Goal: Task Accomplishment & Management: Use online tool/utility

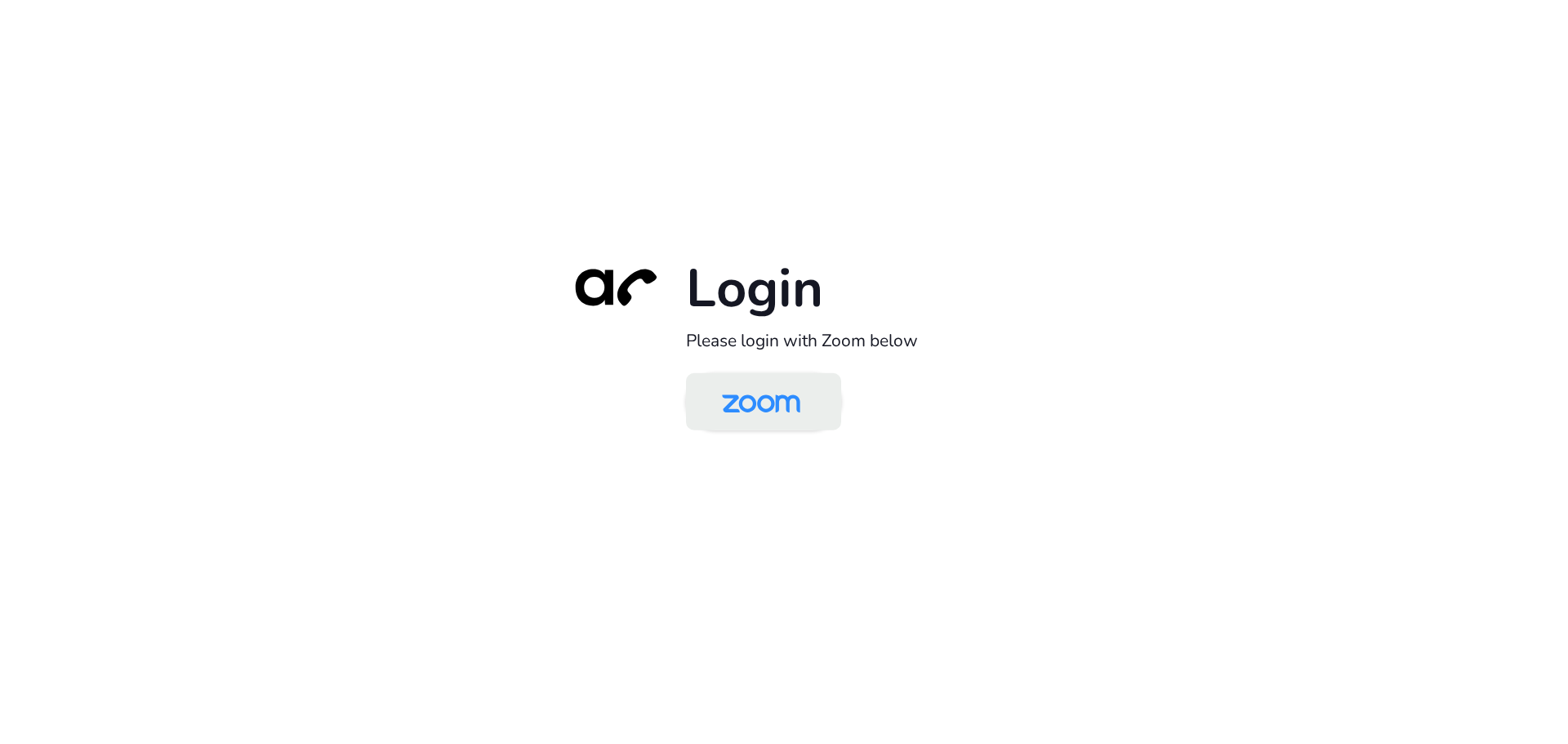
click at [790, 398] on img at bounding box center [761, 403] width 112 height 53
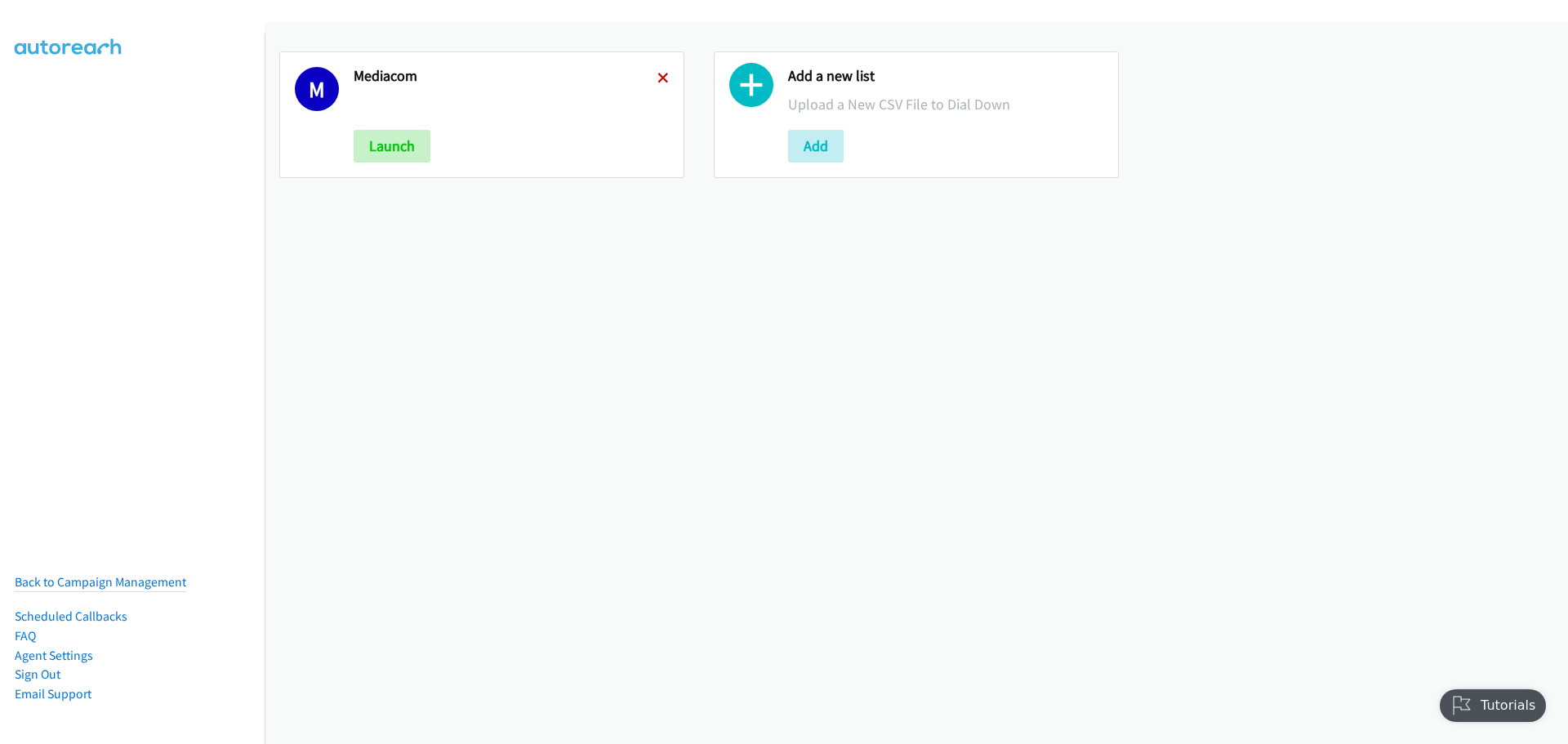
click at [660, 78] on icon at bounding box center [663, 78] width 11 height 11
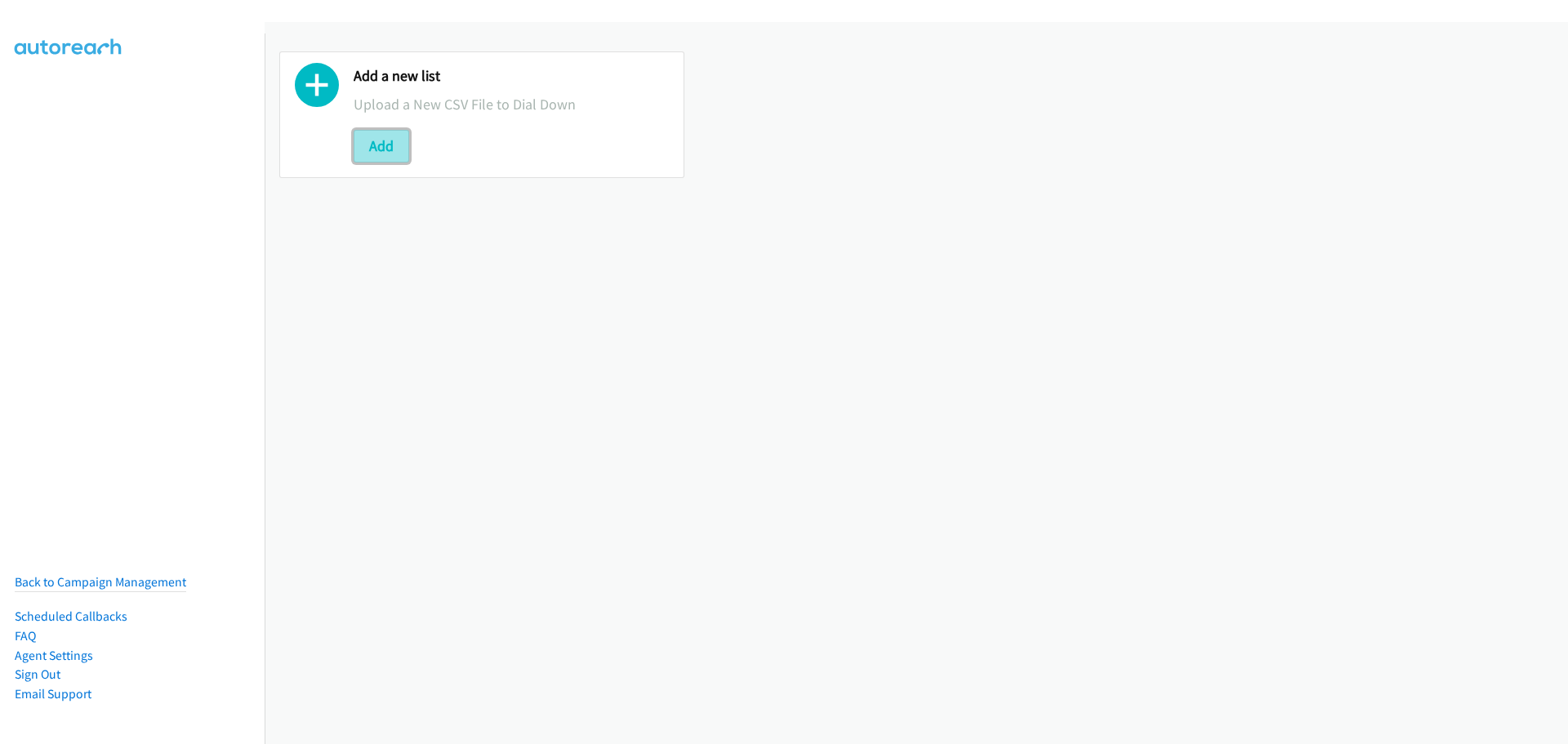
click at [385, 151] on button "Add" at bounding box center [381, 146] width 55 height 32
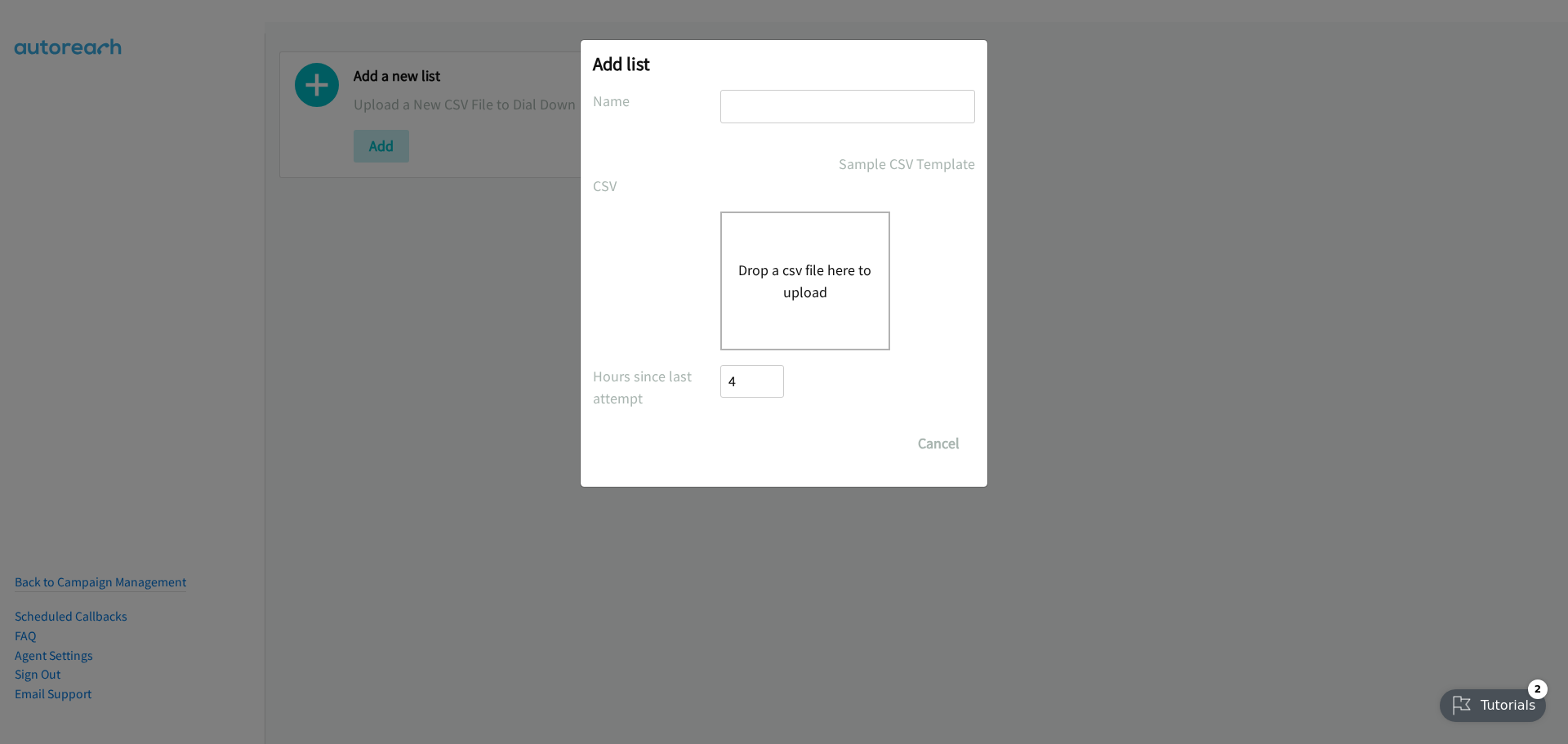
click at [813, 300] on button "Drop a csv file here to upload" at bounding box center [805, 281] width 134 height 44
click at [827, 263] on button "Drop a csv file here to upload" at bounding box center [805, 281] width 134 height 44
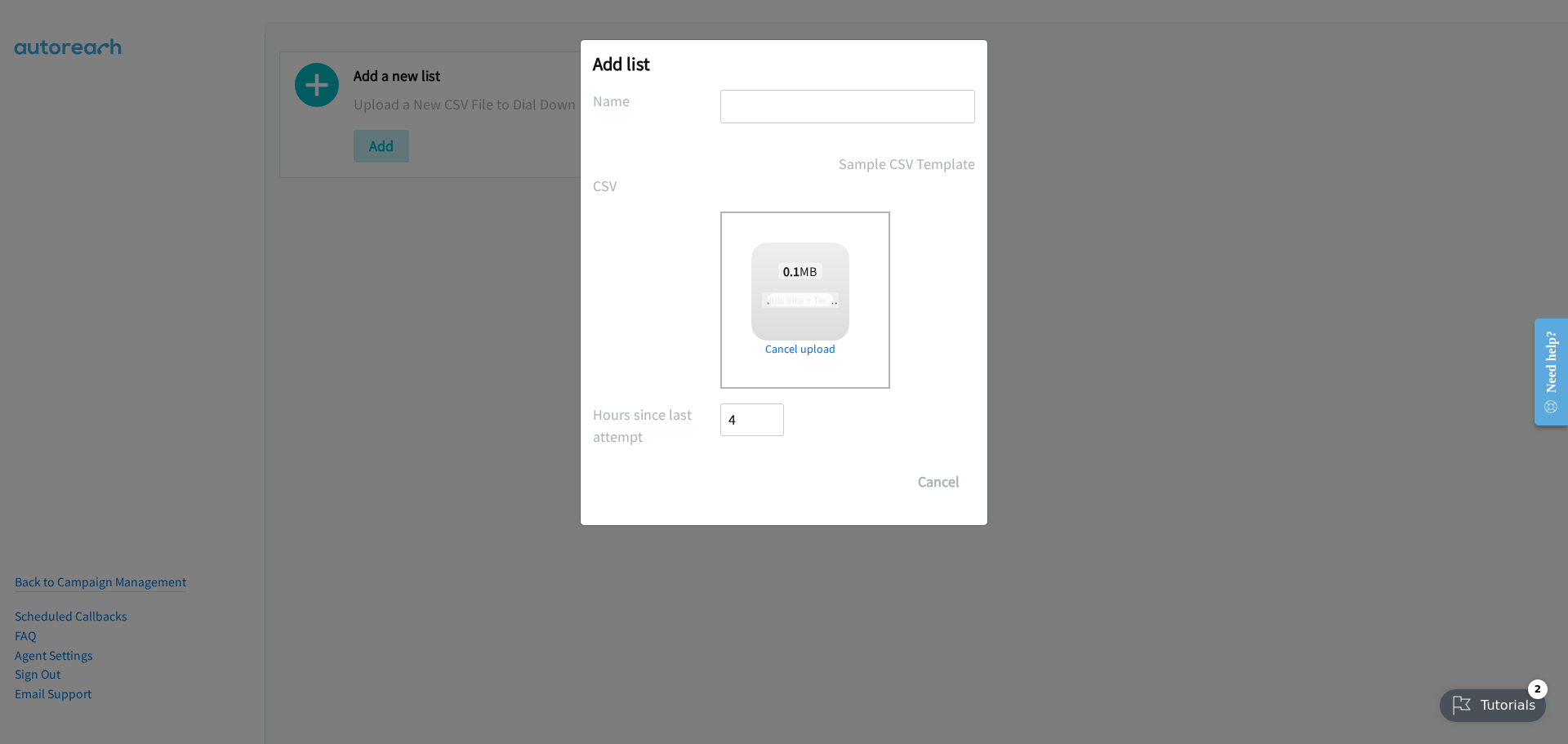
click at [800, 106] on input "text" at bounding box center [847, 106] width 254 height 33
type input "Schneider"
checkbox input "true"
click at [849, 112] on input "Schneider" at bounding box center [847, 106] width 254 height 33
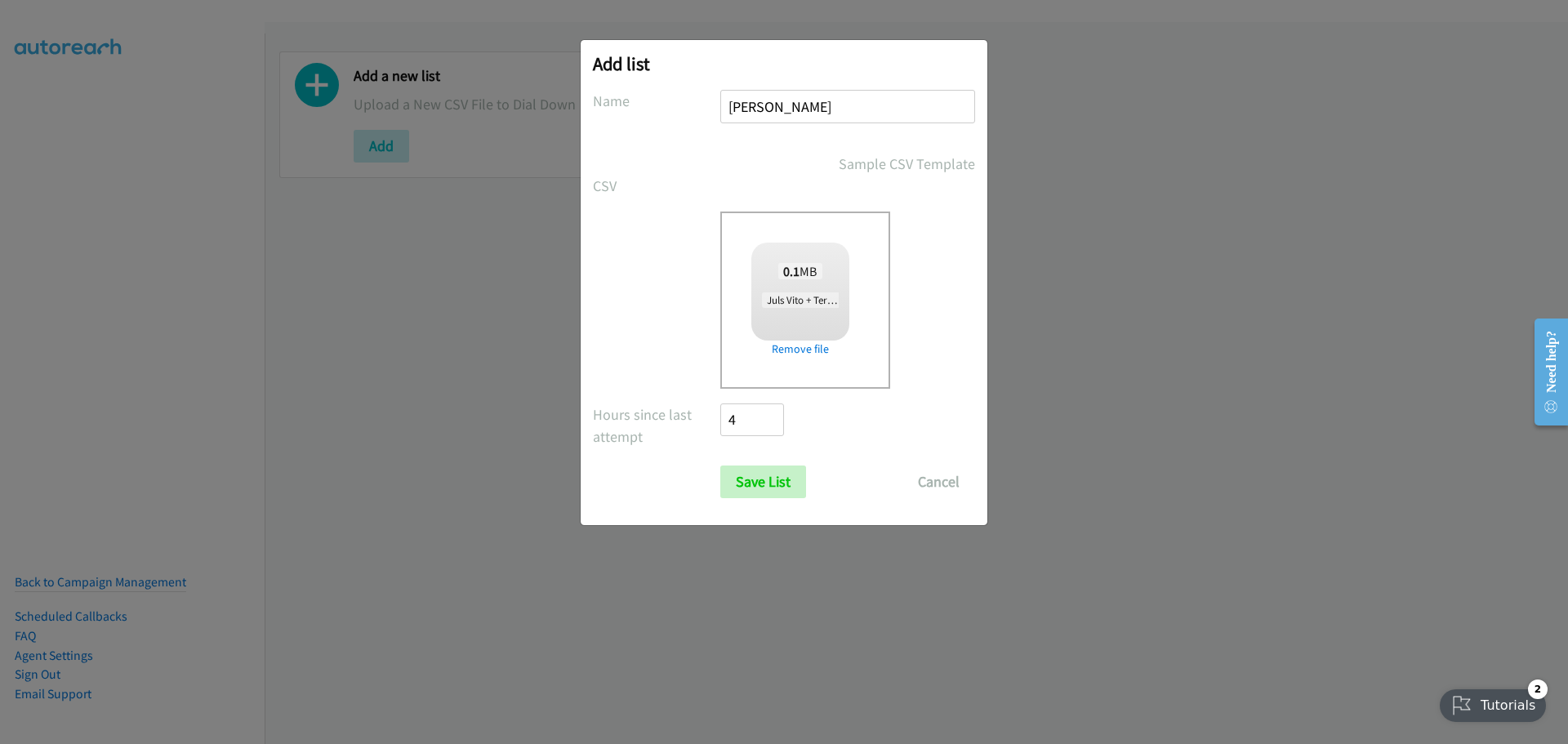
click at [849, 112] on input "Schneider" at bounding box center [847, 106] width 254 height 33
type input "Dell Telecom"
click at [753, 496] on input "Save List" at bounding box center [762, 482] width 86 height 32
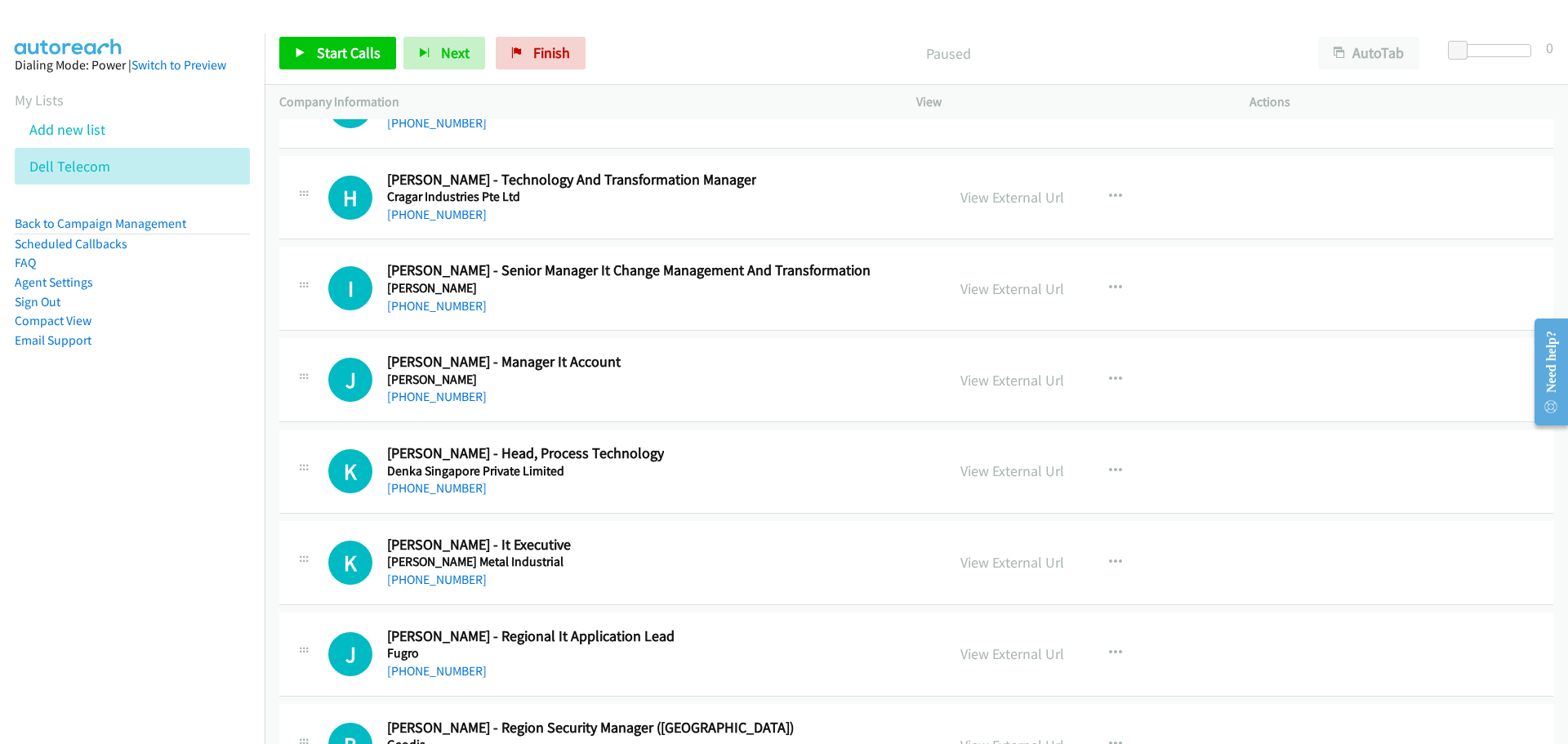
scroll to position [34579, 0]
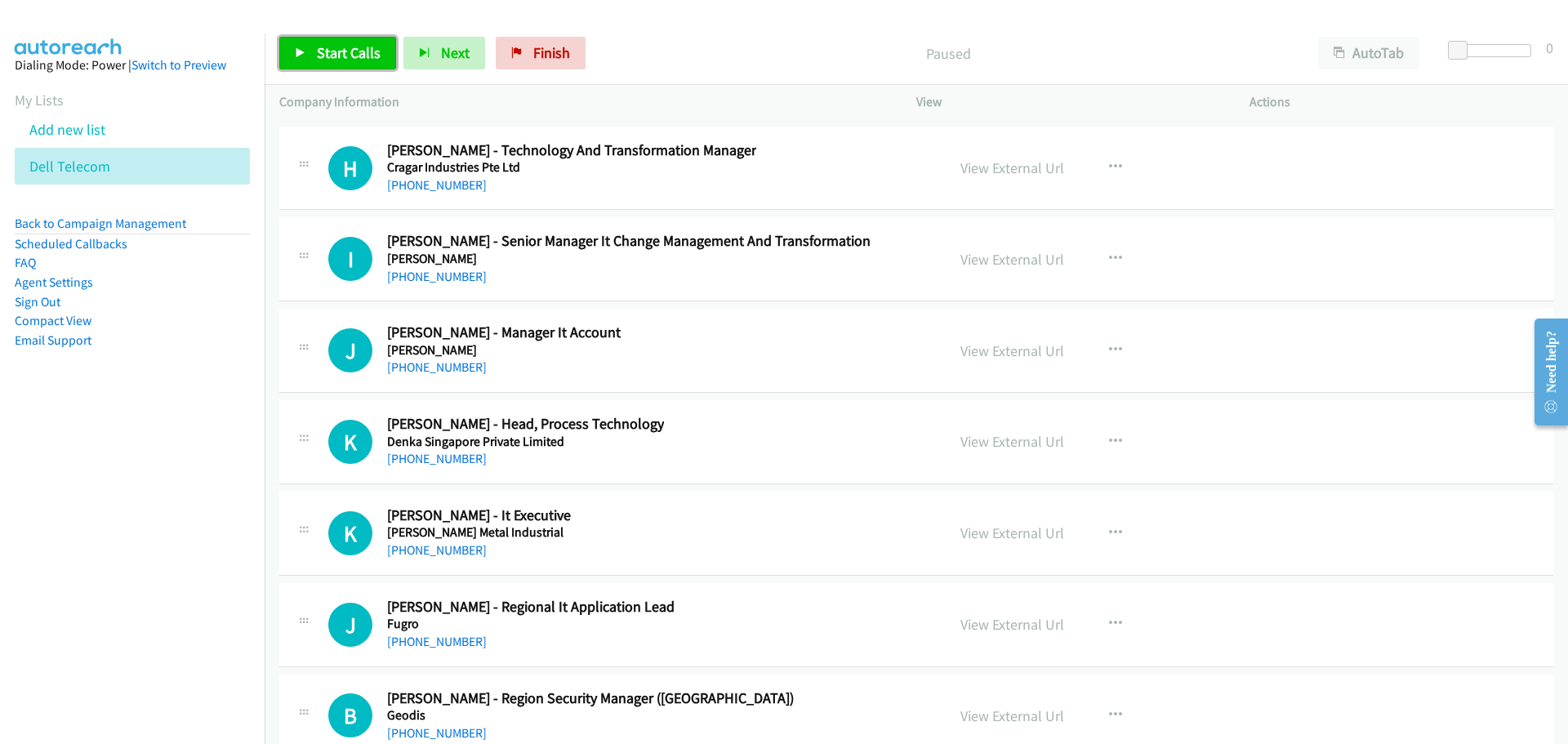
click at [306, 45] on link "Start Calls" at bounding box center [337, 53] width 117 height 32
click at [321, 60] on span "Pause" at bounding box center [334, 53] width 37 height 19
drag, startPoint x: 1114, startPoint y: 162, endPoint x: 1058, endPoint y: 266, distance: 118.1
click at [1114, 162] on icon "button" at bounding box center [1115, 167] width 13 height 13
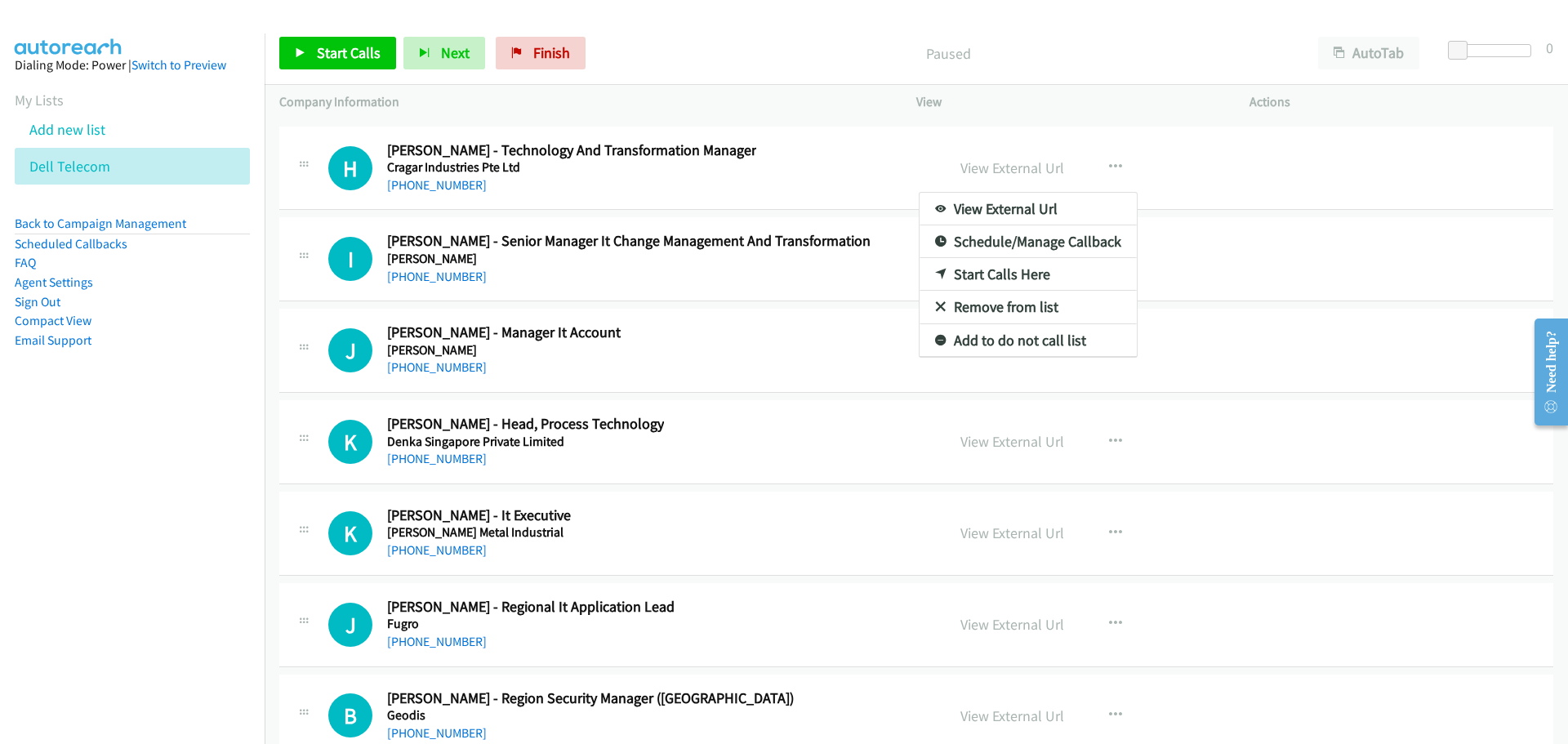
click at [976, 276] on link "Start Calls Here" at bounding box center [1028, 274] width 217 height 32
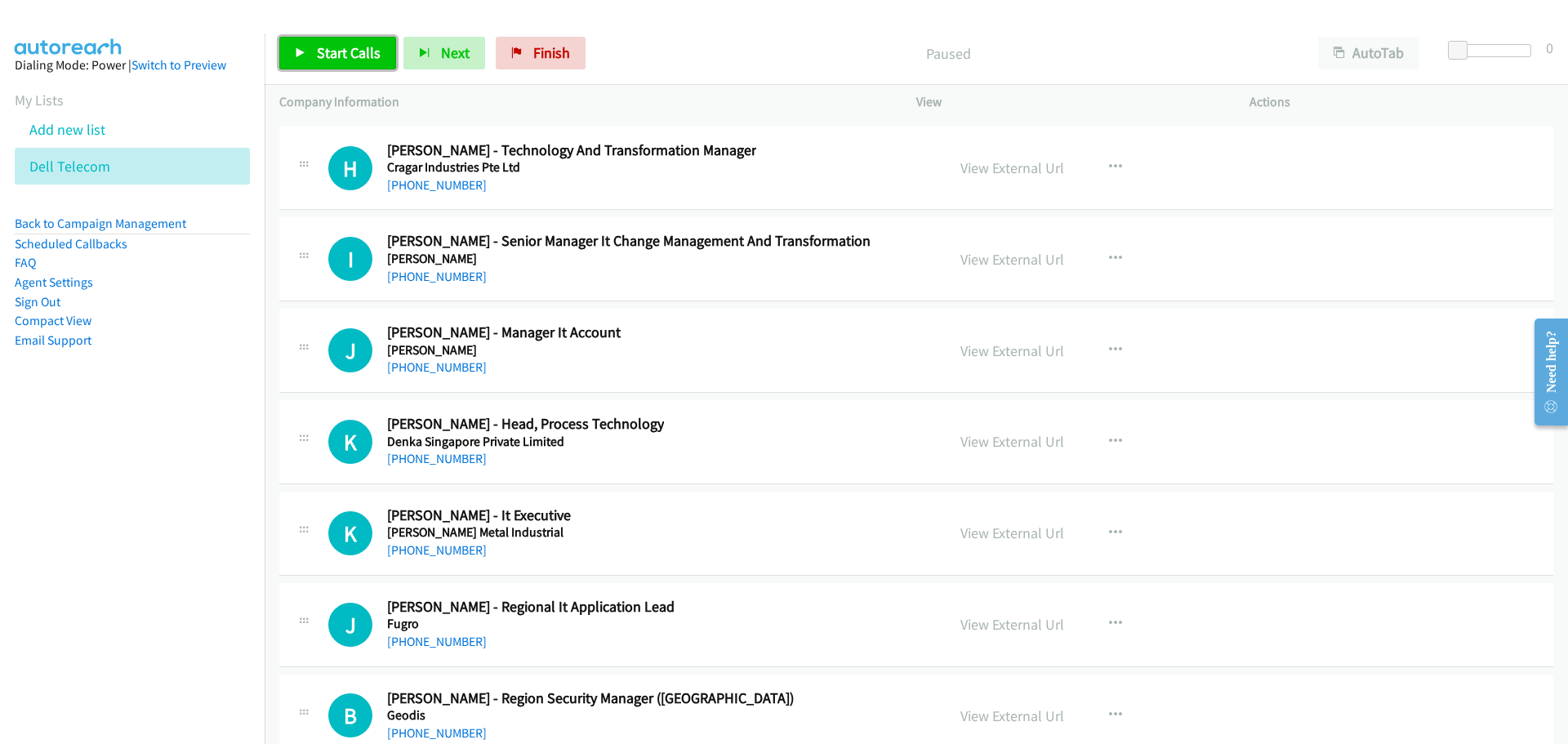
click at [335, 64] on link "Start Calls" at bounding box center [337, 53] width 117 height 32
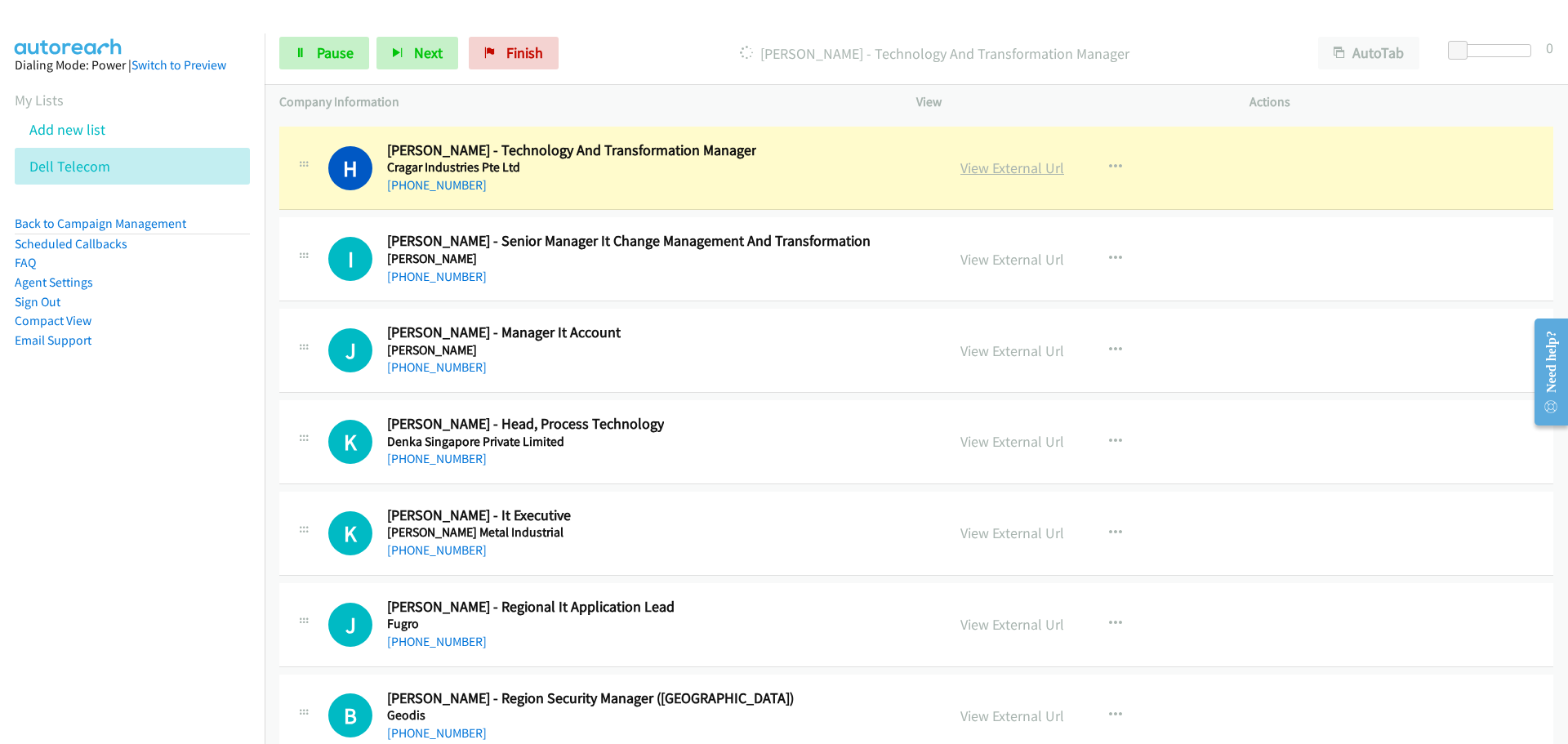
click at [1018, 173] on link "View External Url" at bounding box center [1012, 168] width 104 height 19
click at [325, 43] on link "Pause" at bounding box center [324, 53] width 90 height 32
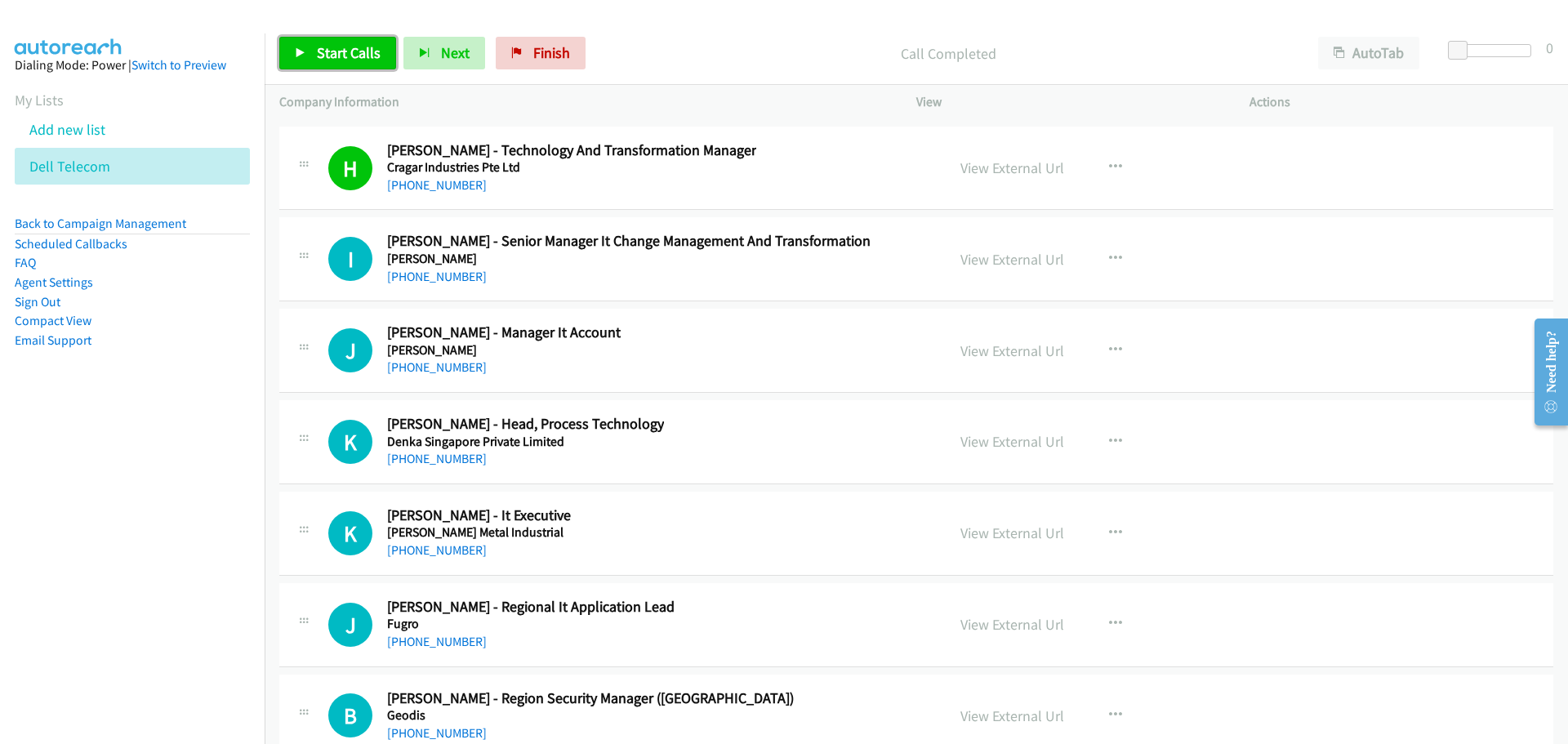
click at [333, 45] on span "Start Calls" at bounding box center [348, 53] width 64 height 19
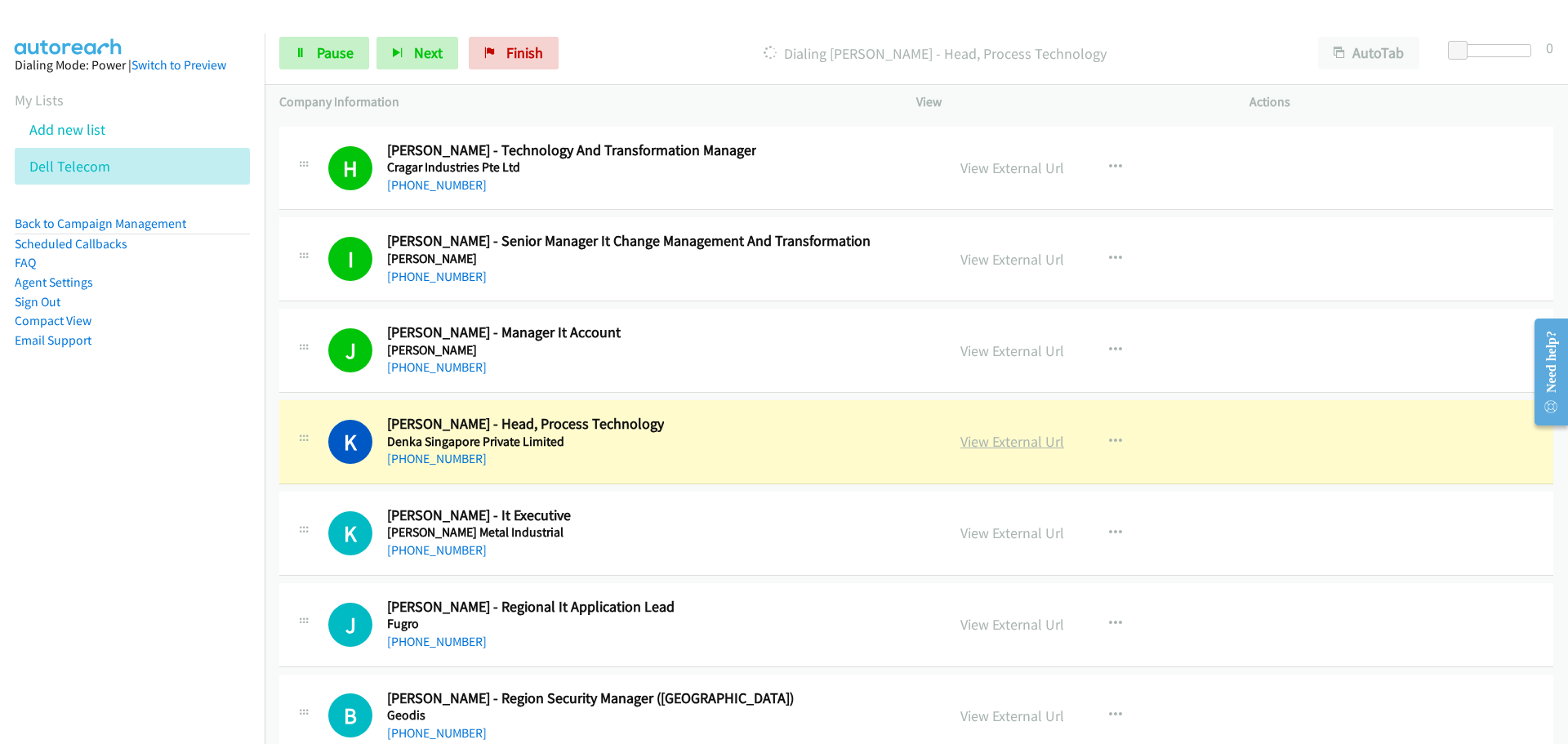
click at [991, 447] on link "View External Url" at bounding box center [1012, 442] width 104 height 19
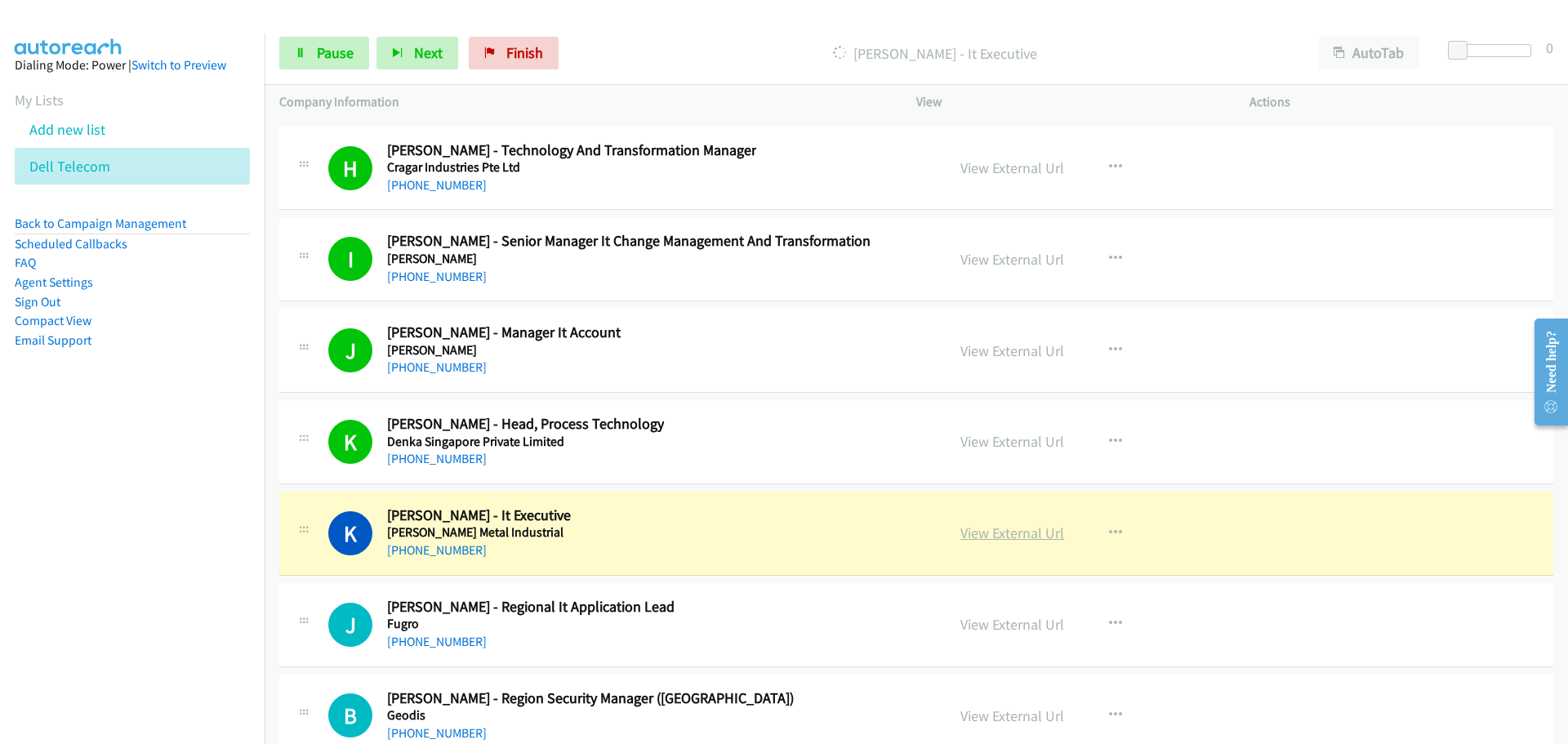
click at [970, 538] on link "View External Url" at bounding box center [1012, 533] width 104 height 19
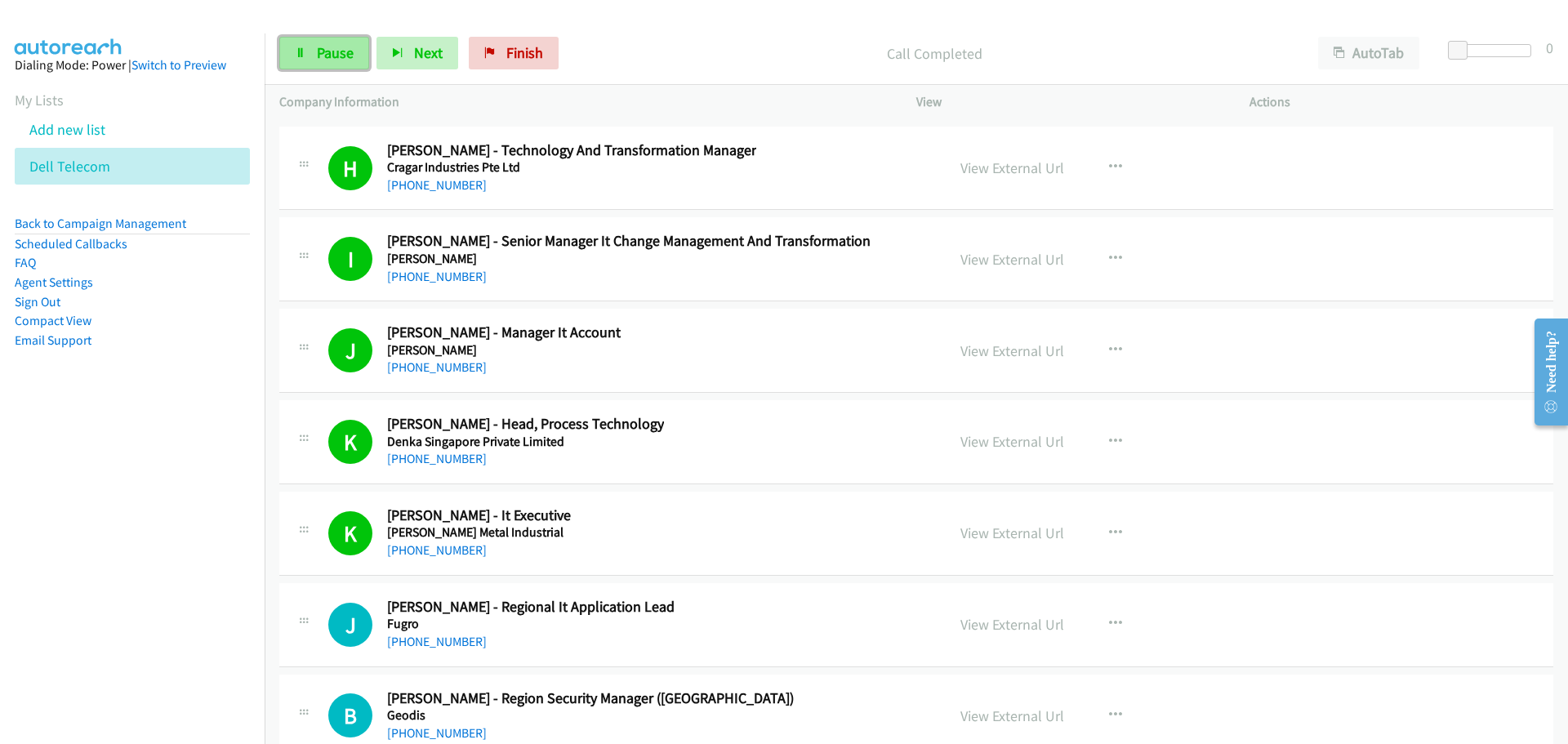
click at [316, 69] on link "Pause" at bounding box center [324, 53] width 90 height 32
click at [368, 54] on span "Start Calls" at bounding box center [348, 53] width 64 height 19
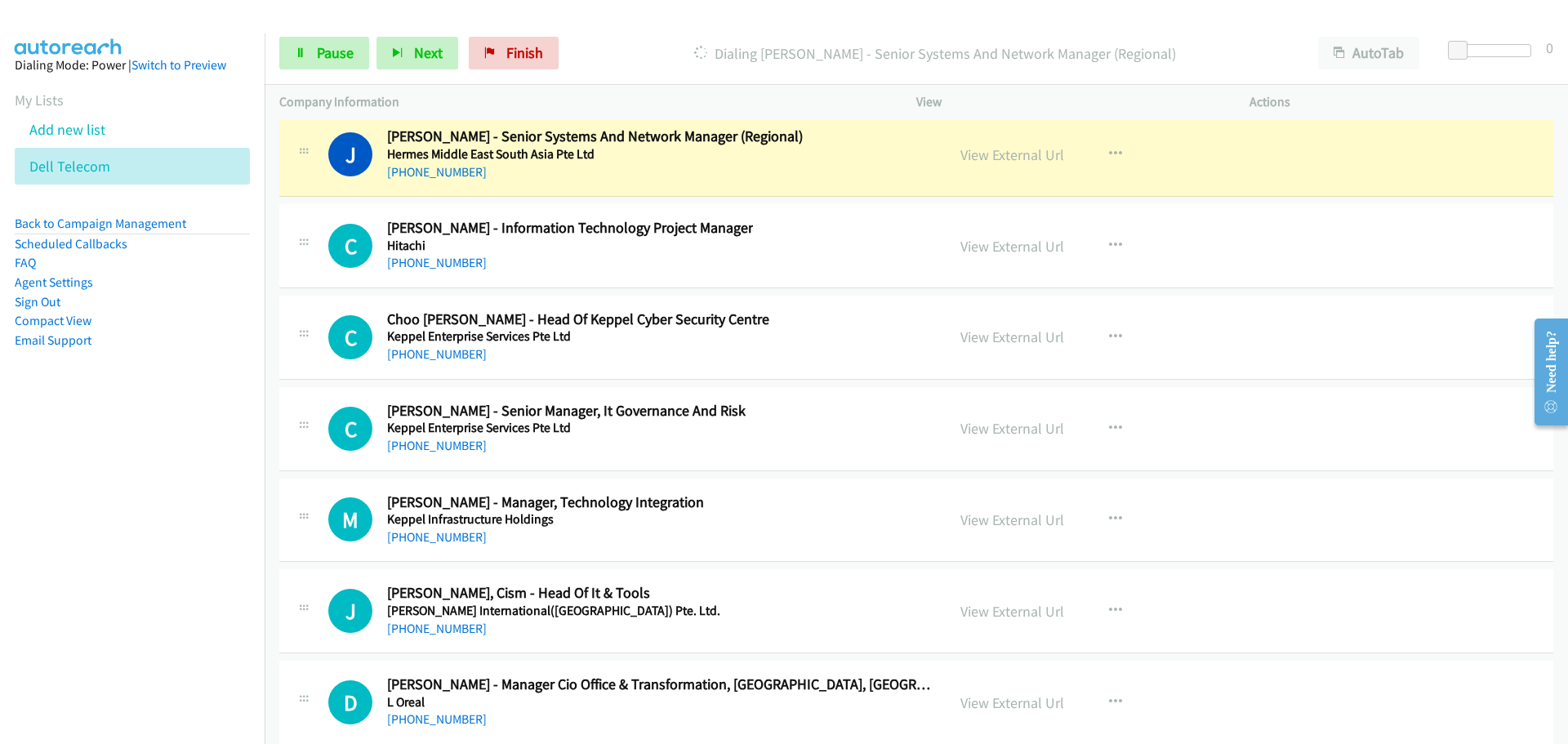
scroll to position [35232, 0]
click at [985, 154] on link "View External Url" at bounding box center [1012, 154] width 104 height 19
click at [337, 69] on link "Pause" at bounding box center [324, 53] width 90 height 32
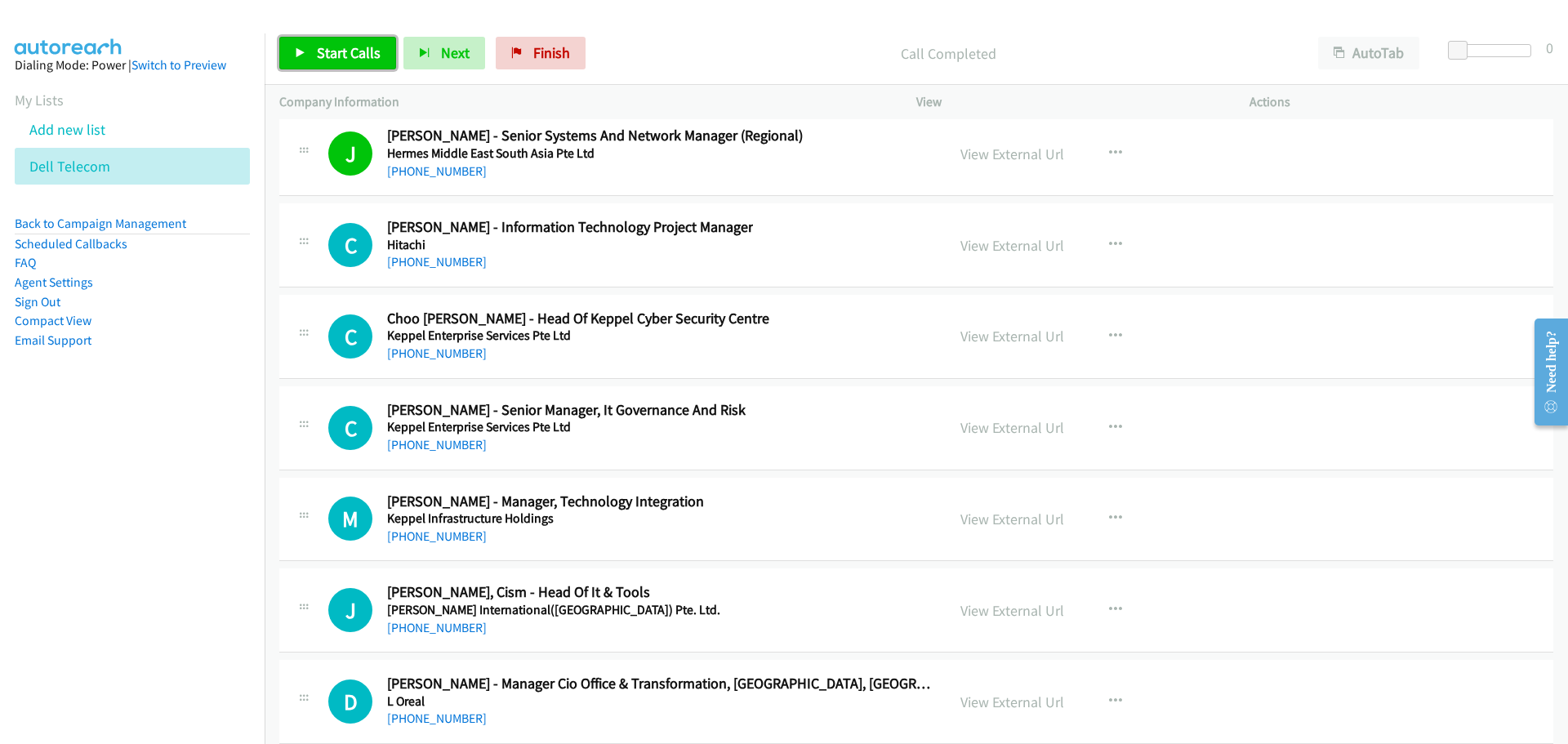
click at [345, 43] on link "Start Calls" at bounding box center [337, 53] width 117 height 32
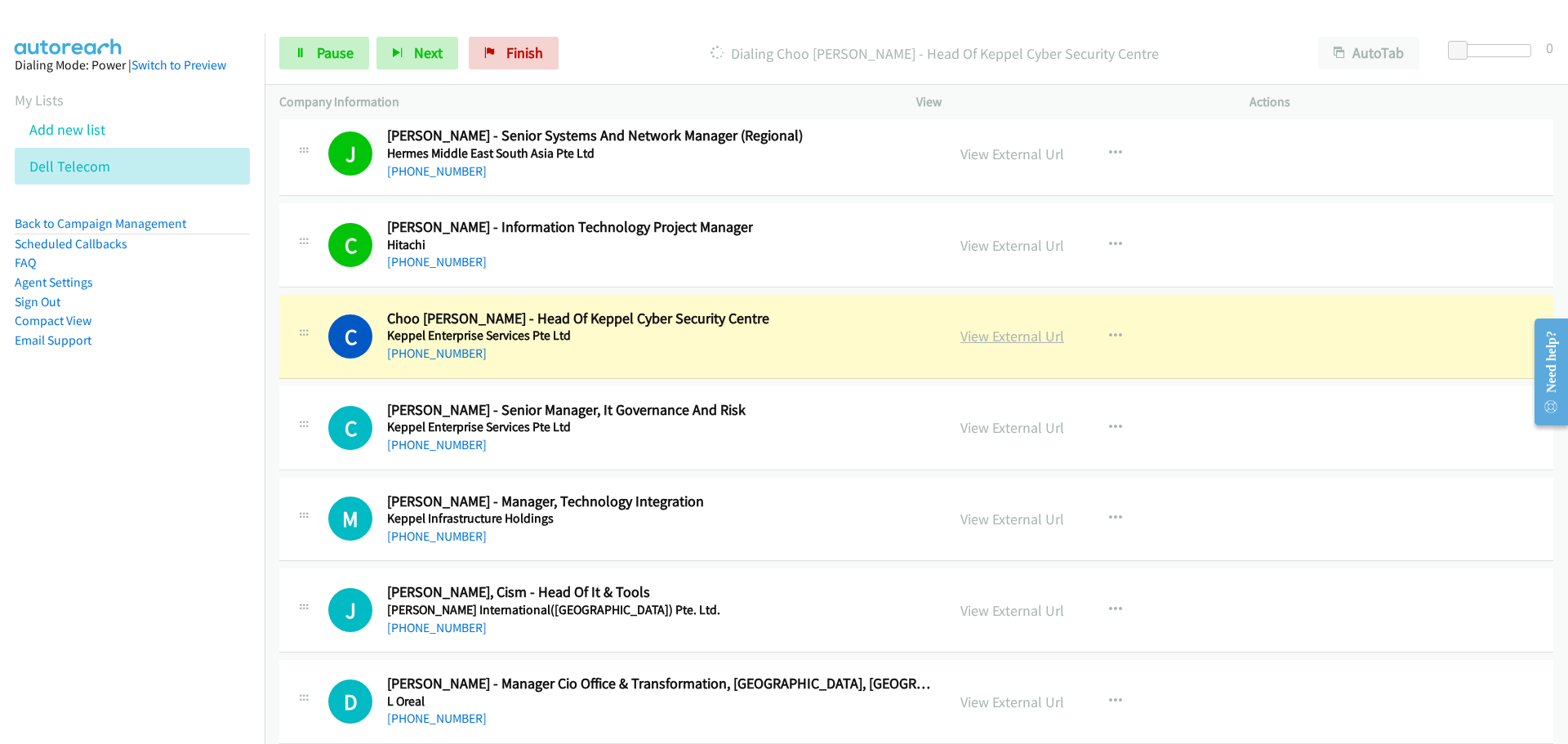
click at [1021, 335] on link "View External Url" at bounding box center [1012, 336] width 104 height 19
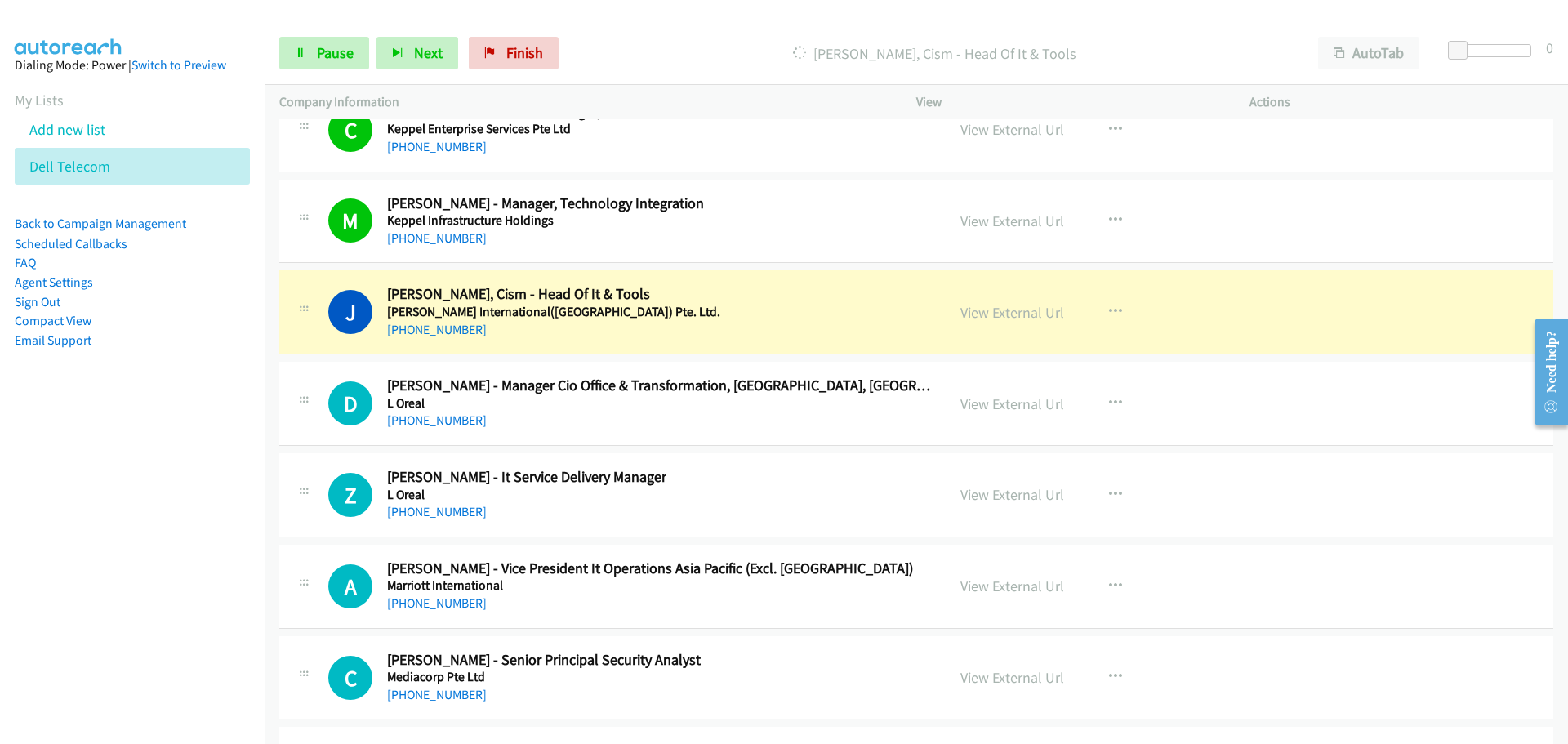
scroll to position [35559, 0]
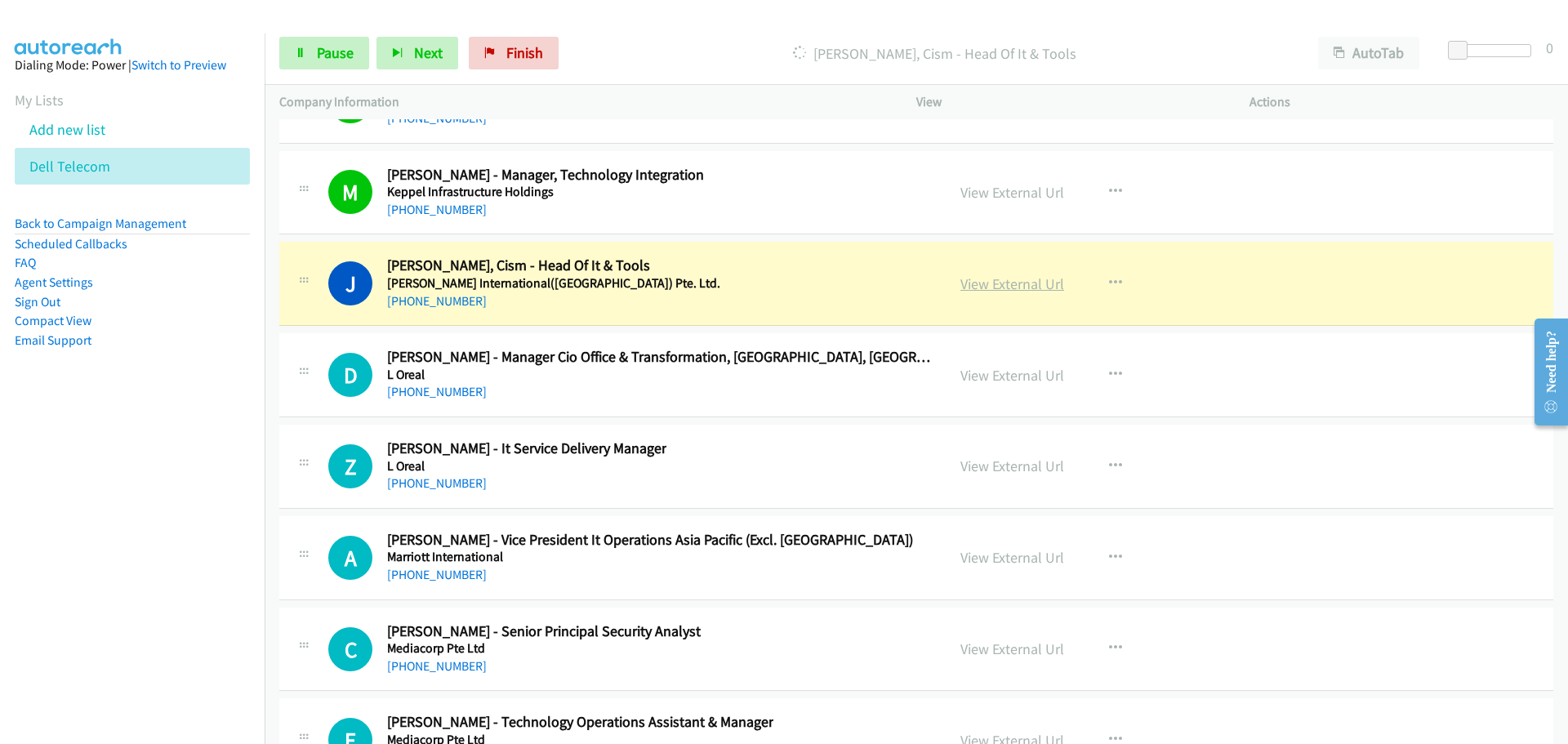
click at [978, 293] on link "View External Url" at bounding box center [1012, 283] width 104 height 19
click at [339, 66] on link "Pause" at bounding box center [324, 53] width 90 height 32
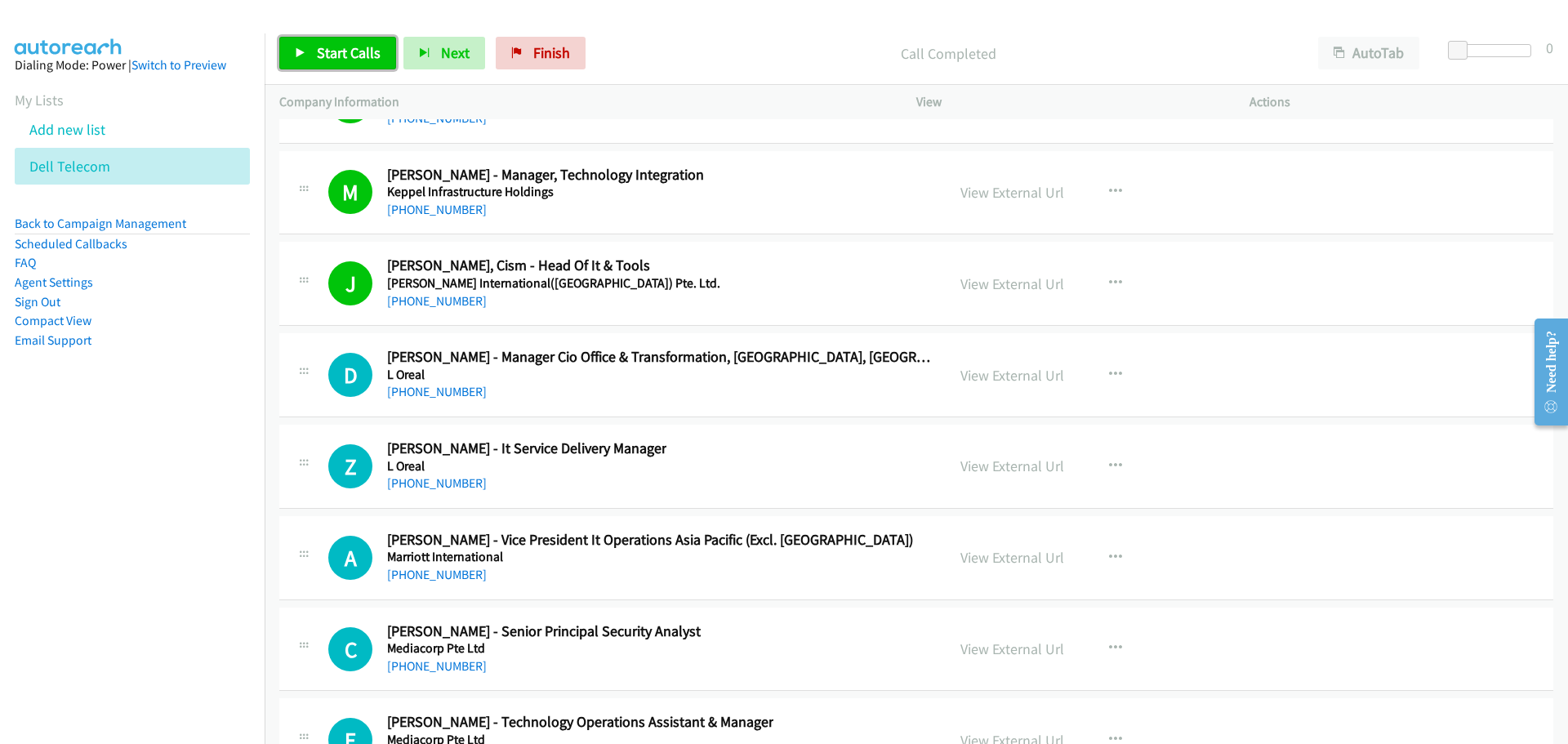
click at [337, 45] on span "Start Calls" at bounding box center [348, 53] width 64 height 19
click at [337, 44] on span "Pause" at bounding box center [334, 53] width 37 height 19
click at [329, 54] on span "Start Calls" at bounding box center [348, 53] width 64 height 19
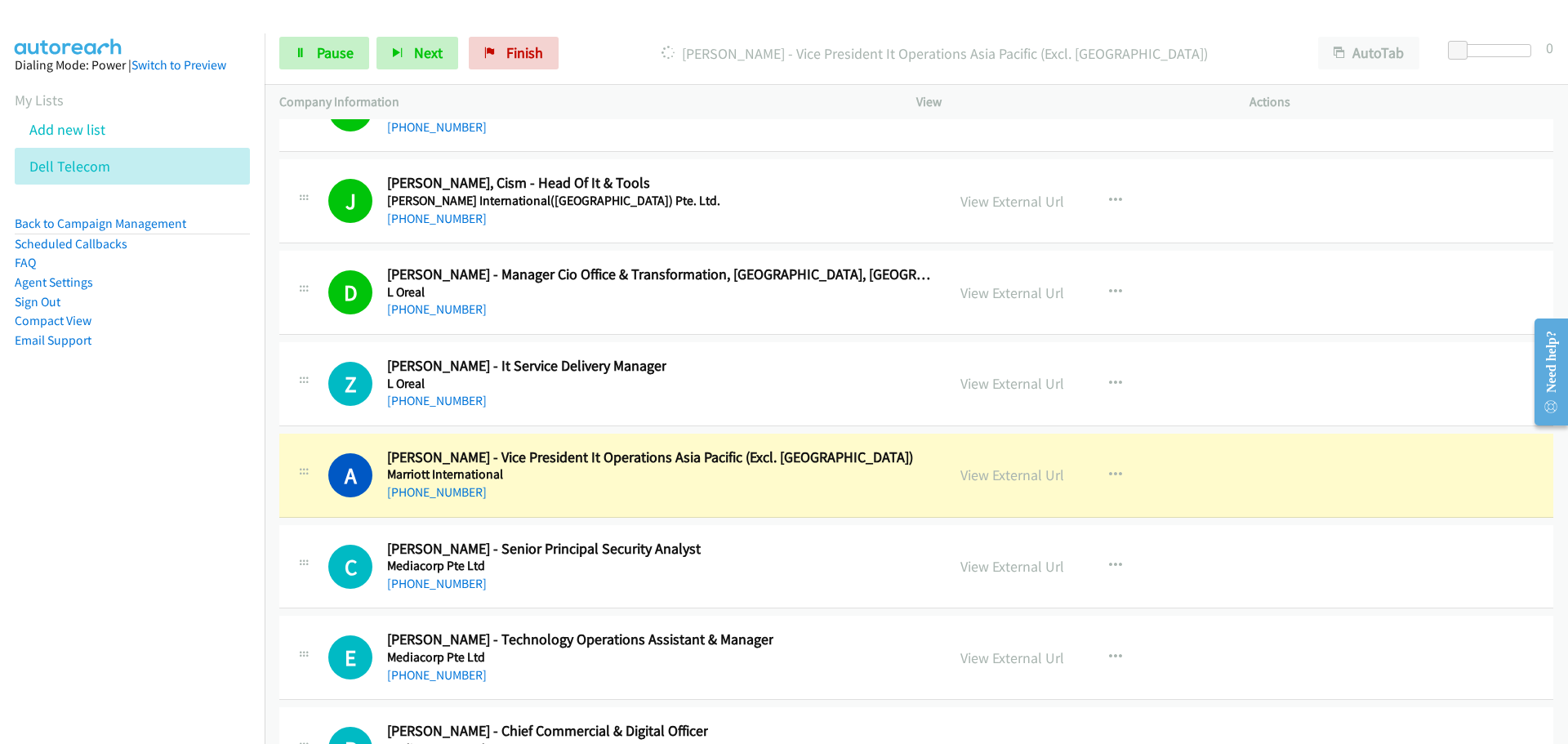
scroll to position [35804, 0]
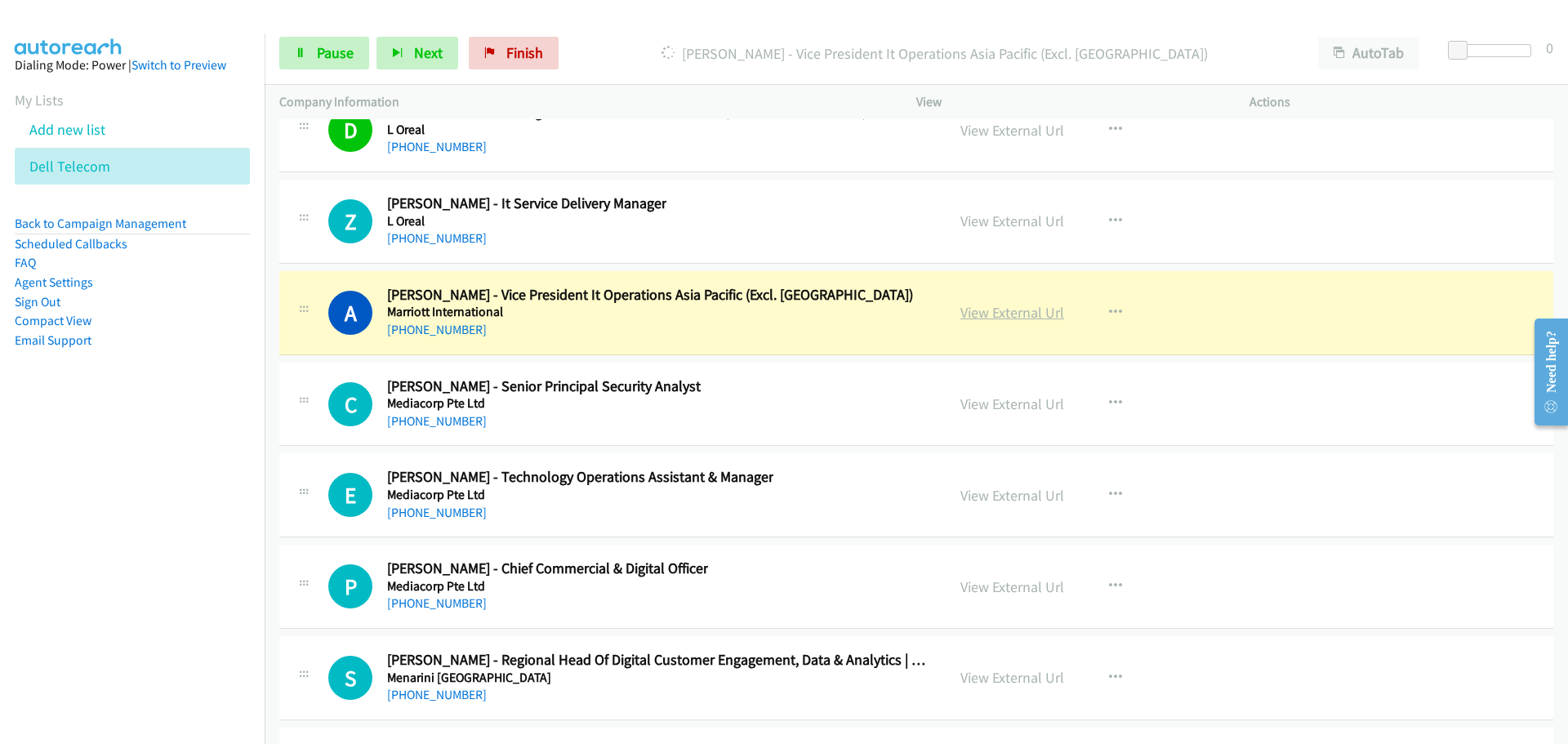
click at [1015, 312] on link "View External Url" at bounding box center [1012, 312] width 104 height 19
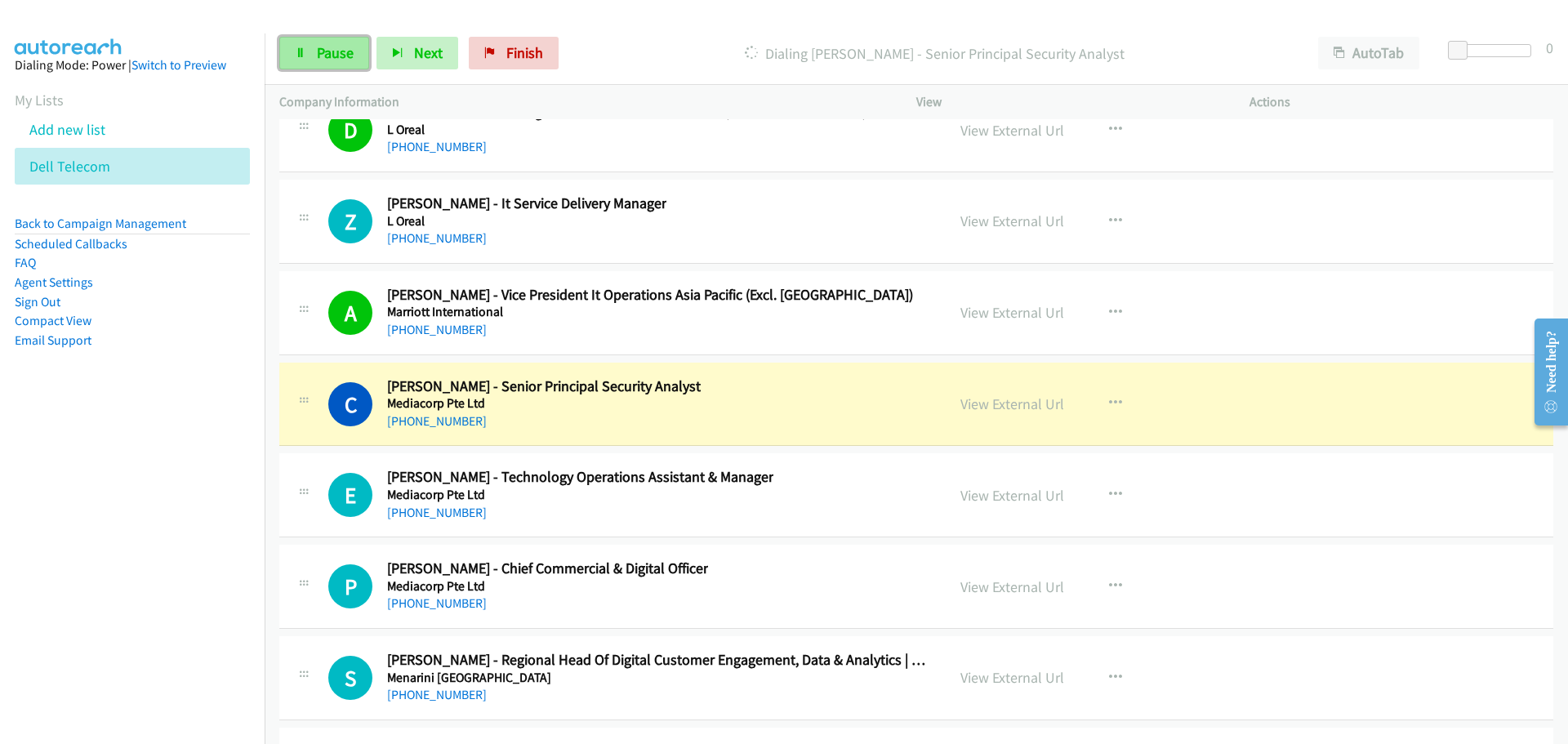
click at [332, 58] on span "Pause" at bounding box center [334, 53] width 37 height 19
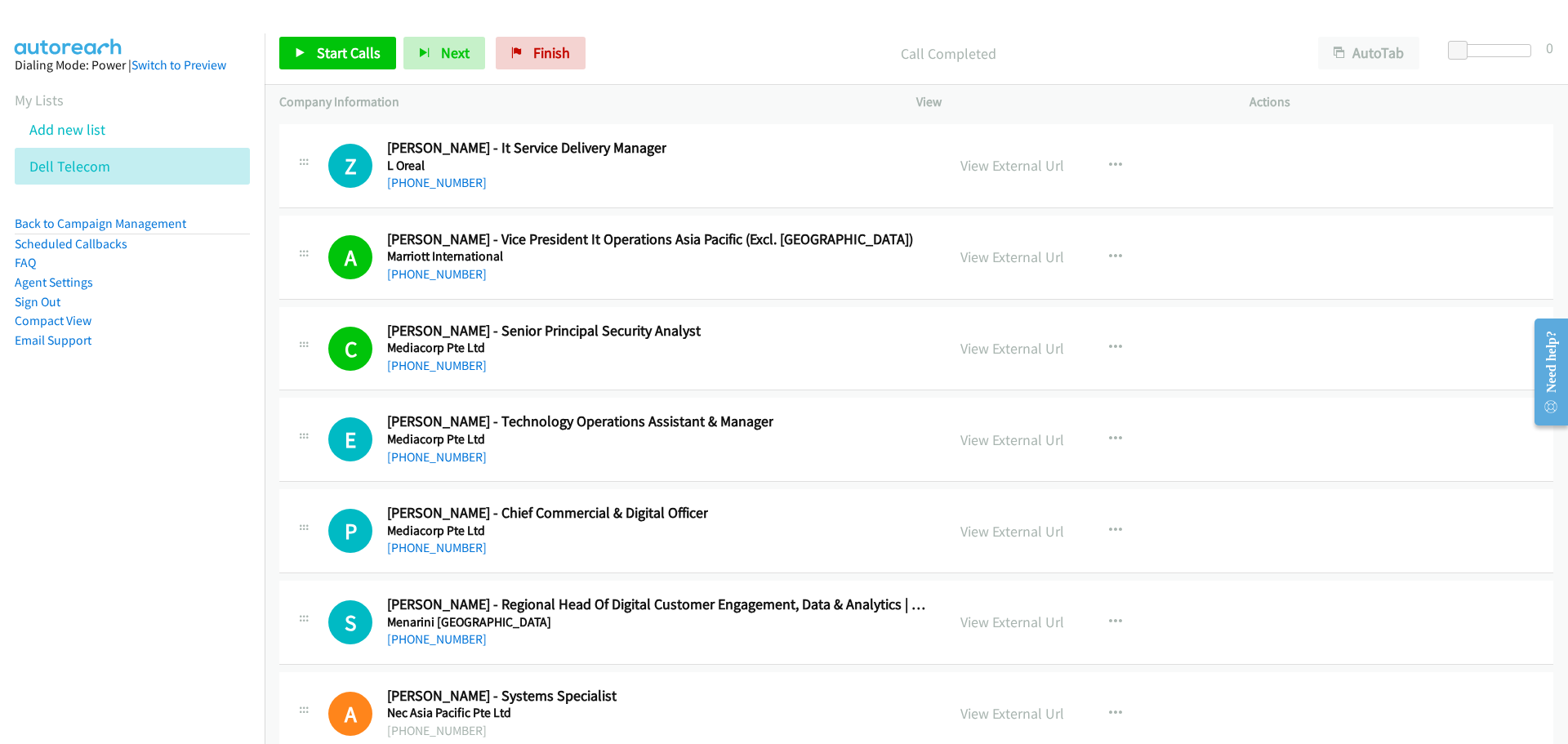
scroll to position [35886, 0]
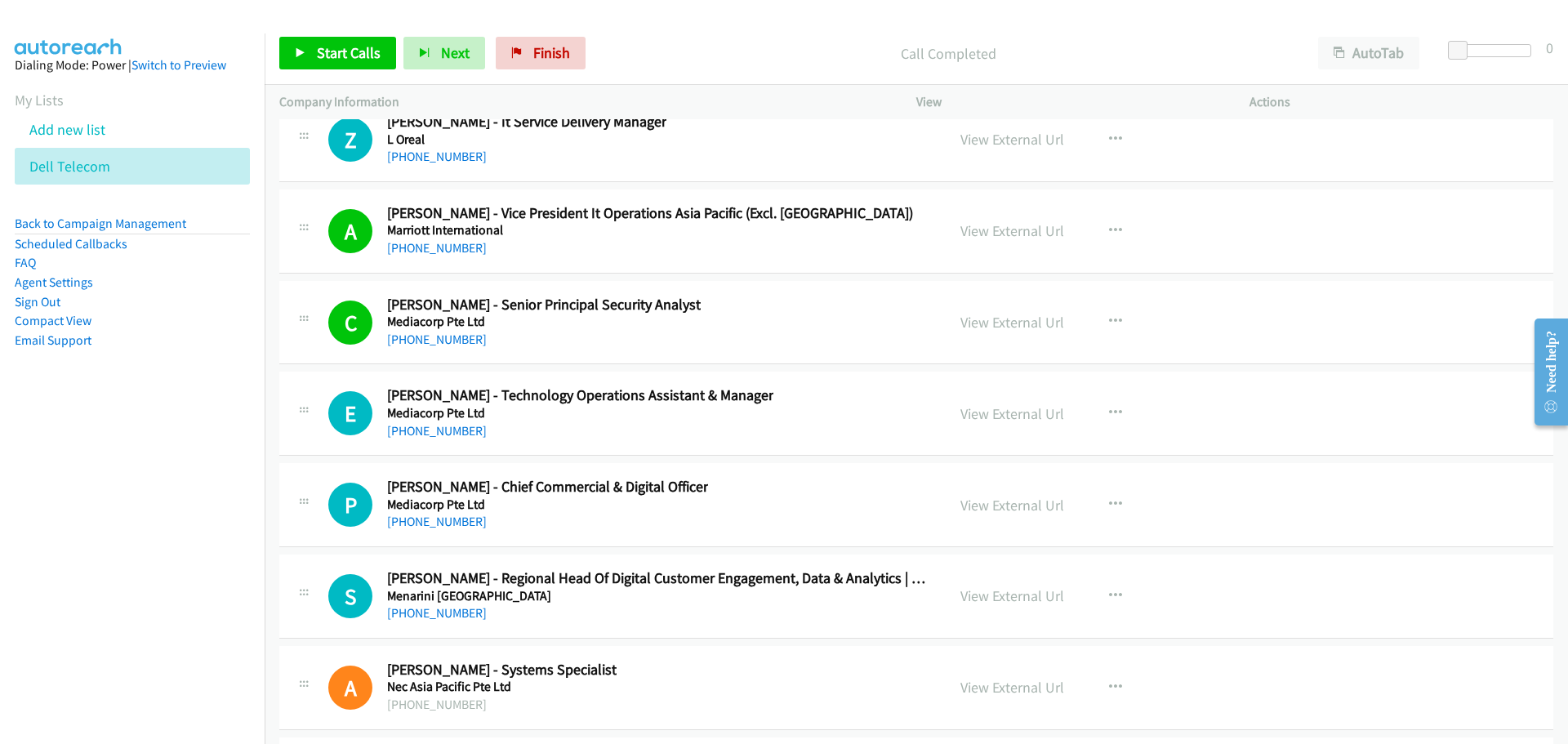
click at [986, 312] on div "View External Url" at bounding box center [1012, 323] width 104 height 22
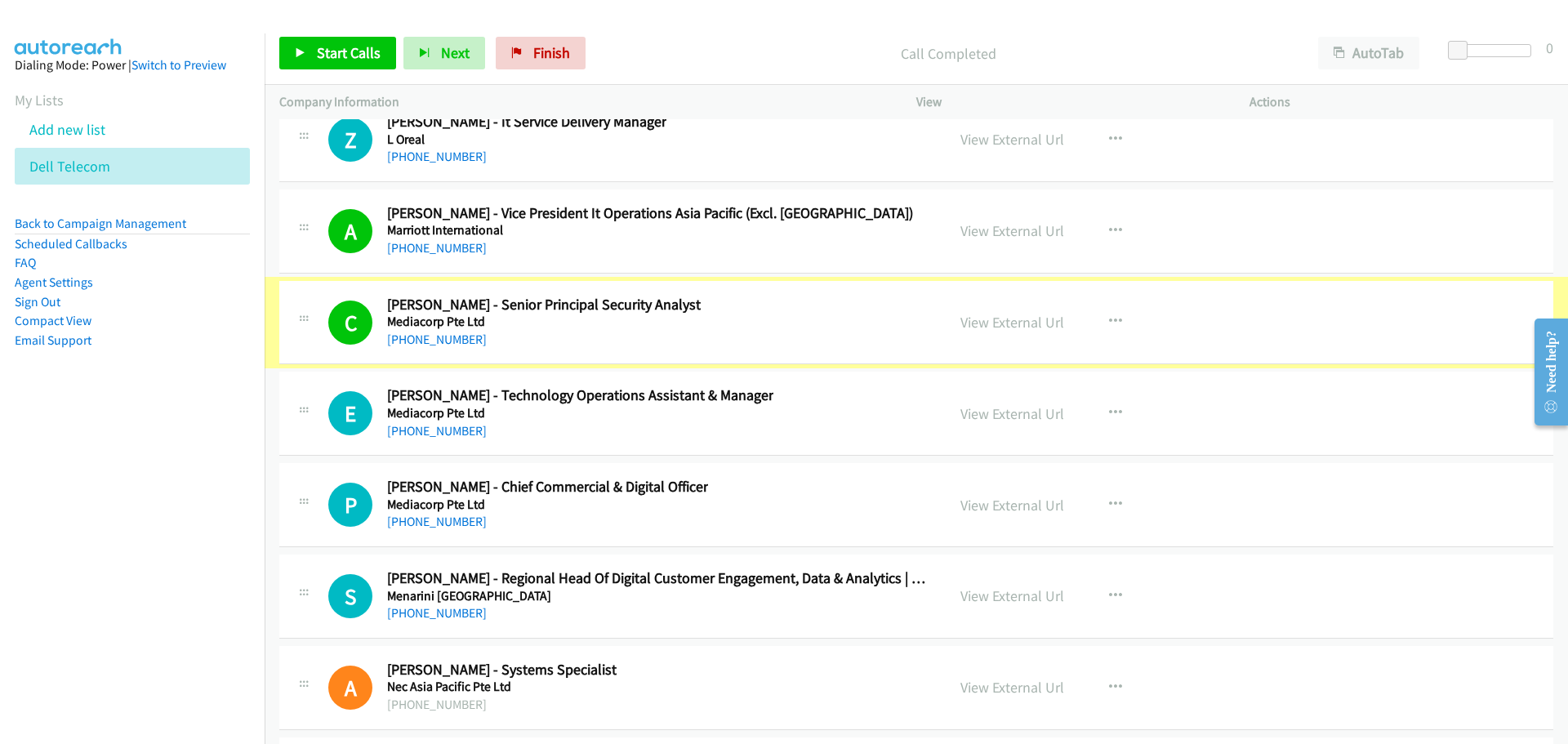
click at [996, 321] on link "View External Url" at bounding box center [1012, 323] width 104 height 19
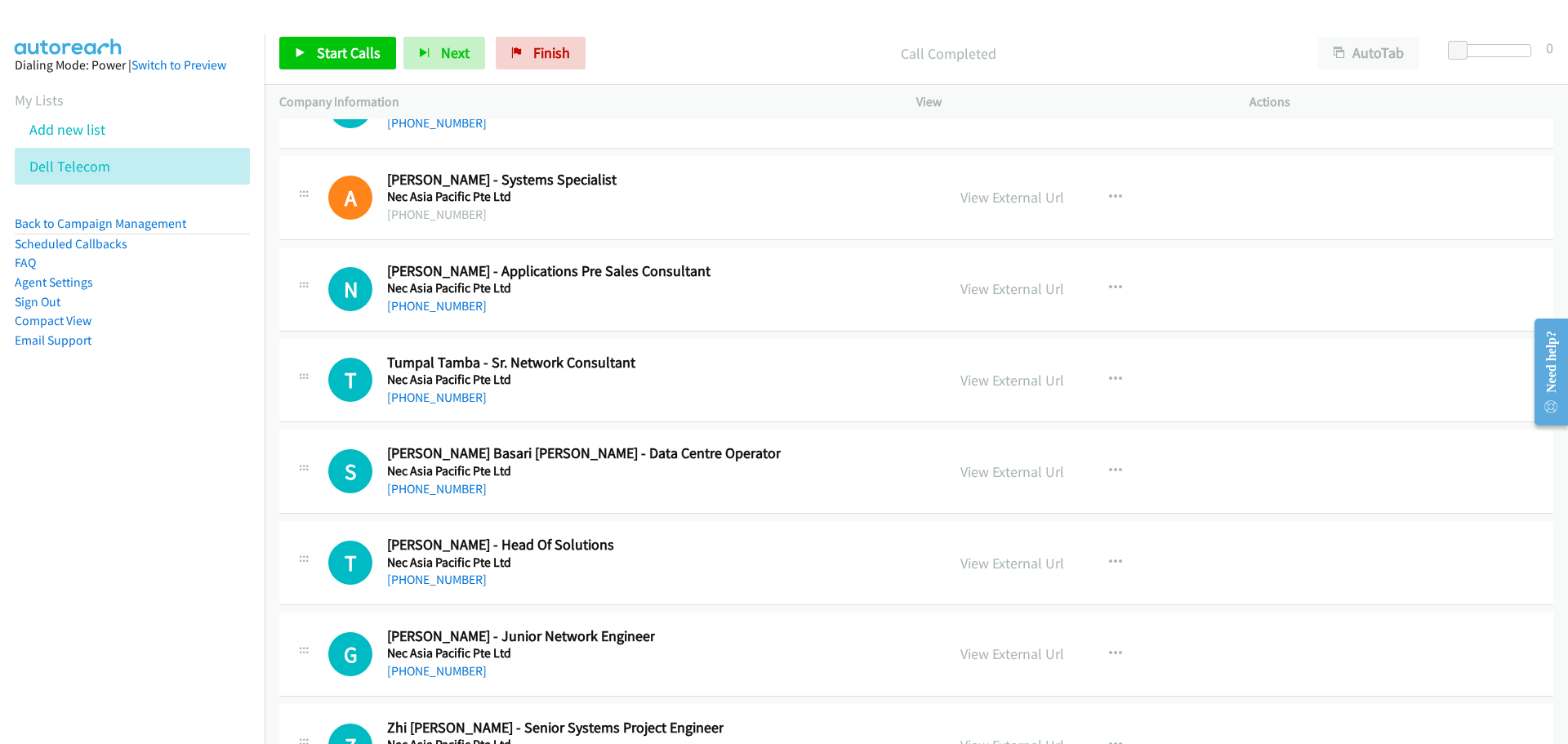
scroll to position [36131, 0]
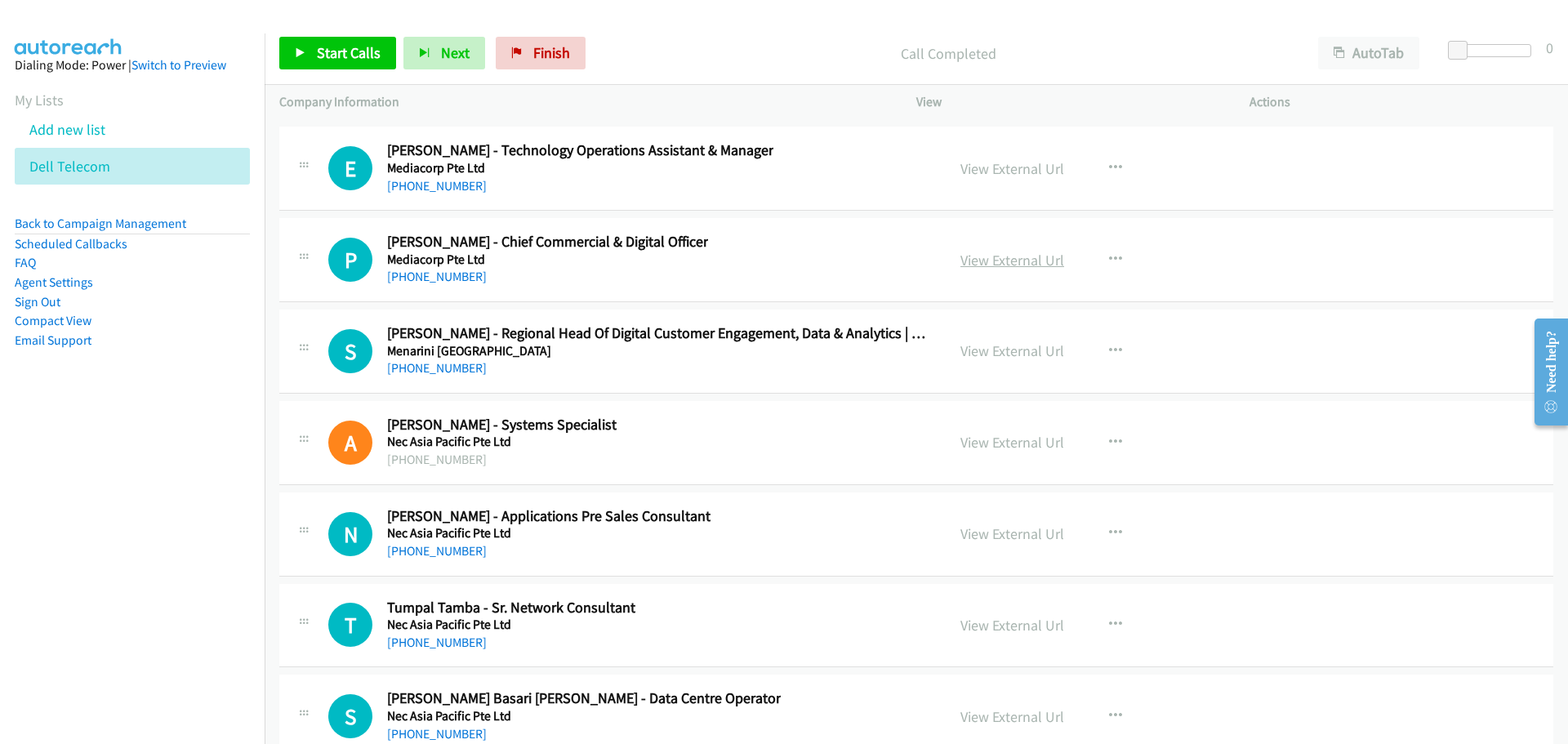
click at [1024, 261] on link "View External Url" at bounding box center [1012, 260] width 104 height 19
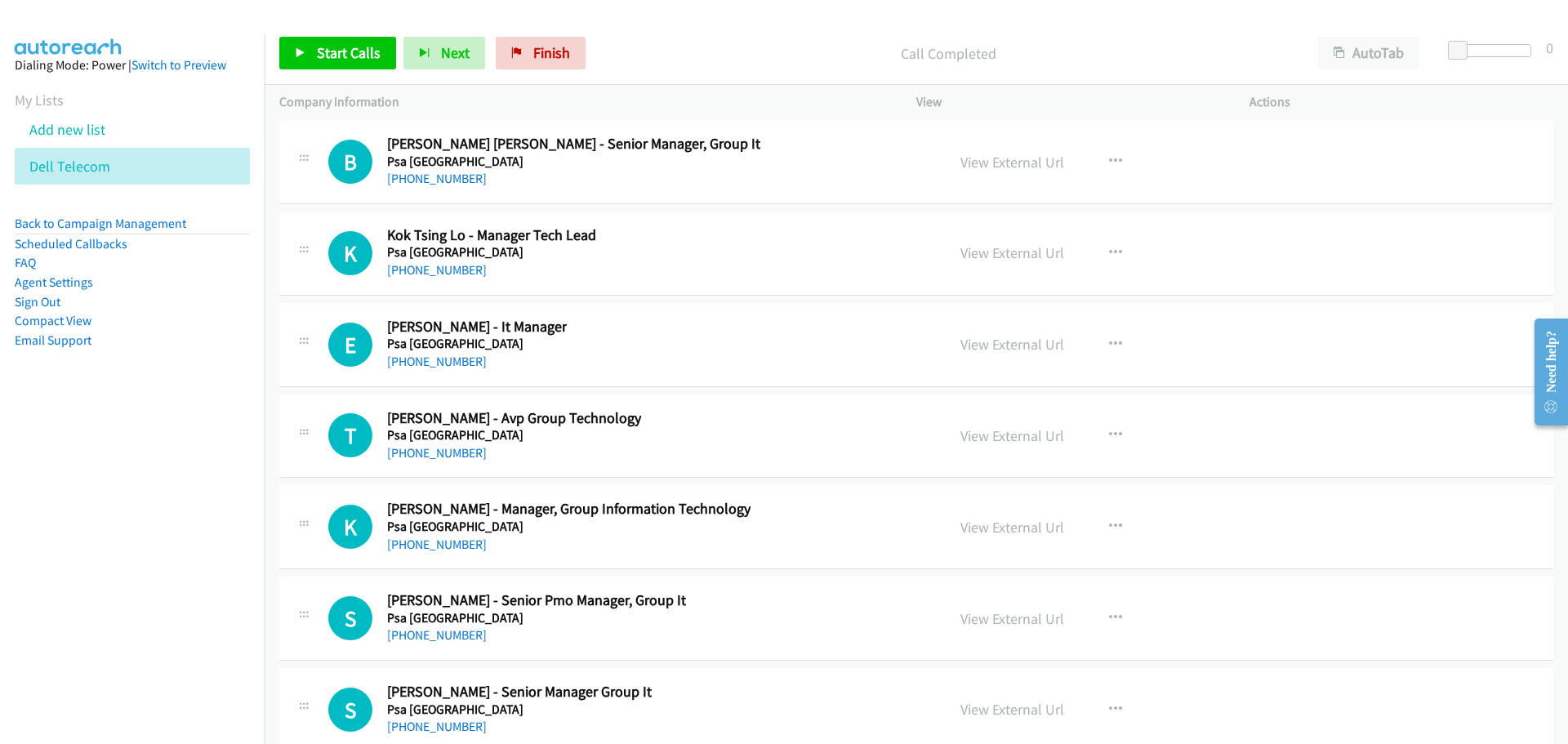
scroll to position [38336, 0]
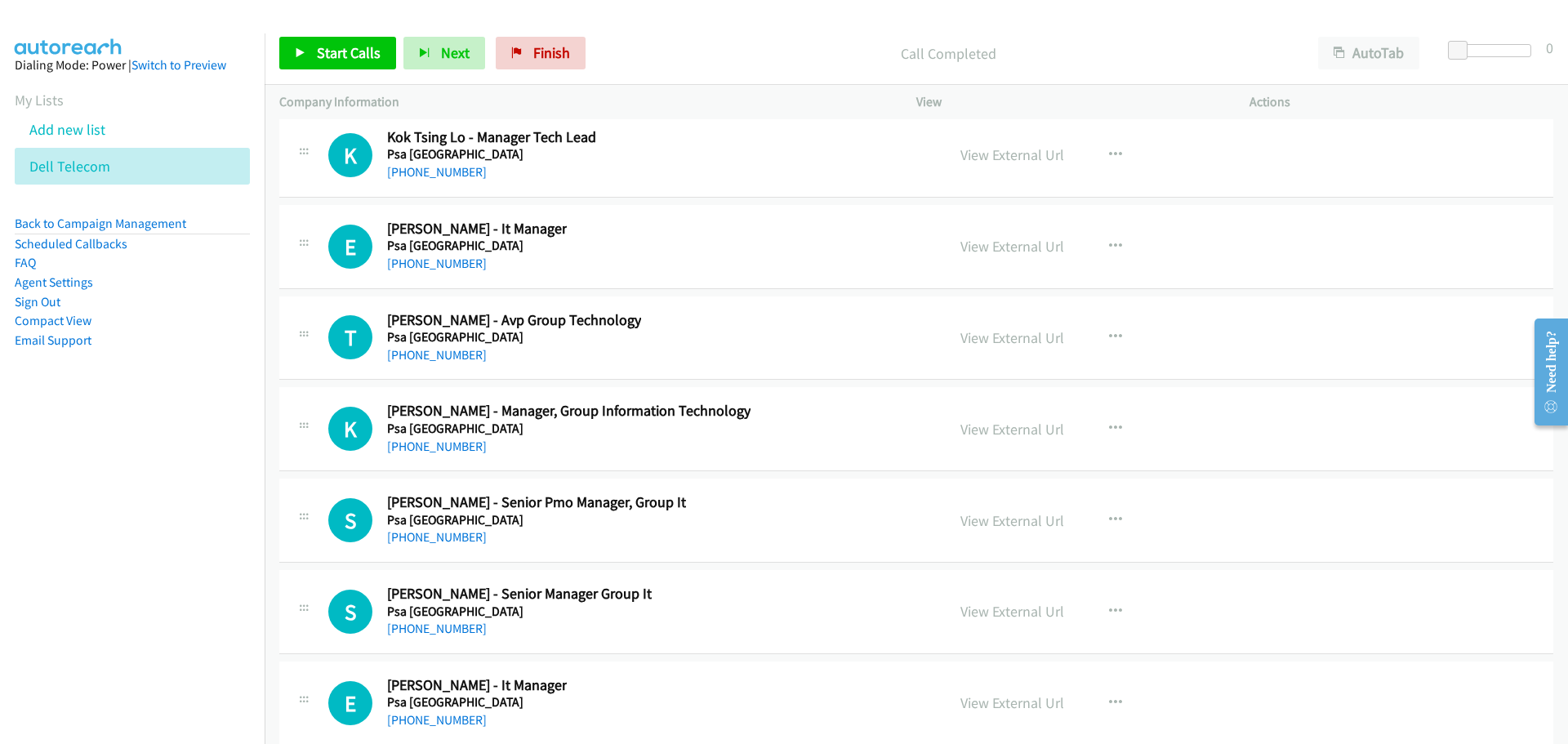
click at [1133, 360] on div "View External Url View External Url Schedule/Manage Callback Start Calls Here R…" at bounding box center [1119, 338] width 348 height 54
drag, startPoint x: 957, startPoint y: 335, endPoint x: 978, endPoint y: 336, distance: 21.0
click at [1018, 352] on div "View External Url View External Url Schedule/Manage Callback Start Calls Here R…" at bounding box center [1119, 338] width 348 height 54
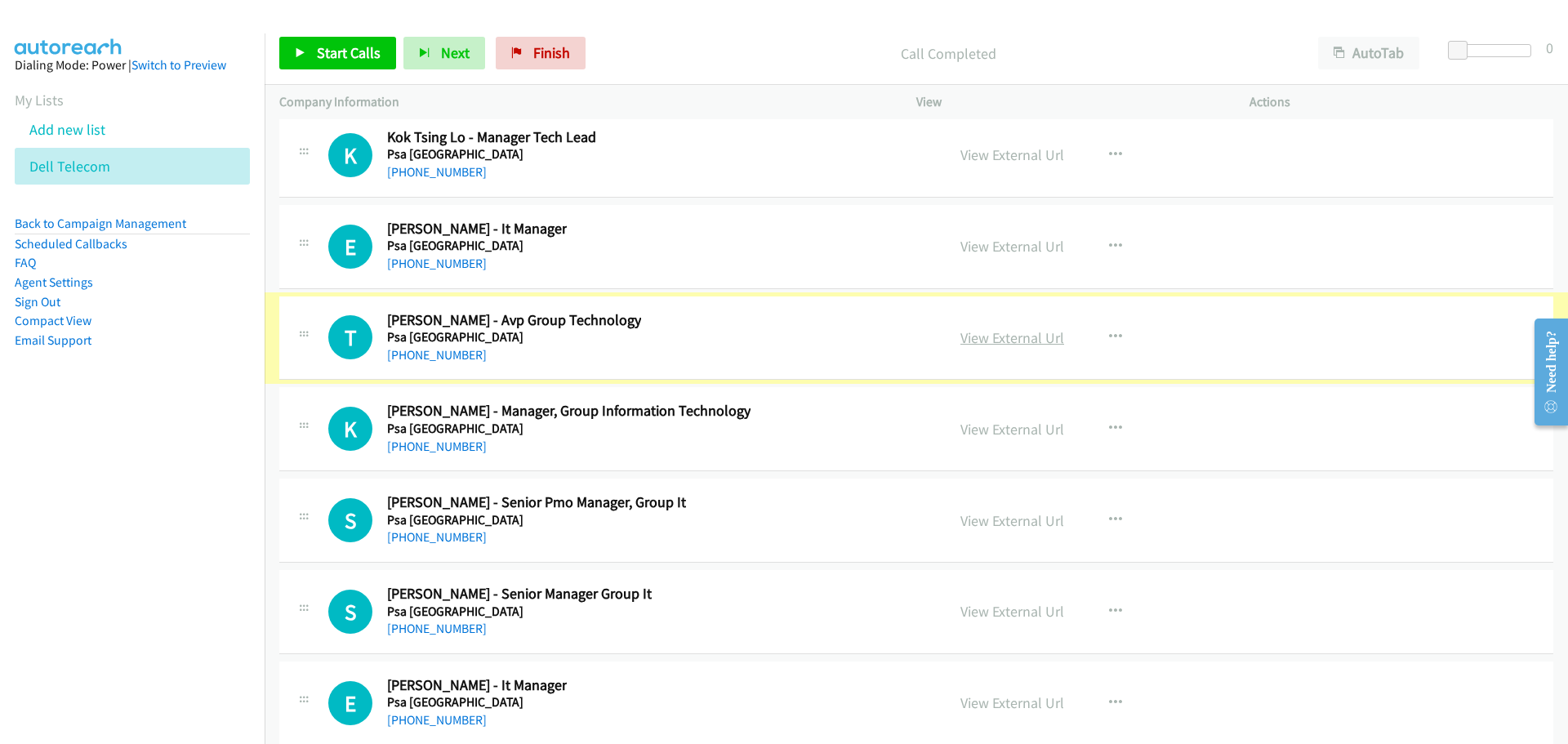
click at [1011, 335] on link "View External Url" at bounding box center [1012, 338] width 104 height 19
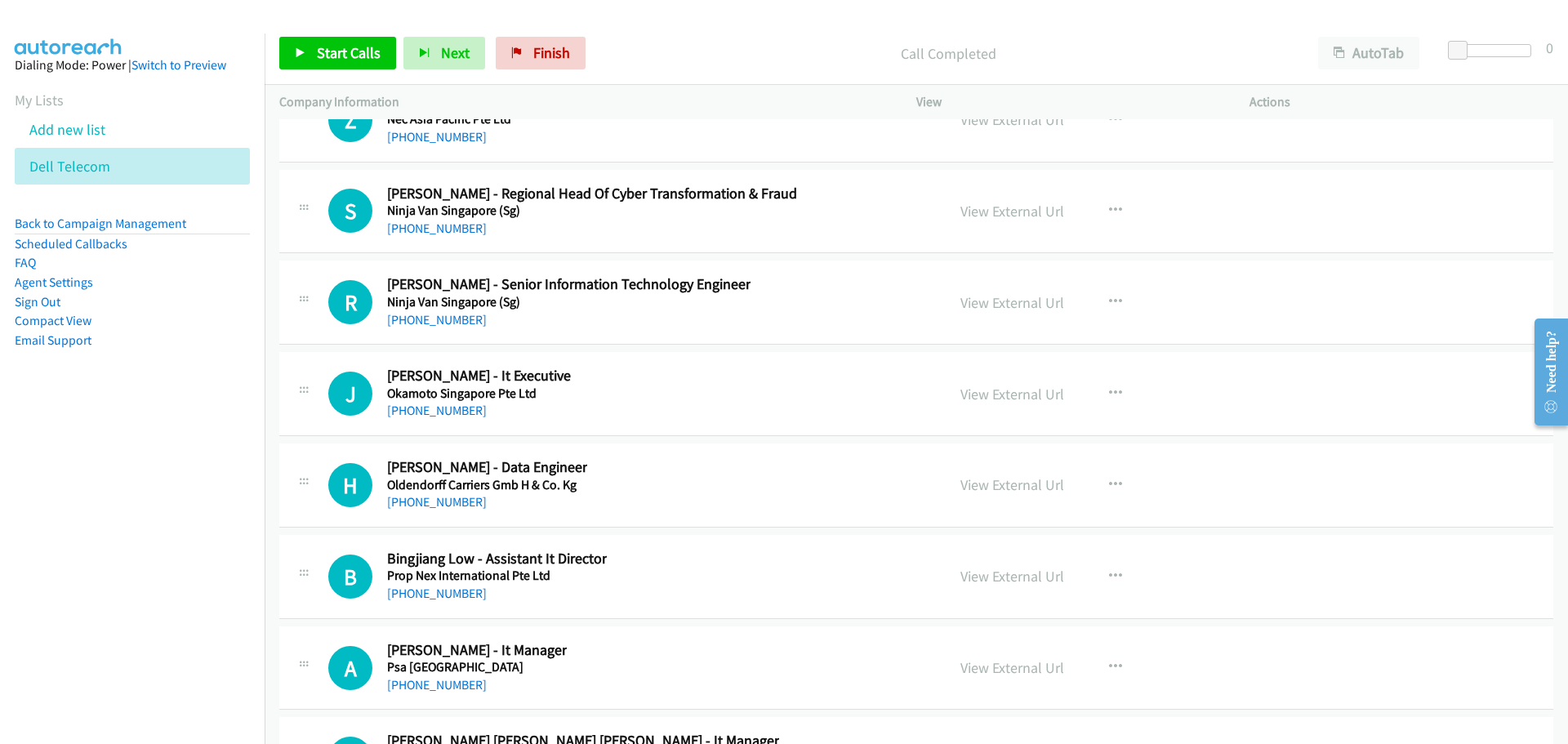
scroll to position [36866, 0]
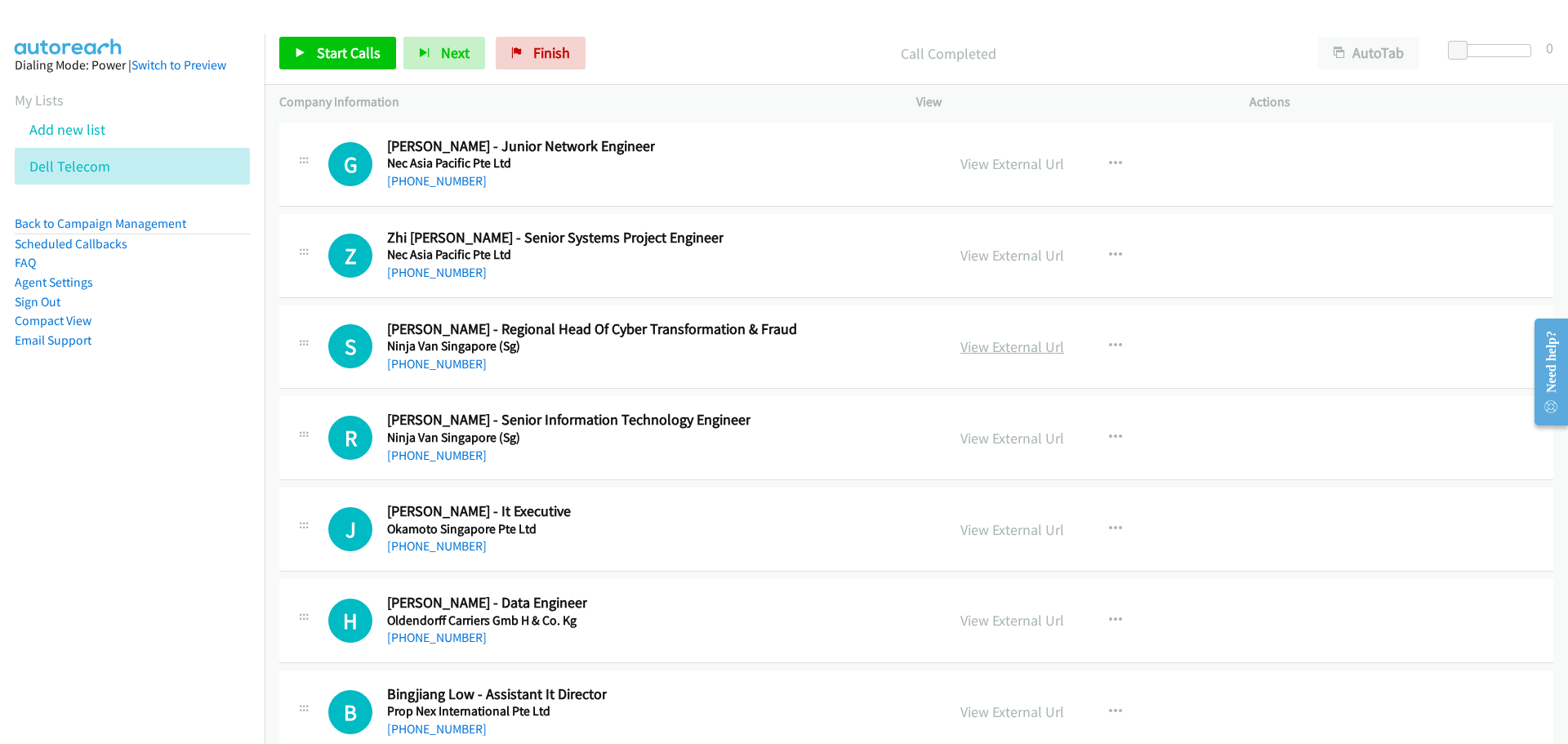
click at [962, 351] on link "View External Url" at bounding box center [1012, 346] width 104 height 19
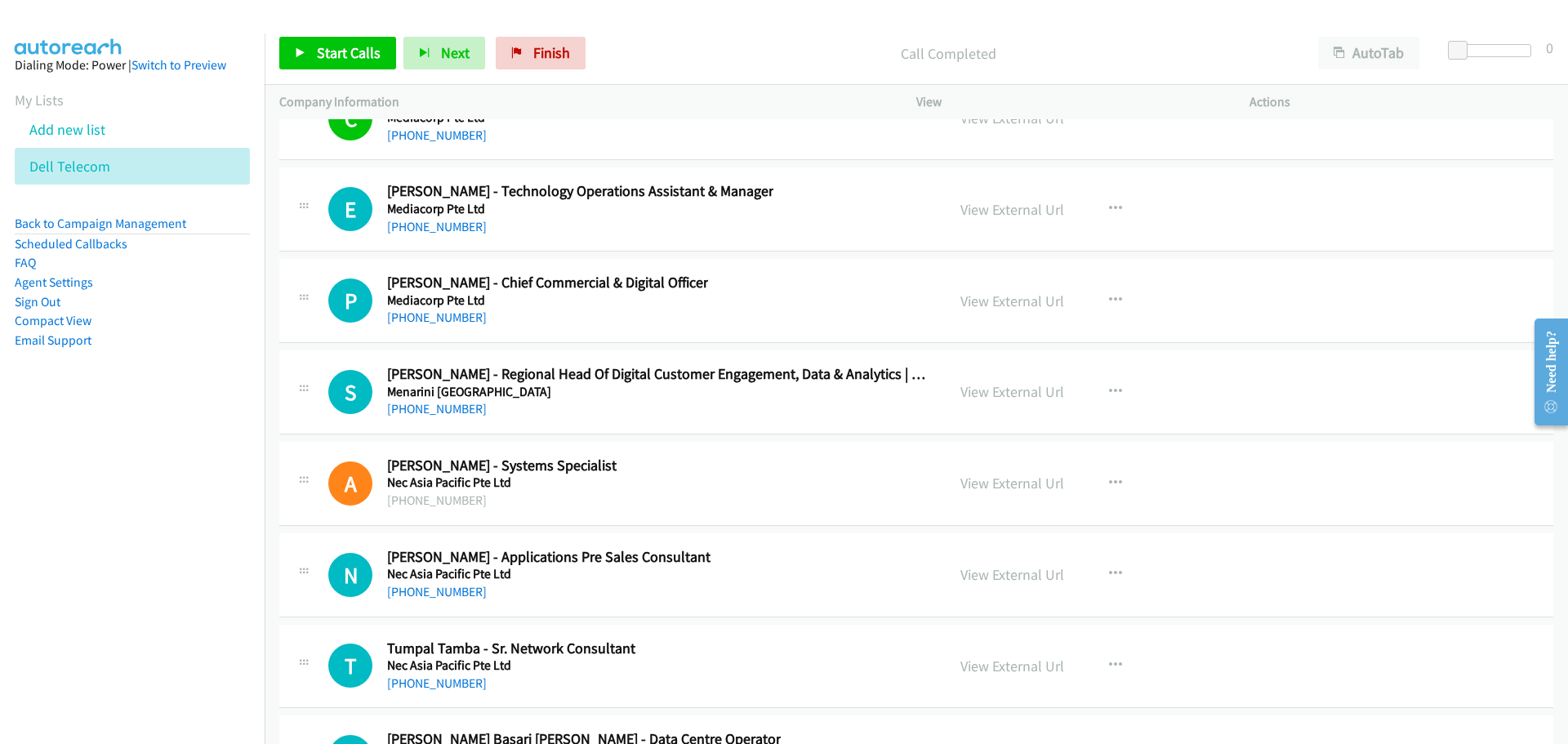
scroll to position [36131, 0]
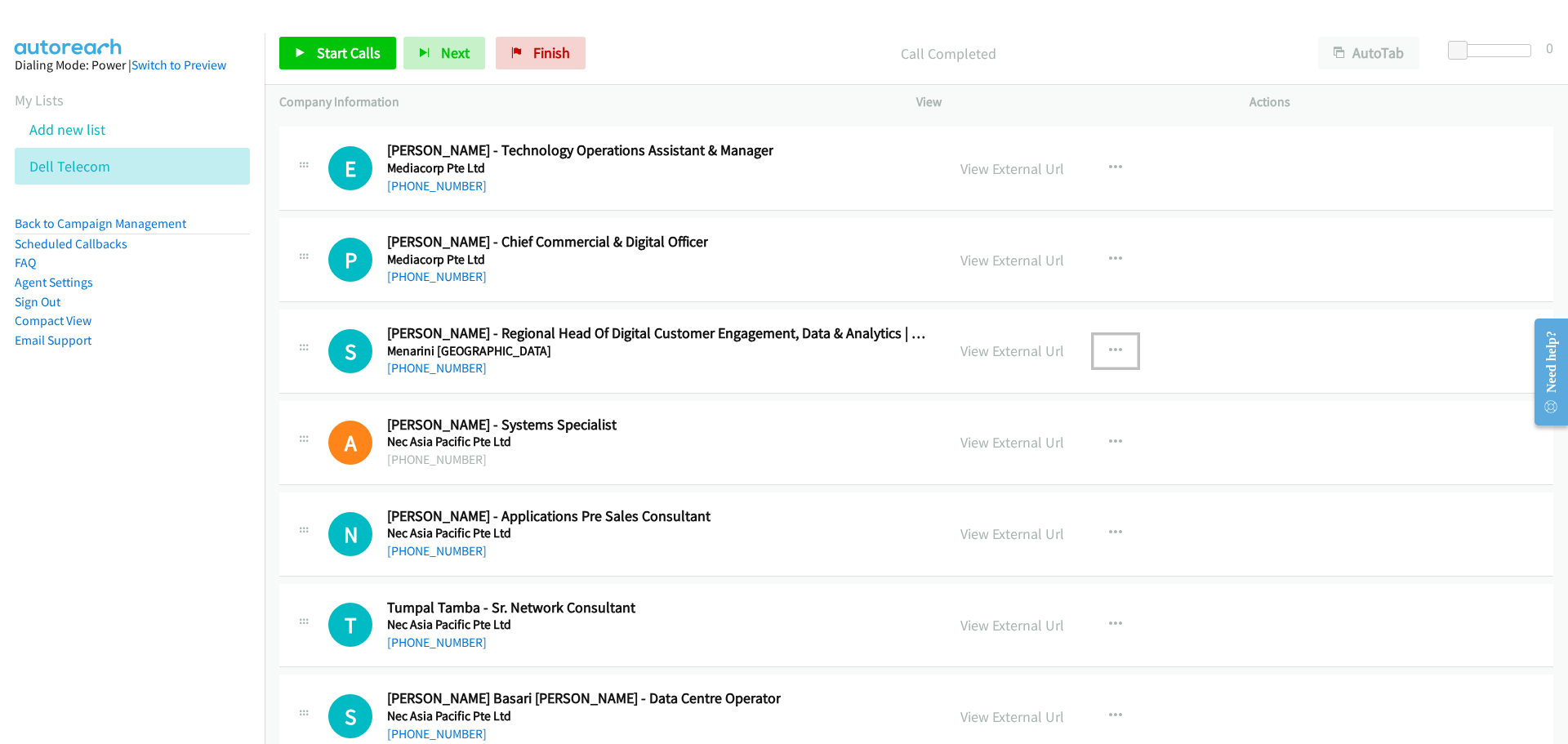
click at [1109, 350] on icon "button" at bounding box center [1115, 351] width 13 height 13
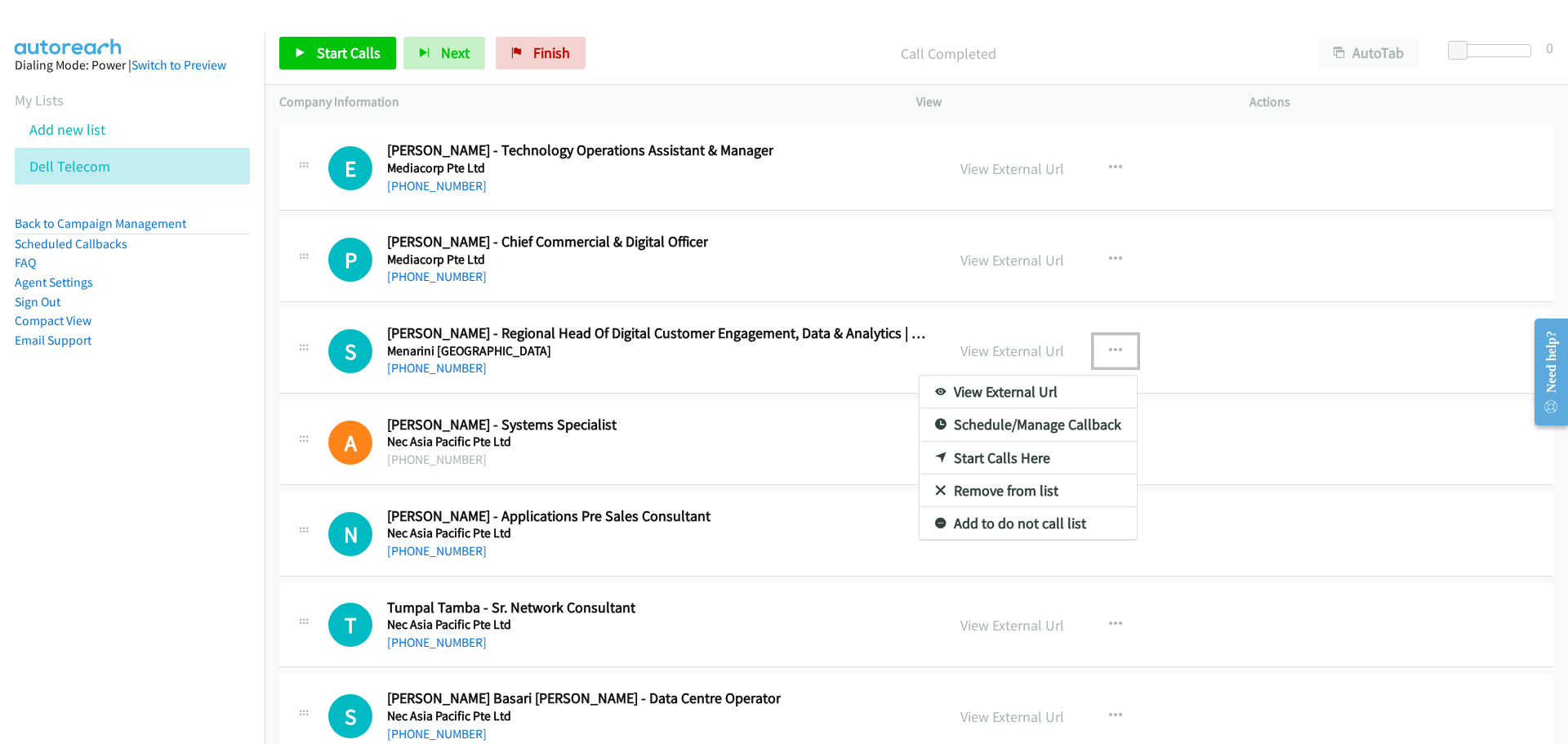
click at [1028, 388] on link "View External Url" at bounding box center [1028, 392] width 217 height 32
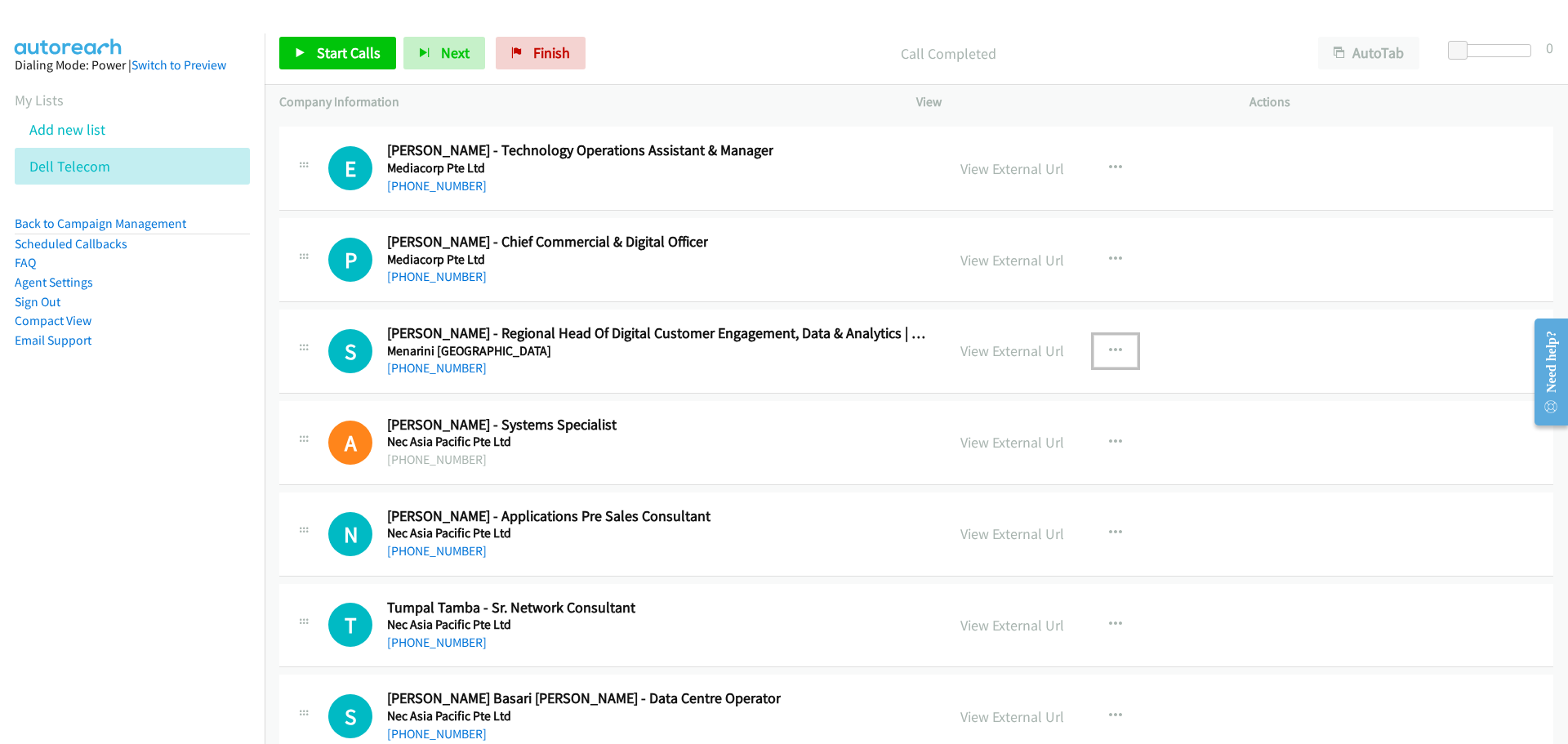
click at [1110, 350] on icon "button" at bounding box center [1115, 351] width 13 height 13
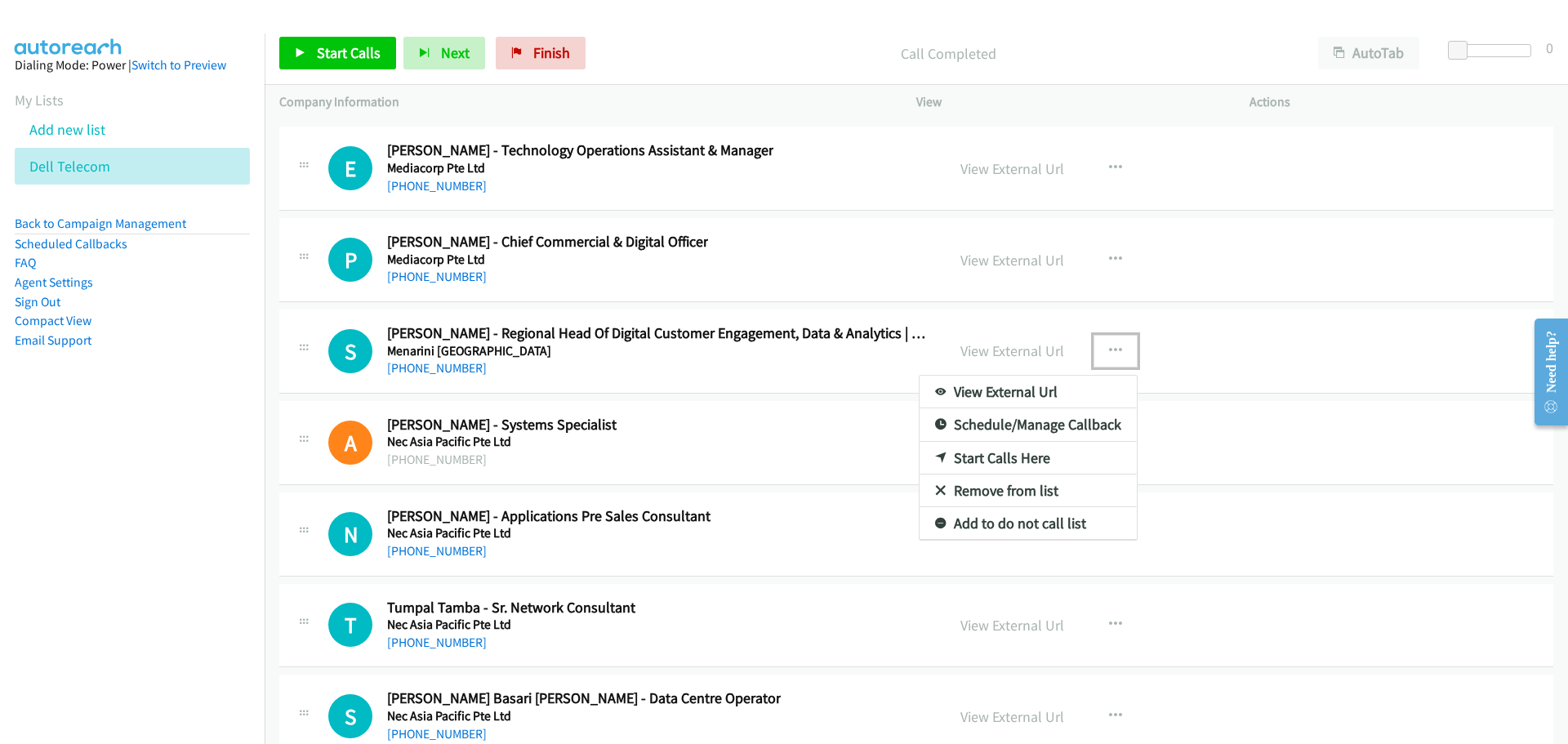
click at [966, 453] on link "Start Calls Here" at bounding box center [1028, 458] width 217 height 32
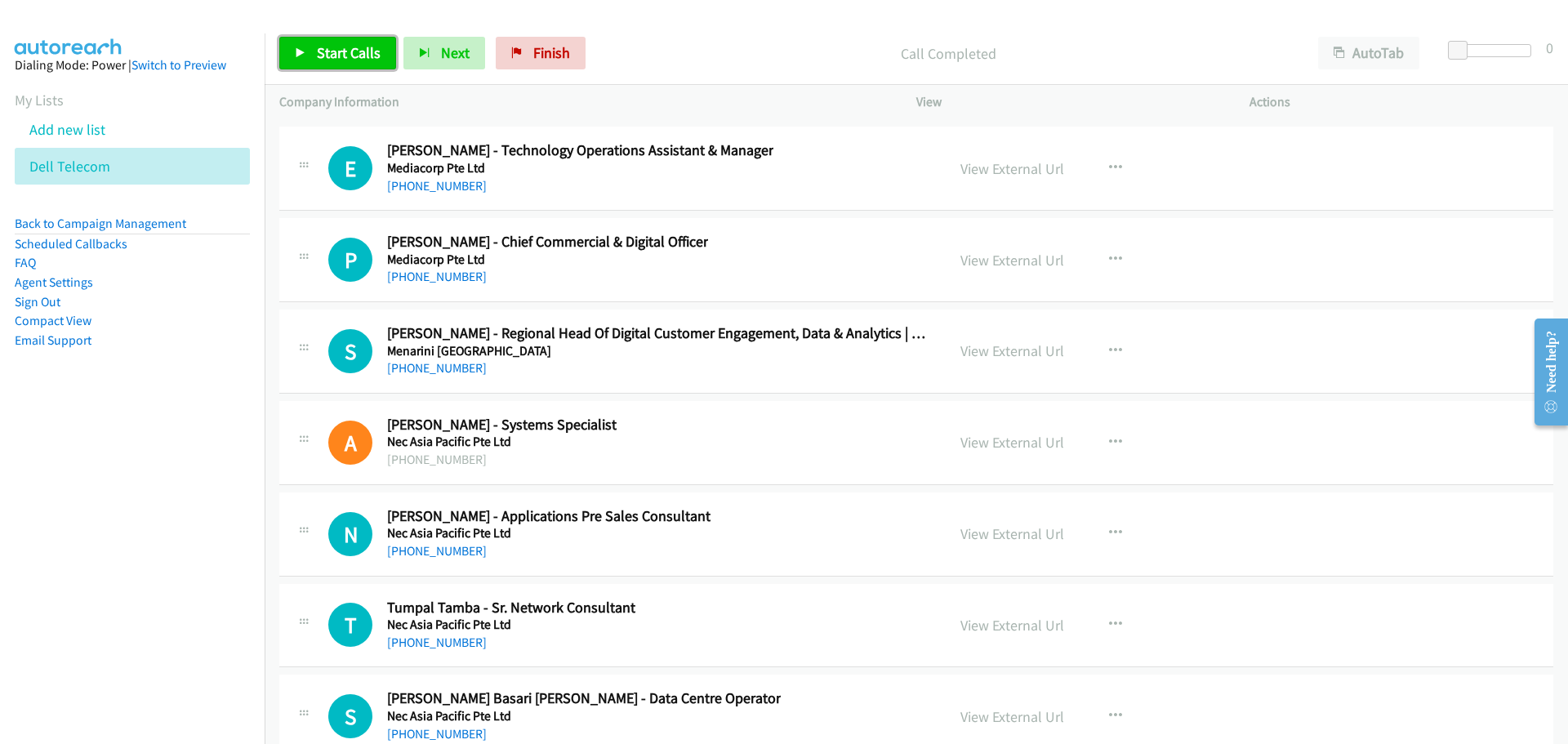
click at [318, 47] on span "Start Calls" at bounding box center [348, 53] width 64 height 19
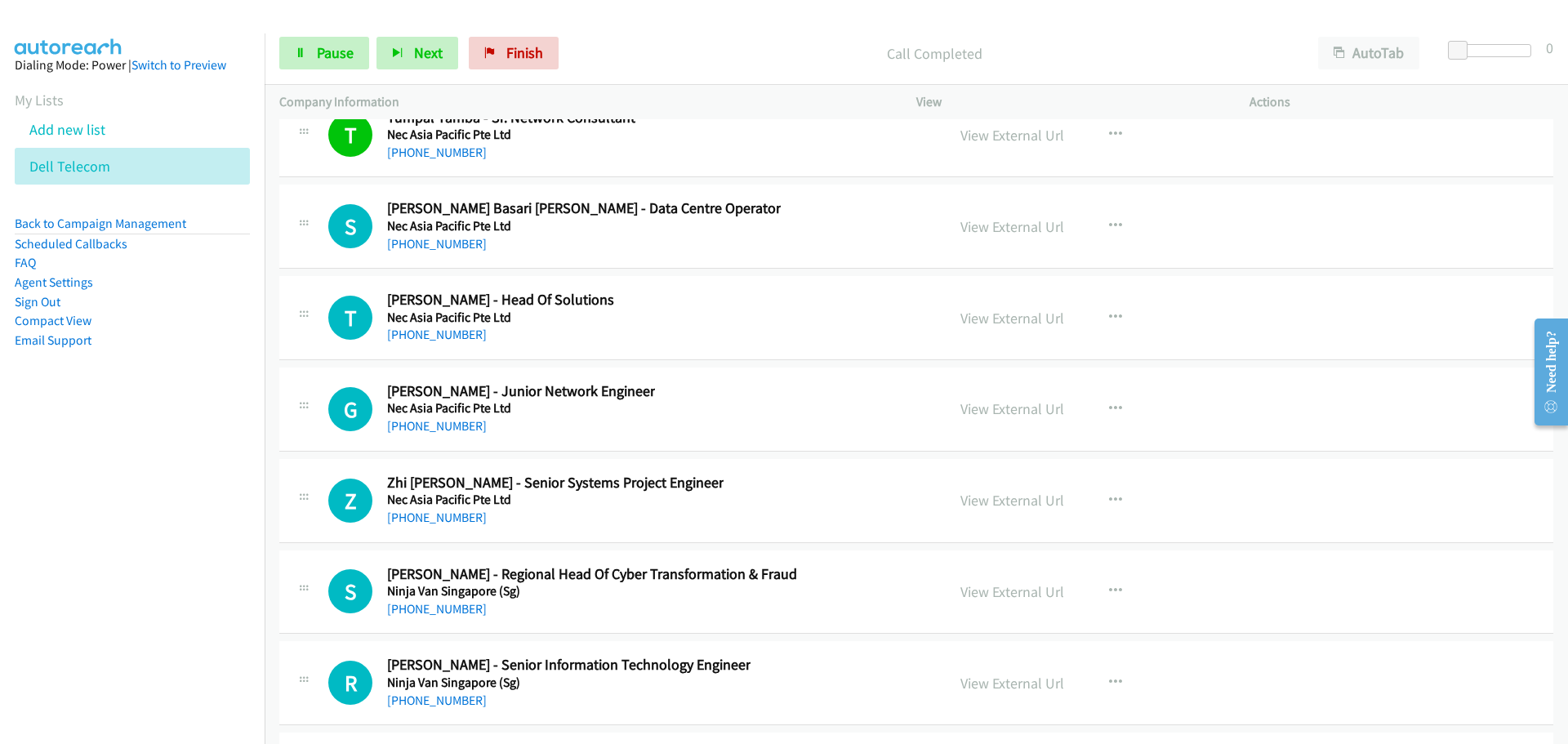
scroll to position [36703, 0]
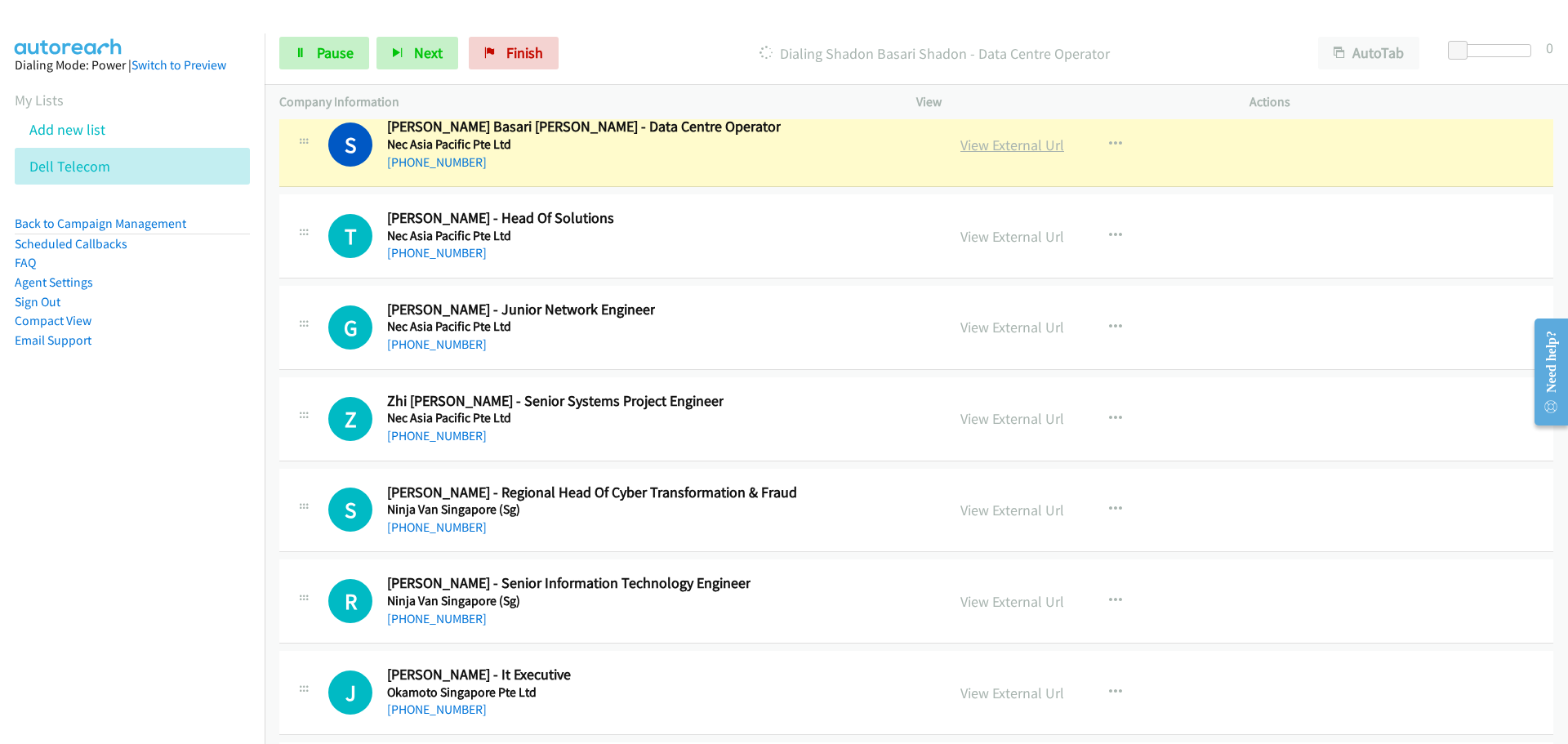
click at [983, 147] on link "View External Url" at bounding box center [1012, 145] width 104 height 19
click at [1012, 142] on link "View External Url" at bounding box center [1012, 145] width 104 height 19
click at [324, 62] on link "Pause" at bounding box center [324, 53] width 90 height 32
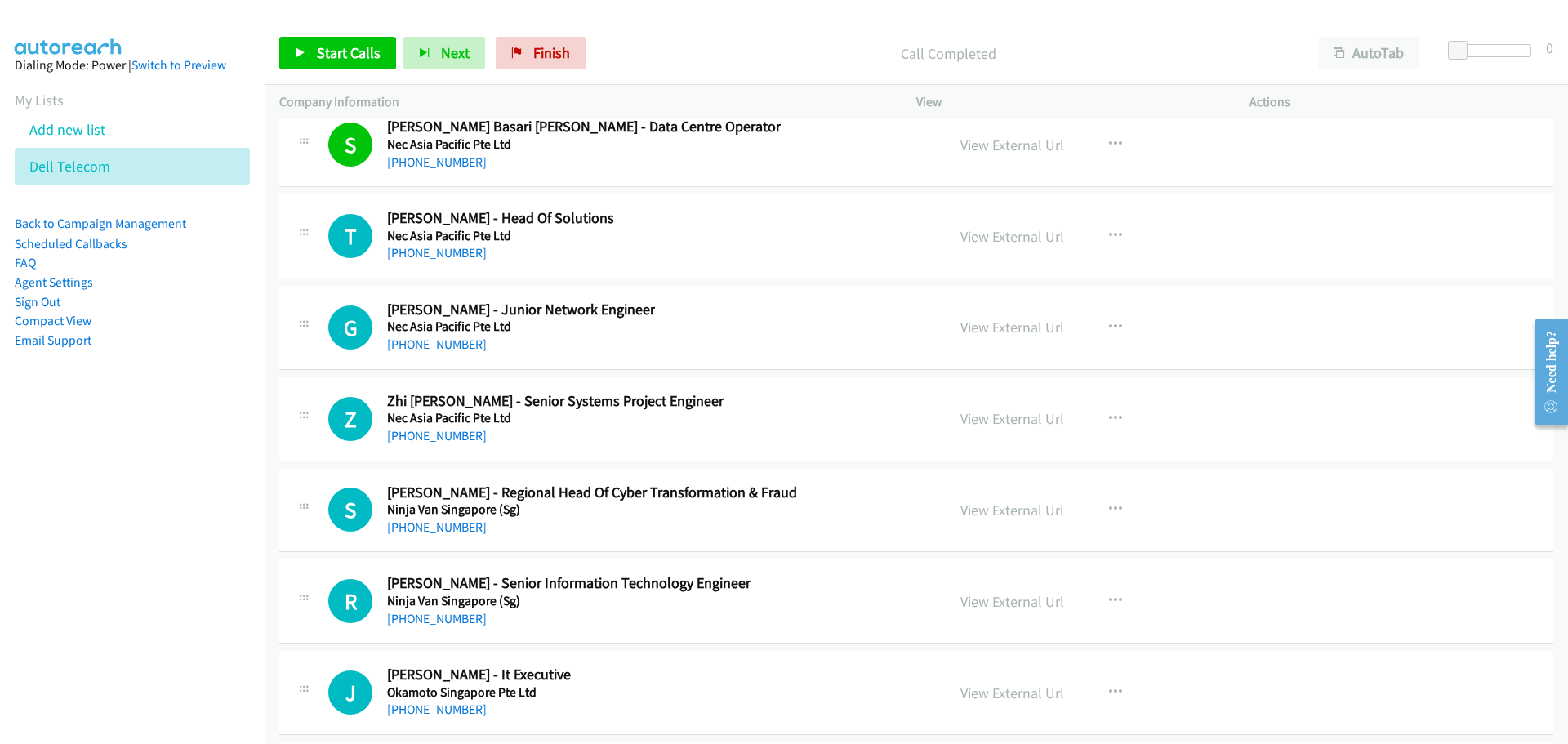
click at [987, 240] on link "View External Url" at bounding box center [1012, 237] width 104 height 19
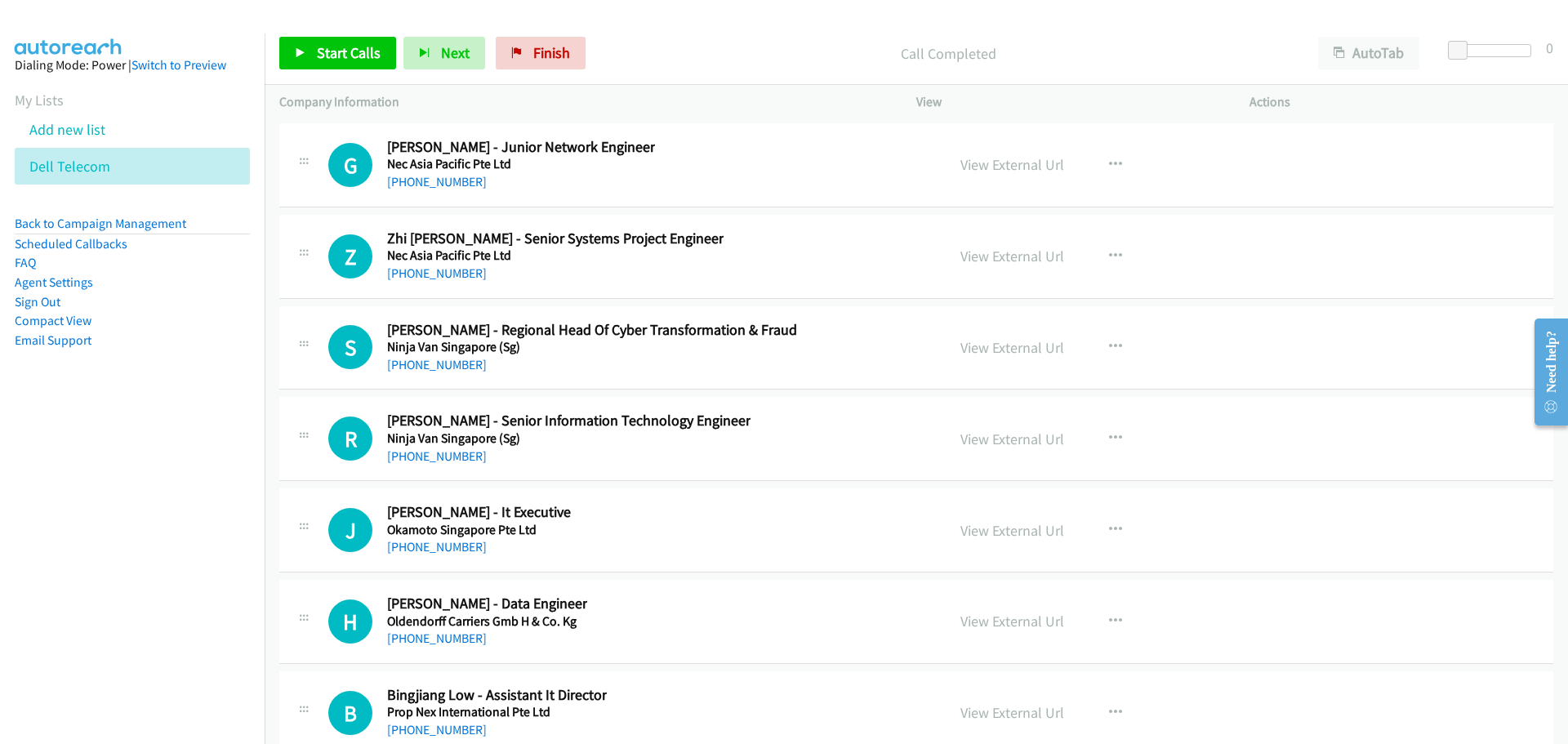
scroll to position [36866, 0]
click at [1037, 348] on link "View External Url" at bounding box center [1012, 346] width 104 height 19
click at [1117, 444] on button "button" at bounding box center [1115, 438] width 44 height 32
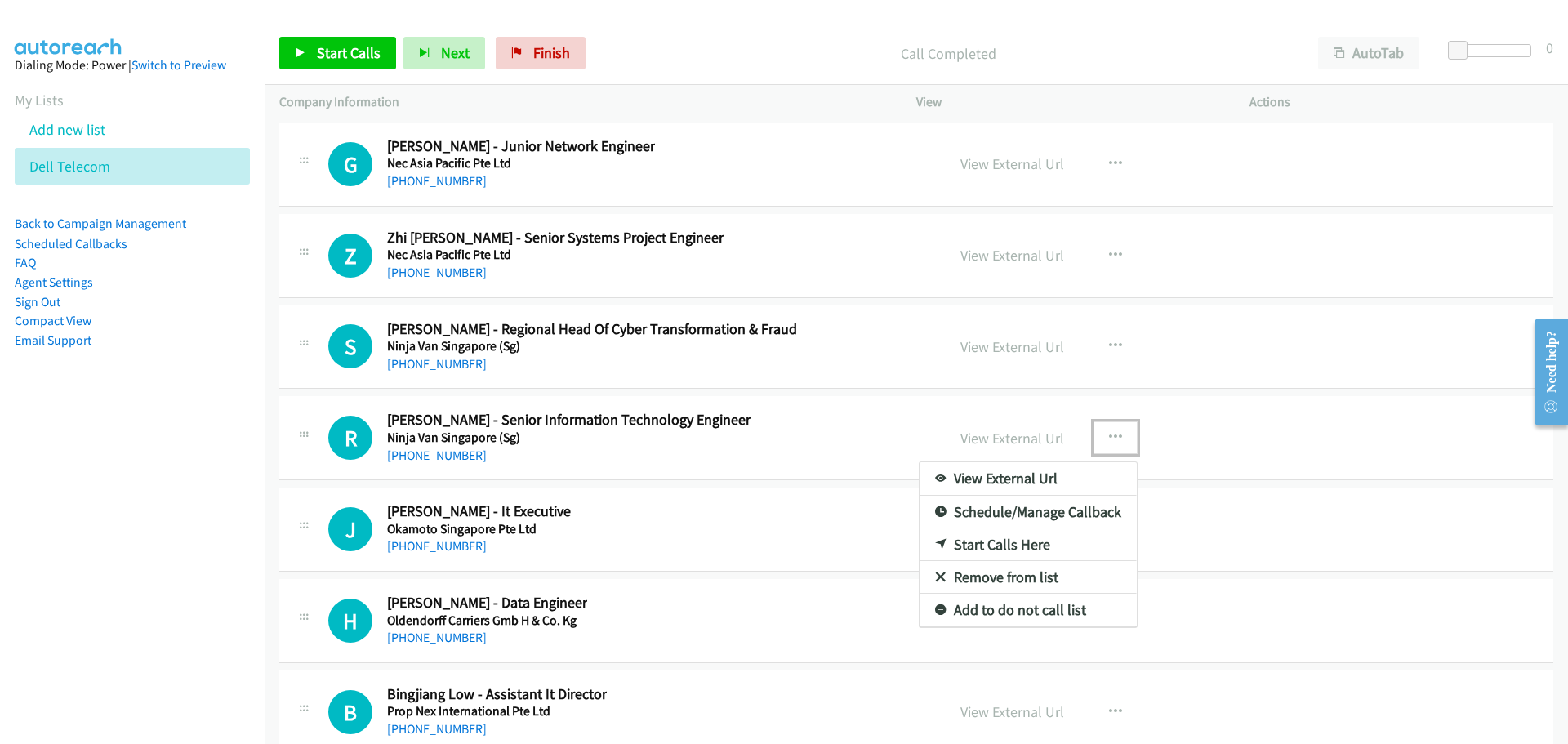
click at [978, 547] on link "Start Calls Here" at bounding box center [1028, 545] width 217 height 32
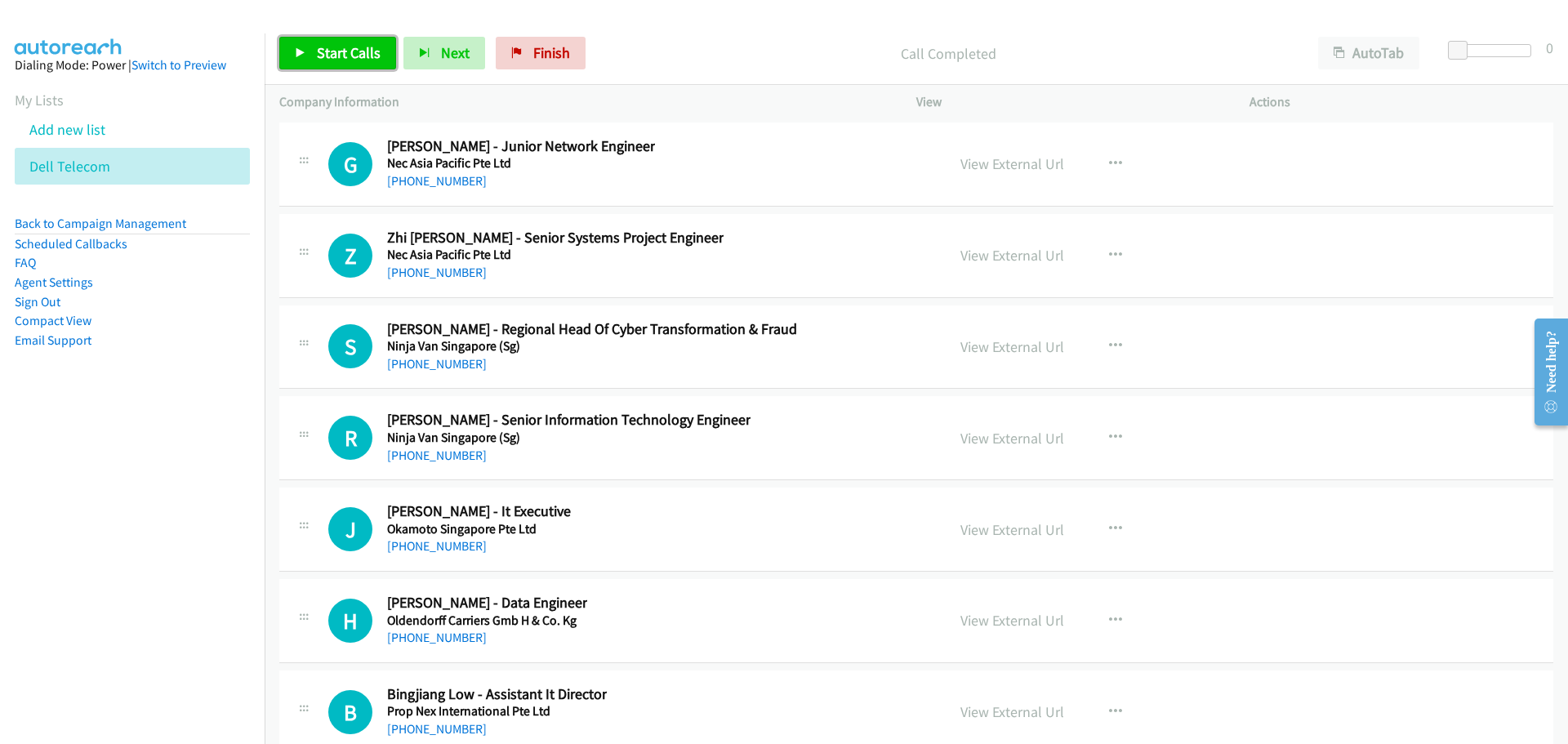
click at [328, 67] on link "Start Calls" at bounding box center [337, 53] width 117 height 32
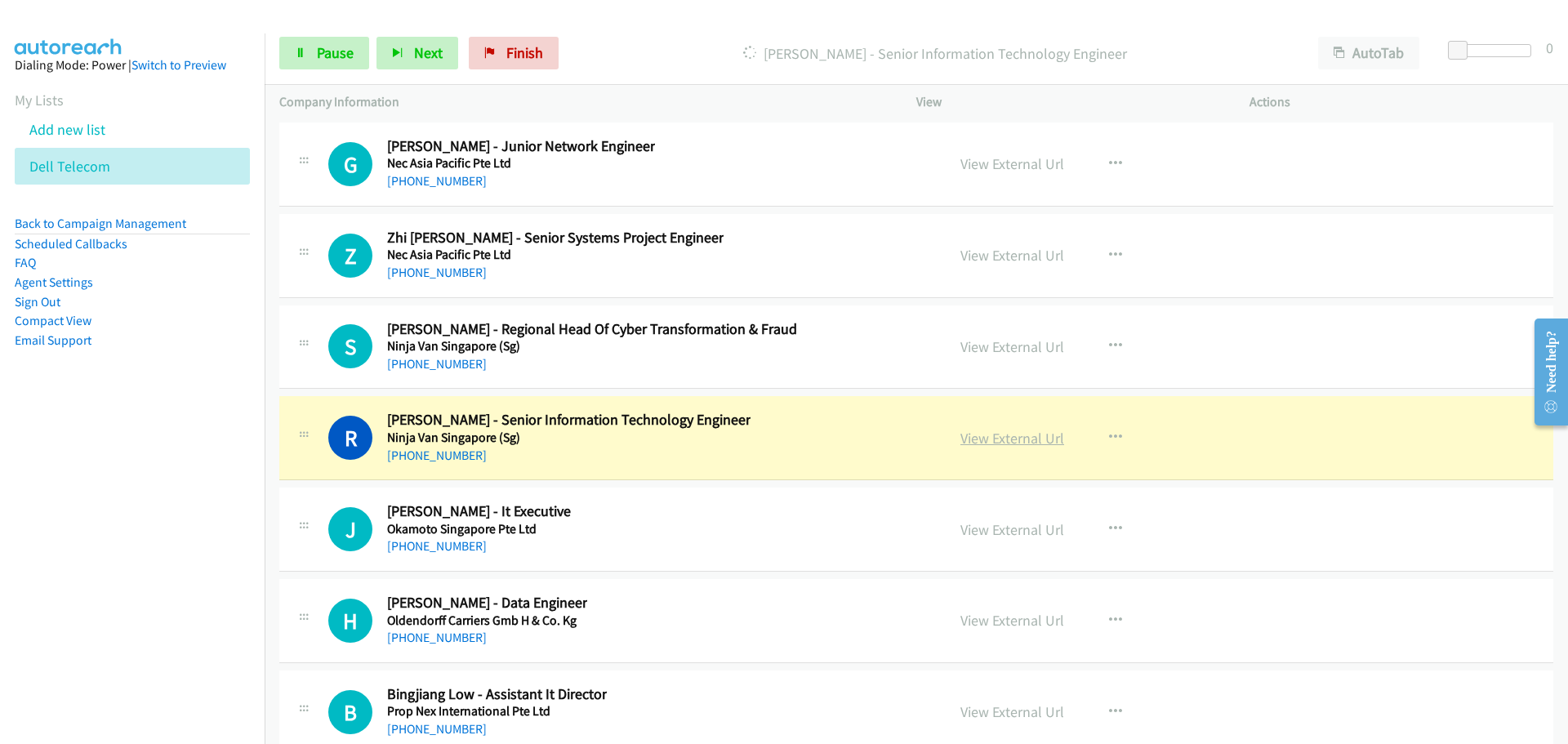
click at [1001, 447] on link "View External Url" at bounding box center [1012, 438] width 104 height 19
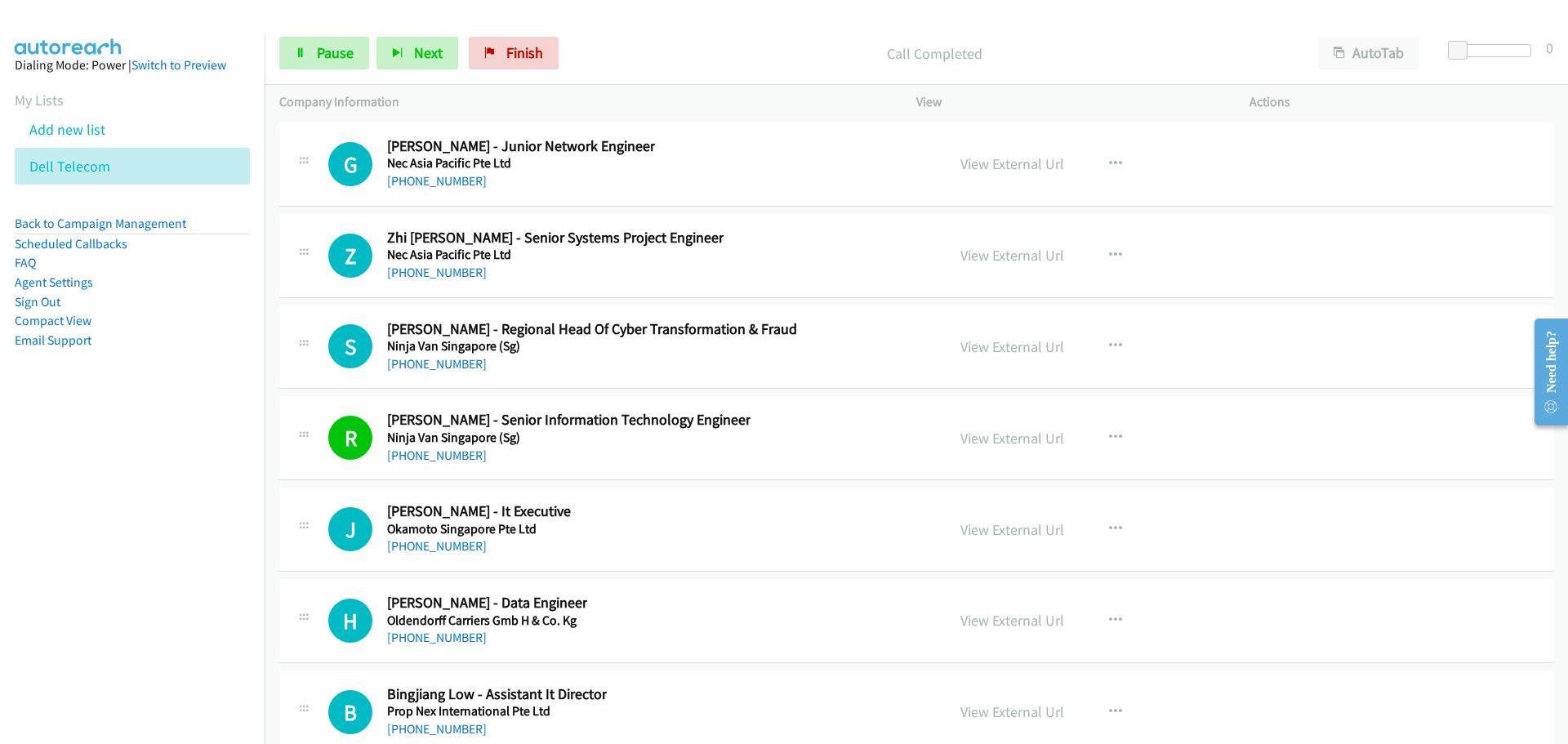
click at [307, 72] on div "Start Calls Pause Next Finish Call Completed AutoTab AutoTab 0" at bounding box center [916, 54] width 1303 height 63
click at [313, 66] on link "Pause" at bounding box center [324, 53] width 90 height 32
click at [334, 59] on span "Start Calls" at bounding box center [348, 53] width 64 height 19
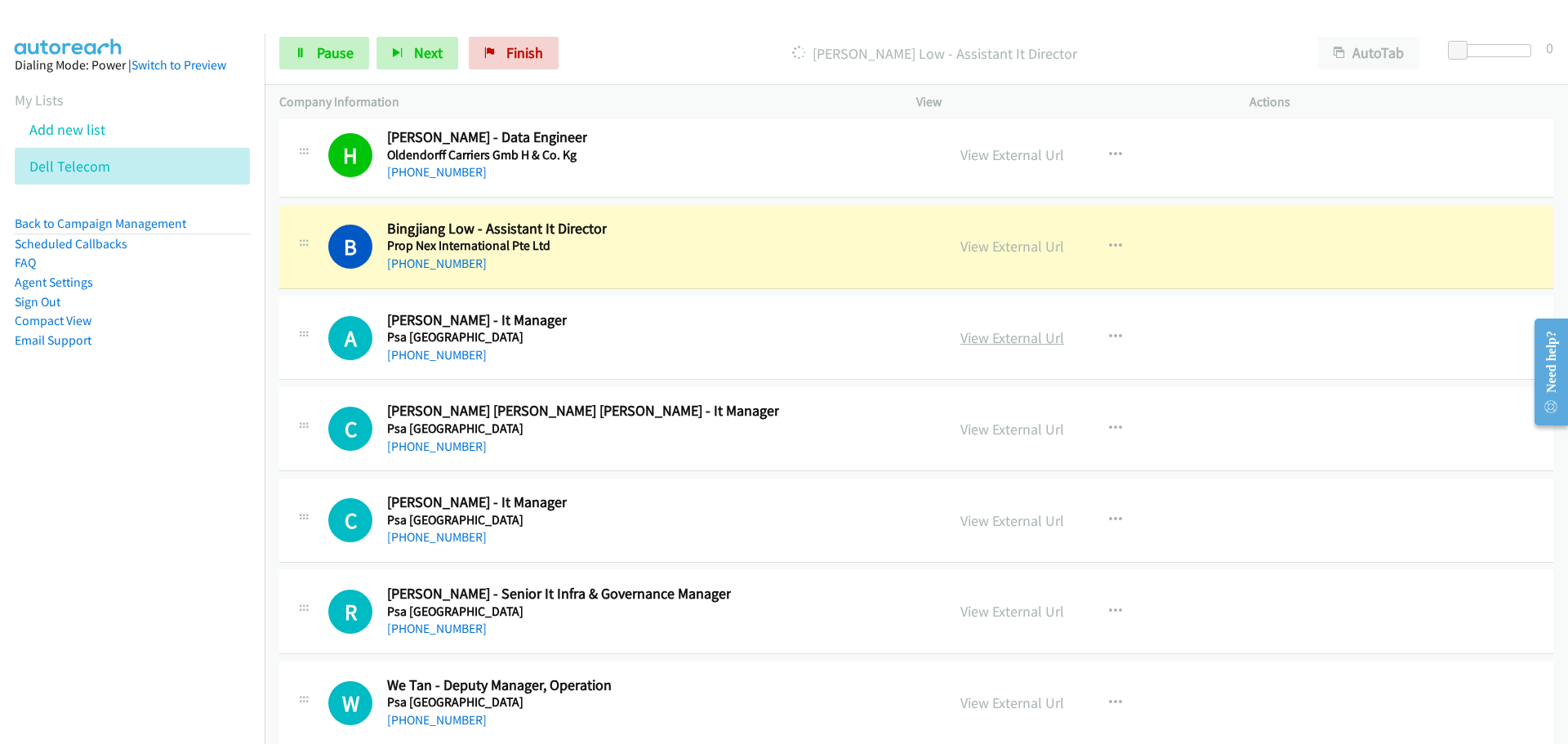
scroll to position [37357, 0]
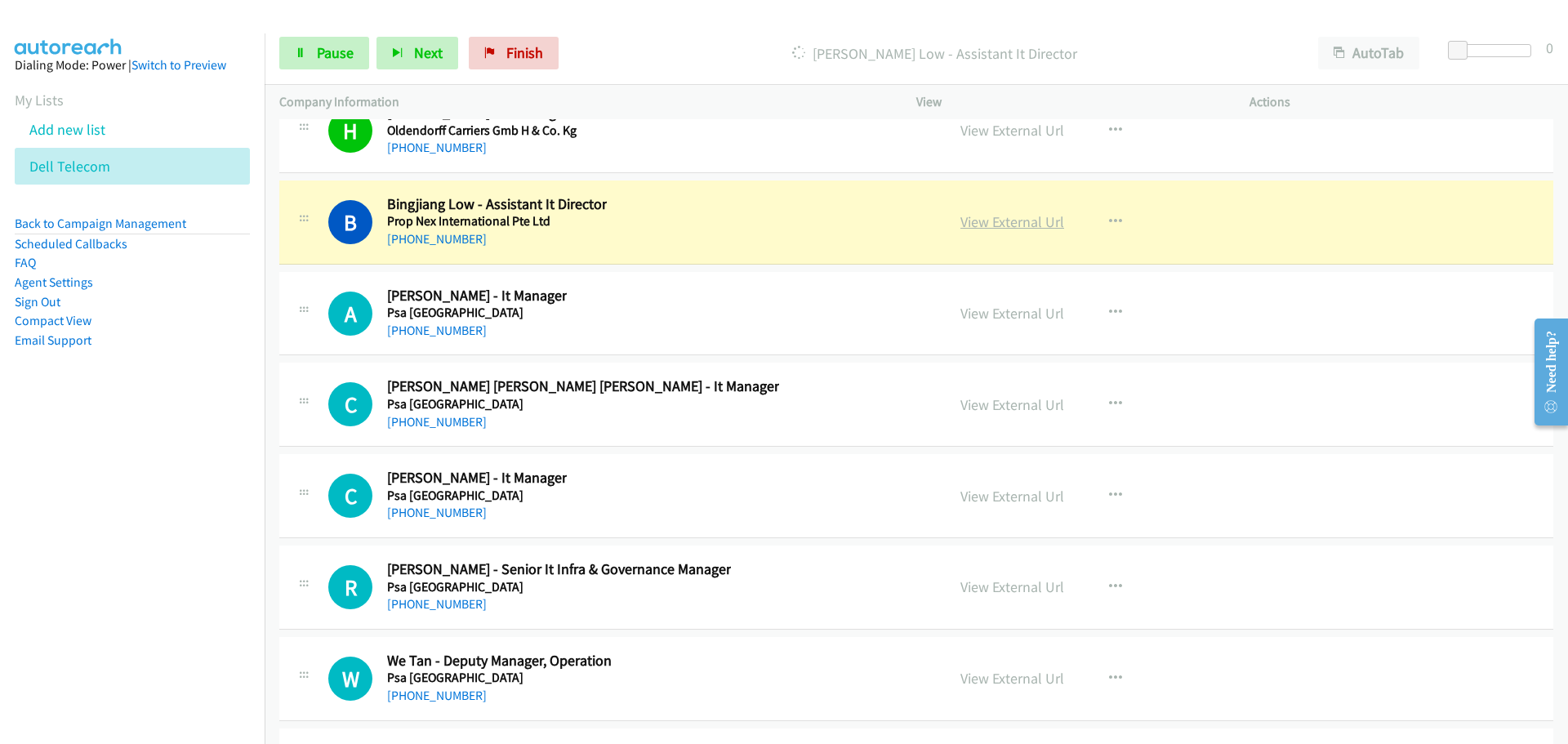
click at [983, 228] on link "View External Url" at bounding box center [1012, 222] width 104 height 19
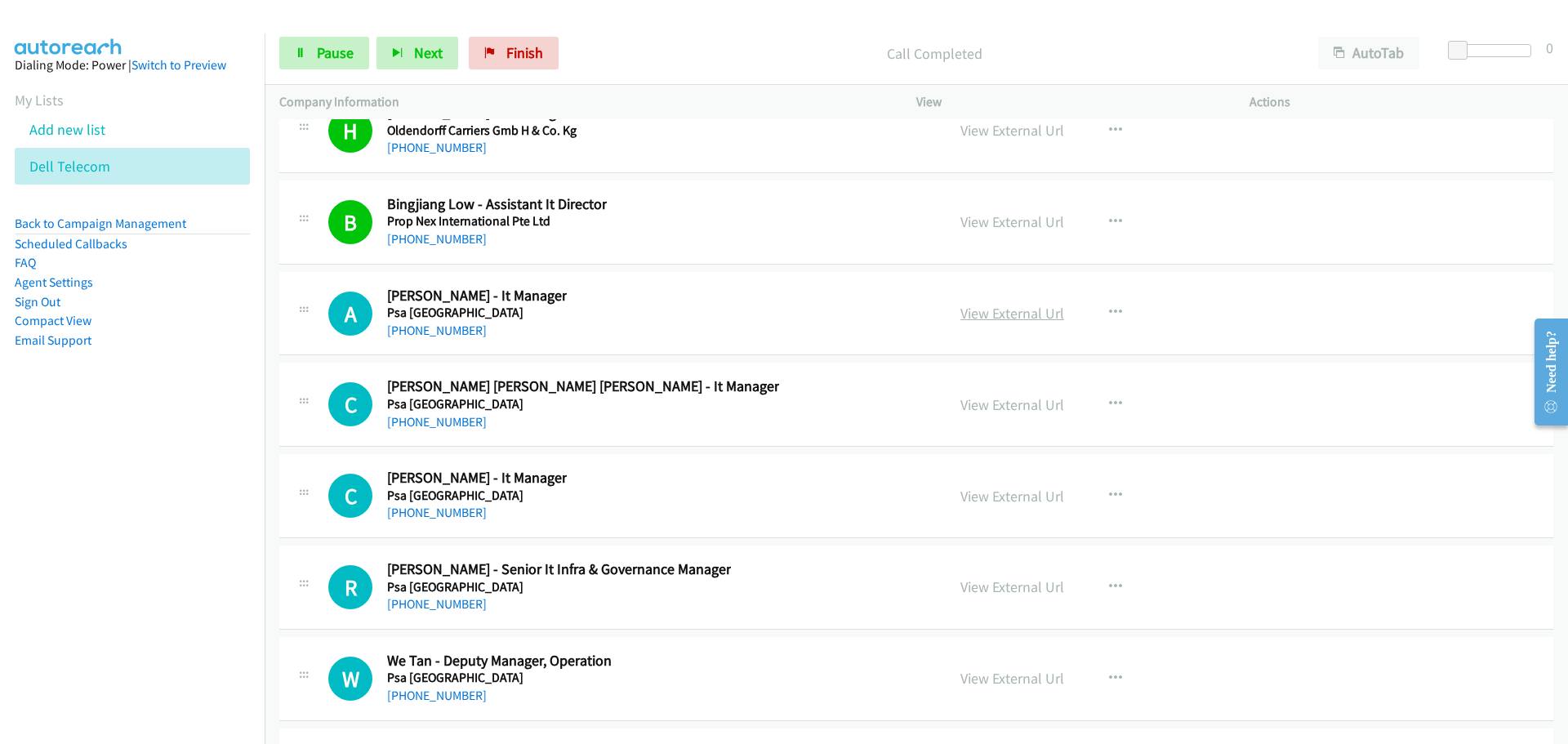
click at [1018, 316] on link "View External Url" at bounding box center [1012, 313] width 104 height 19
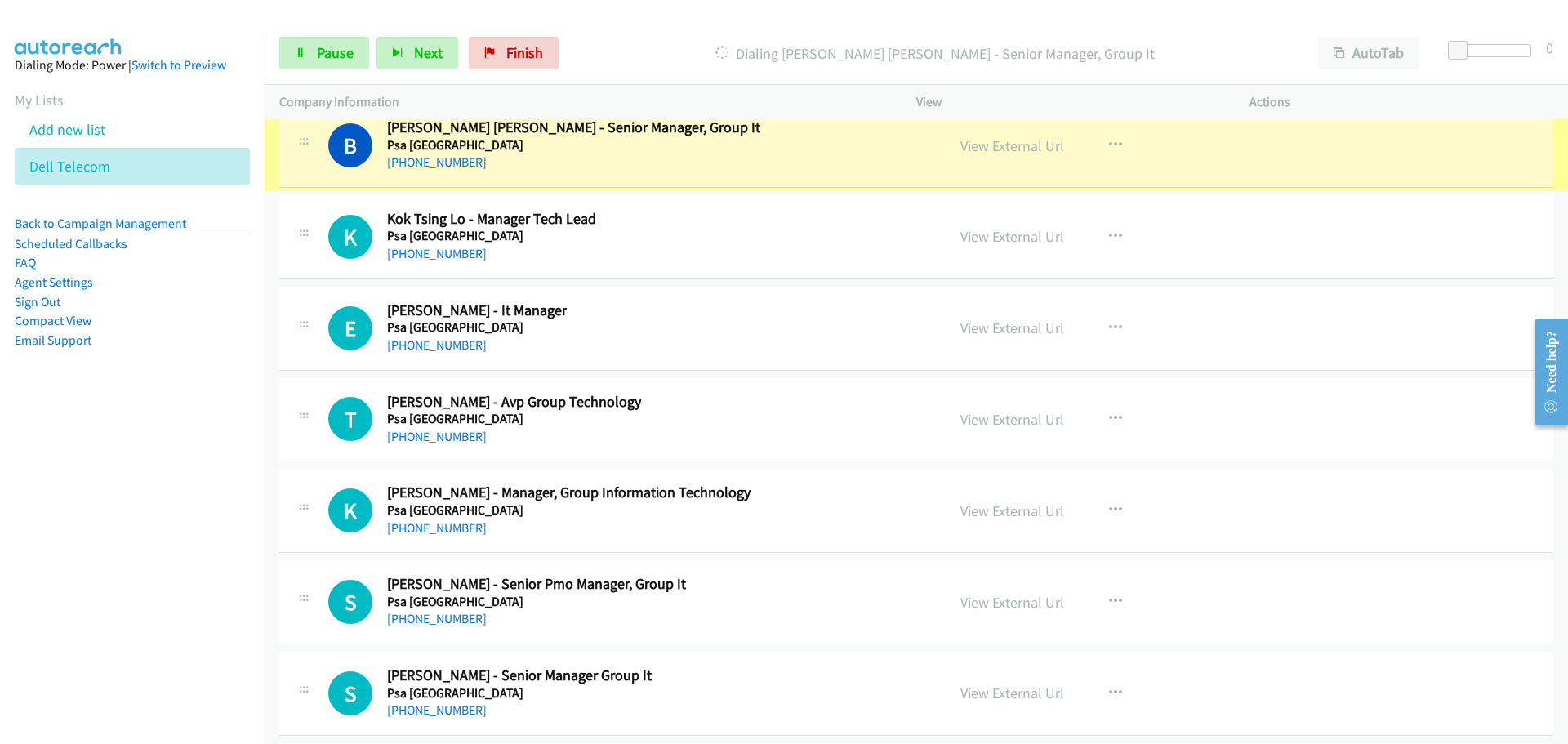
scroll to position [38255, 0]
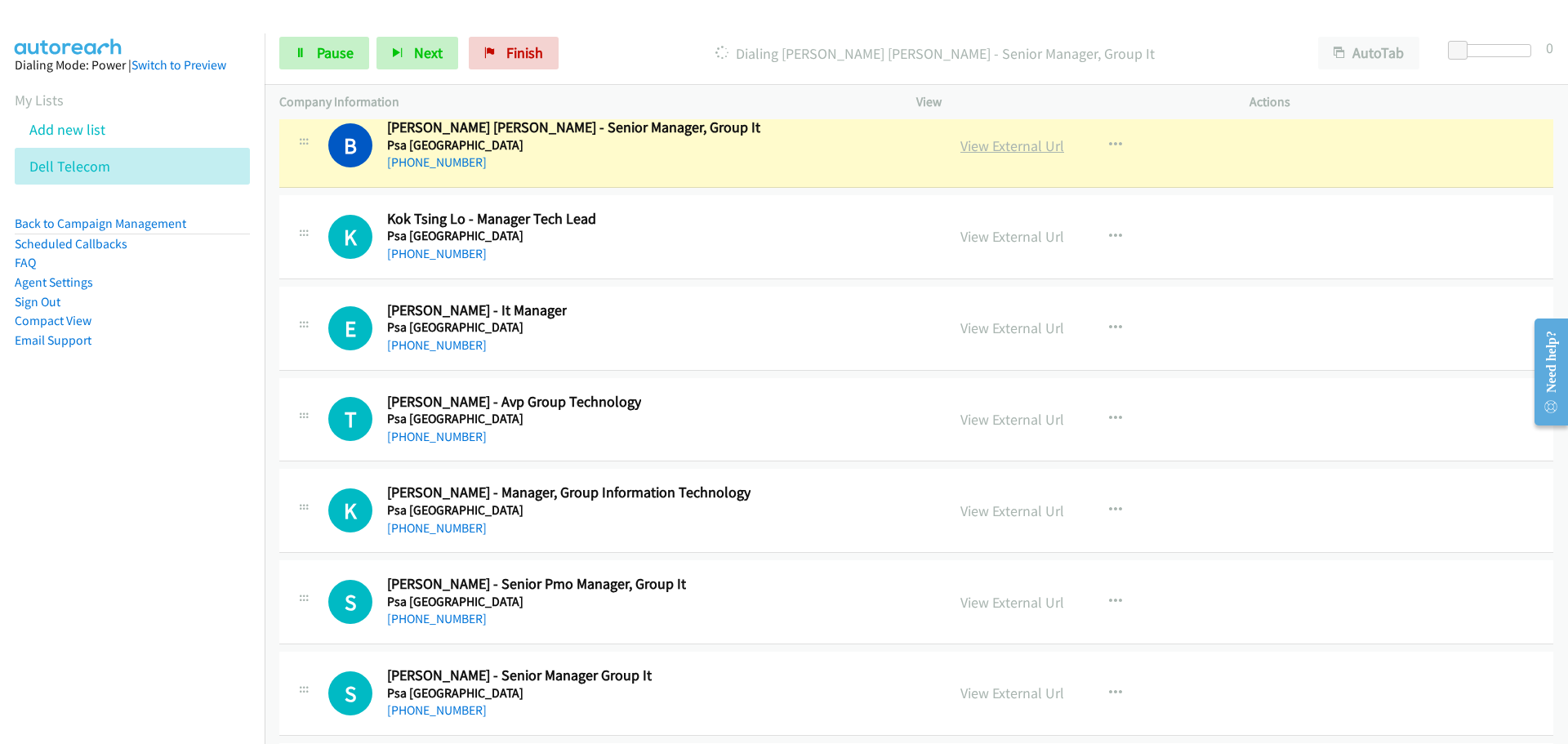
click at [1014, 150] on link "View External Url" at bounding box center [1012, 146] width 104 height 19
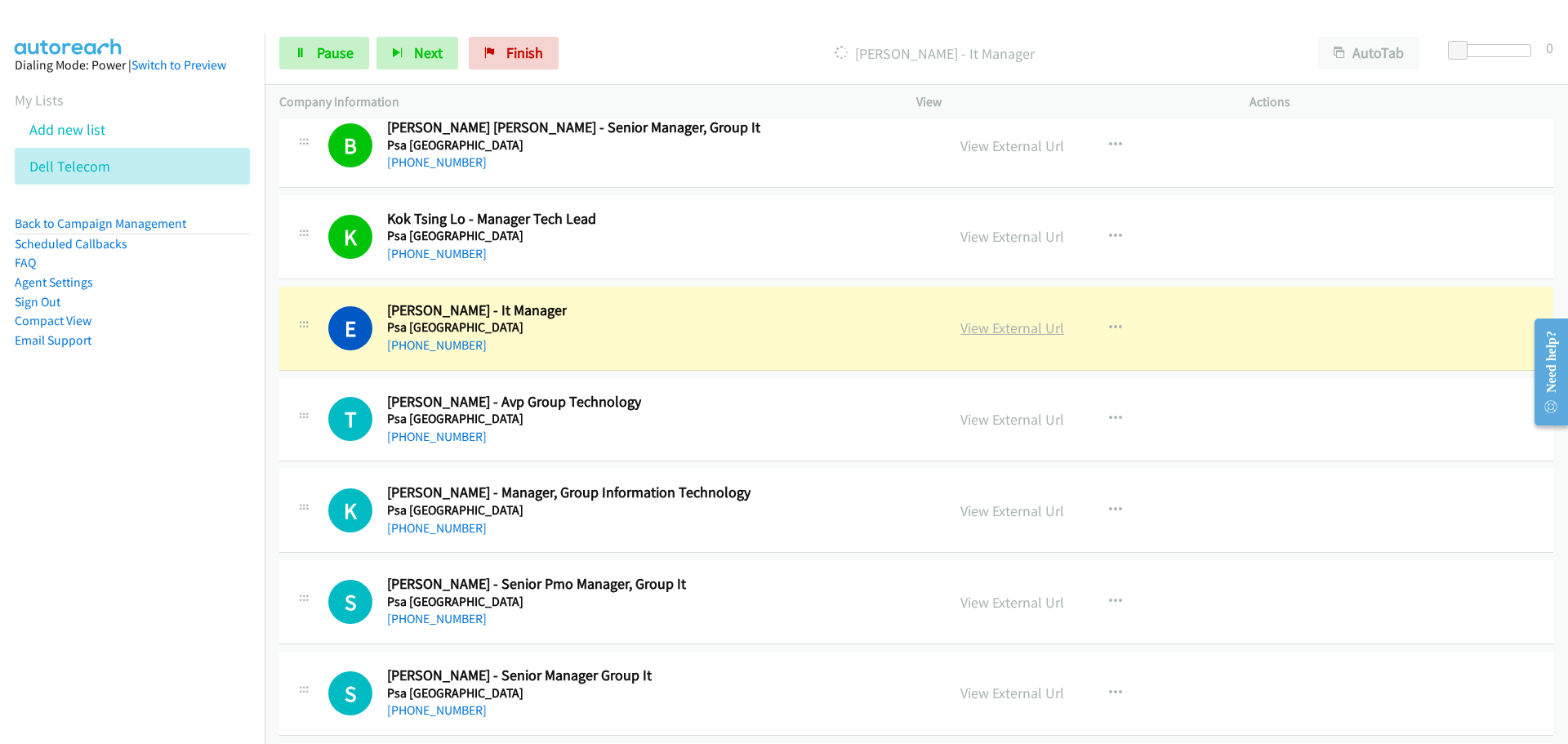
click at [1004, 330] on link "View External Url" at bounding box center [1012, 328] width 104 height 19
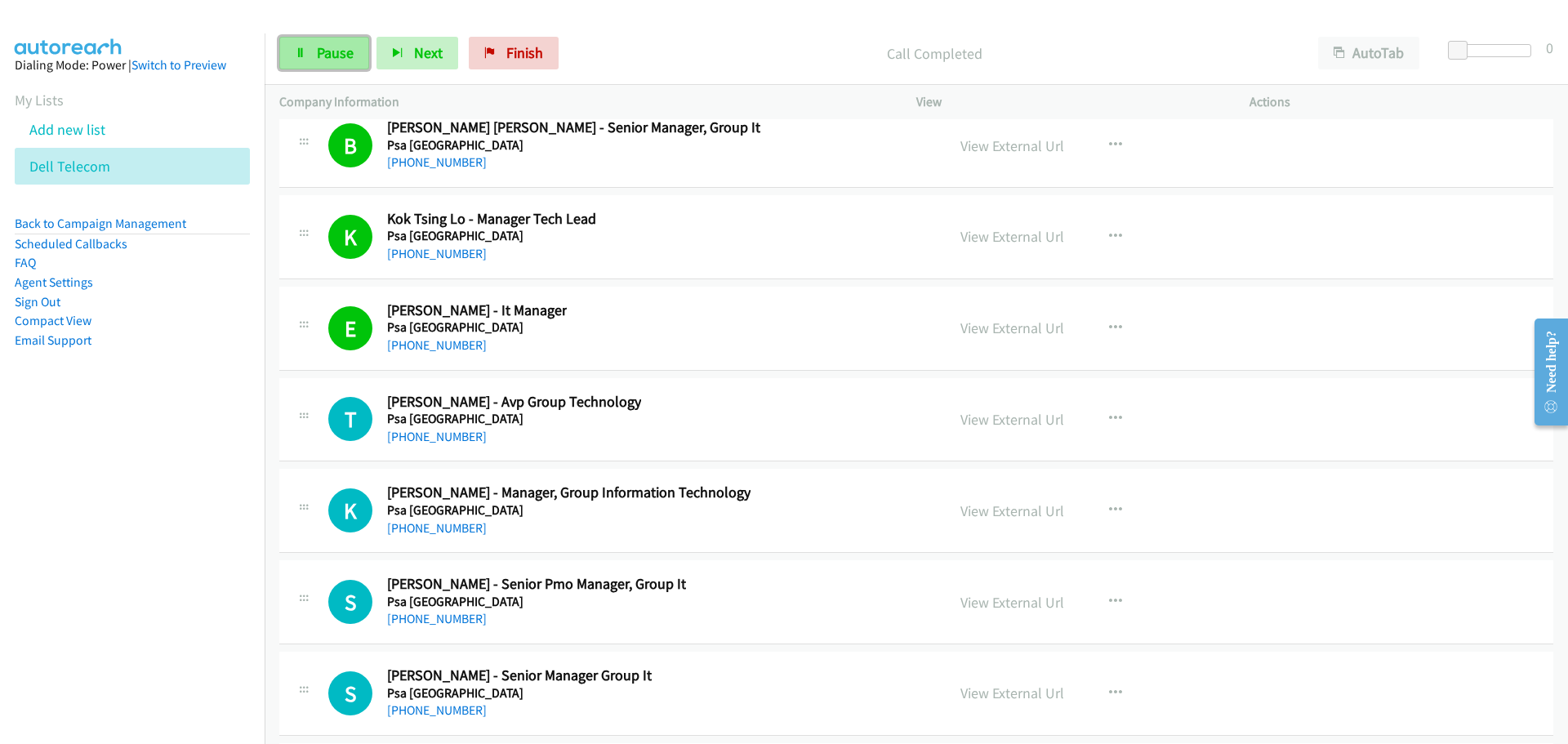
click at [335, 53] on span "Pause" at bounding box center [334, 53] width 37 height 19
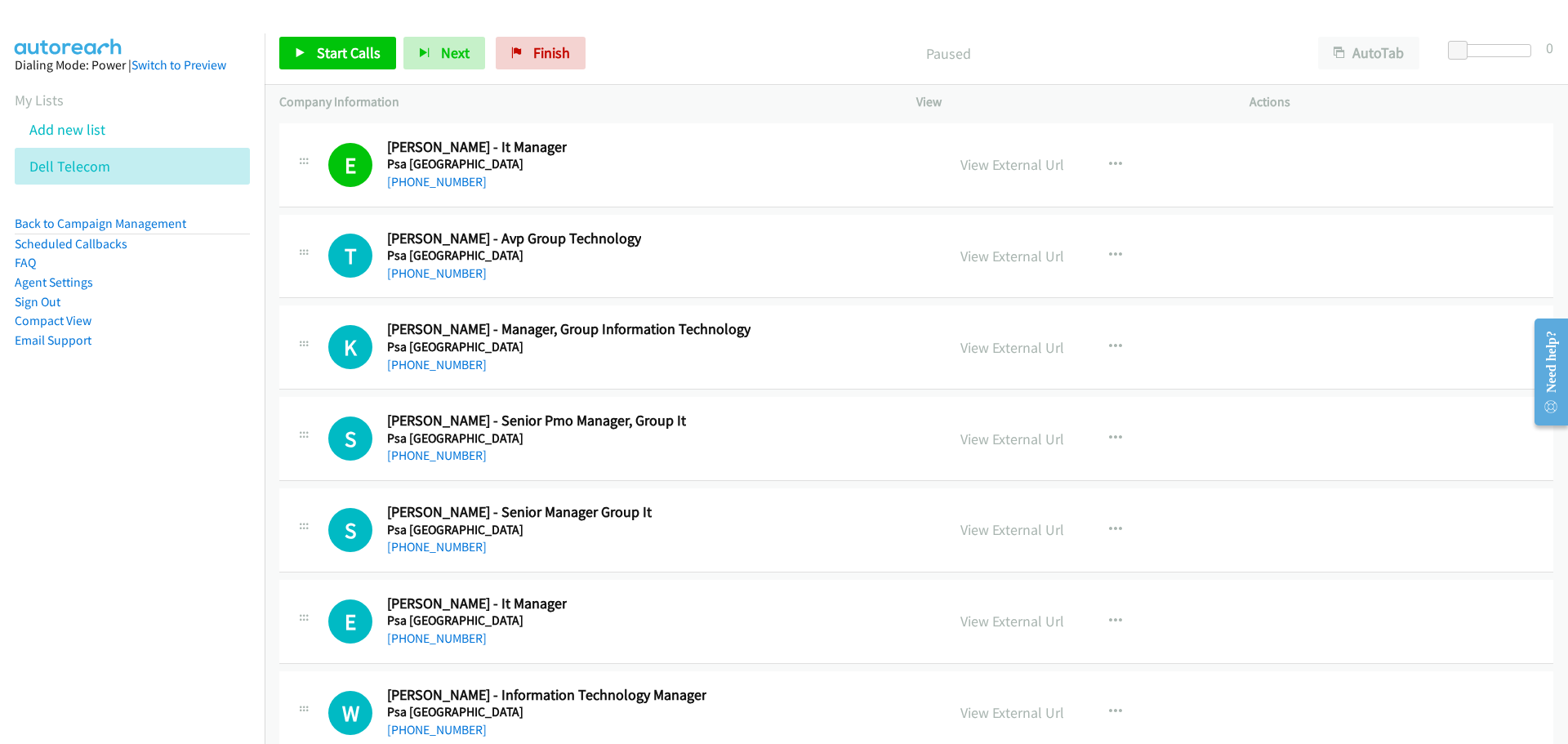
scroll to position [38500, 0]
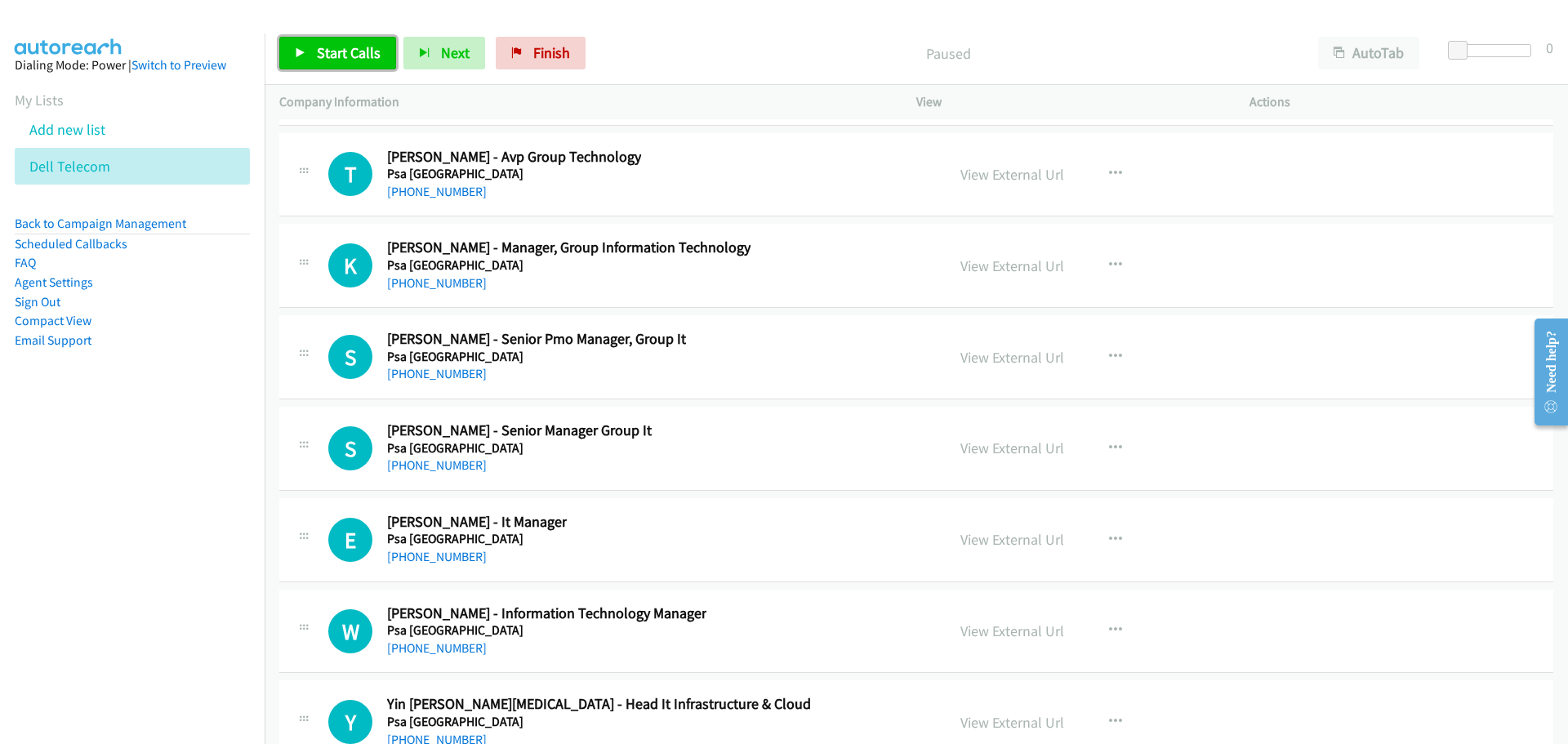
click at [334, 49] on span "Start Calls" at bounding box center [348, 53] width 64 height 19
click at [353, 55] on link "Pause" at bounding box center [324, 53] width 90 height 32
click at [347, 43] on link "Start Calls" at bounding box center [337, 53] width 117 height 32
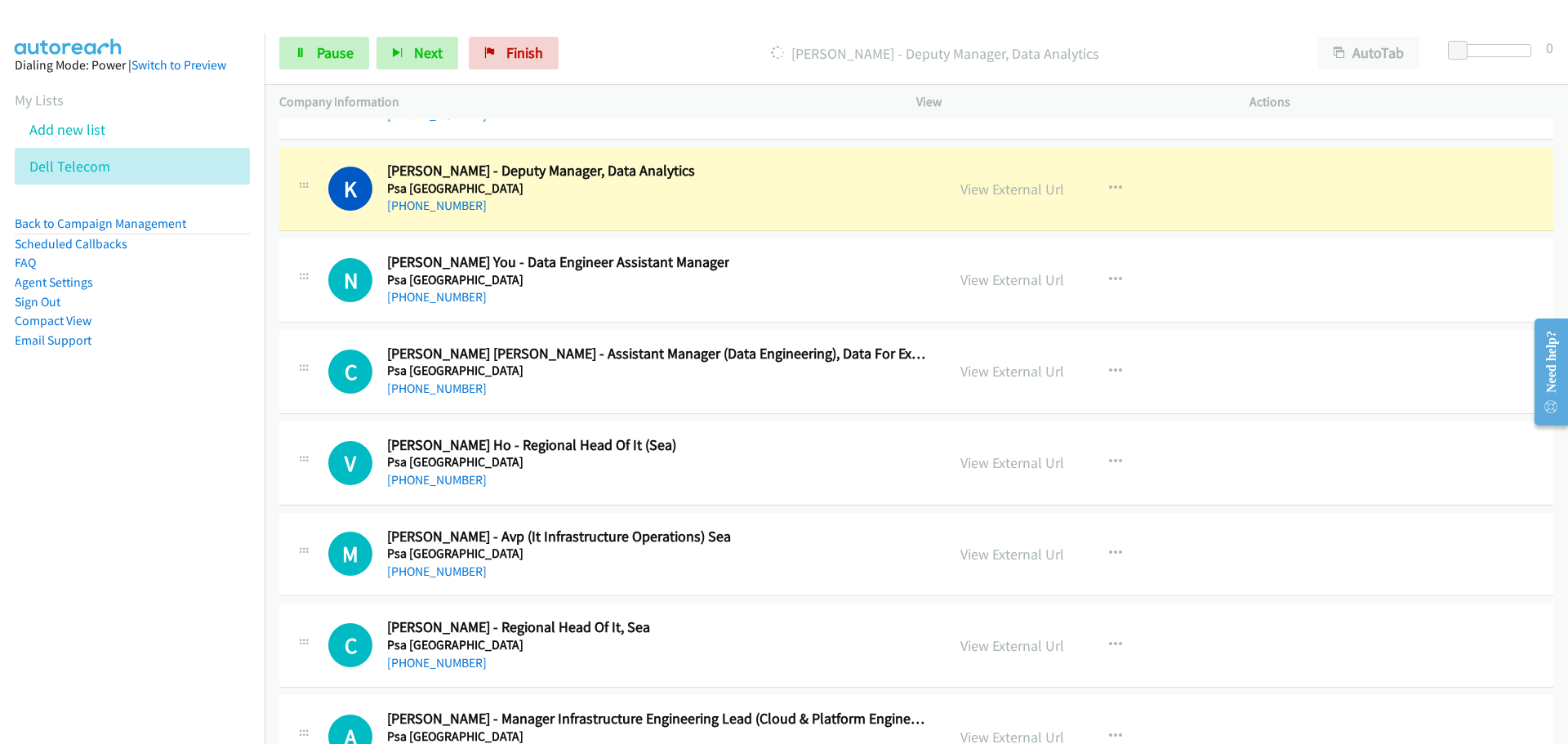
scroll to position [39154, 0]
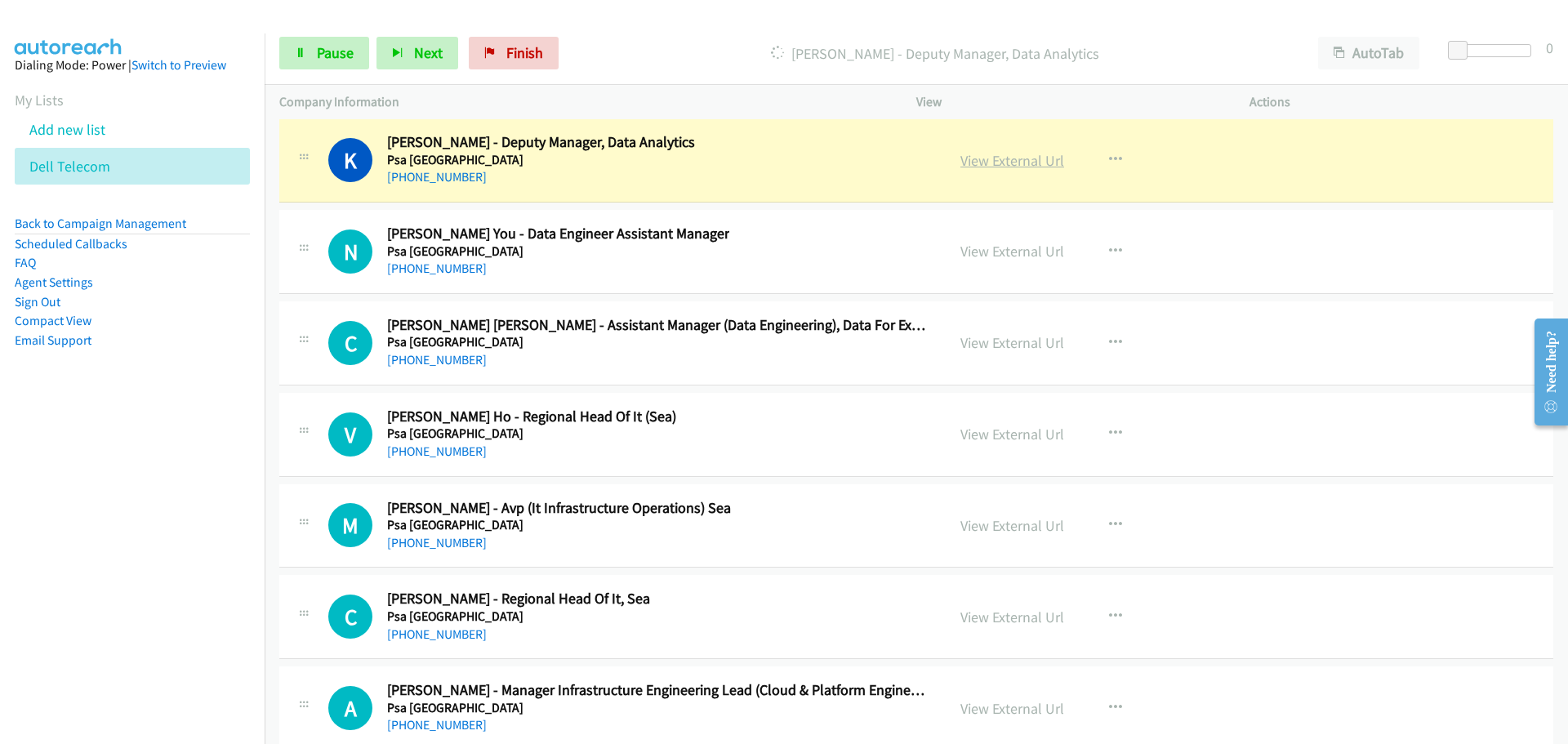
click at [1001, 158] on link "View External Url" at bounding box center [1012, 161] width 104 height 19
click at [337, 60] on span "Pause" at bounding box center [334, 53] width 37 height 19
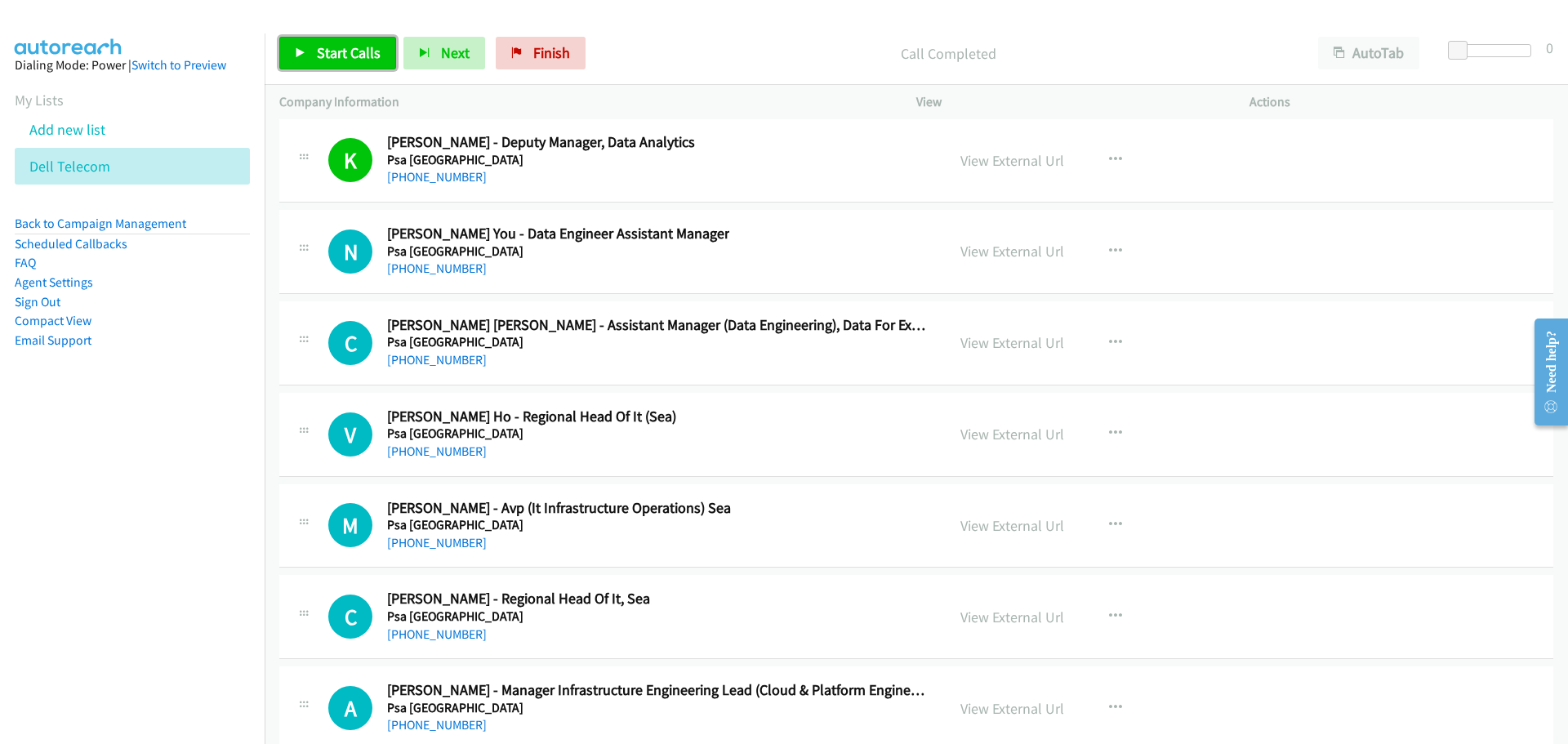
click at [334, 44] on span "Start Calls" at bounding box center [348, 53] width 64 height 19
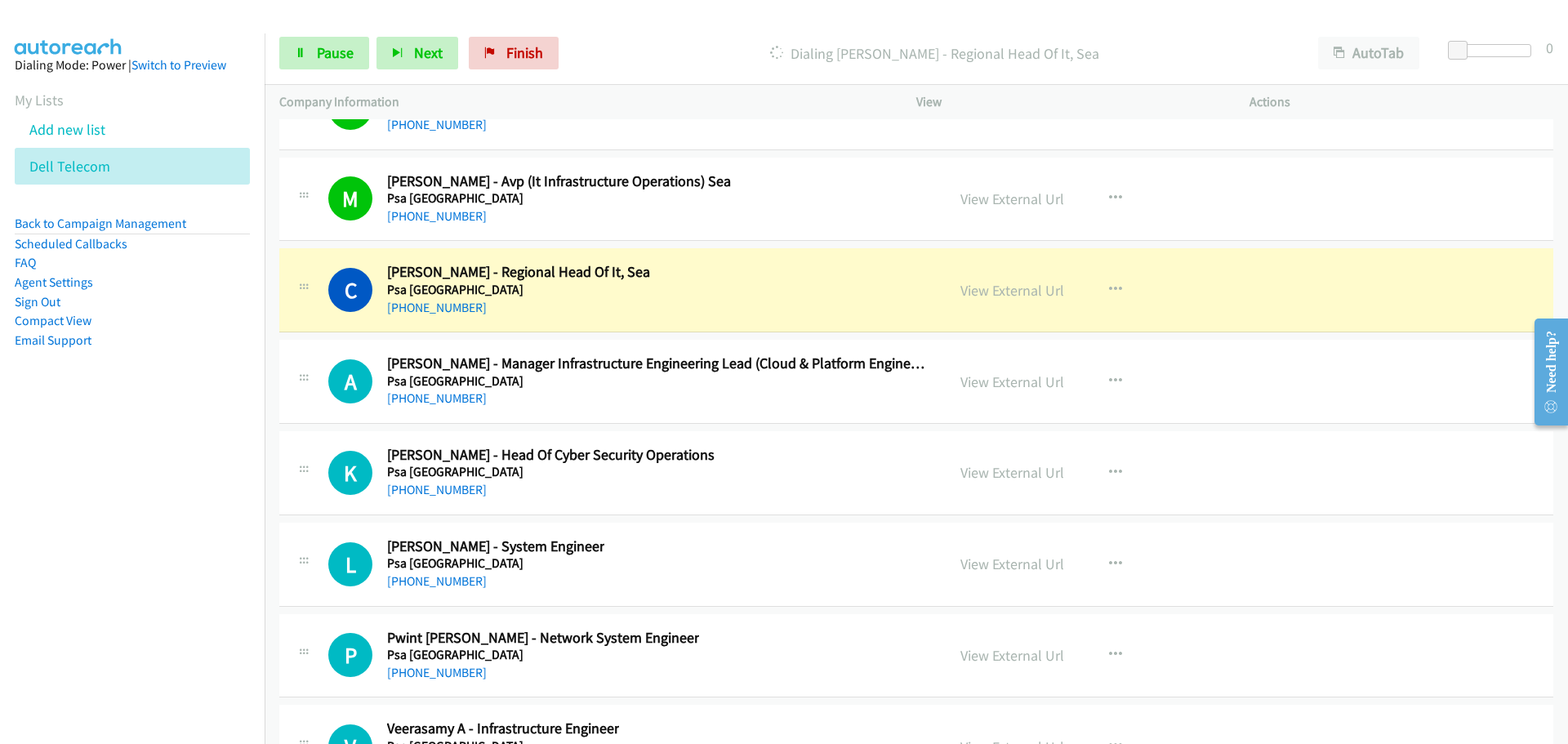
scroll to position [39562, 0]
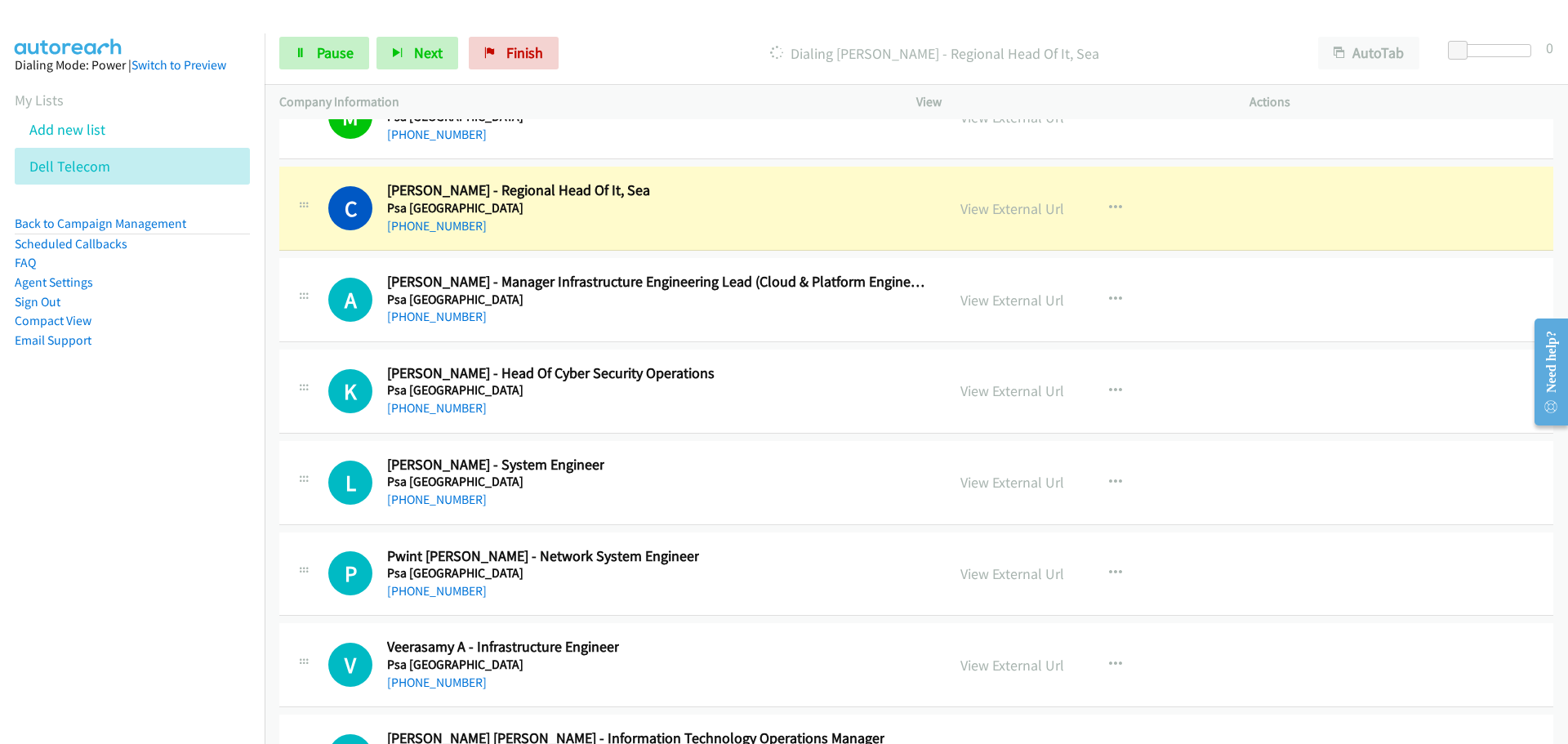
click at [328, 71] on div "Start Calls Pause Next Finish Dialing [PERSON_NAME] - Regional Head Of It, Sea …" at bounding box center [916, 54] width 1303 height 63
click at [320, 60] on span "Pause" at bounding box center [334, 53] width 37 height 19
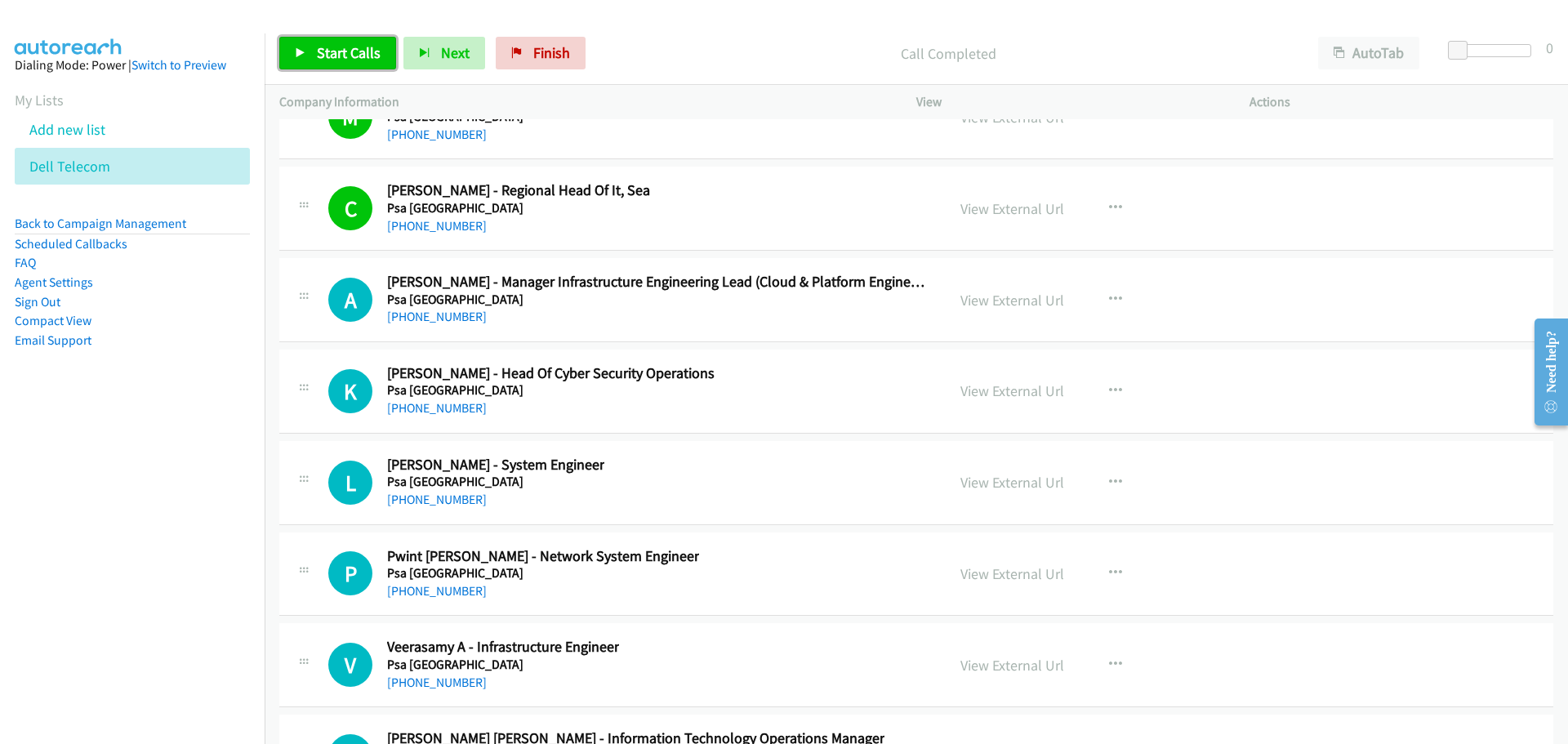
click at [335, 51] on span "Start Calls" at bounding box center [348, 53] width 64 height 19
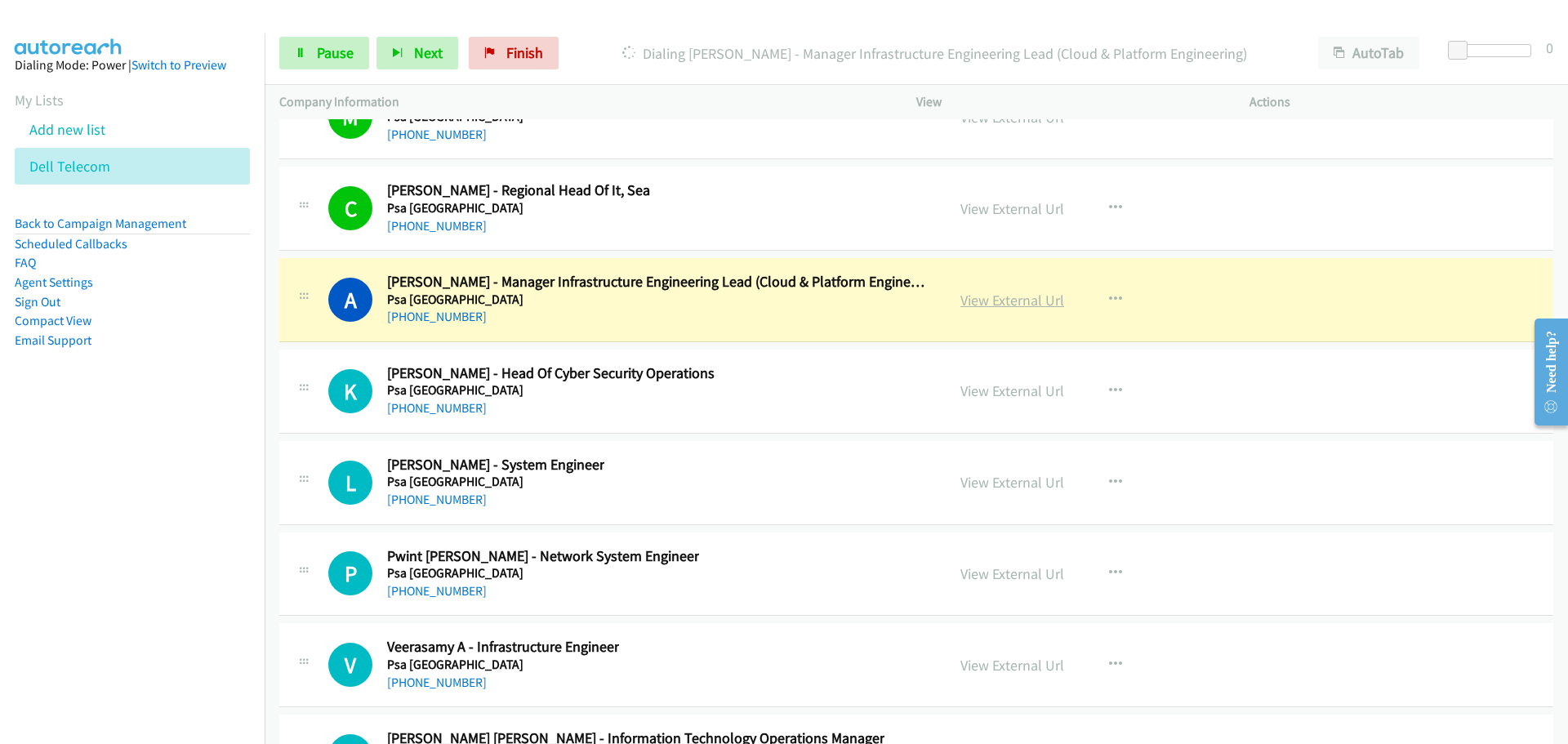
click at [1023, 303] on link "View External Url" at bounding box center [1012, 300] width 104 height 19
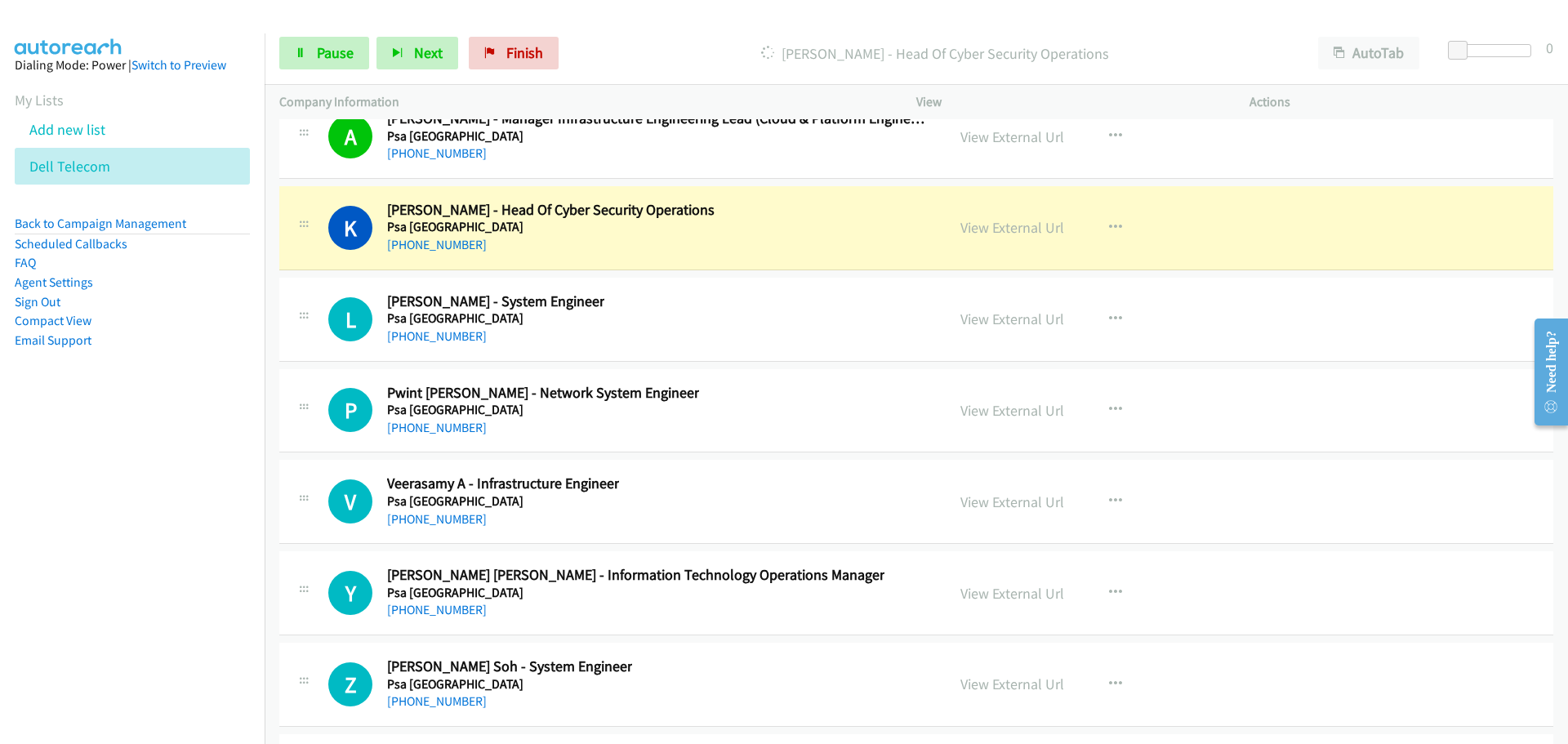
scroll to position [39807, 0]
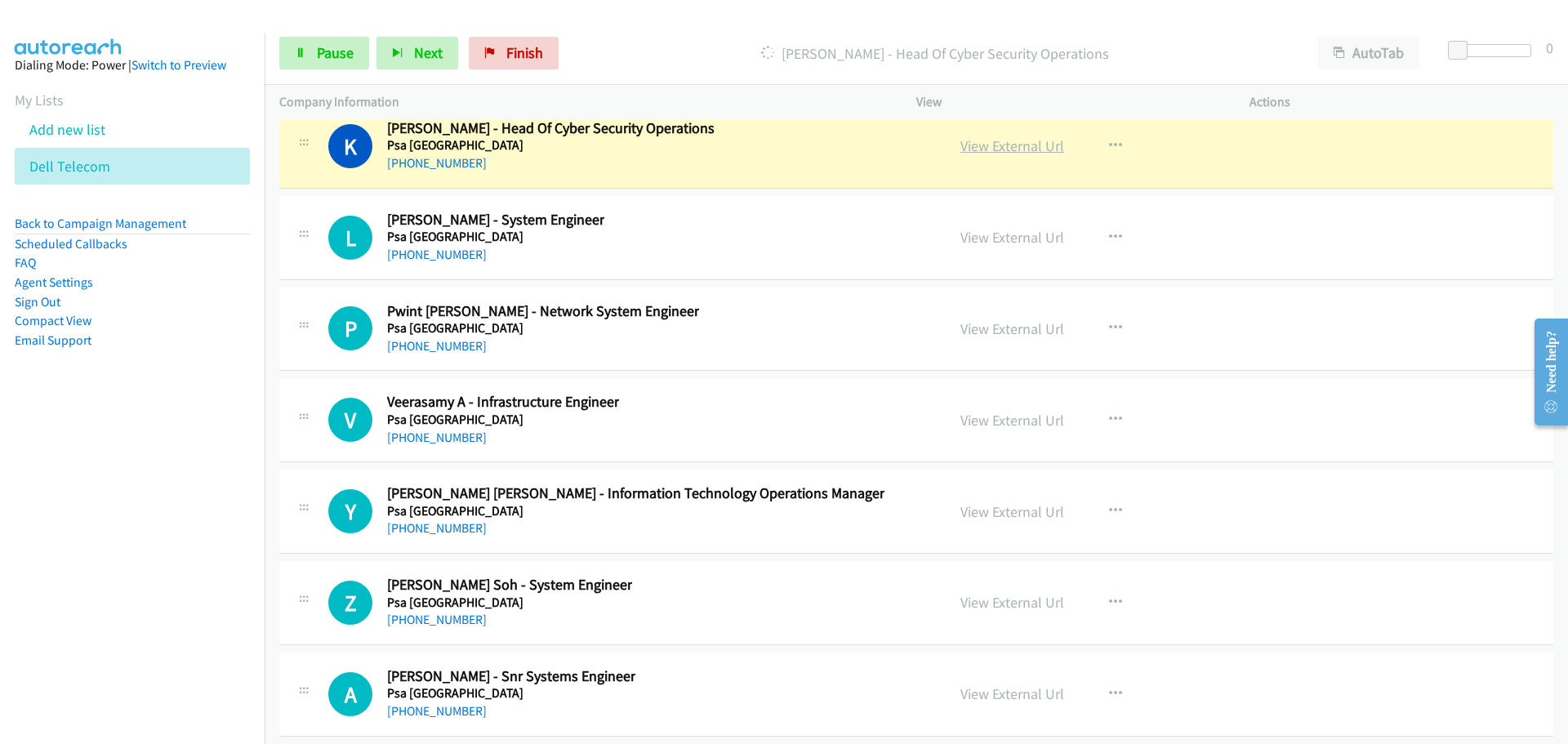
click at [989, 148] on link "View External Url" at bounding box center [1012, 146] width 104 height 19
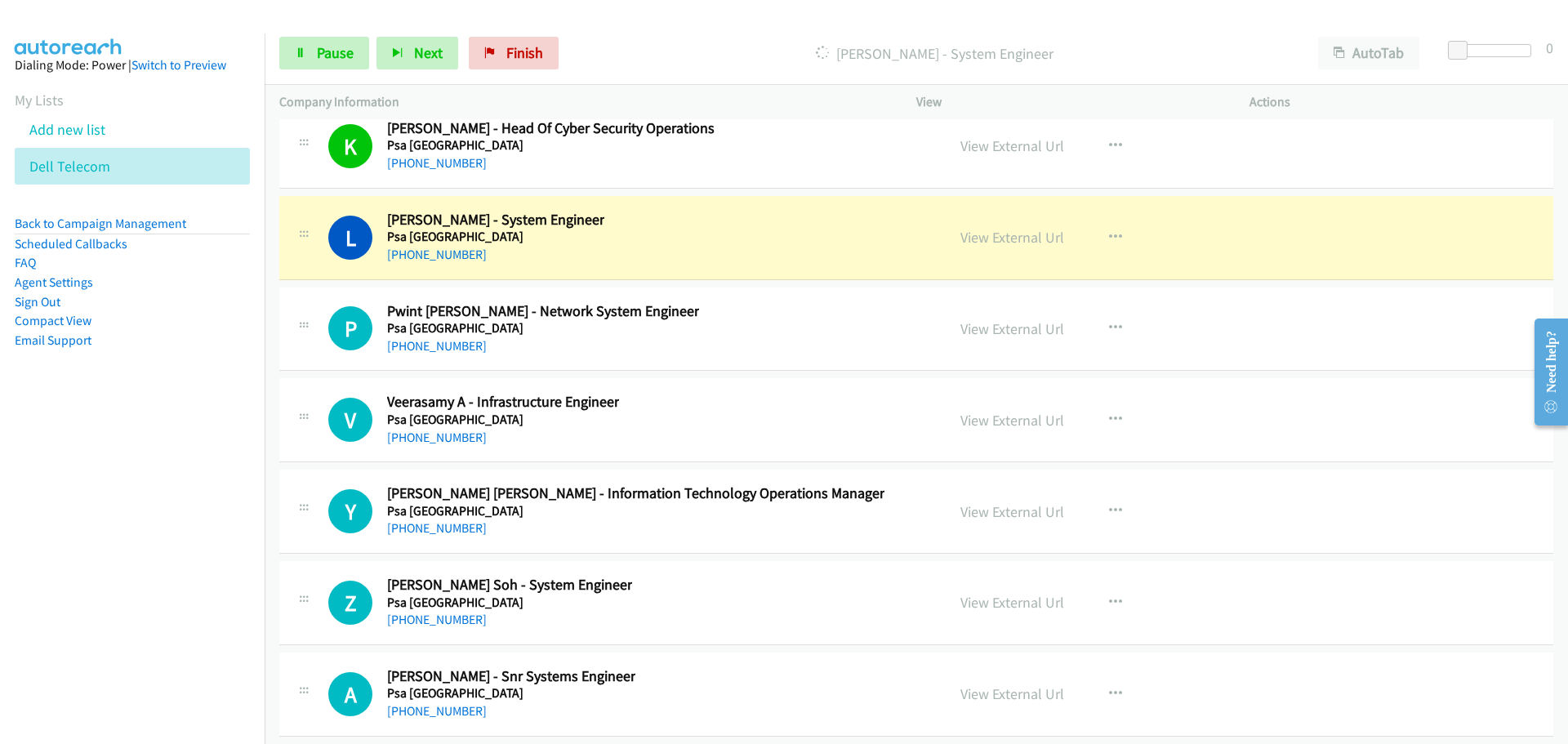
click at [994, 249] on div "View External Url" at bounding box center [1012, 238] width 104 height 22
click at [987, 238] on link "View External Url" at bounding box center [1012, 238] width 104 height 19
click at [312, 48] on link "Pause" at bounding box center [324, 53] width 90 height 32
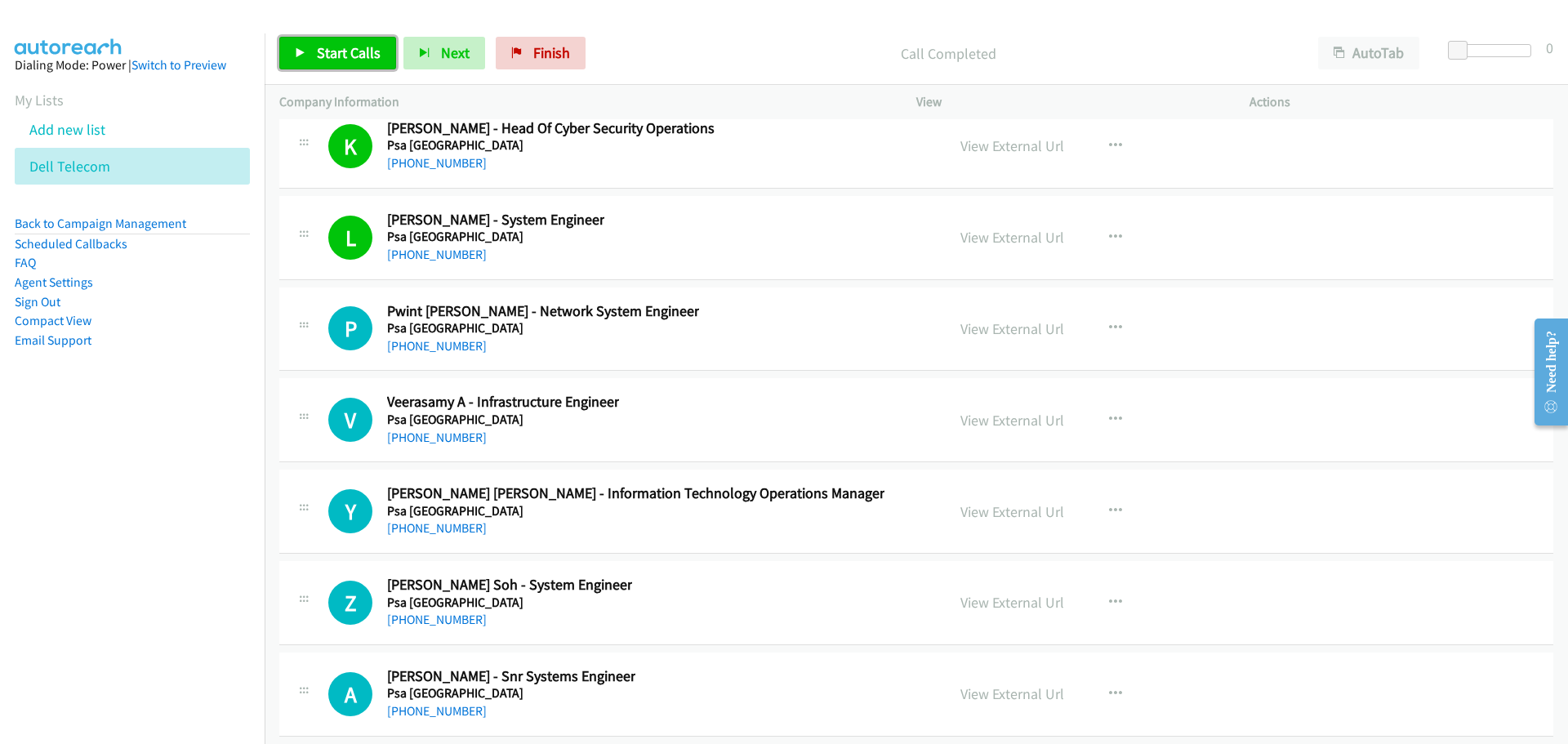
click at [349, 54] on span "Start Calls" at bounding box center [348, 53] width 64 height 19
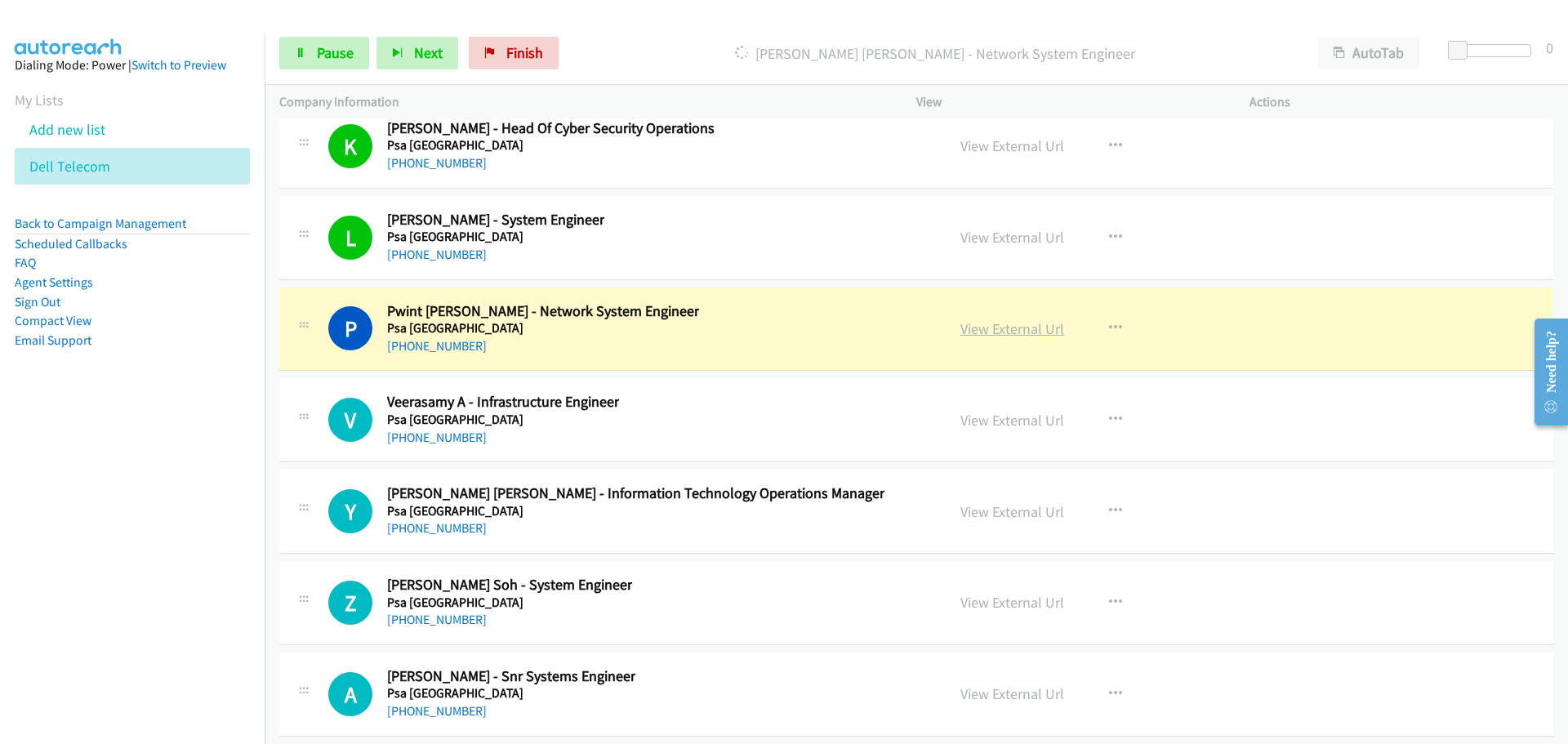
click at [996, 329] on link "View External Url" at bounding box center [1012, 329] width 104 height 19
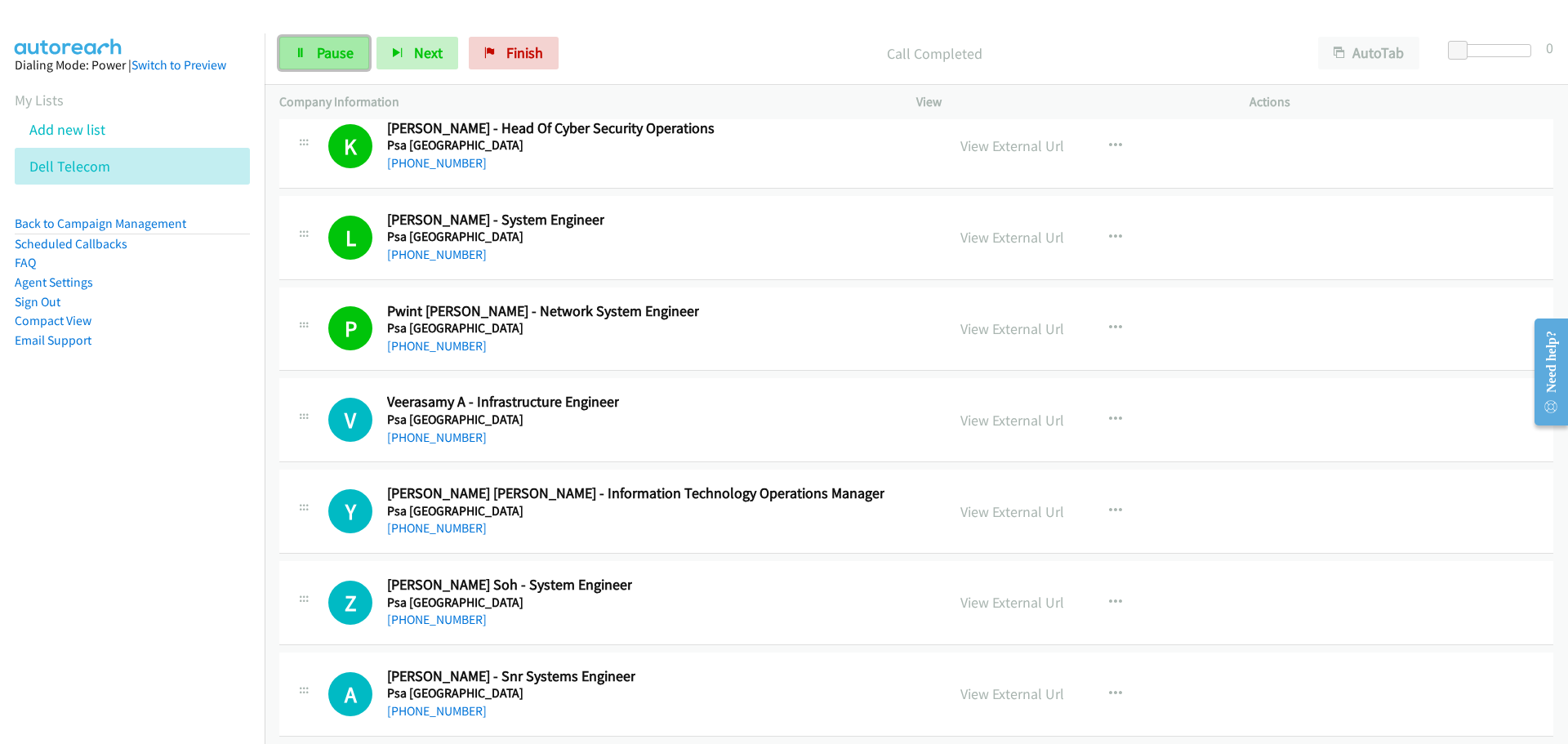
click at [358, 46] on link "Pause" at bounding box center [324, 53] width 90 height 32
click at [365, 67] on link "Start Calls" at bounding box center [337, 53] width 117 height 32
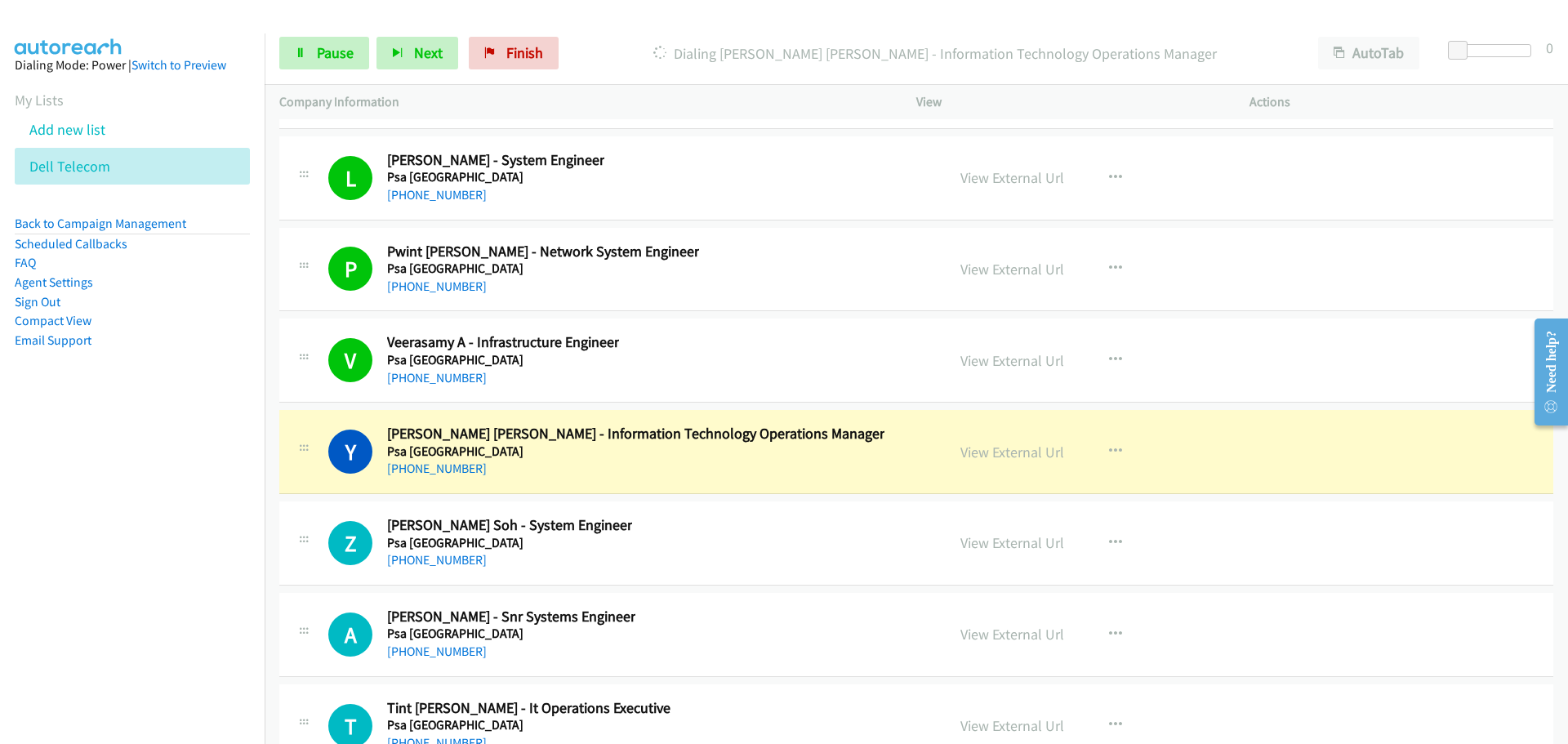
scroll to position [39971, 0]
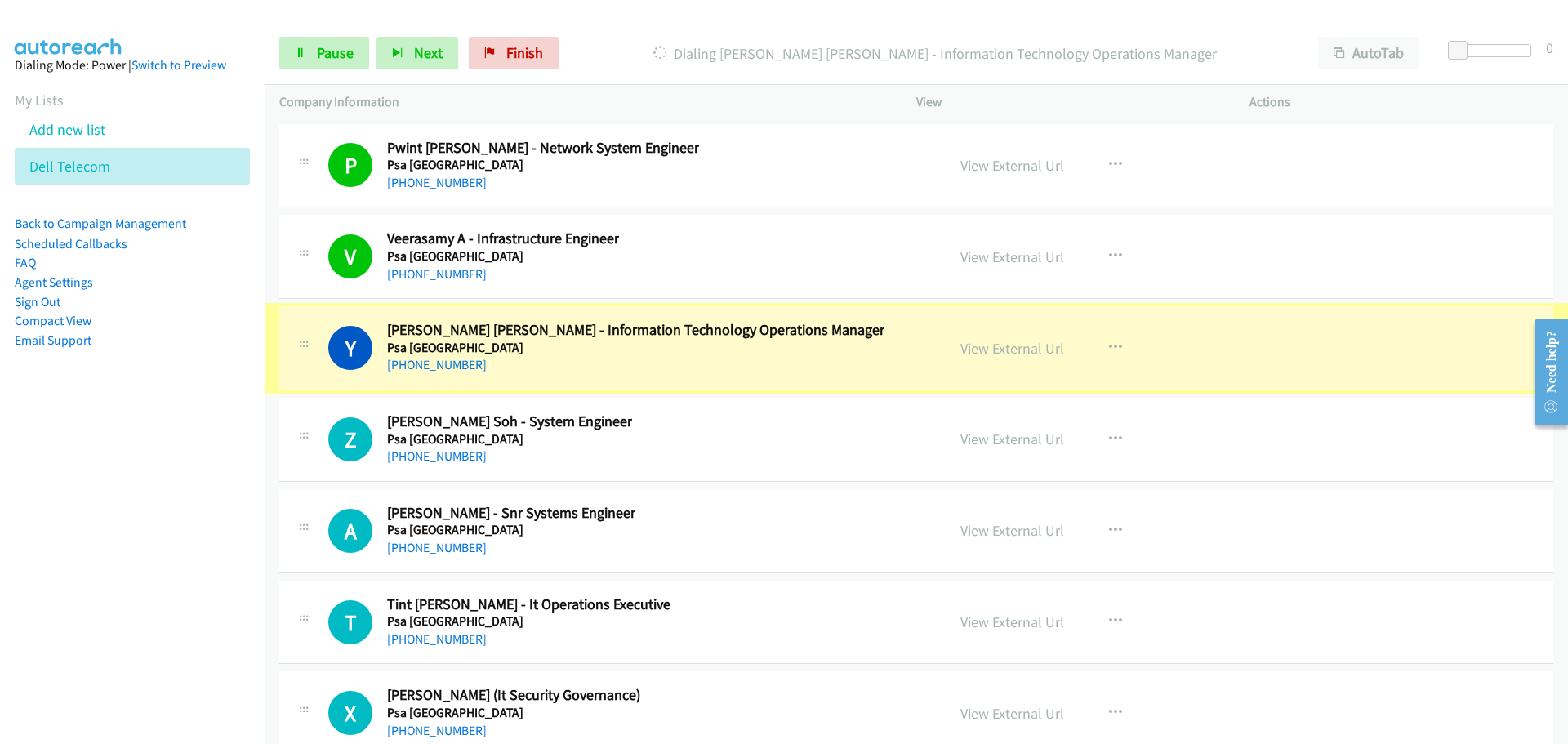
click at [988, 347] on link "View External Url" at bounding box center [1012, 348] width 104 height 19
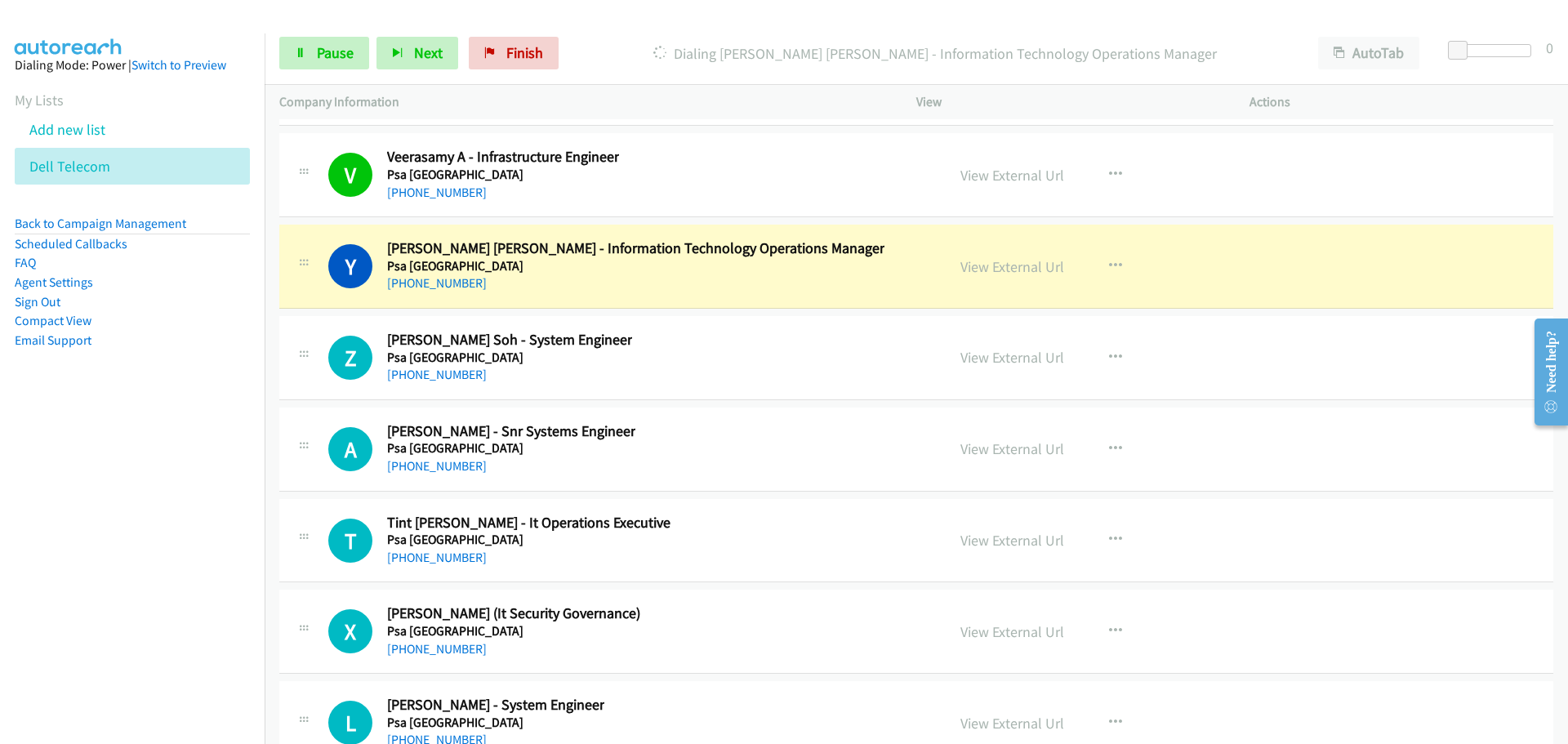
scroll to position [40134, 0]
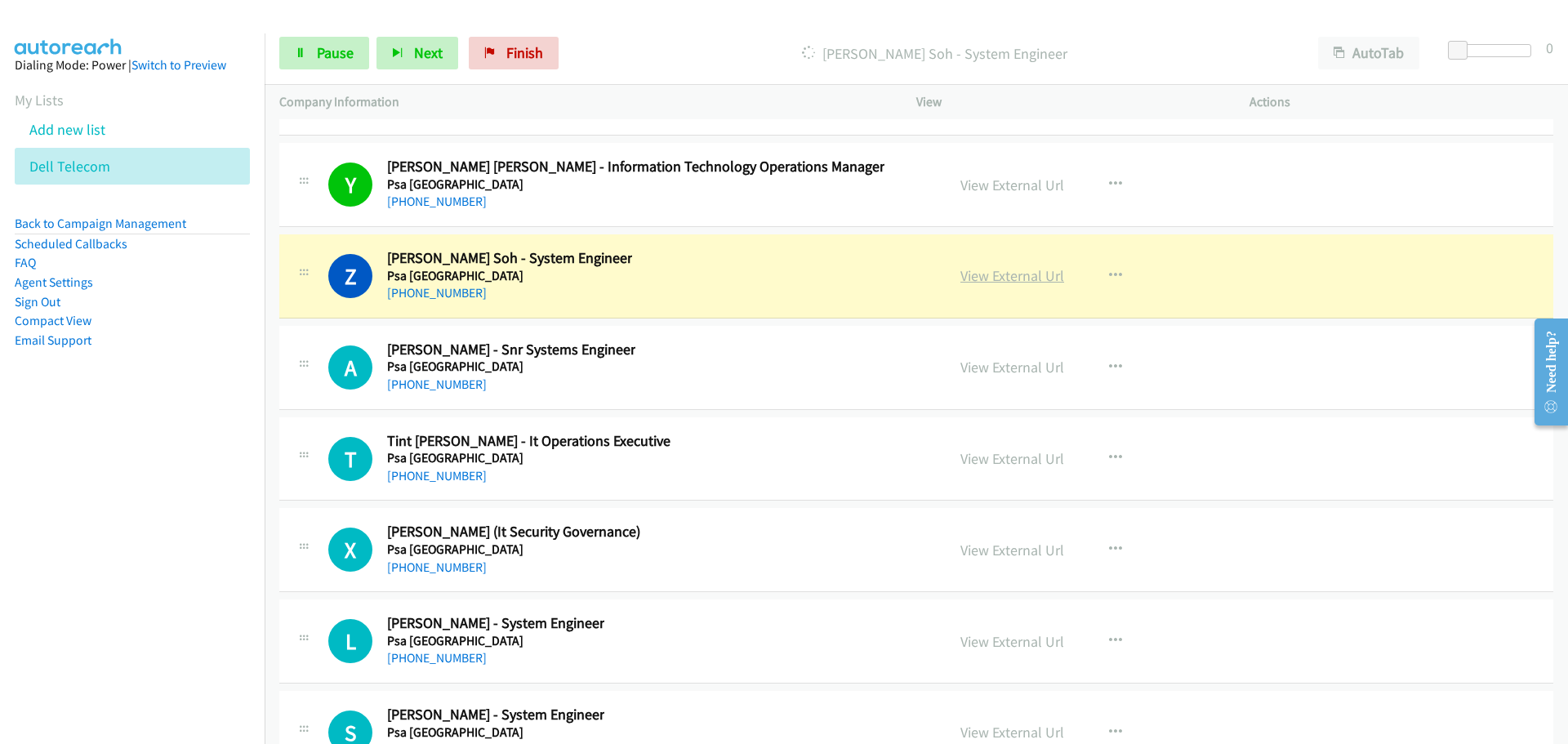
click at [1017, 280] on link "View External Url" at bounding box center [1012, 276] width 104 height 19
click at [336, 56] on span "Pause" at bounding box center [334, 53] width 37 height 19
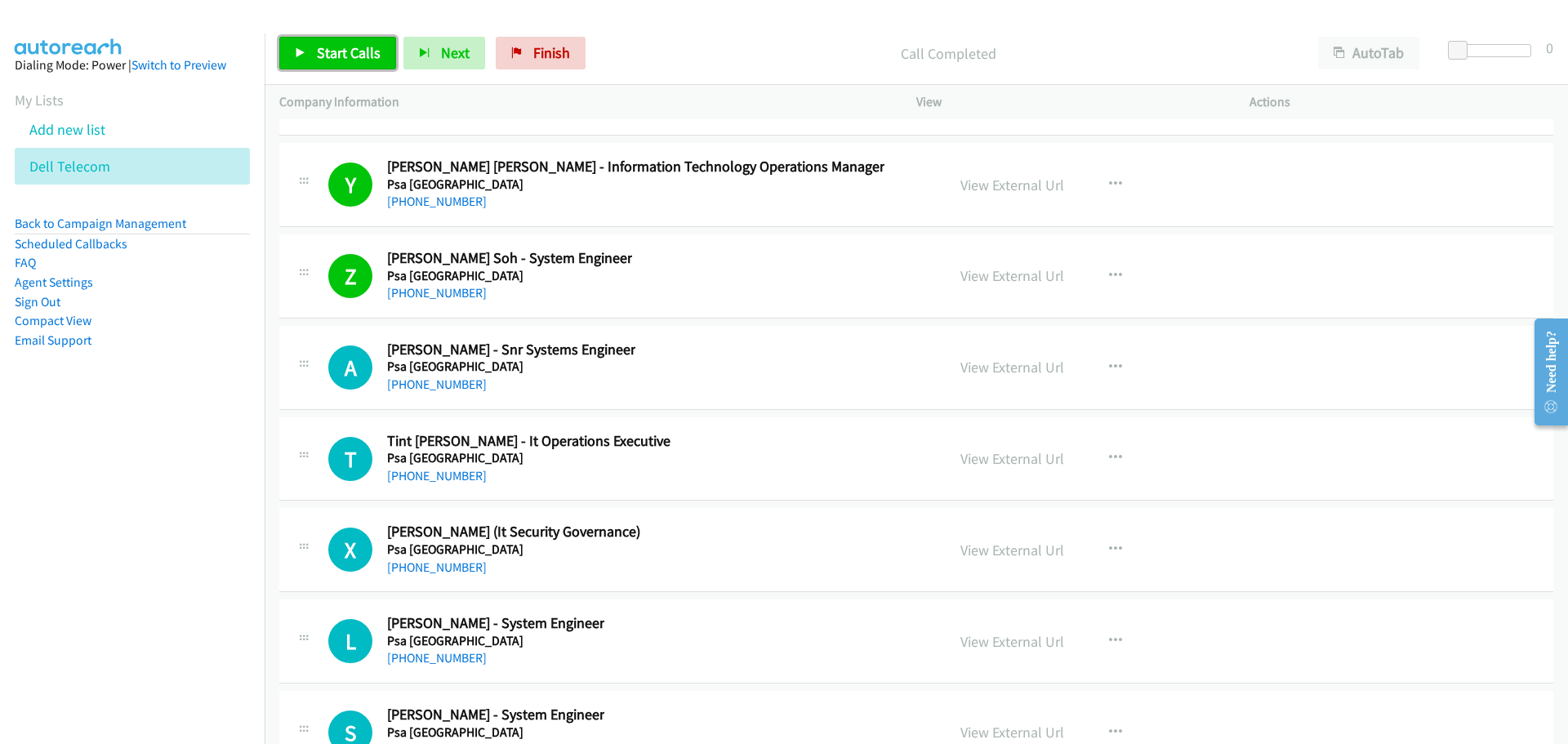
click at [384, 41] on link "Start Calls" at bounding box center [337, 53] width 117 height 32
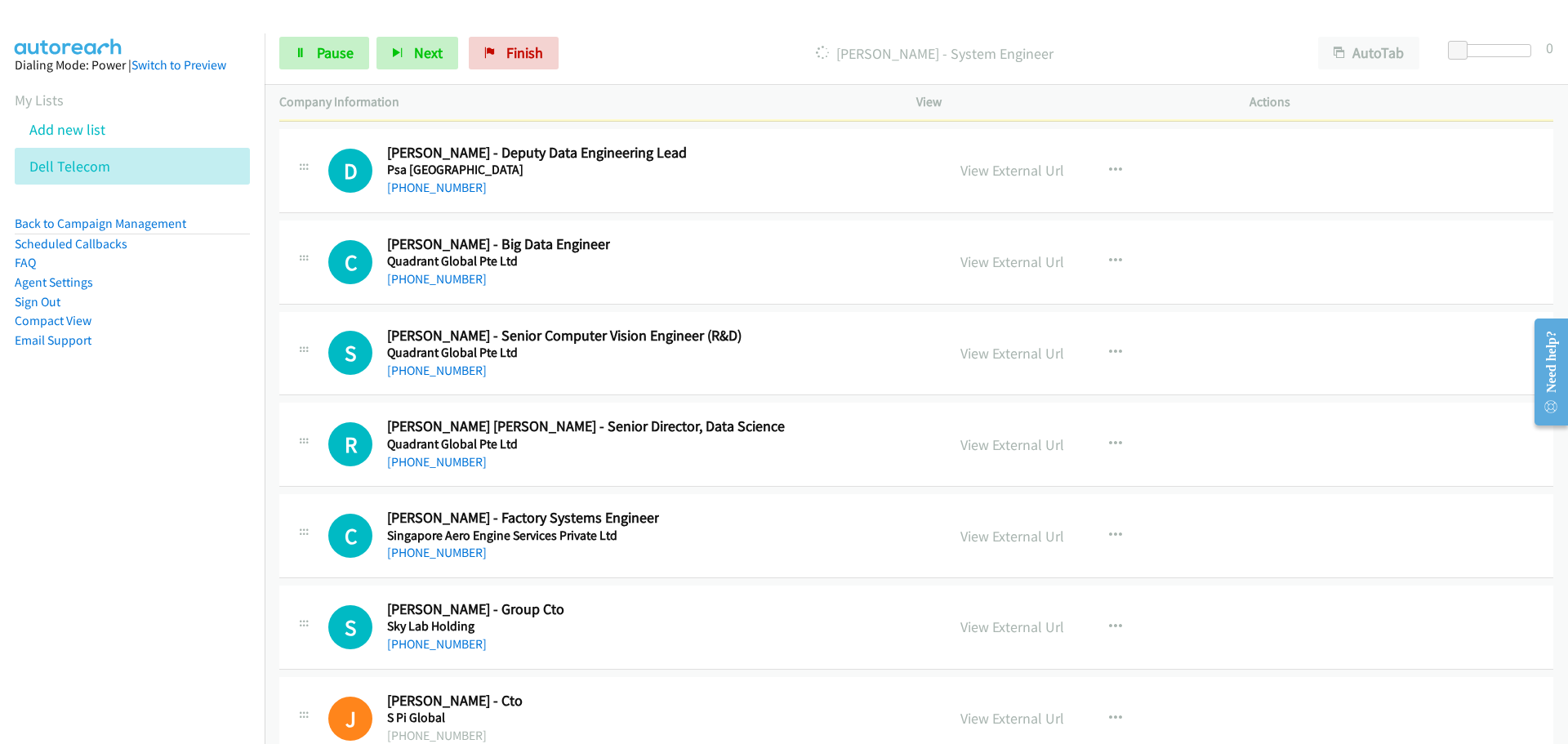
scroll to position [40706, 0]
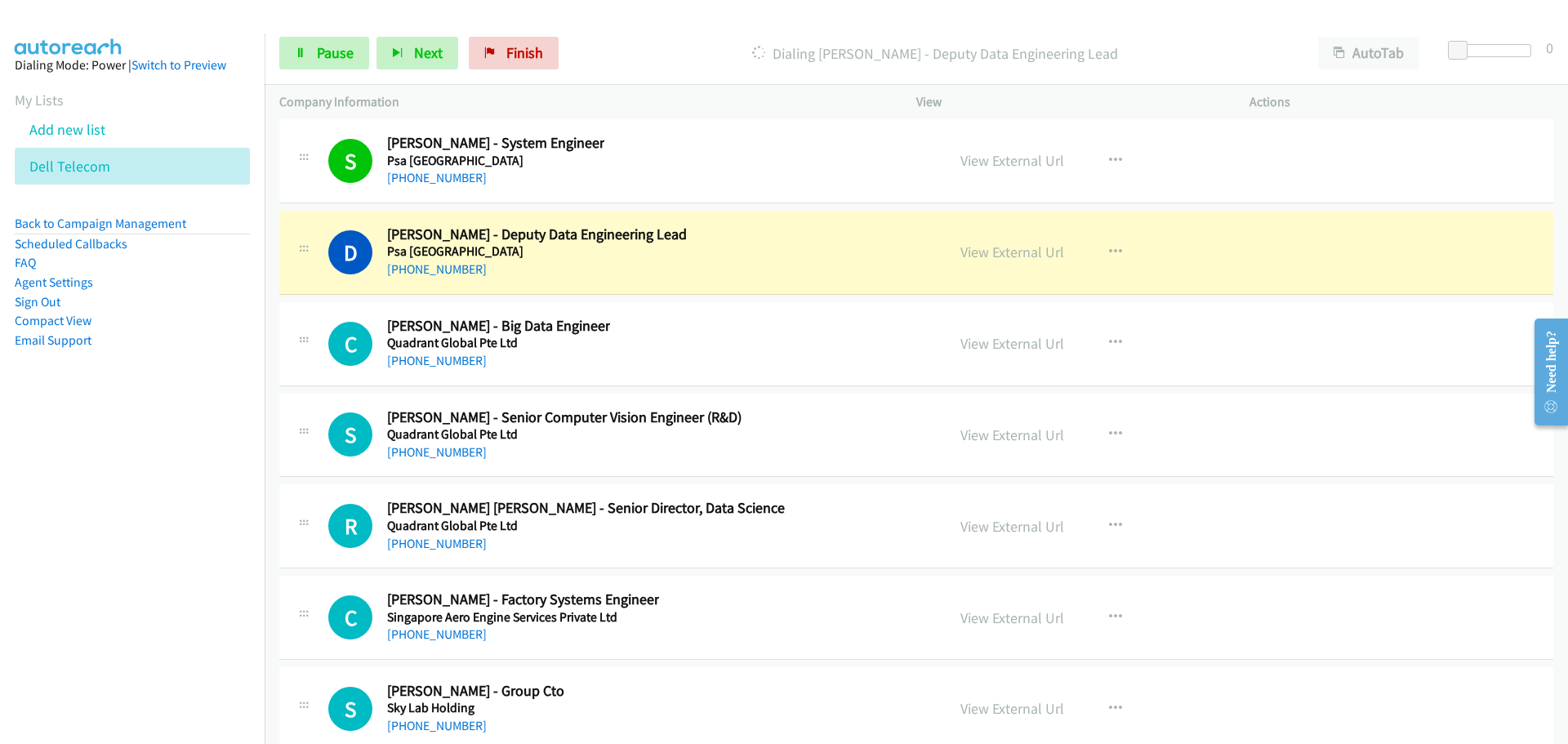
click at [988, 263] on div "View External Url" at bounding box center [1012, 252] width 104 height 22
click at [983, 256] on link "View External Url" at bounding box center [1012, 252] width 104 height 19
click at [312, 60] on link "Pause" at bounding box center [324, 53] width 90 height 32
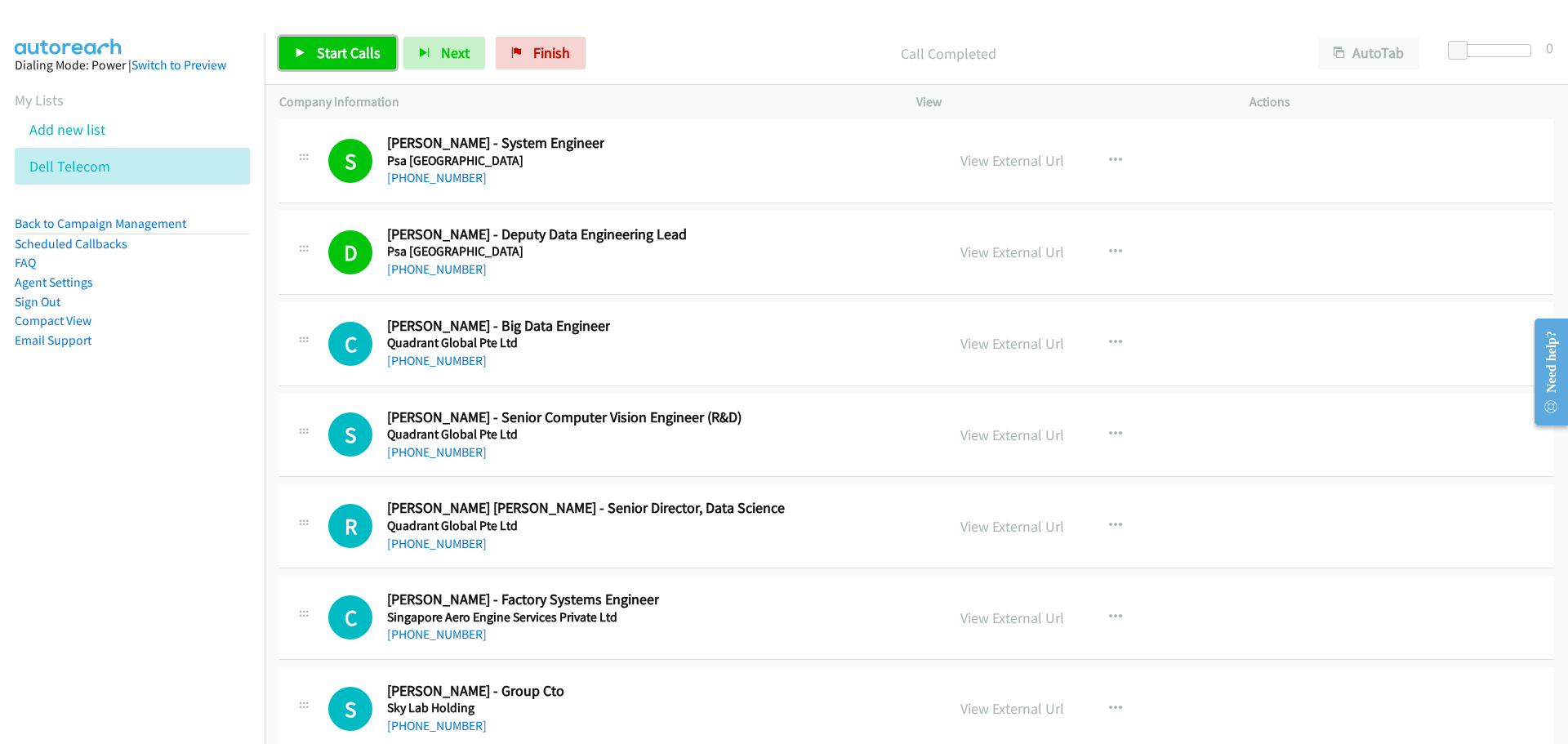
click at [343, 64] on link "Start Calls" at bounding box center [337, 53] width 117 height 32
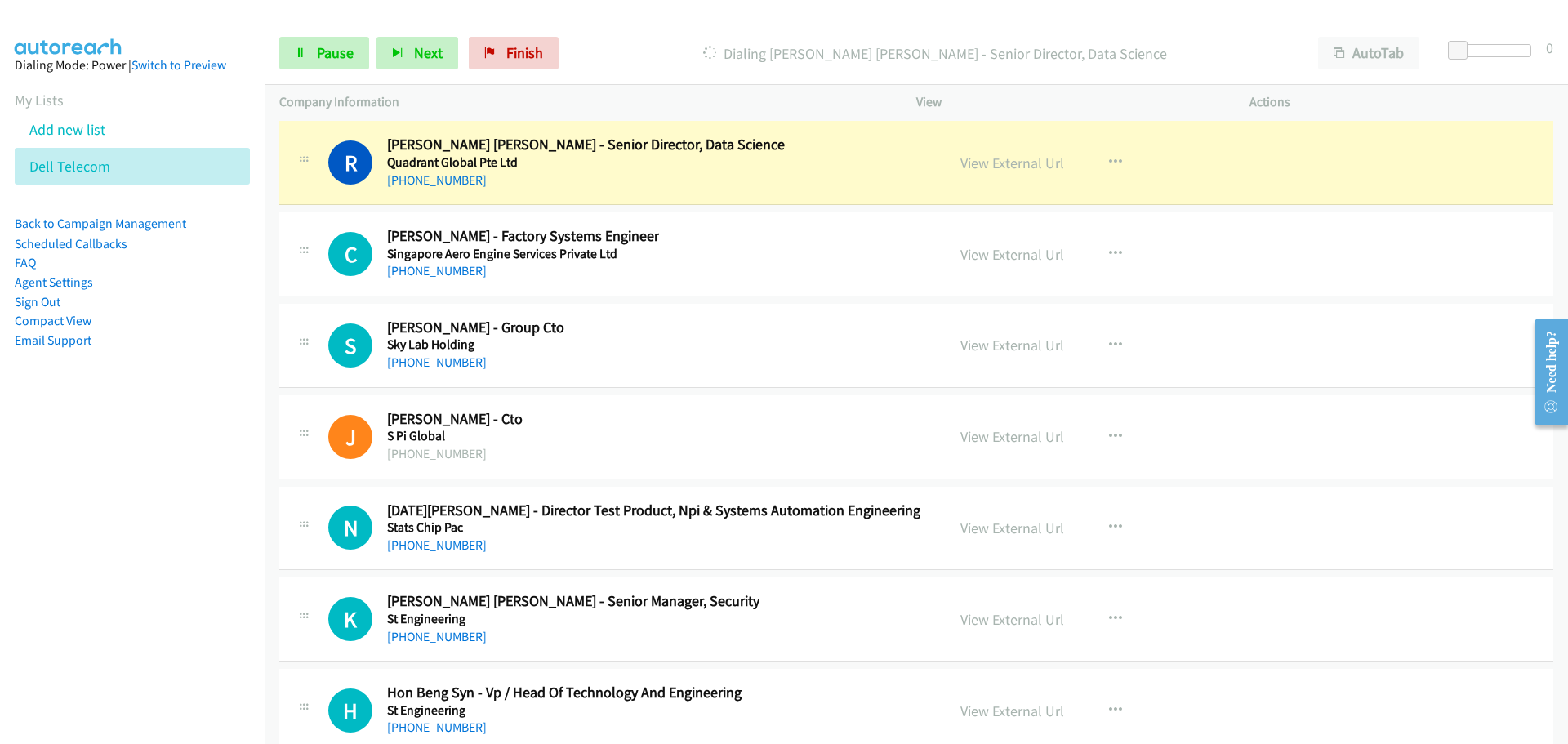
scroll to position [41032, 0]
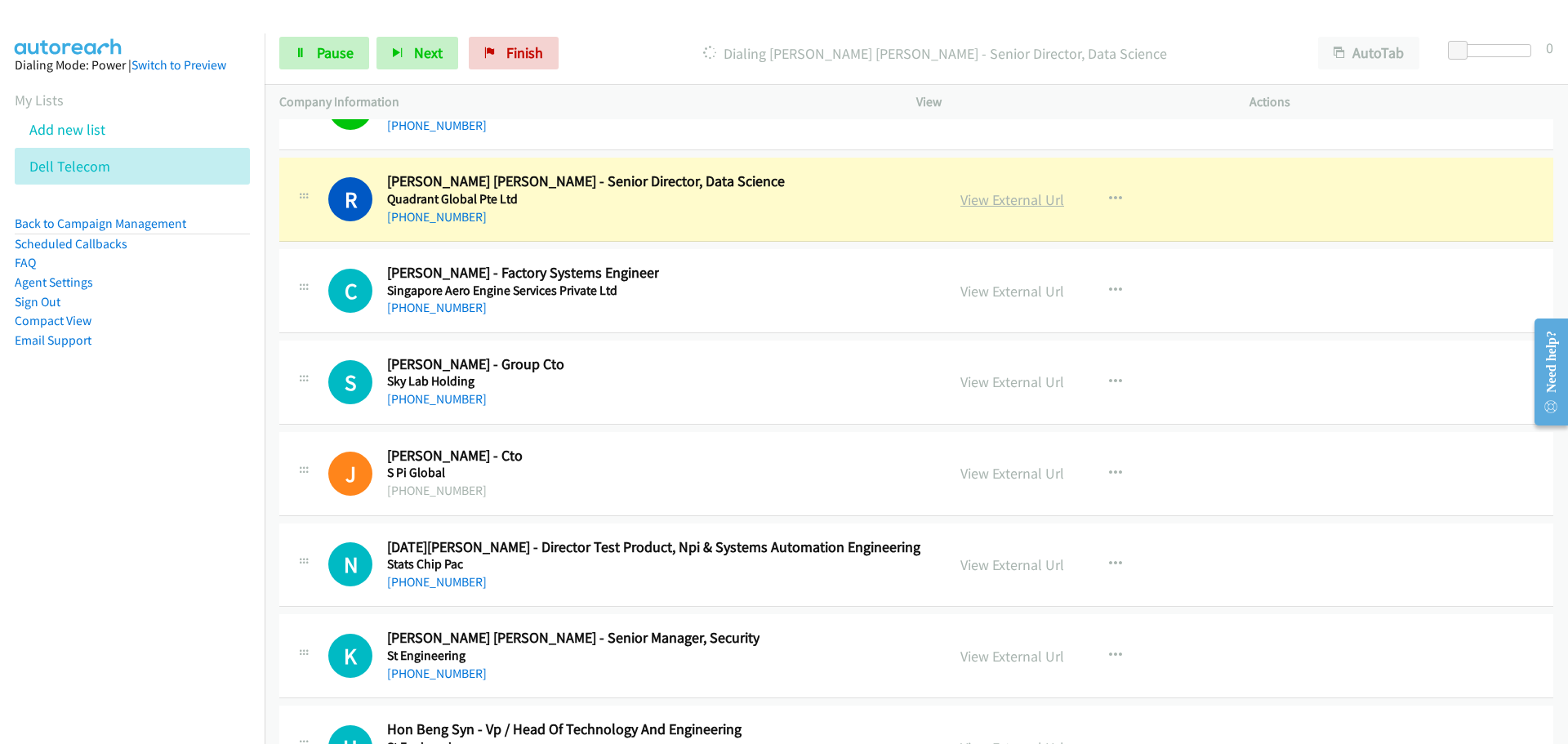
click at [1012, 193] on link "View External Url" at bounding box center [1012, 200] width 104 height 19
click at [334, 61] on span "Pause" at bounding box center [334, 53] width 37 height 19
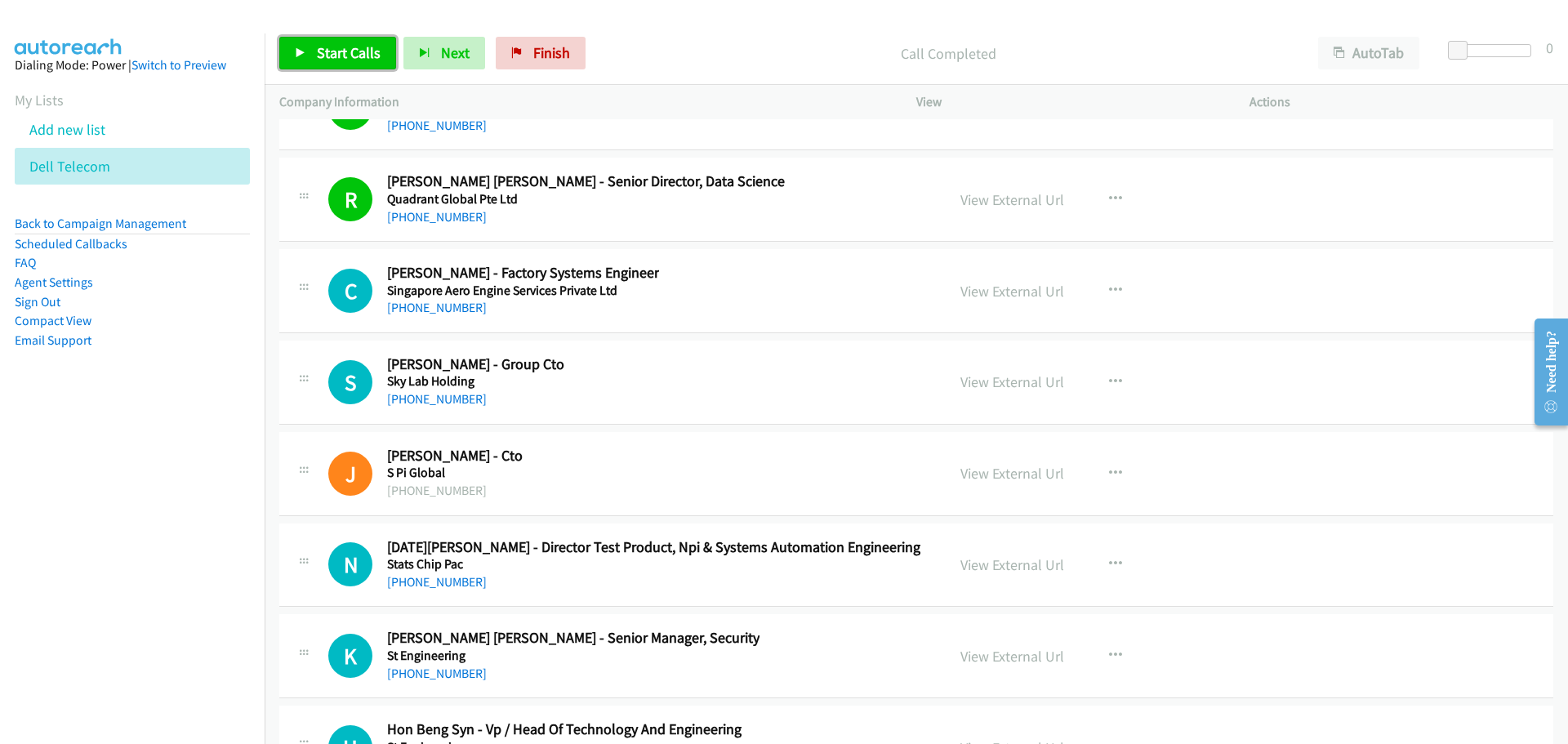
click at [343, 56] on span "Start Calls" at bounding box center [348, 53] width 64 height 19
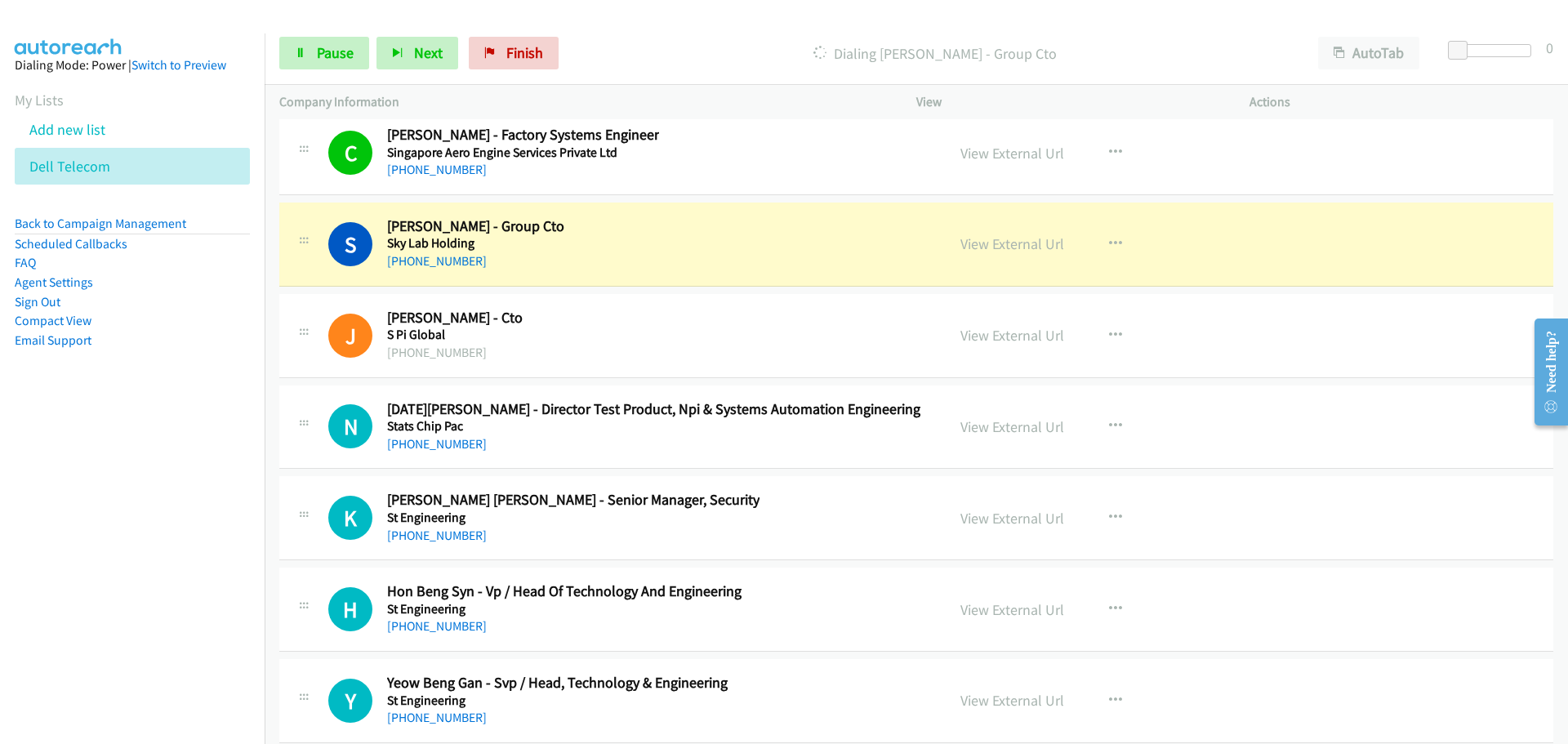
scroll to position [41196, 0]
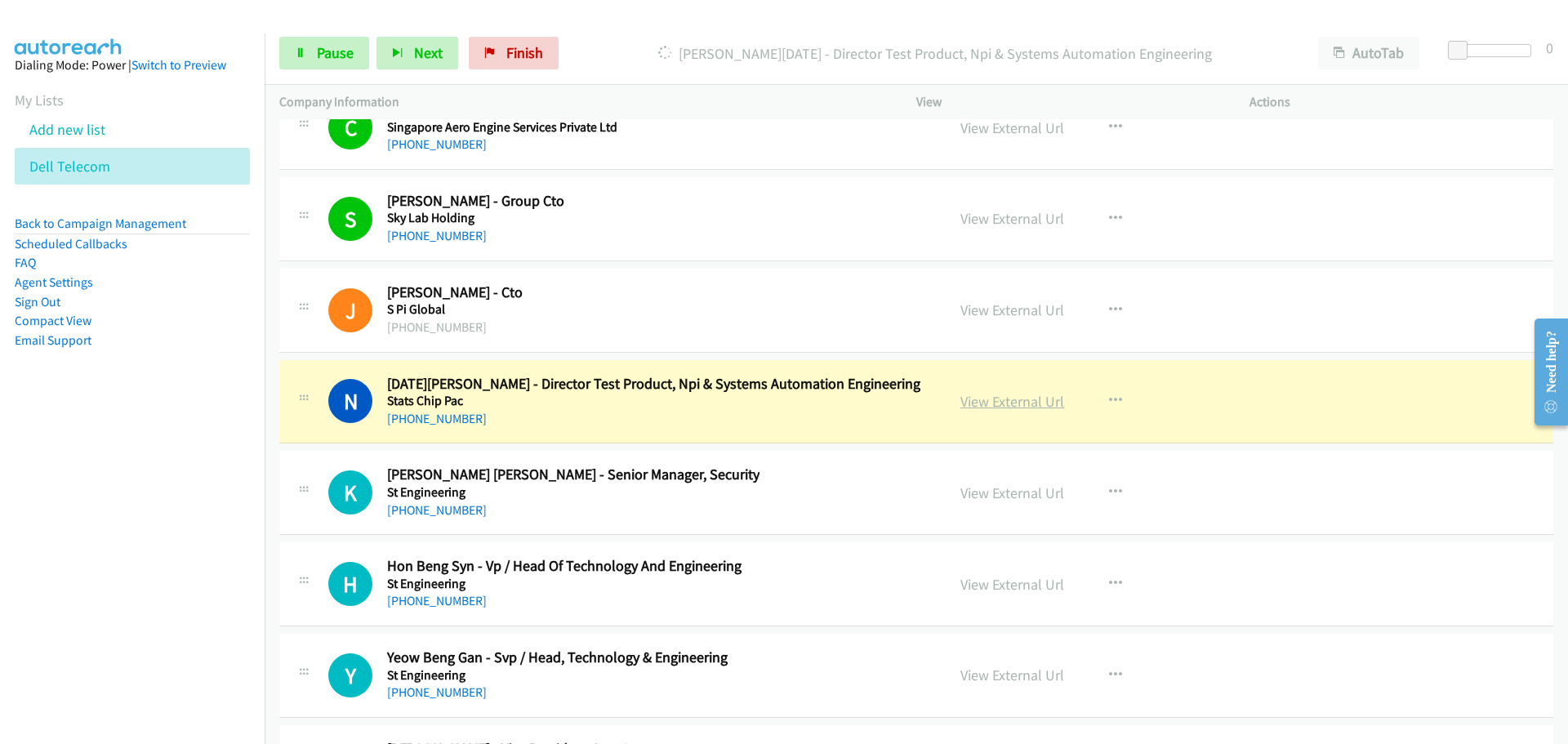
click at [1024, 402] on link "View External Url" at bounding box center [1012, 402] width 104 height 19
click at [304, 63] on link "Pause" at bounding box center [324, 53] width 90 height 32
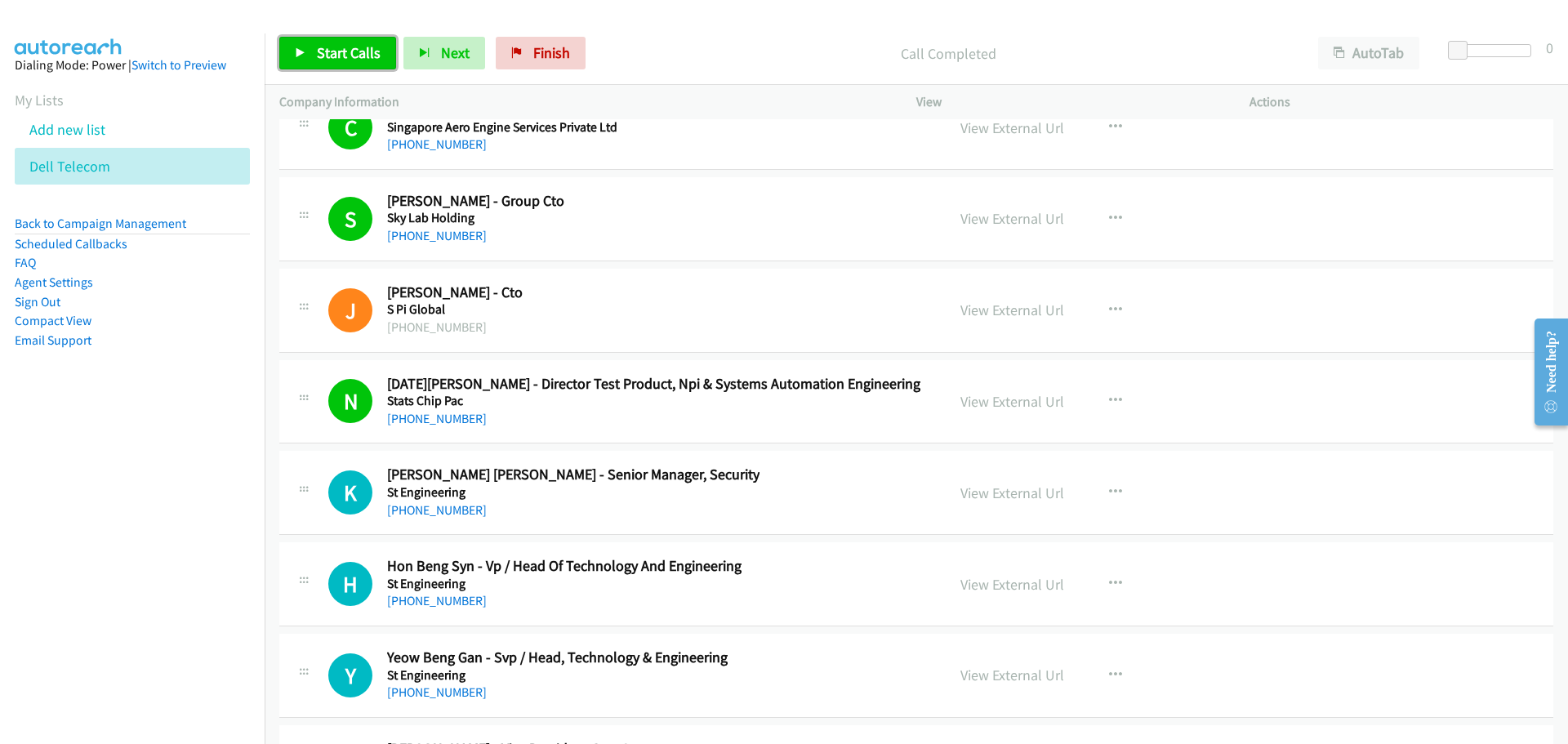
click at [356, 55] on span "Start Calls" at bounding box center [348, 53] width 64 height 19
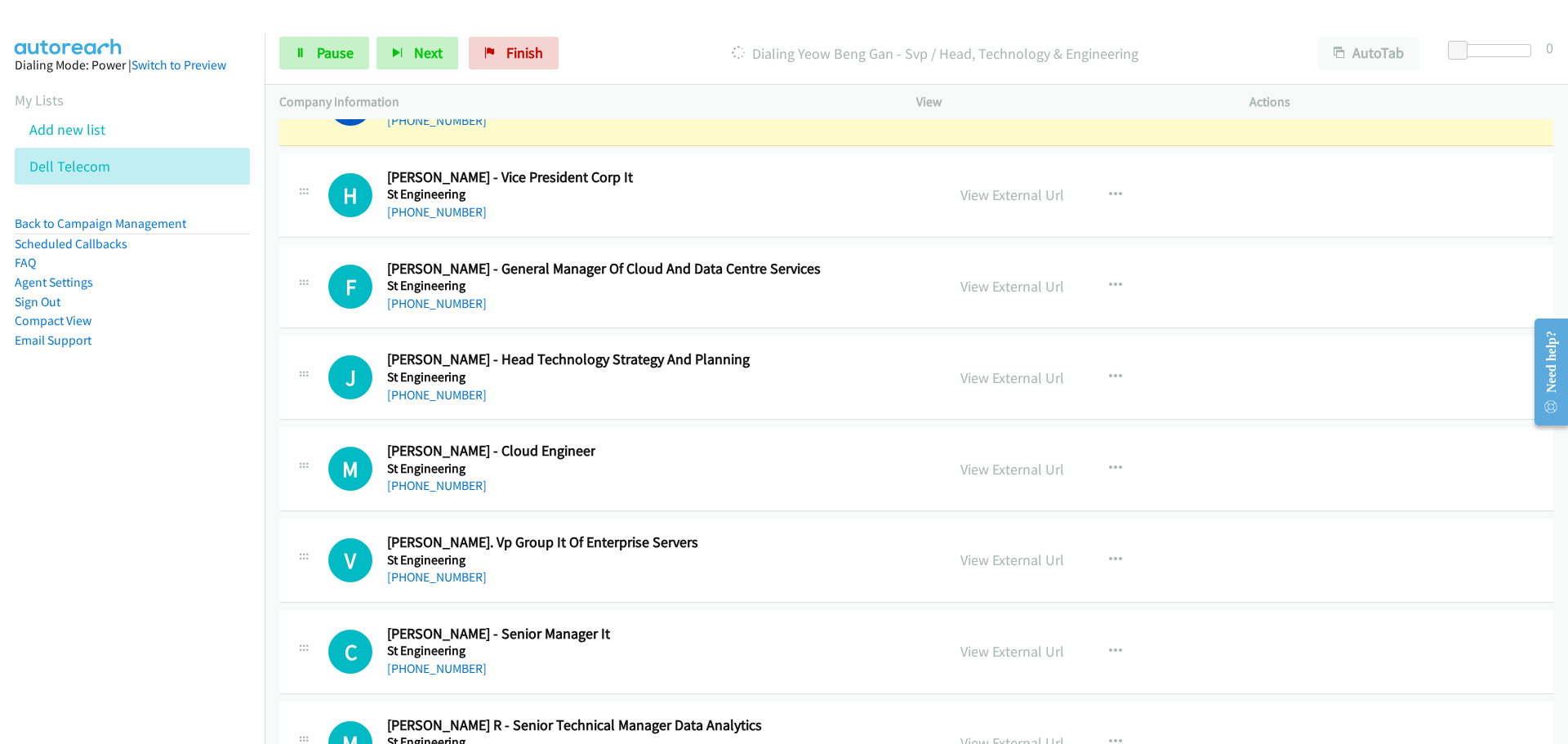
scroll to position [41686, 0]
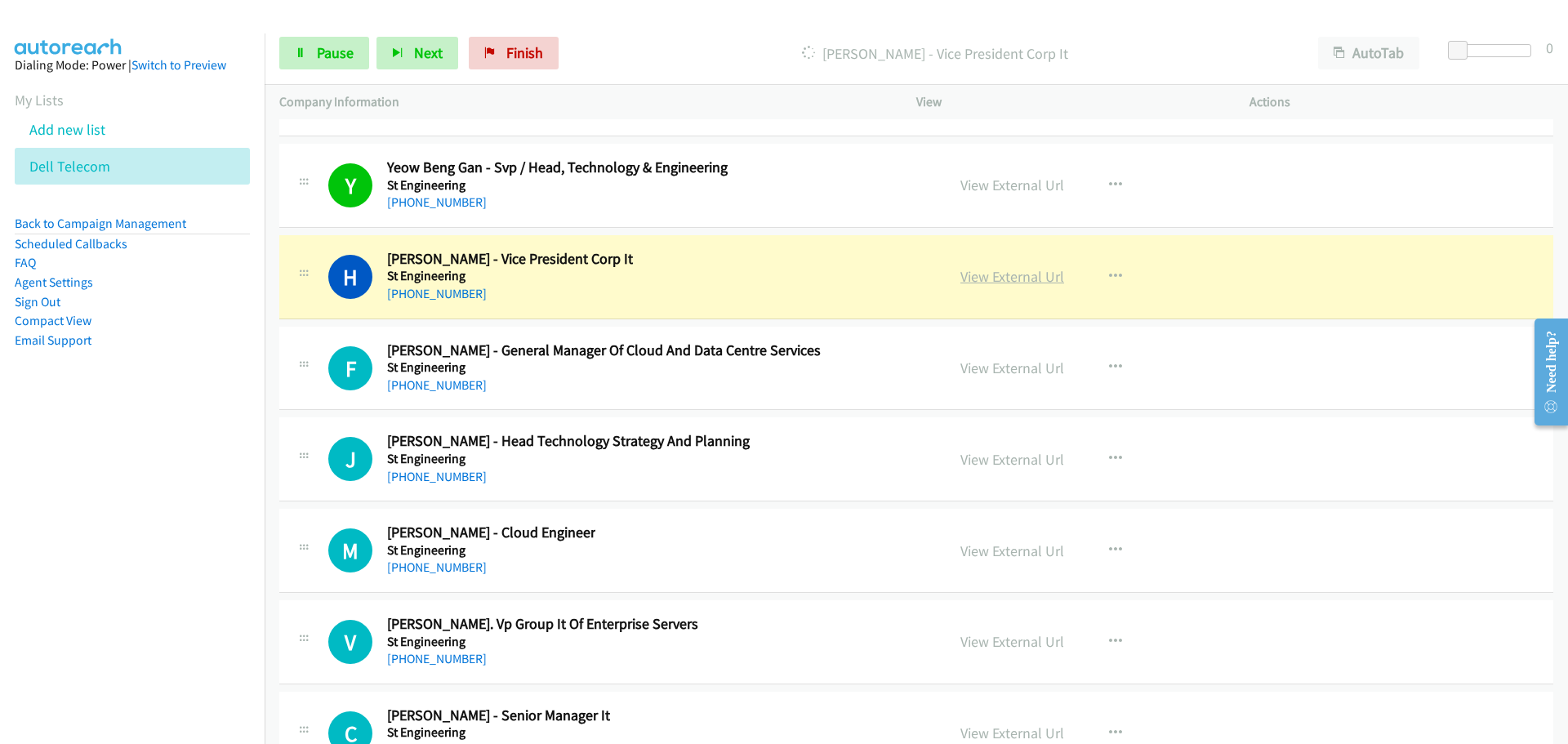
click at [1027, 278] on link "View External Url" at bounding box center [1012, 277] width 104 height 19
click at [349, 60] on span "Pause" at bounding box center [334, 53] width 37 height 19
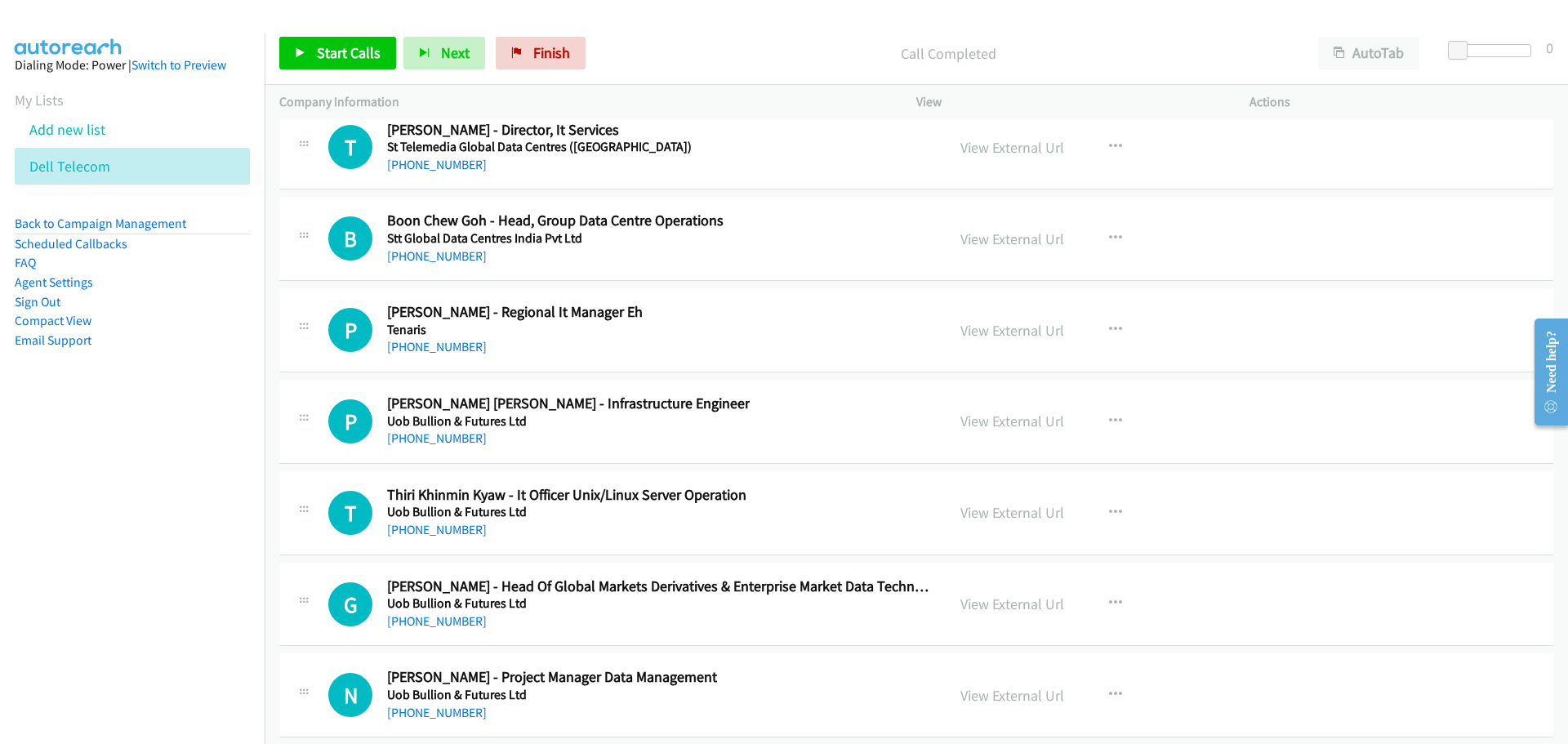
scroll to position [42830, 0]
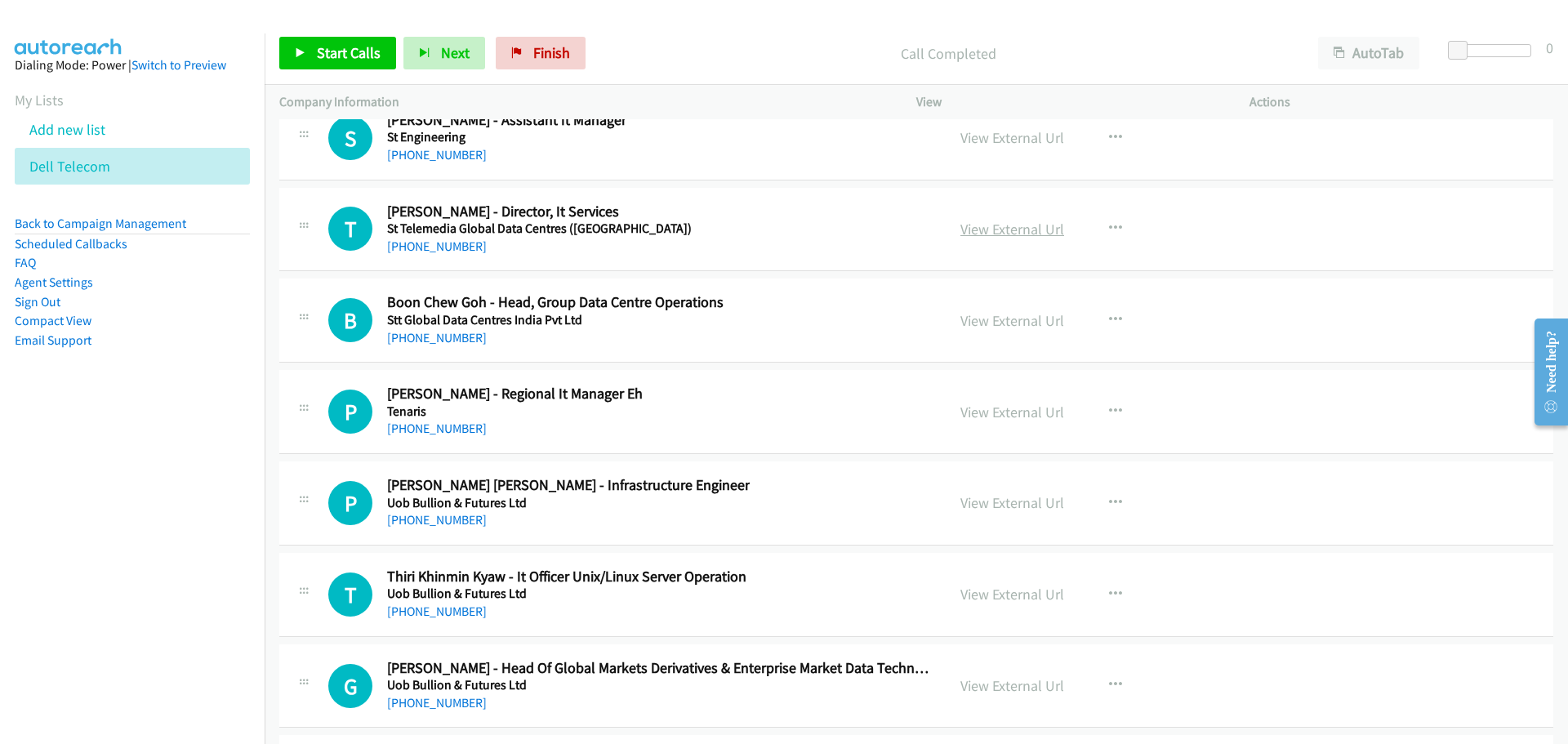
click at [1017, 228] on link "View External Url" at bounding box center [1012, 229] width 104 height 19
click at [1113, 224] on icon "button" at bounding box center [1115, 228] width 13 height 13
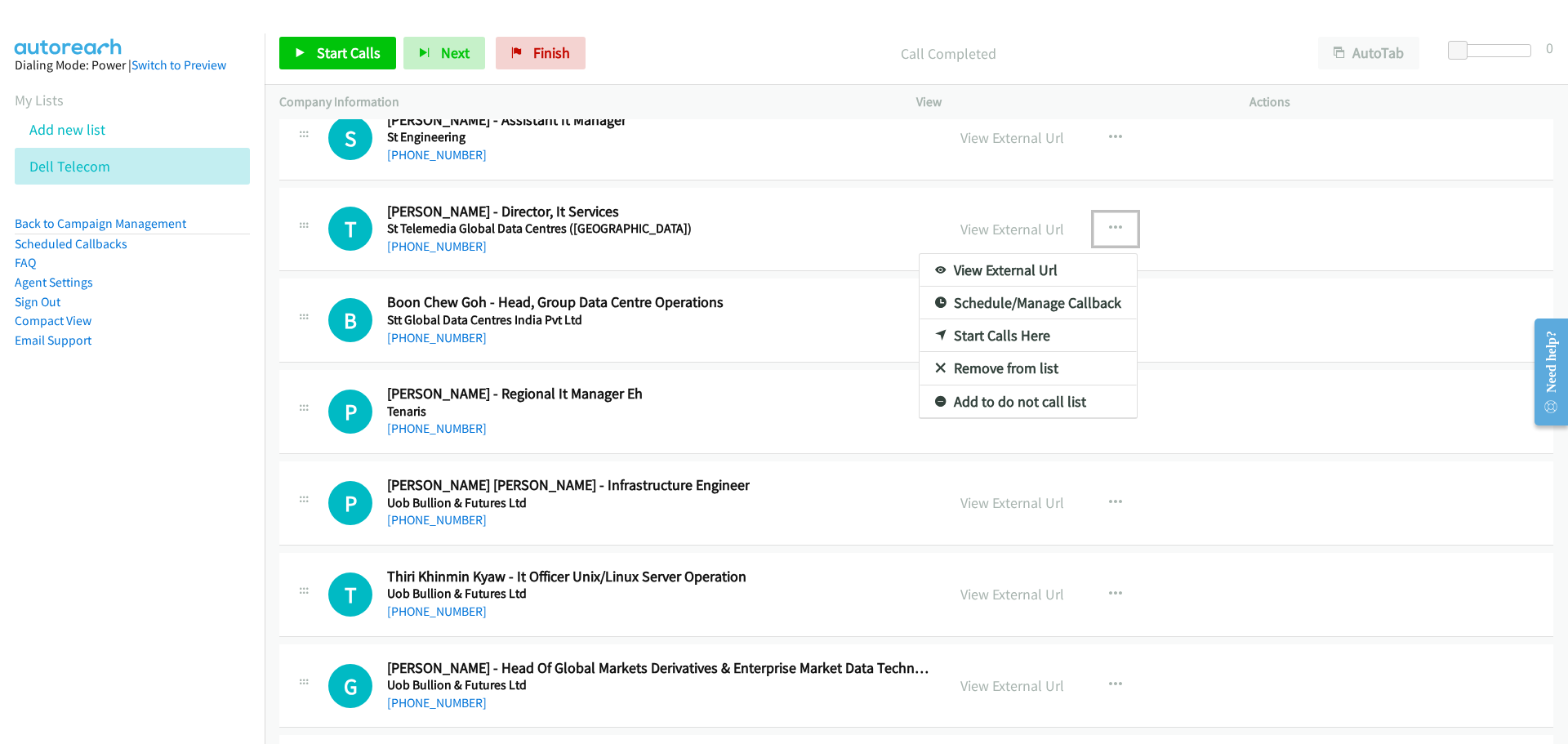
click at [978, 335] on link "Start Calls Here" at bounding box center [1028, 335] width 217 height 32
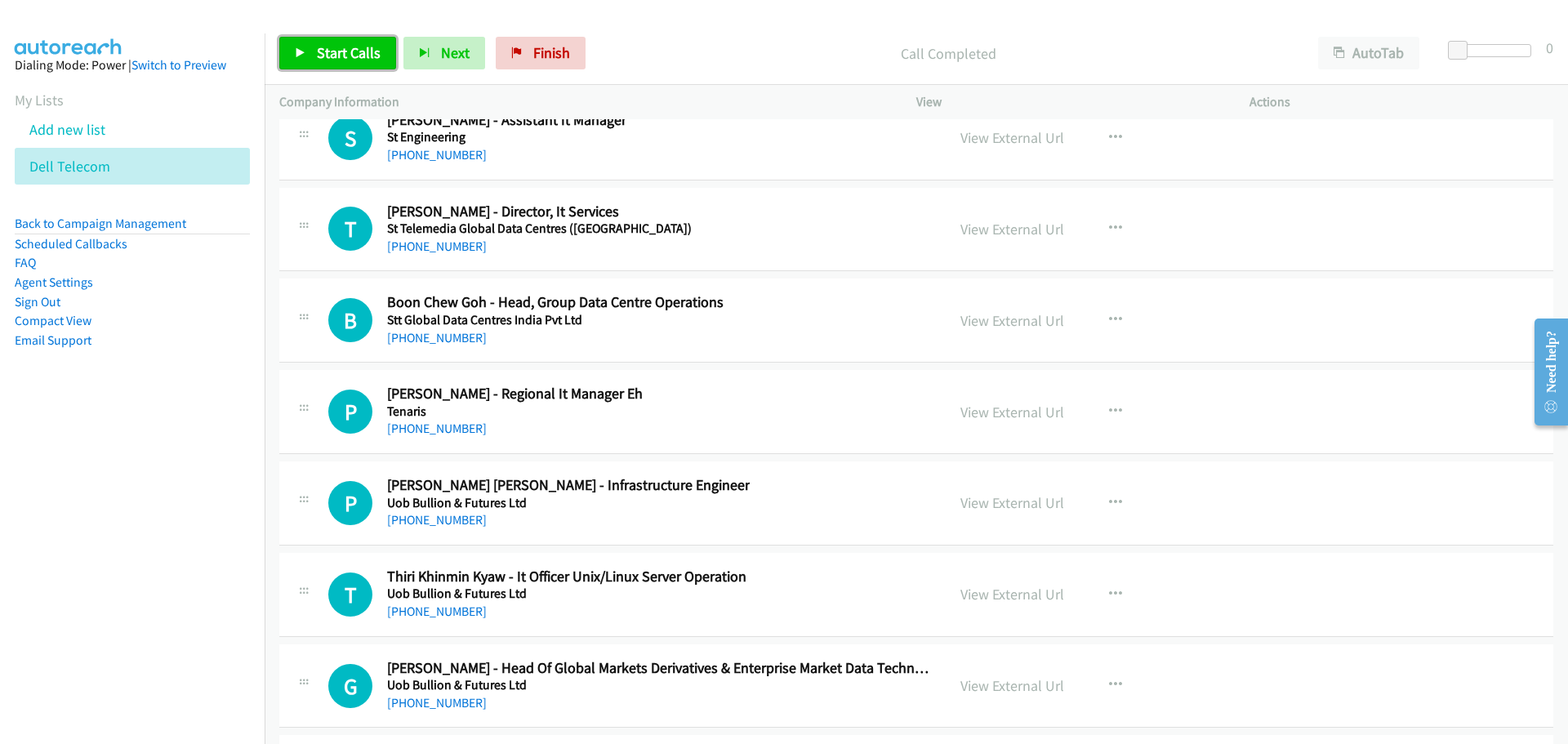
click at [361, 54] on span "Start Calls" at bounding box center [348, 53] width 64 height 19
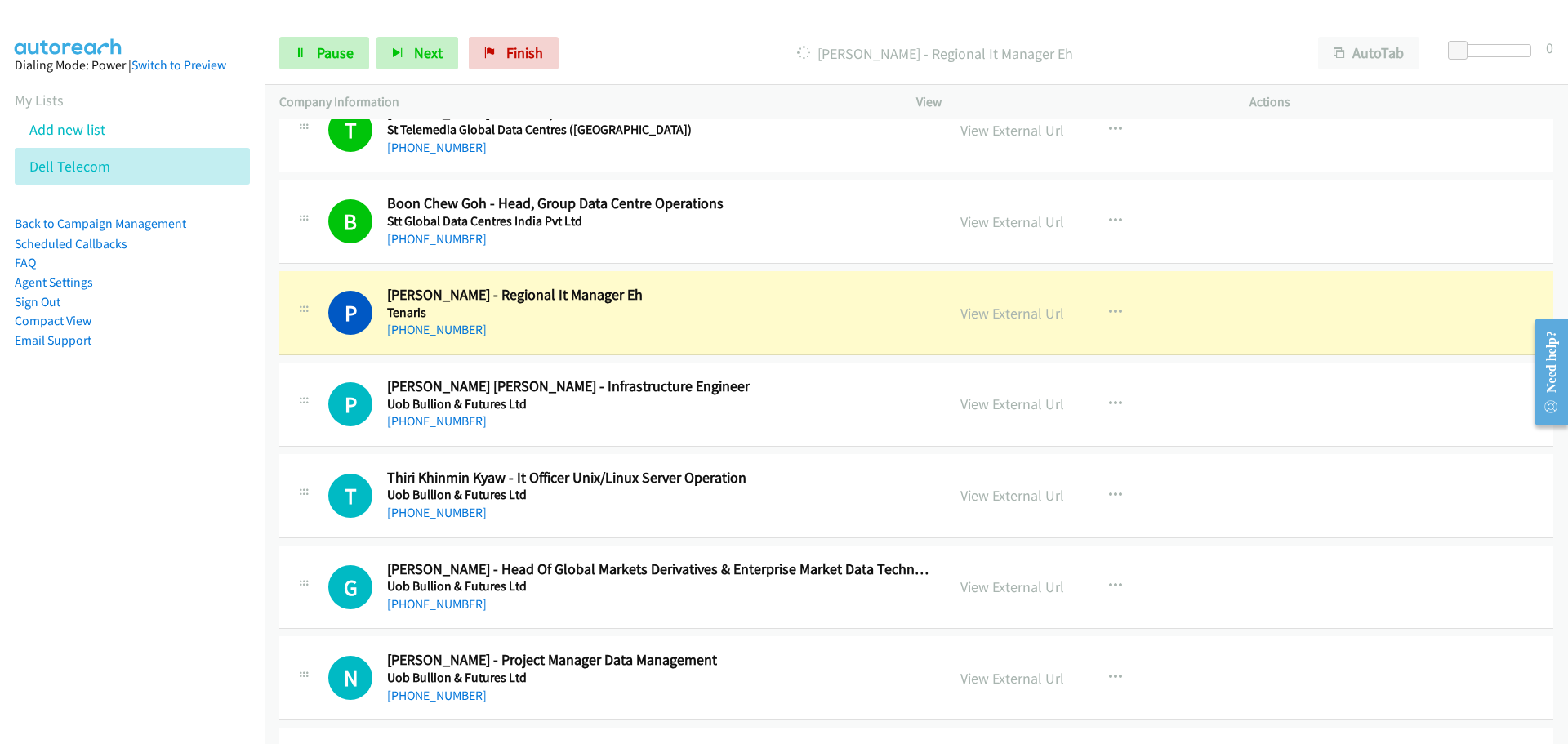
scroll to position [42994, 0]
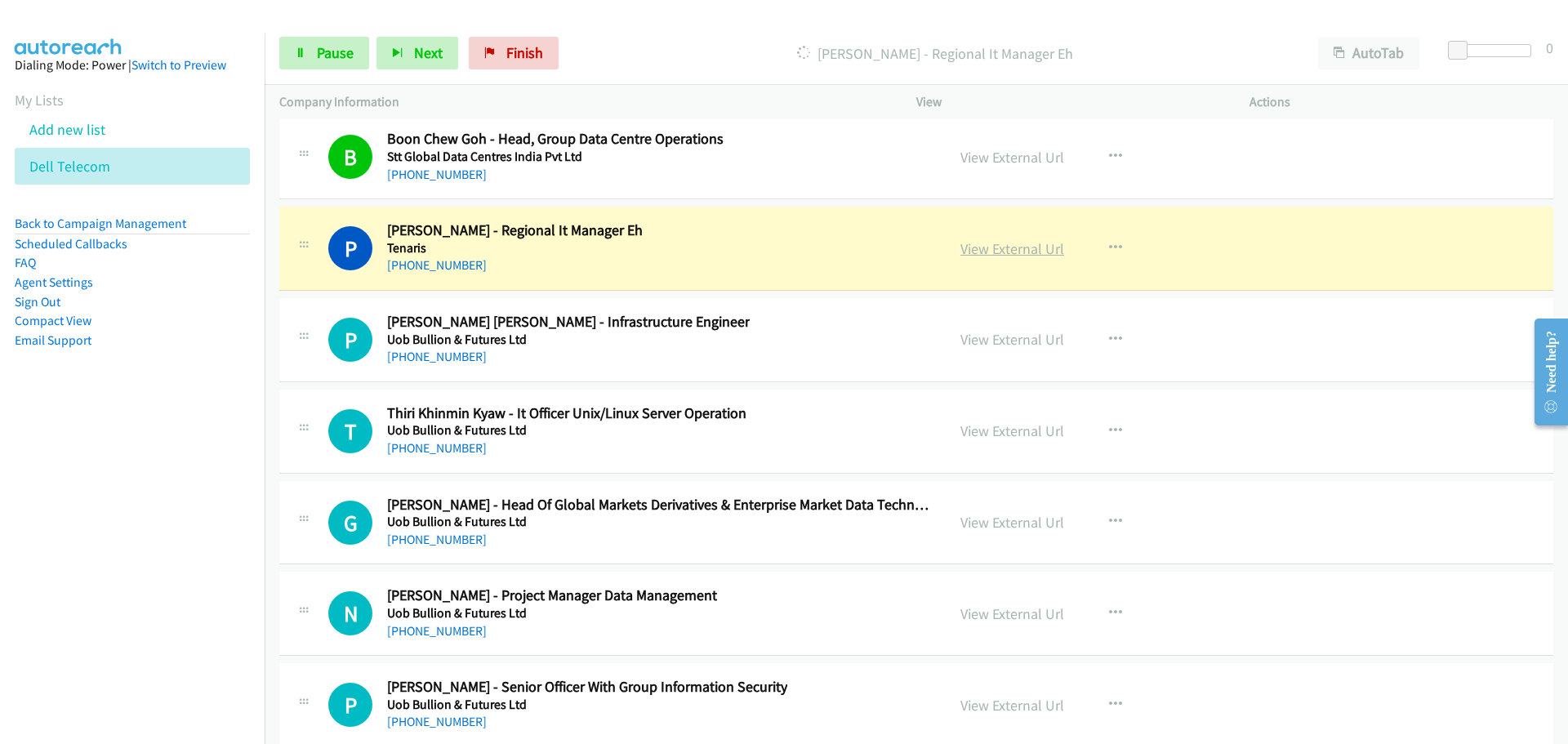
click at [998, 249] on link "View External Url" at bounding box center [1012, 249] width 104 height 19
click at [985, 254] on link "View External Url" at bounding box center [1012, 249] width 104 height 19
click at [348, 51] on span "Pause" at bounding box center [334, 53] width 37 height 19
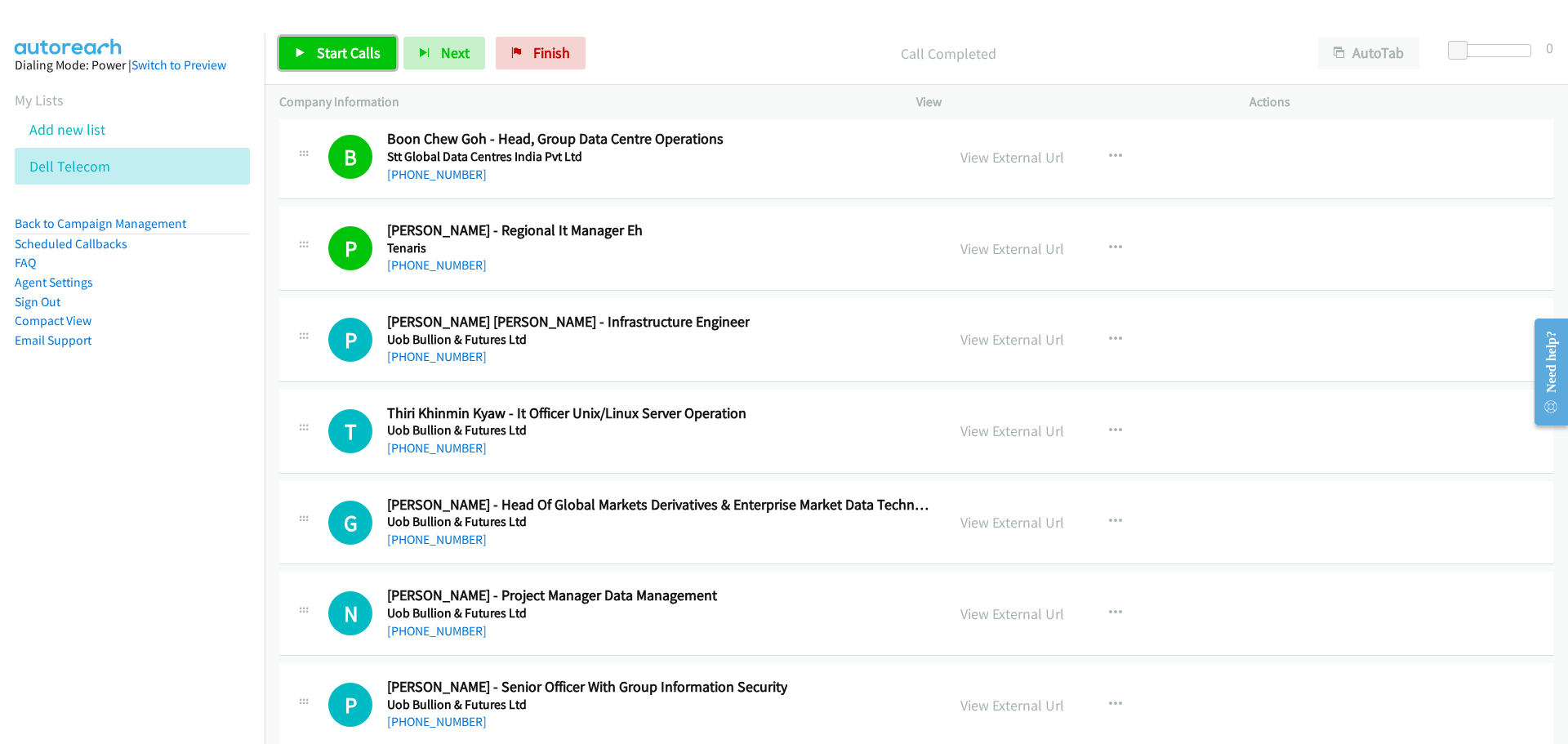
click at [353, 61] on span "Start Calls" at bounding box center [348, 53] width 64 height 19
click at [1010, 333] on link "View External Url" at bounding box center [1012, 340] width 104 height 19
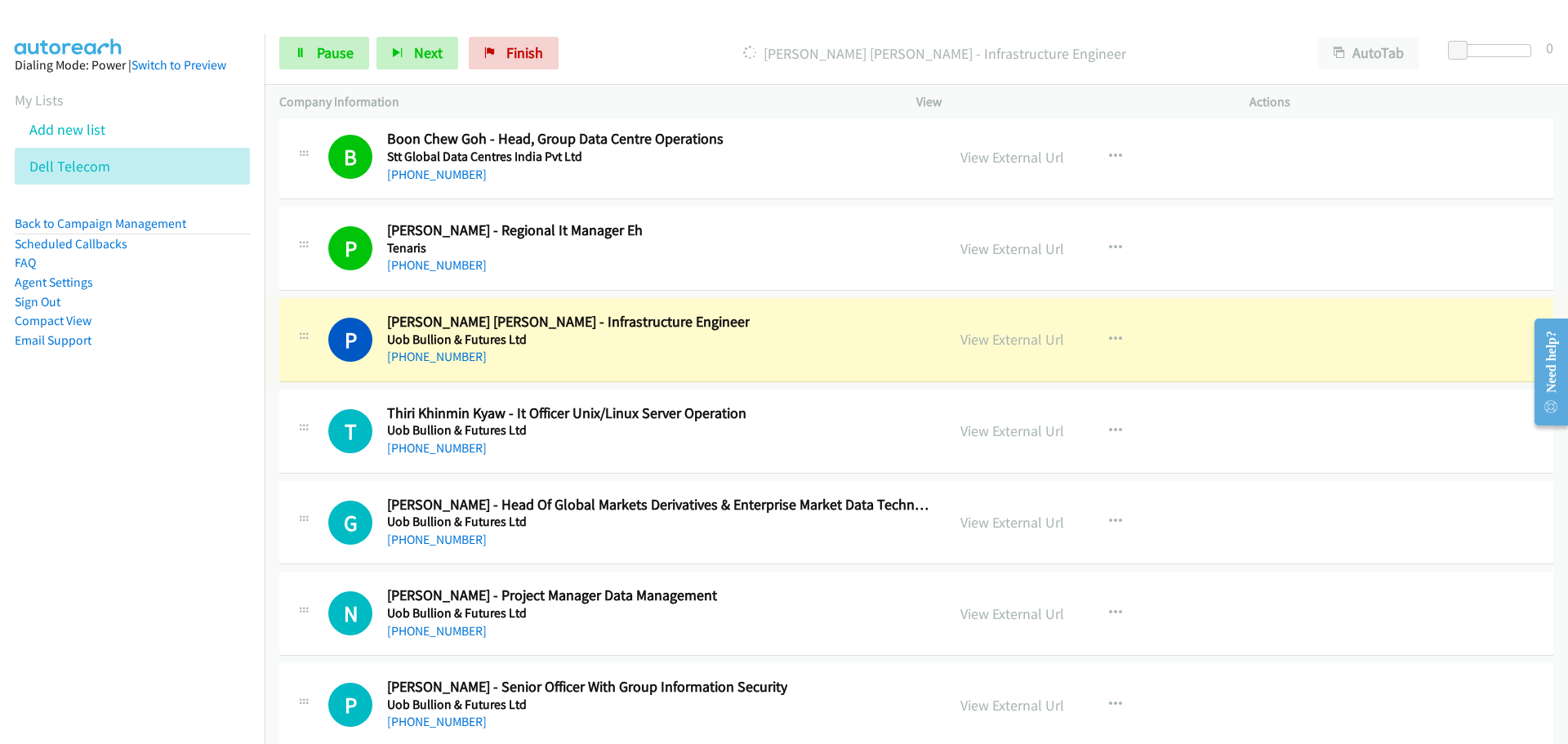
click at [1013, 347] on link "View External Url" at bounding box center [1012, 340] width 104 height 19
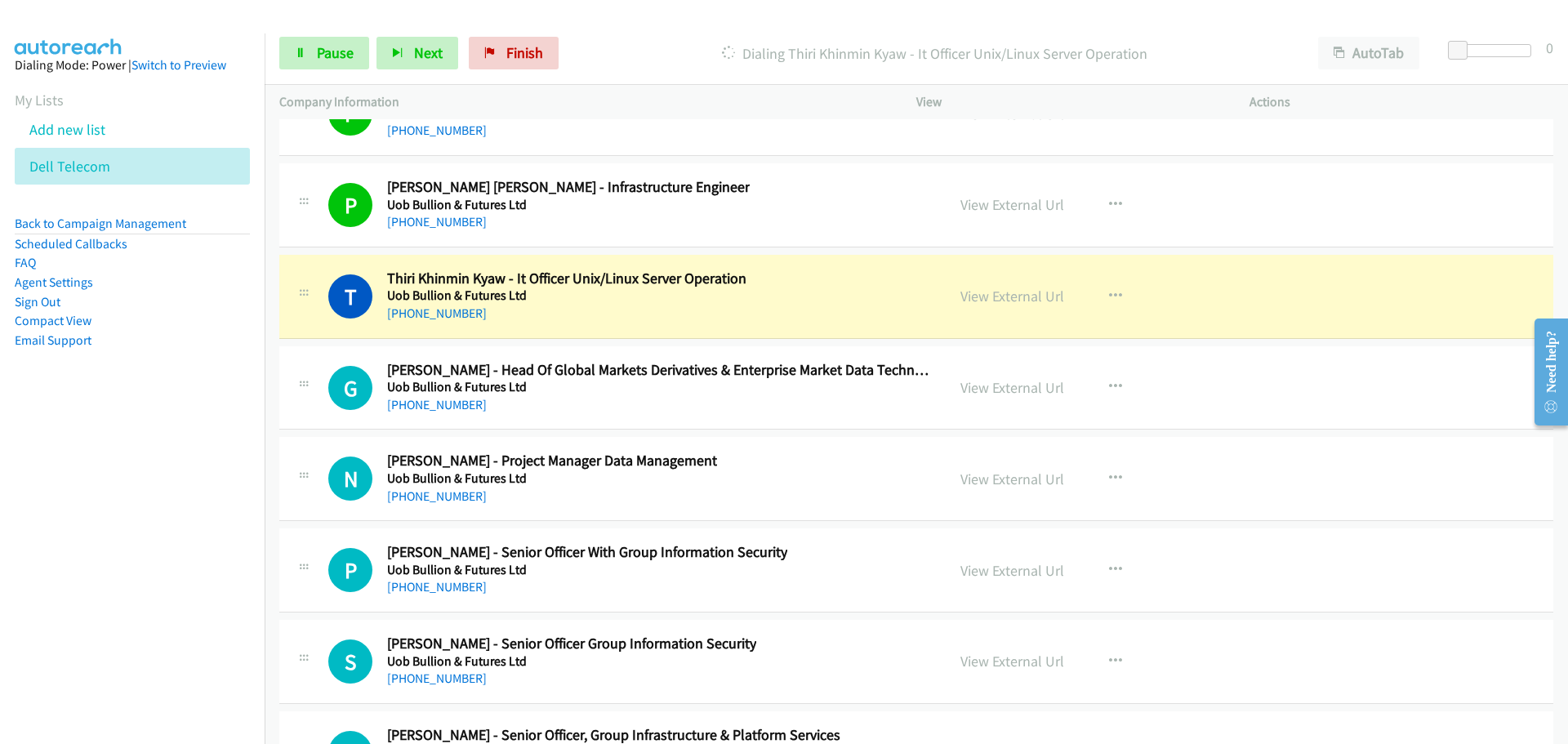
scroll to position [43157, 0]
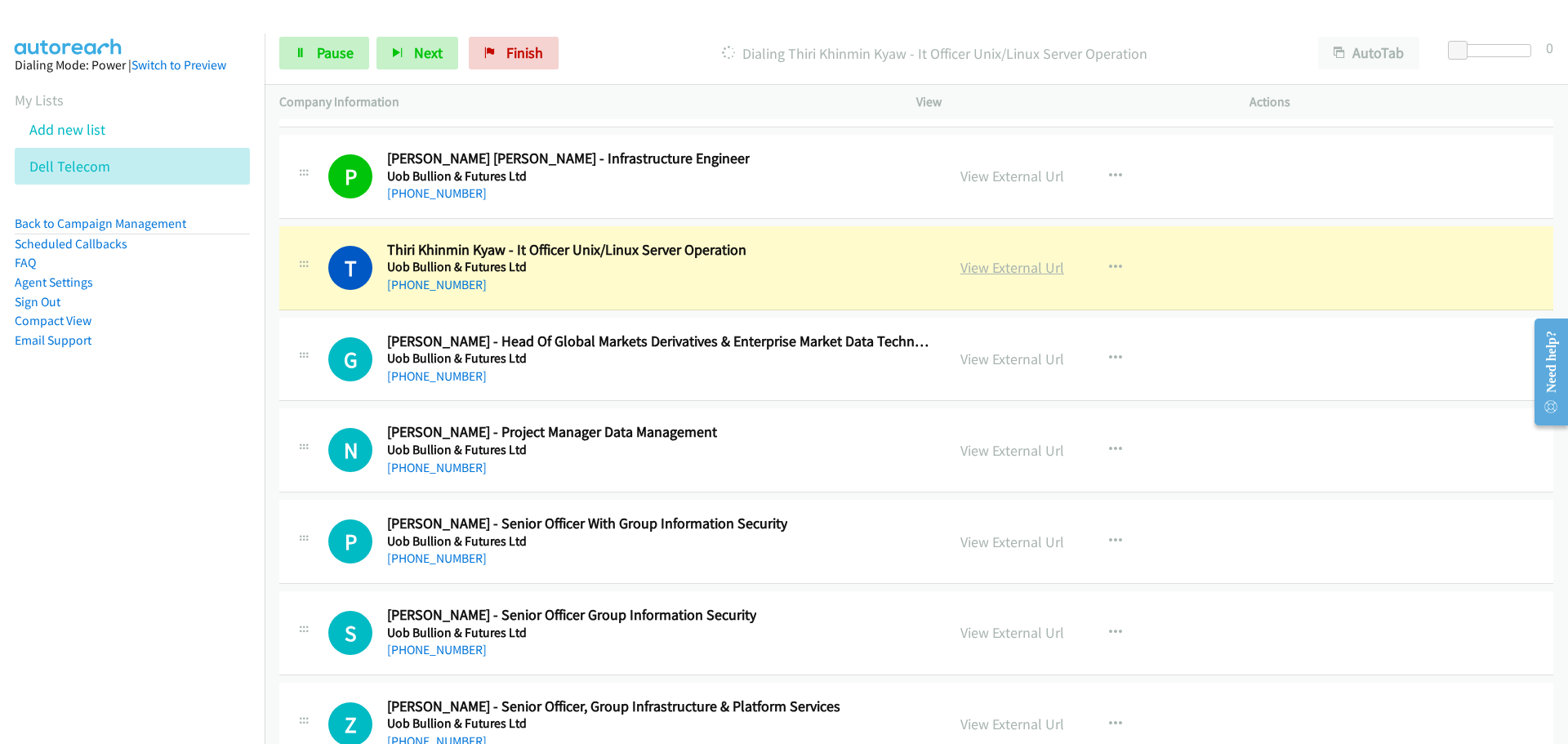
click at [1012, 267] on link "View External Url" at bounding box center [1012, 267] width 104 height 19
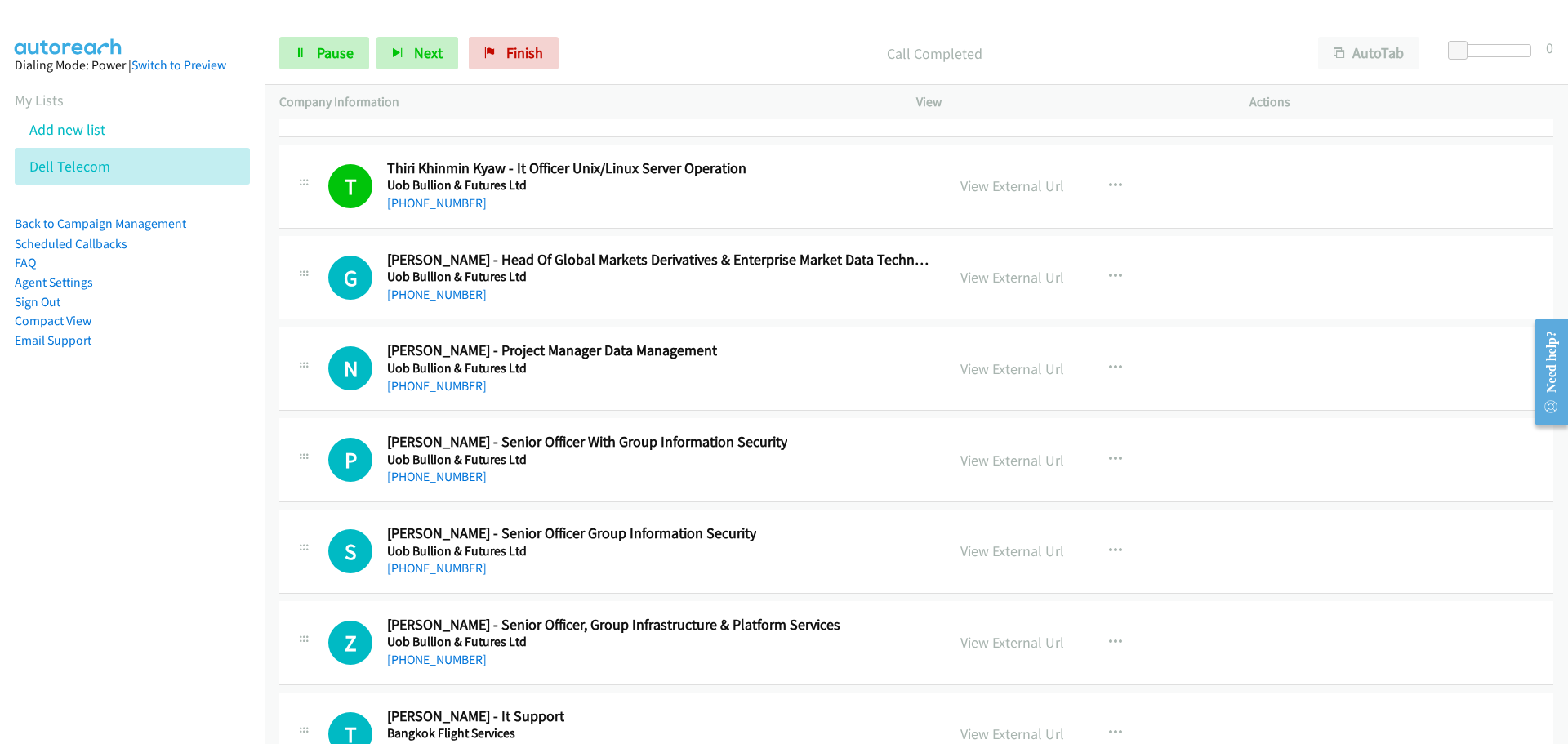
scroll to position [42994, 0]
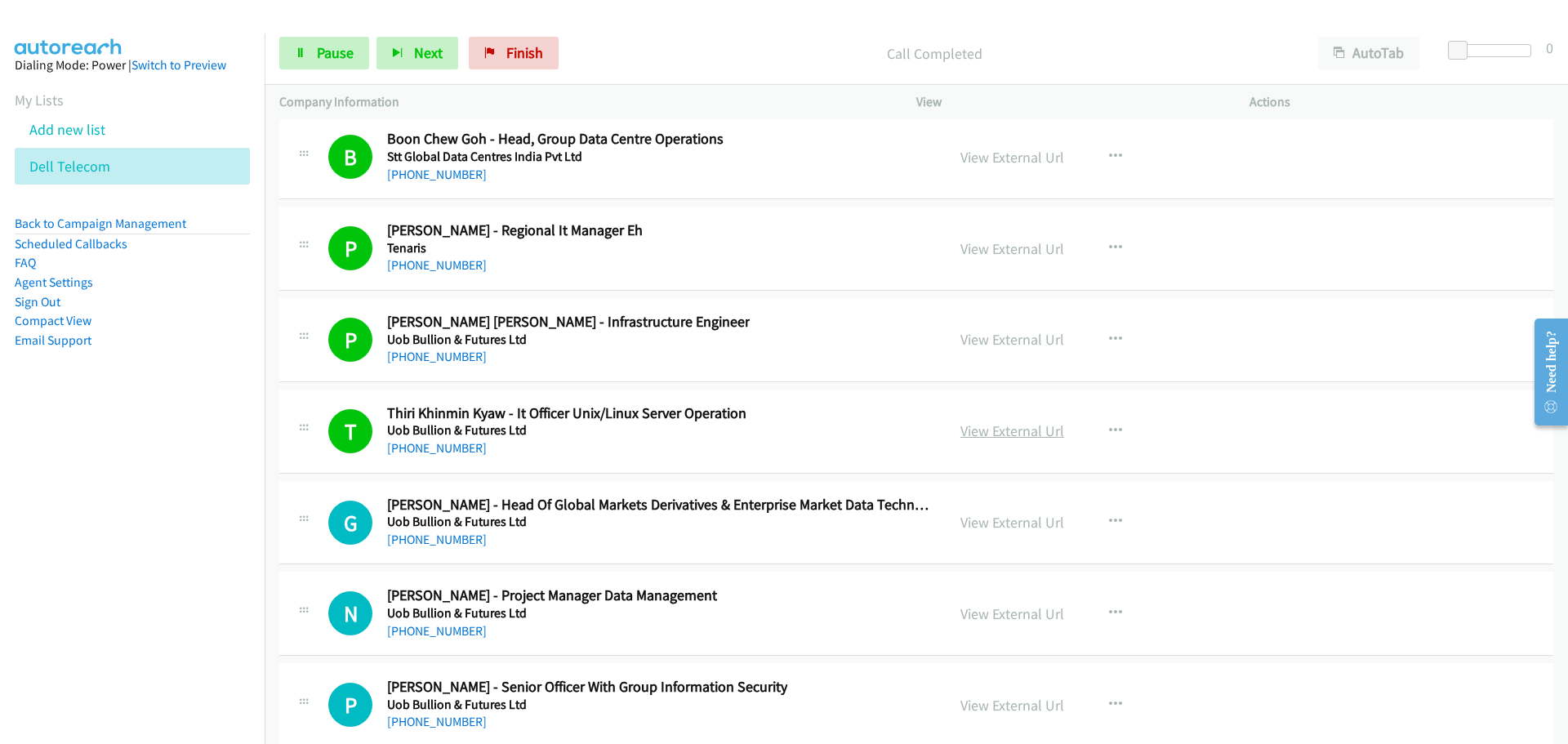
click at [994, 431] on link "View External Url" at bounding box center [1012, 431] width 104 height 19
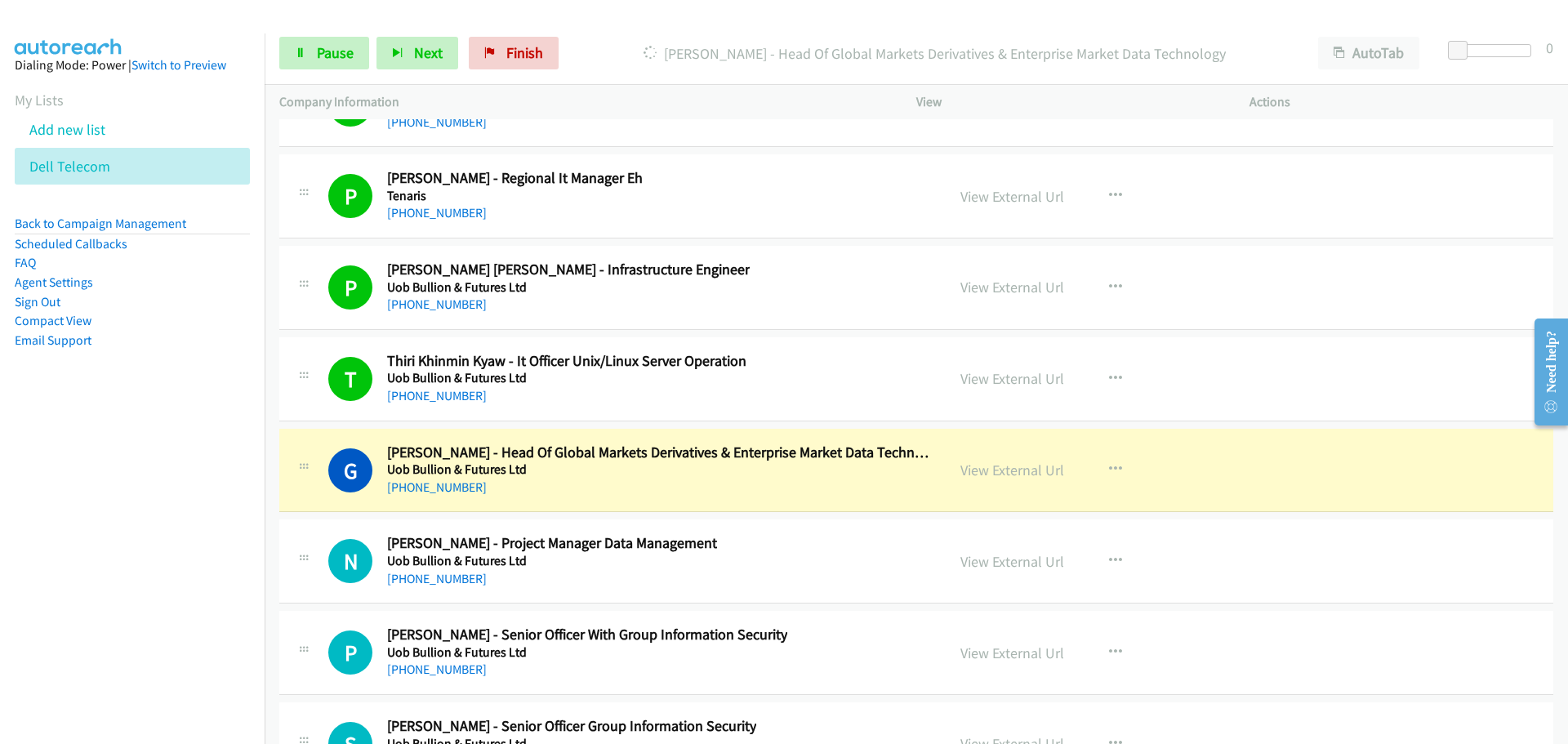
scroll to position [43075, 0]
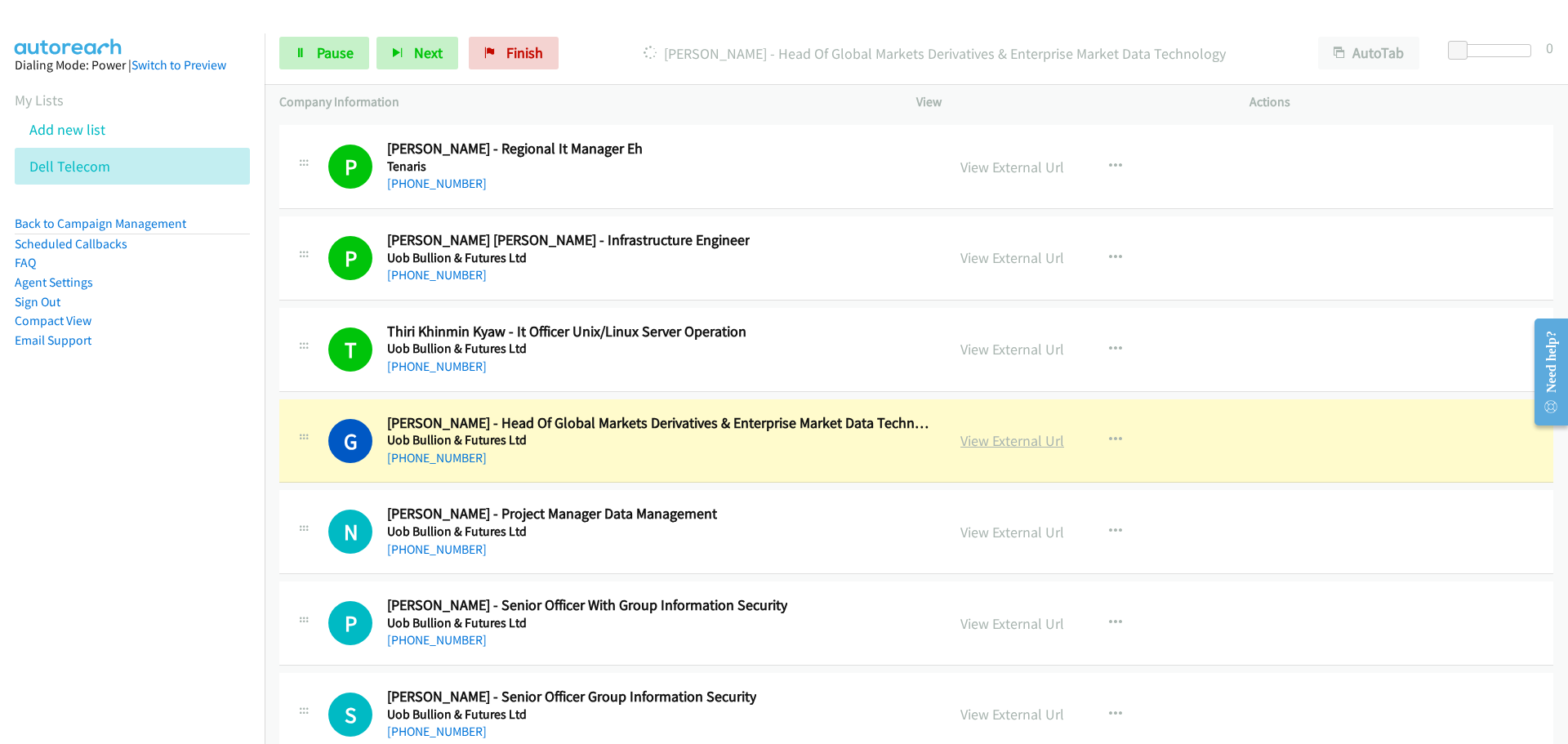
click at [1006, 438] on link "View External Url" at bounding box center [1012, 441] width 104 height 19
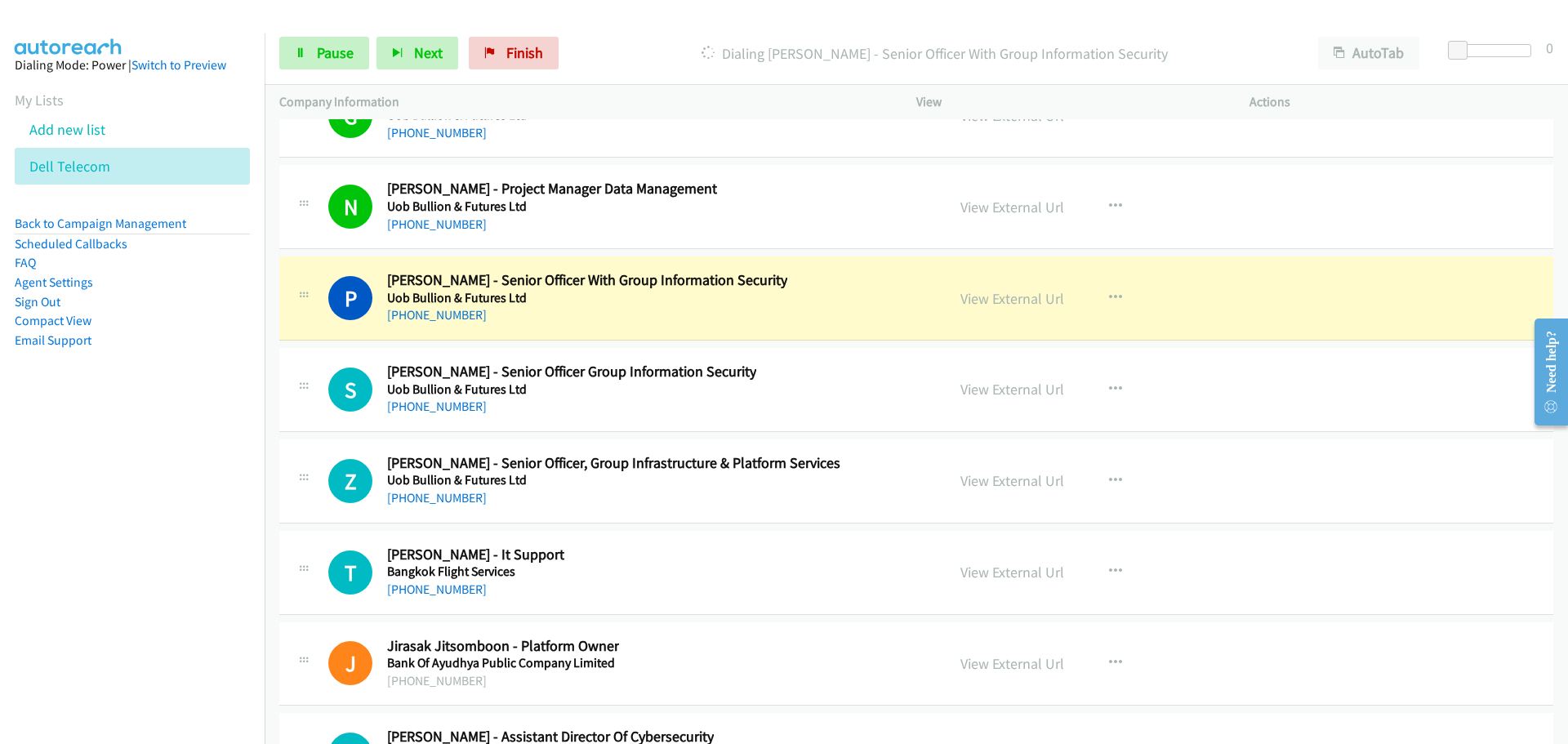
scroll to position [43402, 0]
click at [988, 299] on link "View External Url" at bounding box center [1012, 297] width 104 height 19
click at [329, 57] on span "Pause" at bounding box center [334, 53] width 37 height 19
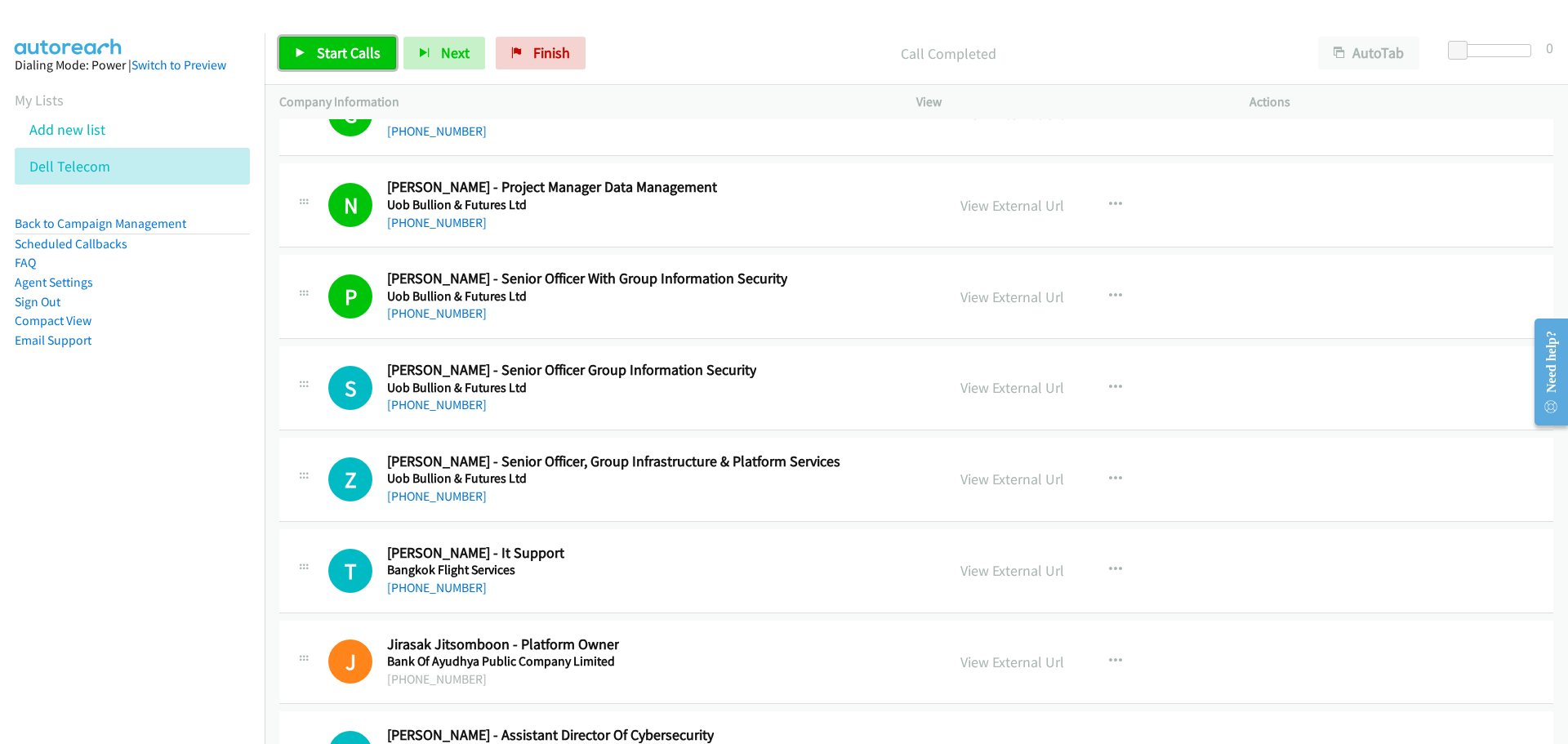
click at [362, 57] on span "Start Calls" at bounding box center [348, 53] width 64 height 19
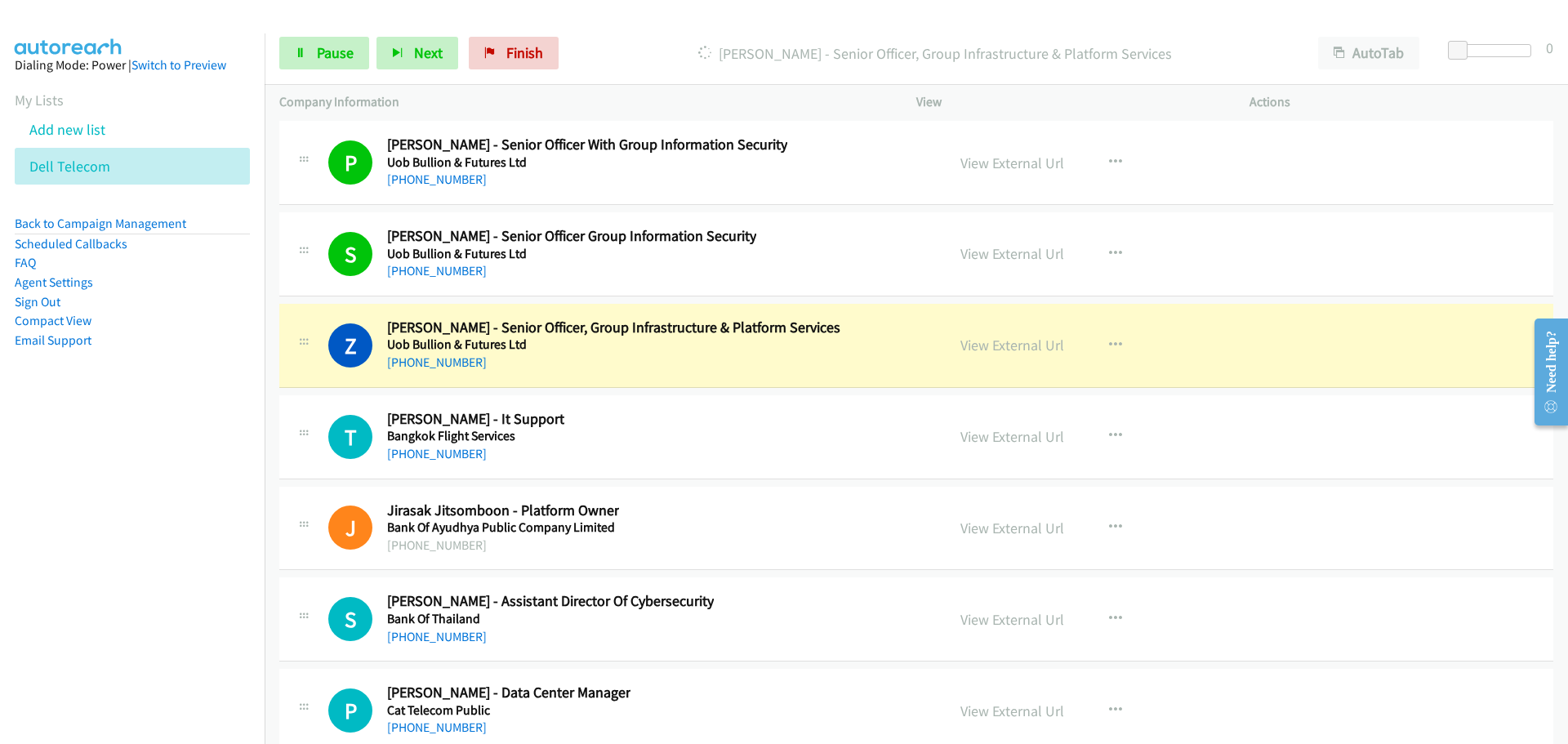
scroll to position [43566, 0]
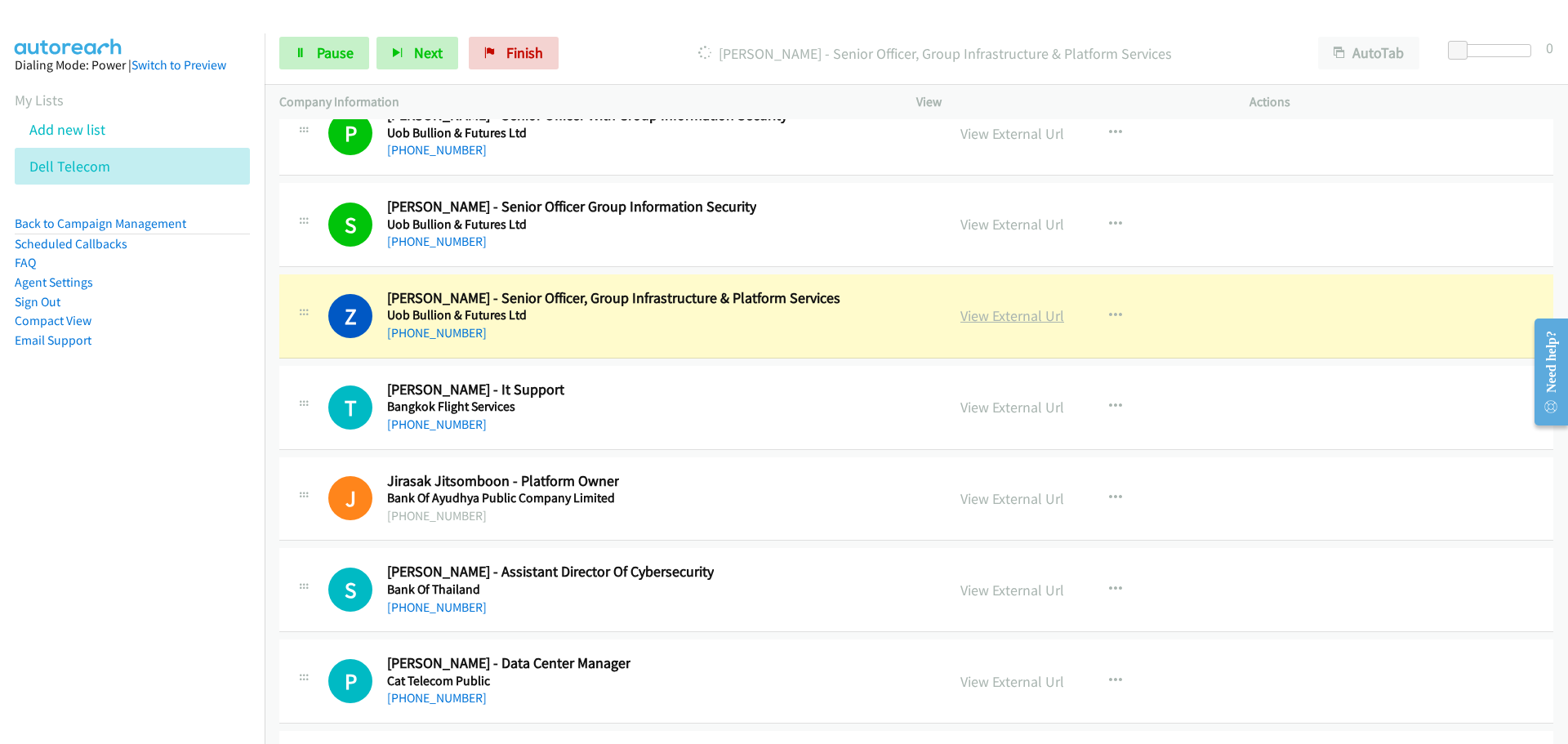
drag, startPoint x: 1009, startPoint y: 316, endPoint x: 984, endPoint y: 310, distance: 25.7
click at [1003, 314] on link "View External Url" at bounding box center [1012, 316] width 104 height 19
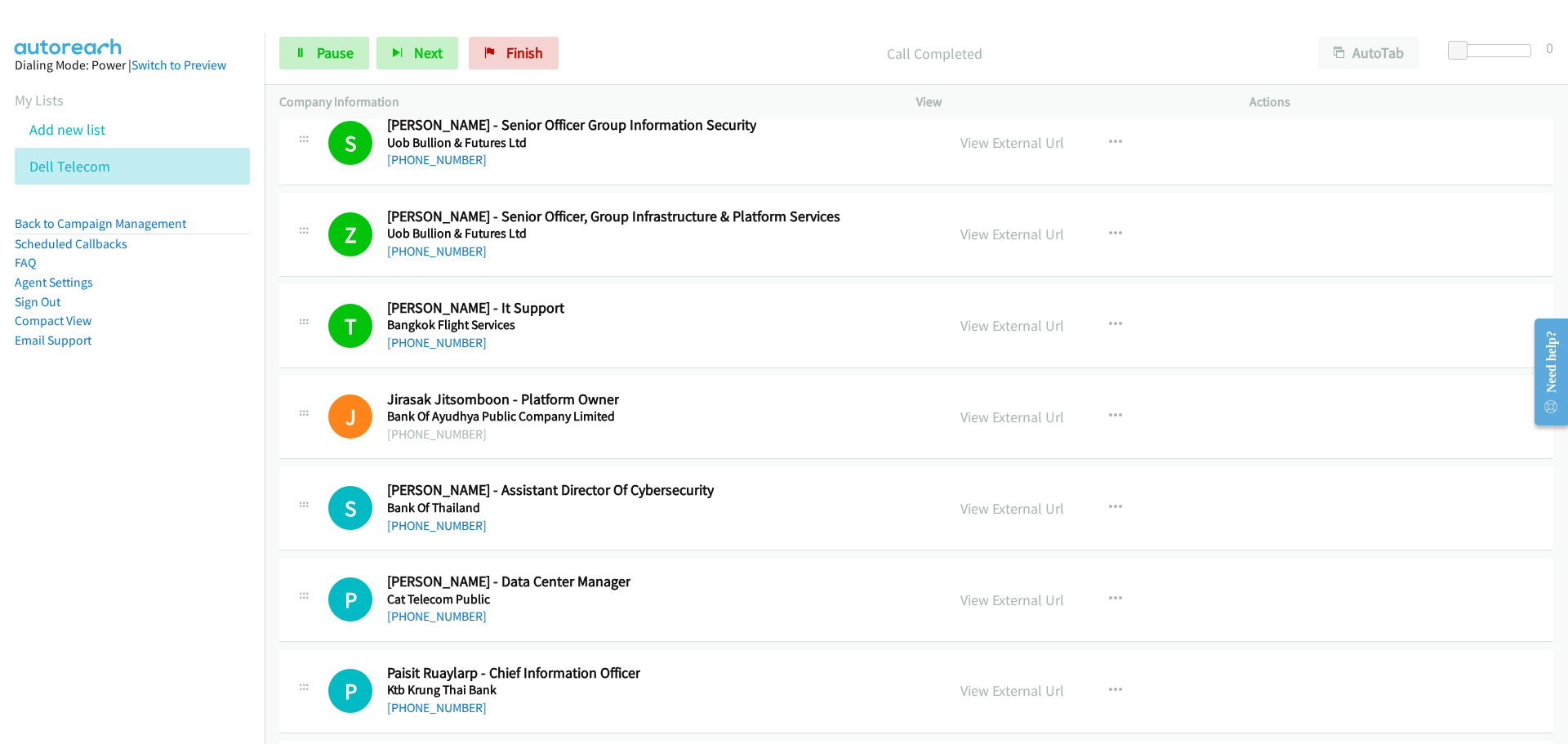
scroll to position [43729, 0]
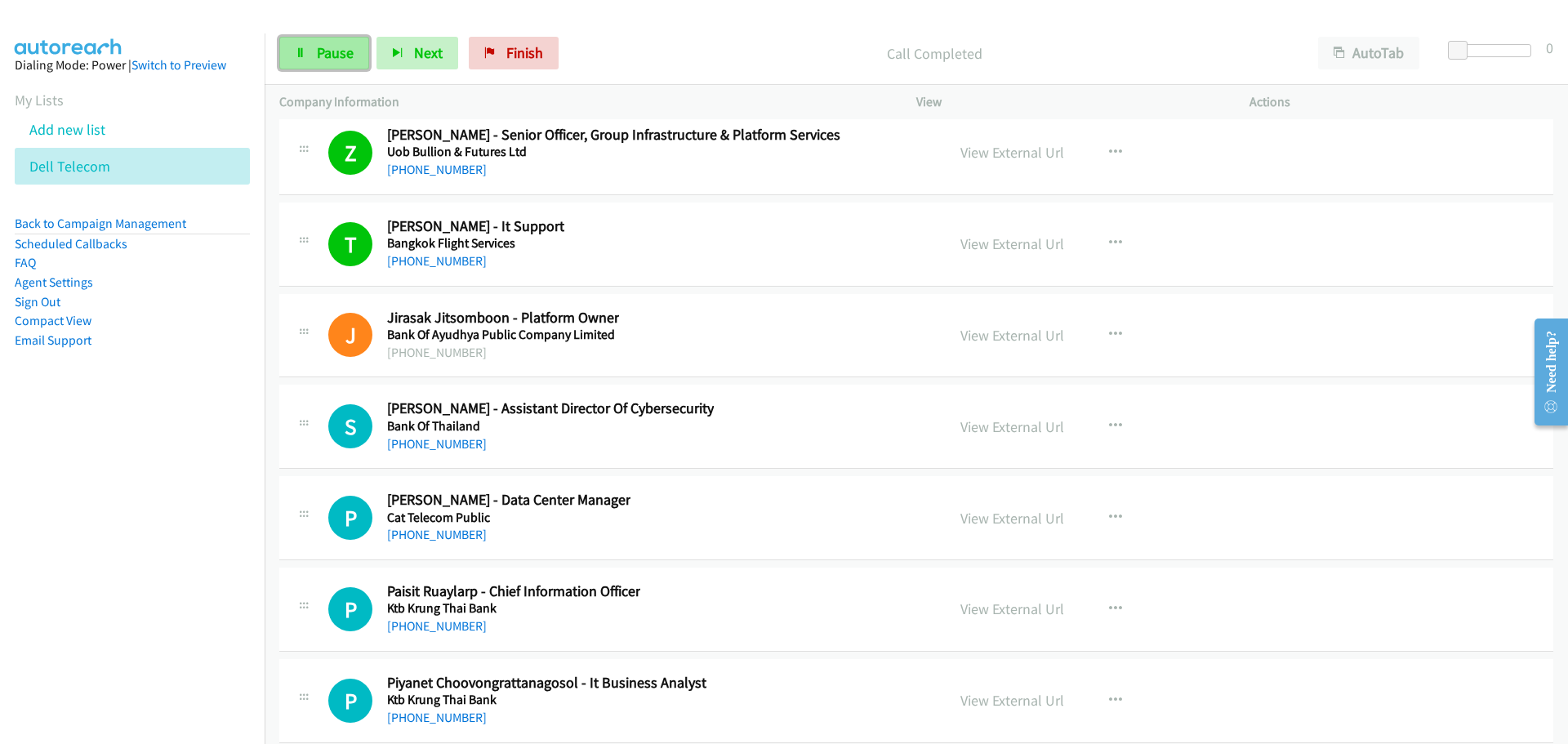
click at [336, 65] on link "Pause" at bounding box center [324, 53] width 90 height 32
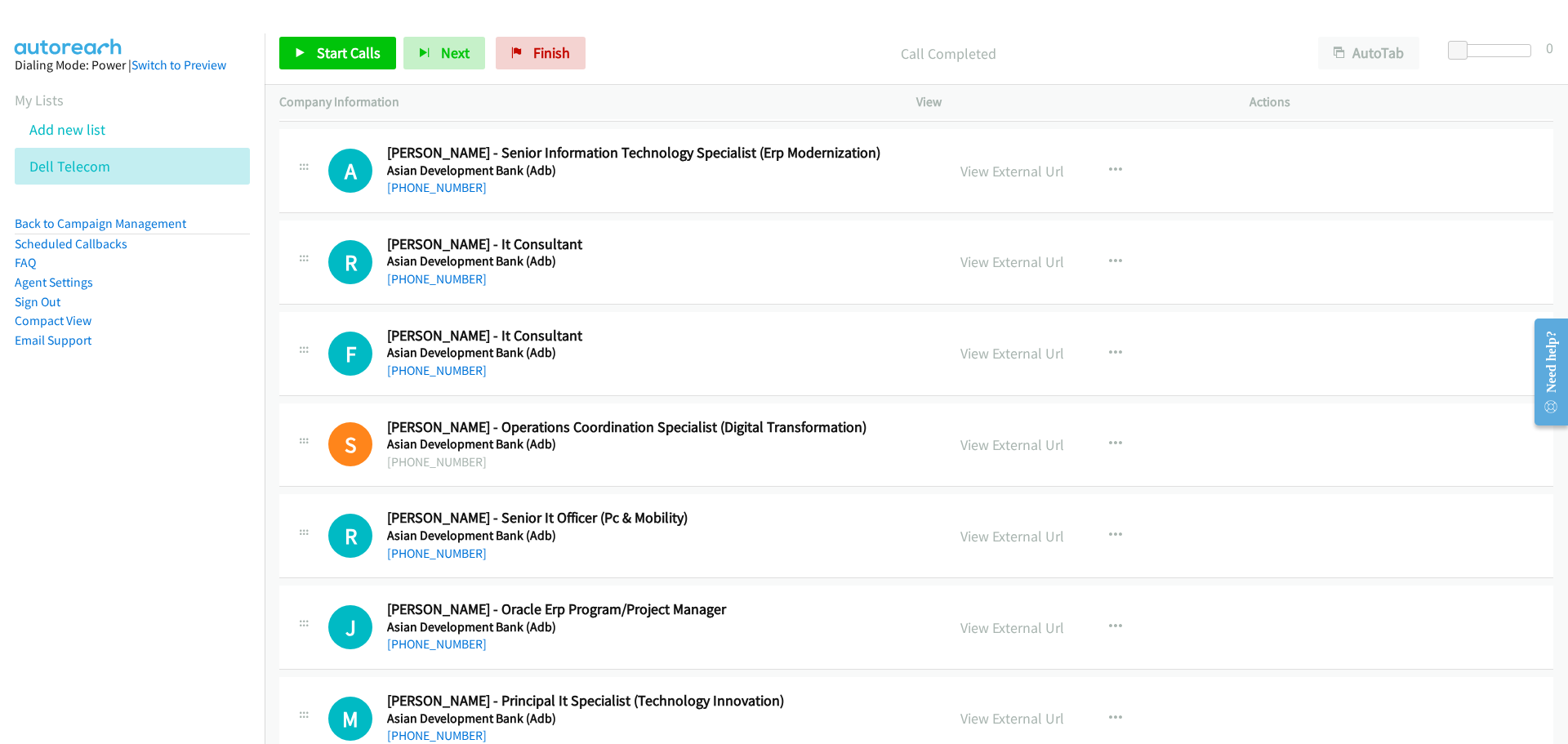
scroll to position [7618, 0]
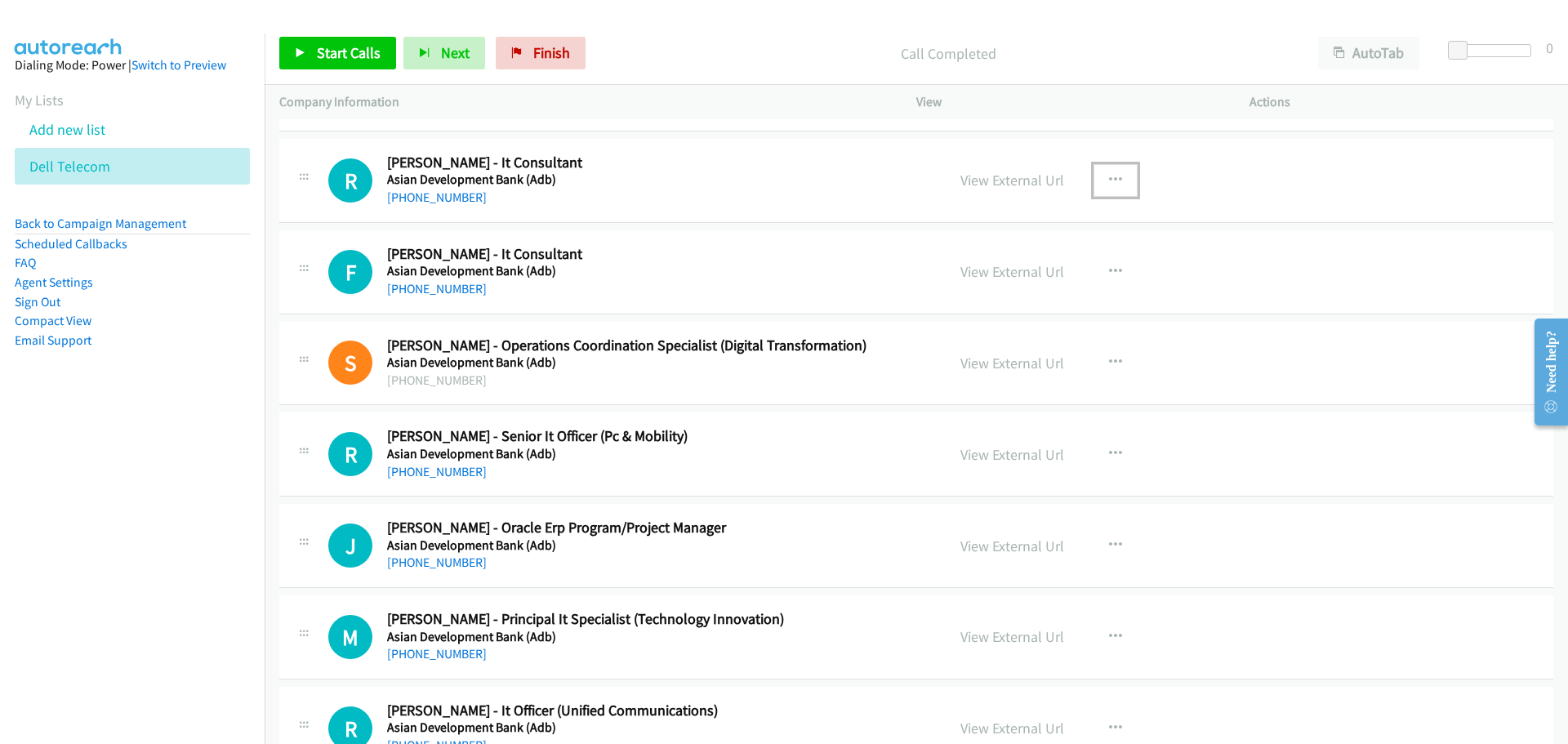
click at [1111, 176] on icon "button" at bounding box center [1115, 180] width 13 height 13
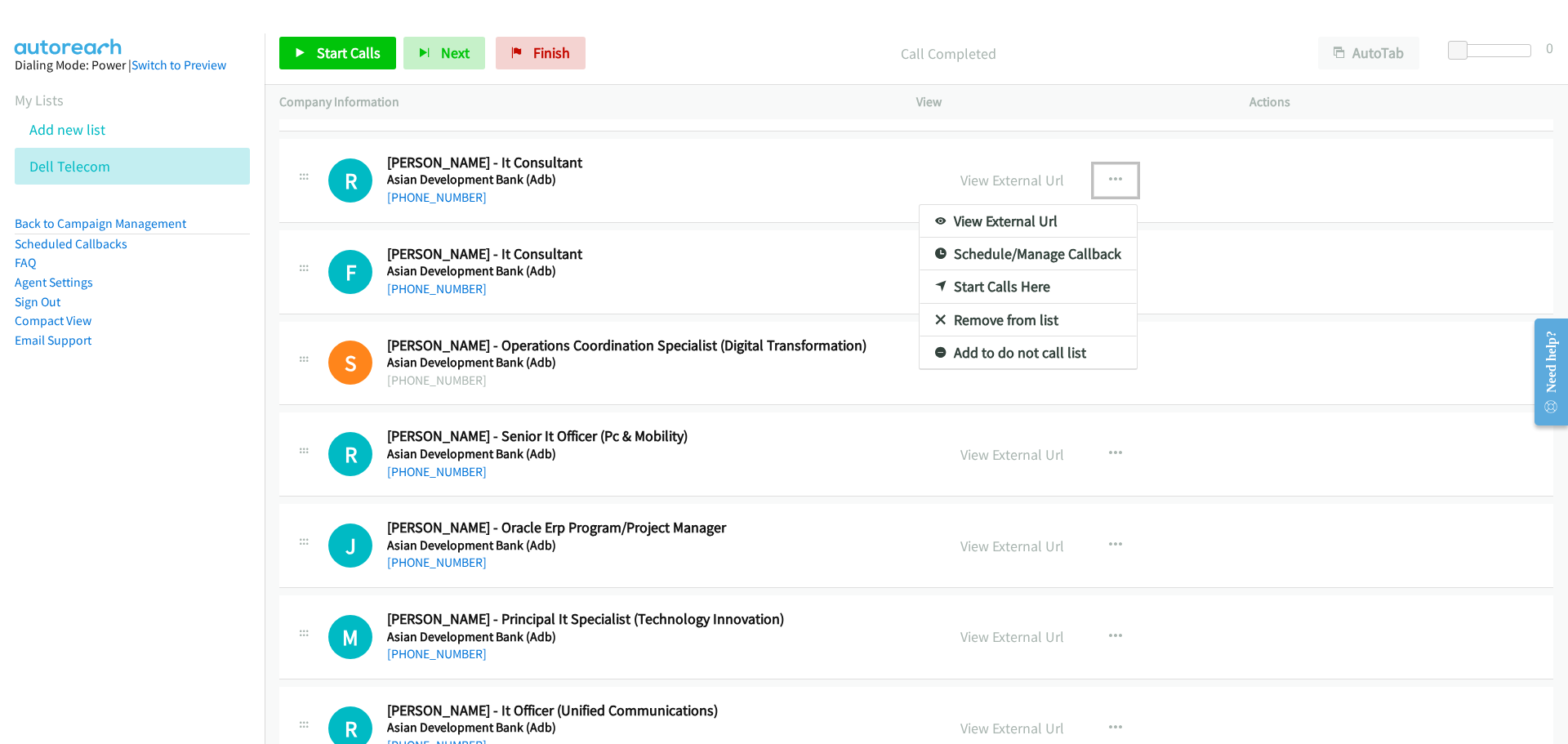
click at [966, 281] on link "Start Calls Here" at bounding box center [1028, 287] width 217 height 32
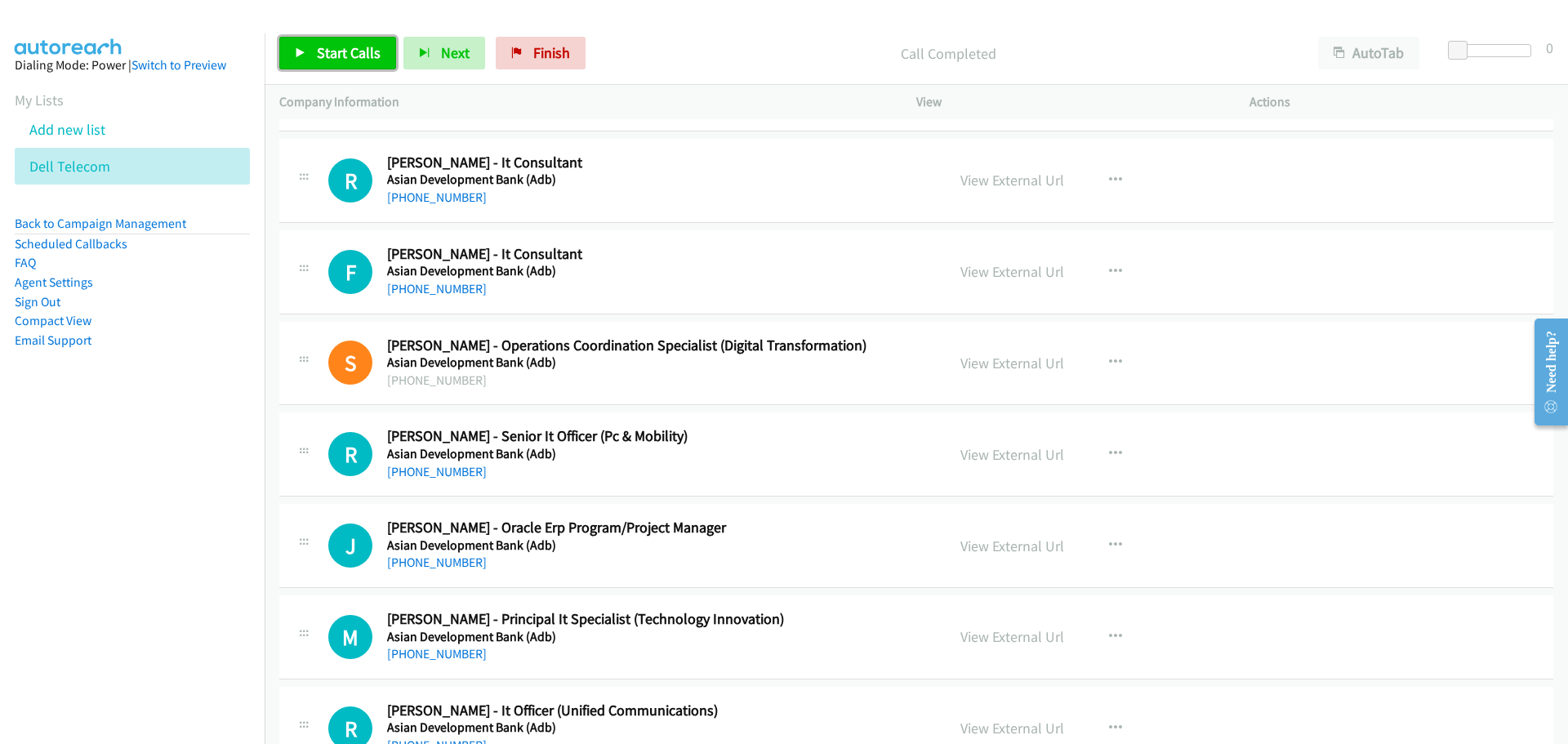
click at [317, 52] on span "Start Calls" at bounding box center [348, 53] width 64 height 19
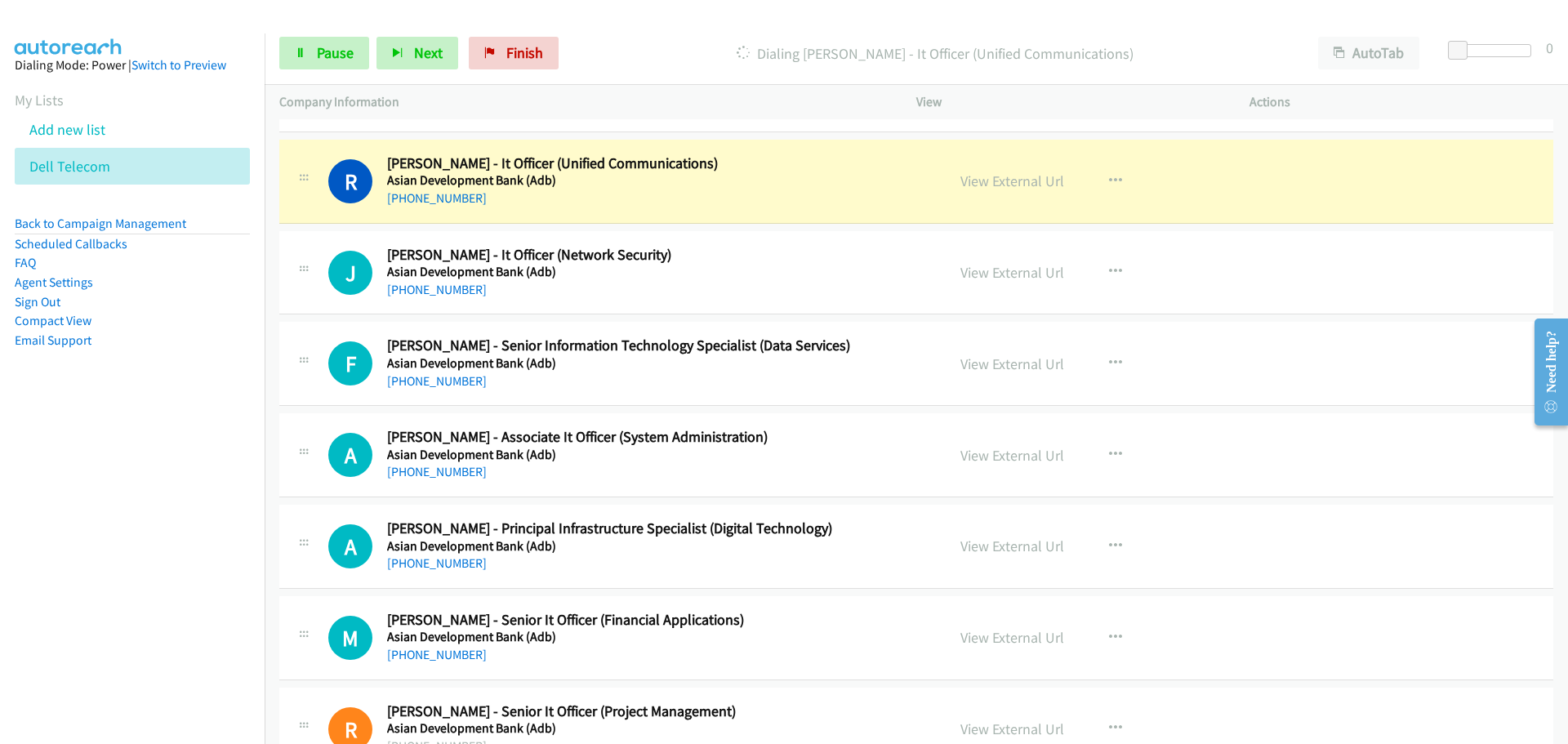
scroll to position [8190, 0]
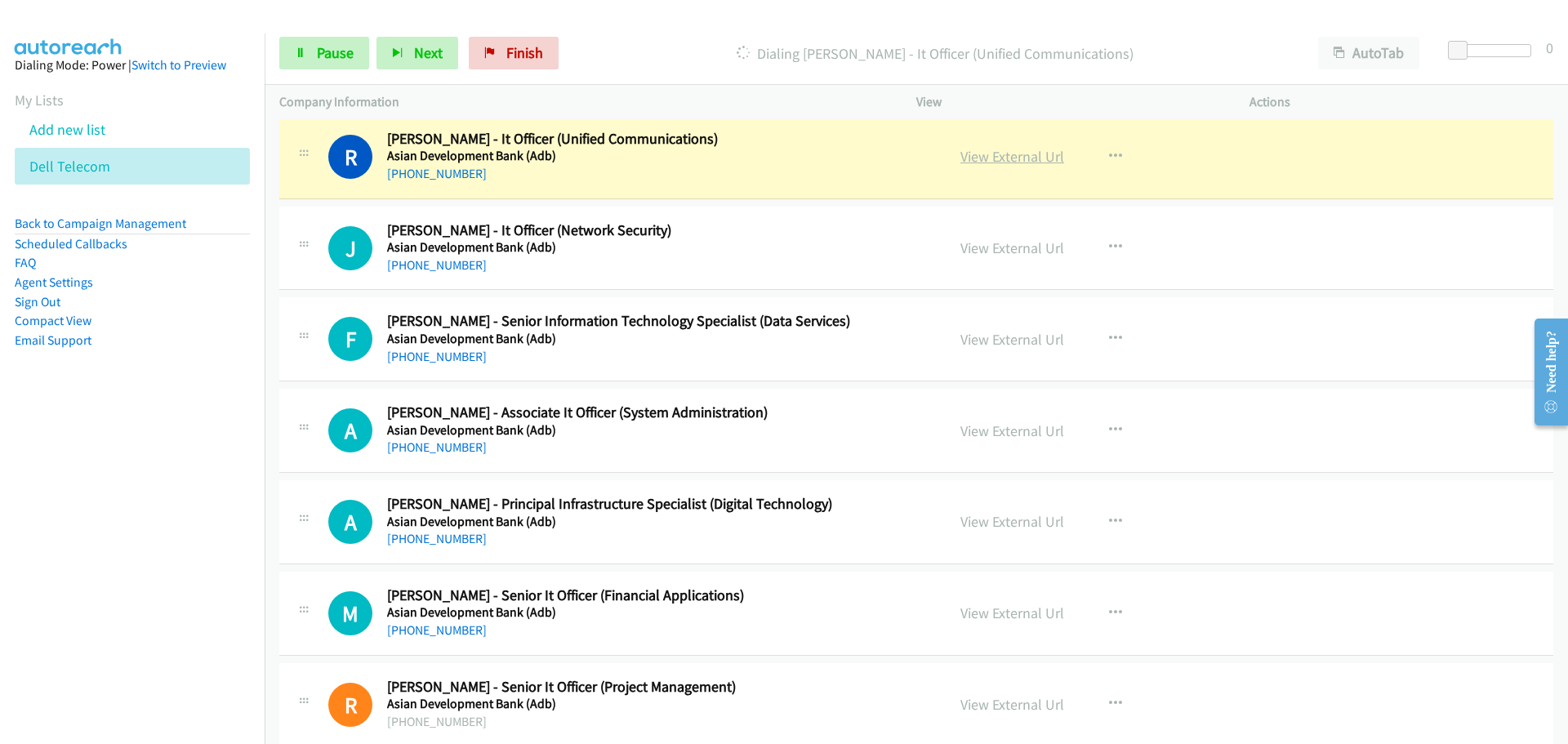
click at [980, 156] on link "View External Url" at bounding box center [1012, 157] width 104 height 19
click at [299, 49] on icon at bounding box center [299, 54] width 11 height 11
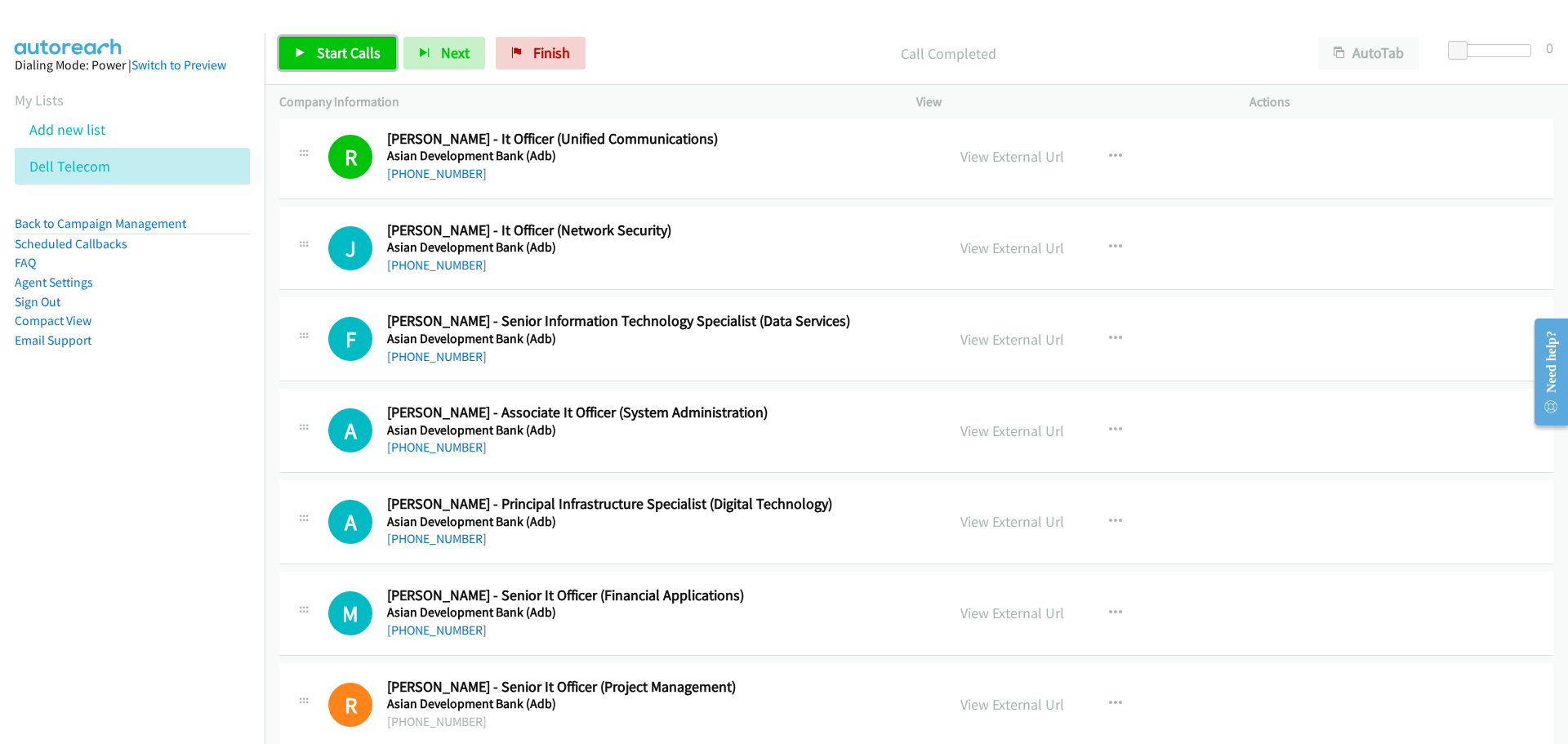
click at [345, 41] on link "Start Calls" at bounding box center [337, 53] width 117 height 32
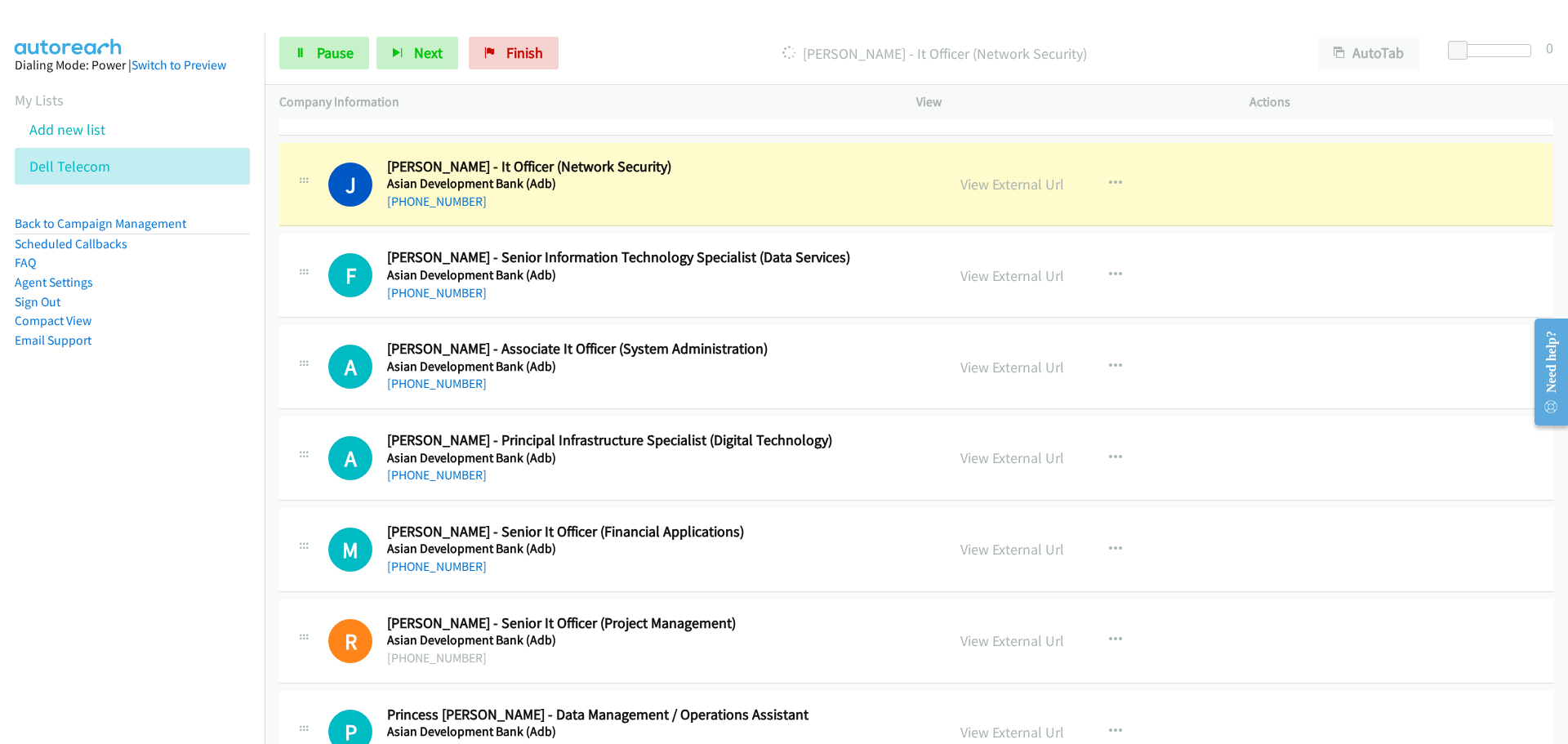
scroll to position [8272, 0]
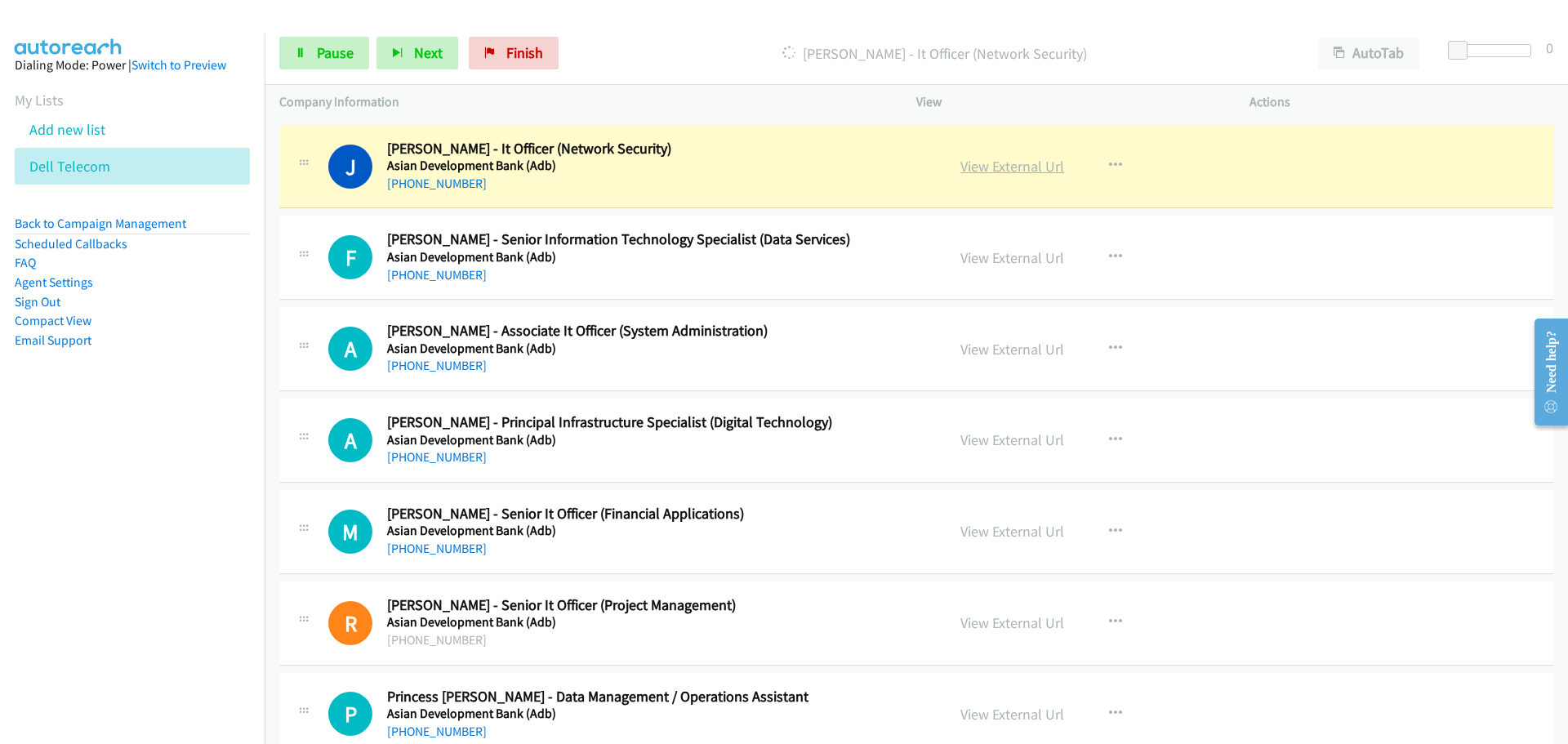
click at [978, 163] on link "View External Url" at bounding box center [1012, 166] width 104 height 19
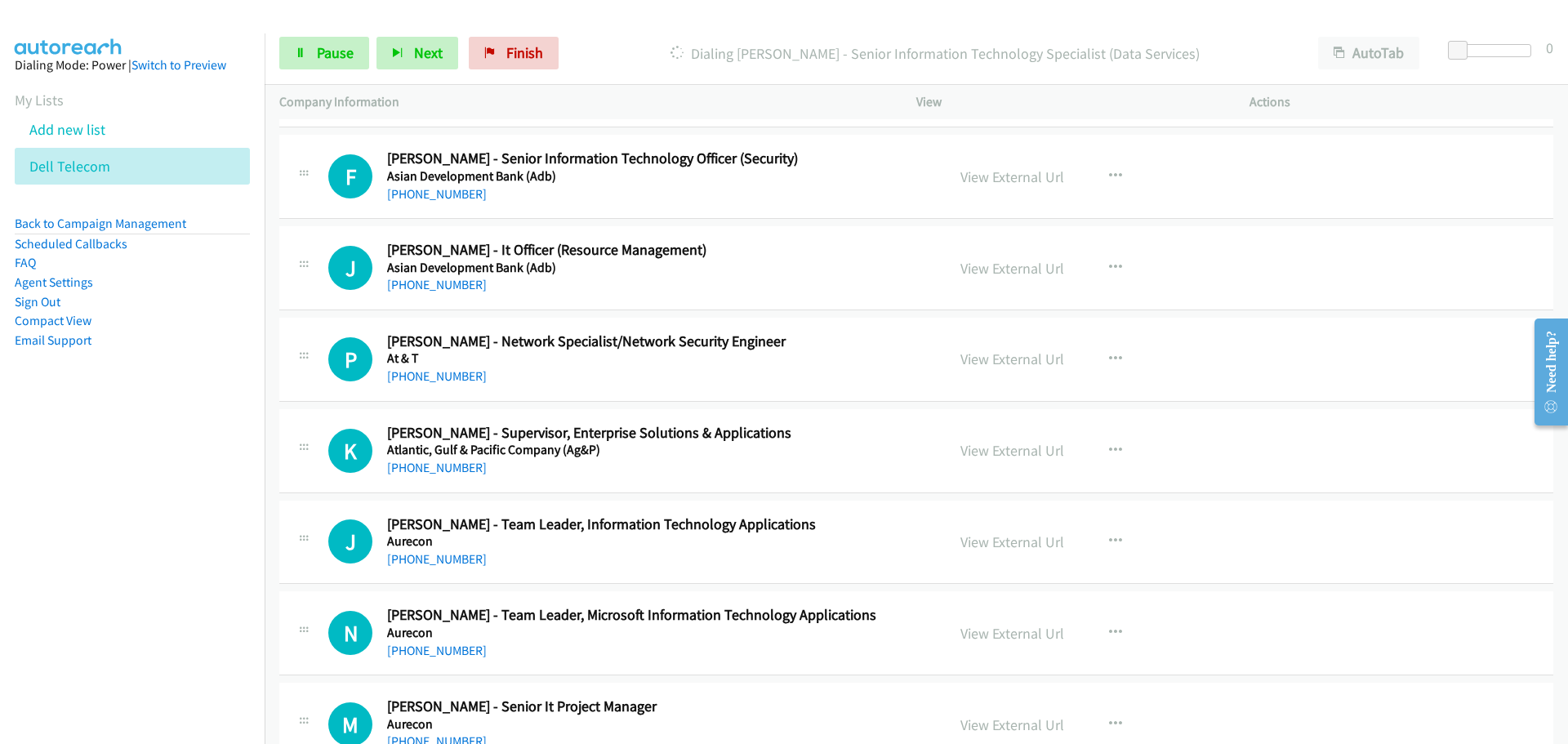
scroll to position [8925, 0]
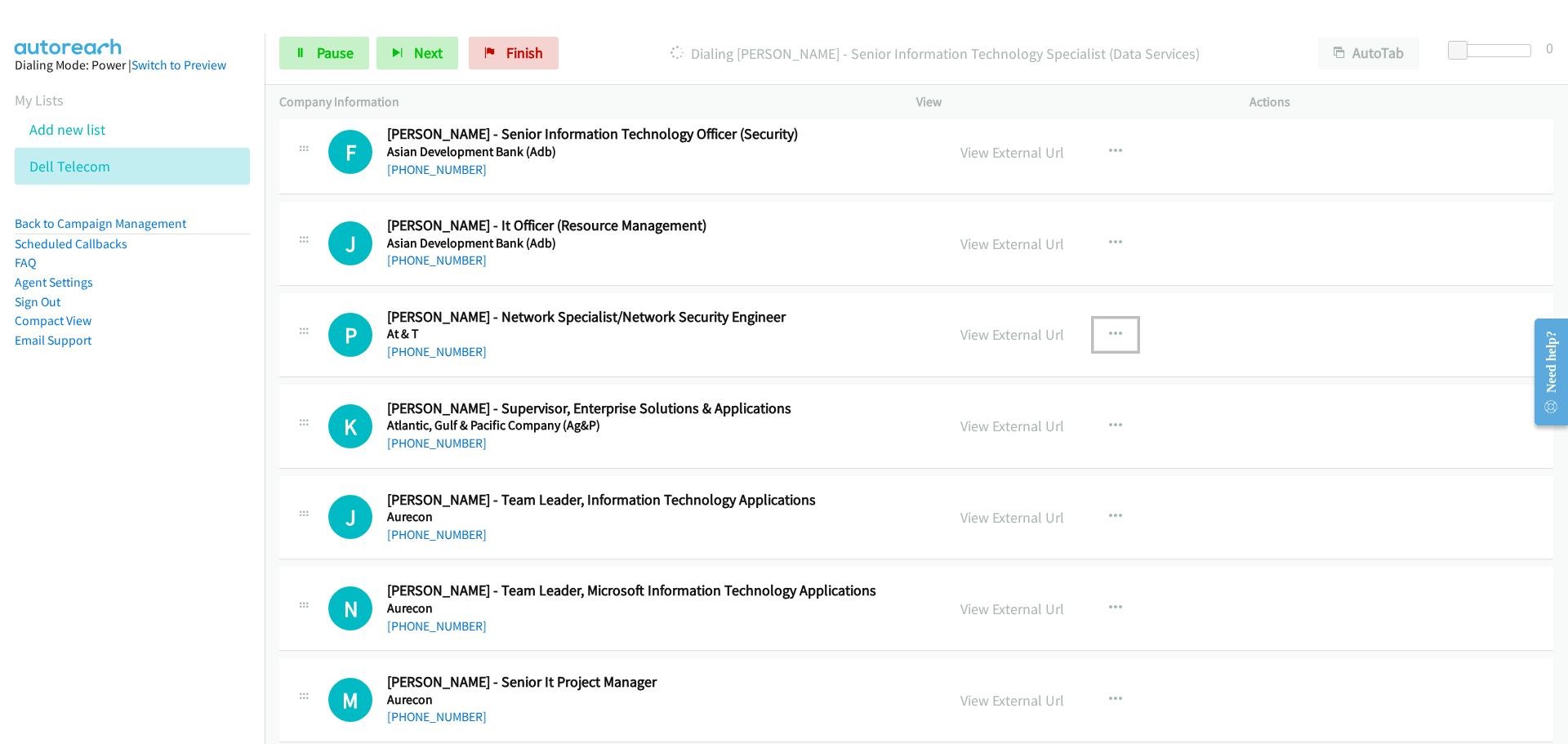
click at [1122, 329] on button "button" at bounding box center [1115, 335] width 44 height 32
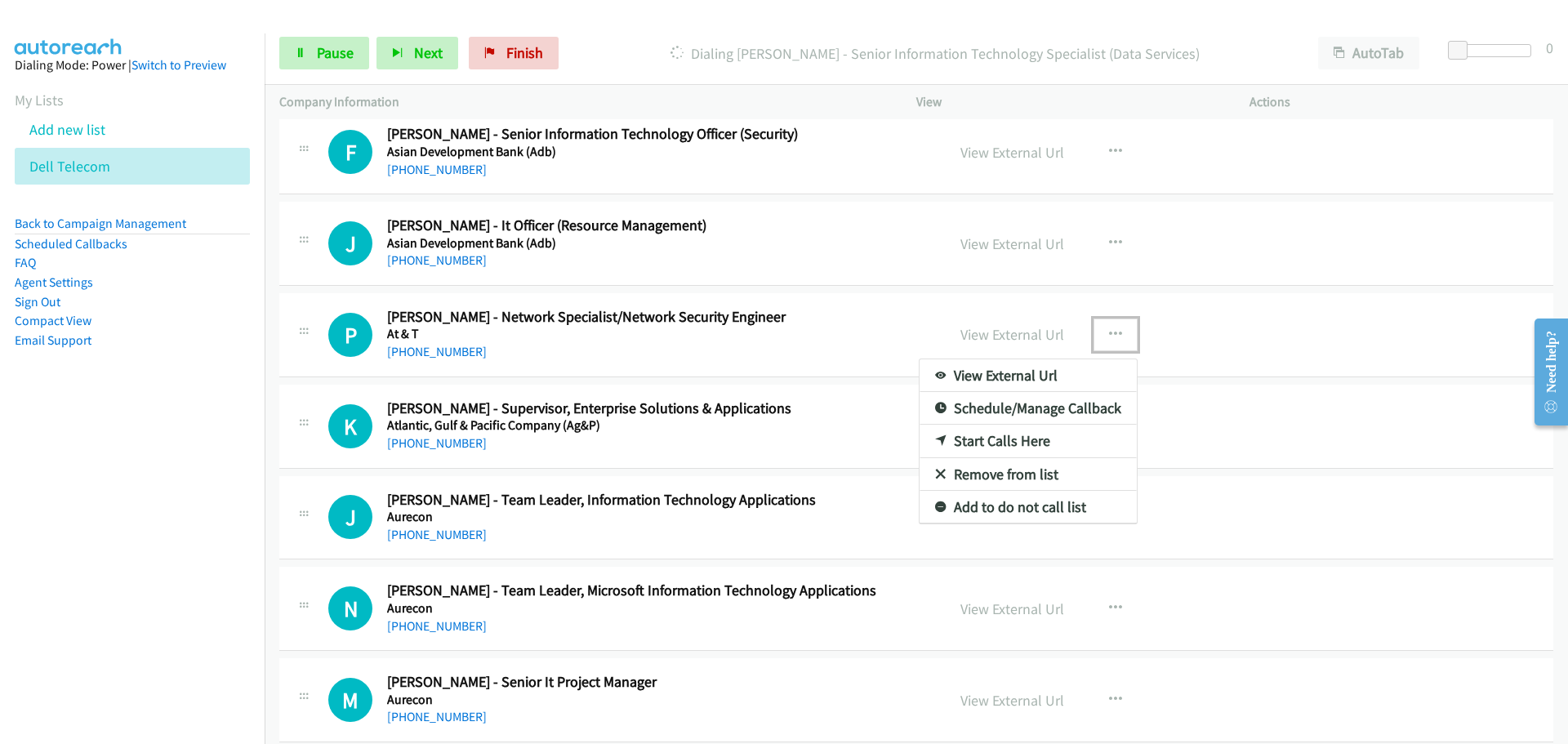
click at [1019, 433] on link "Start Calls Here" at bounding box center [1028, 441] width 217 height 32
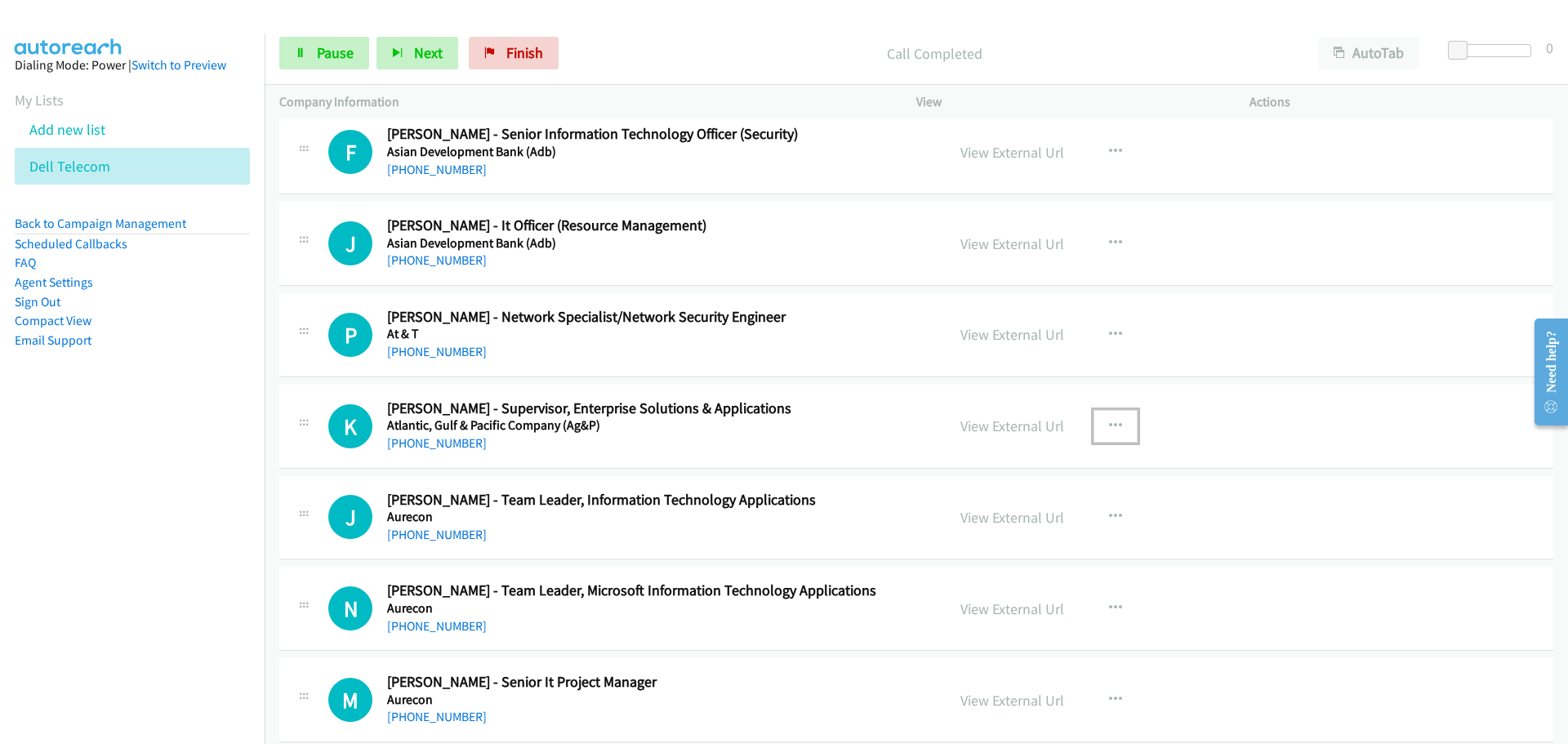
click at [1126, 419] on button "button" at bounding box center [1115, 426] width 44 height 32
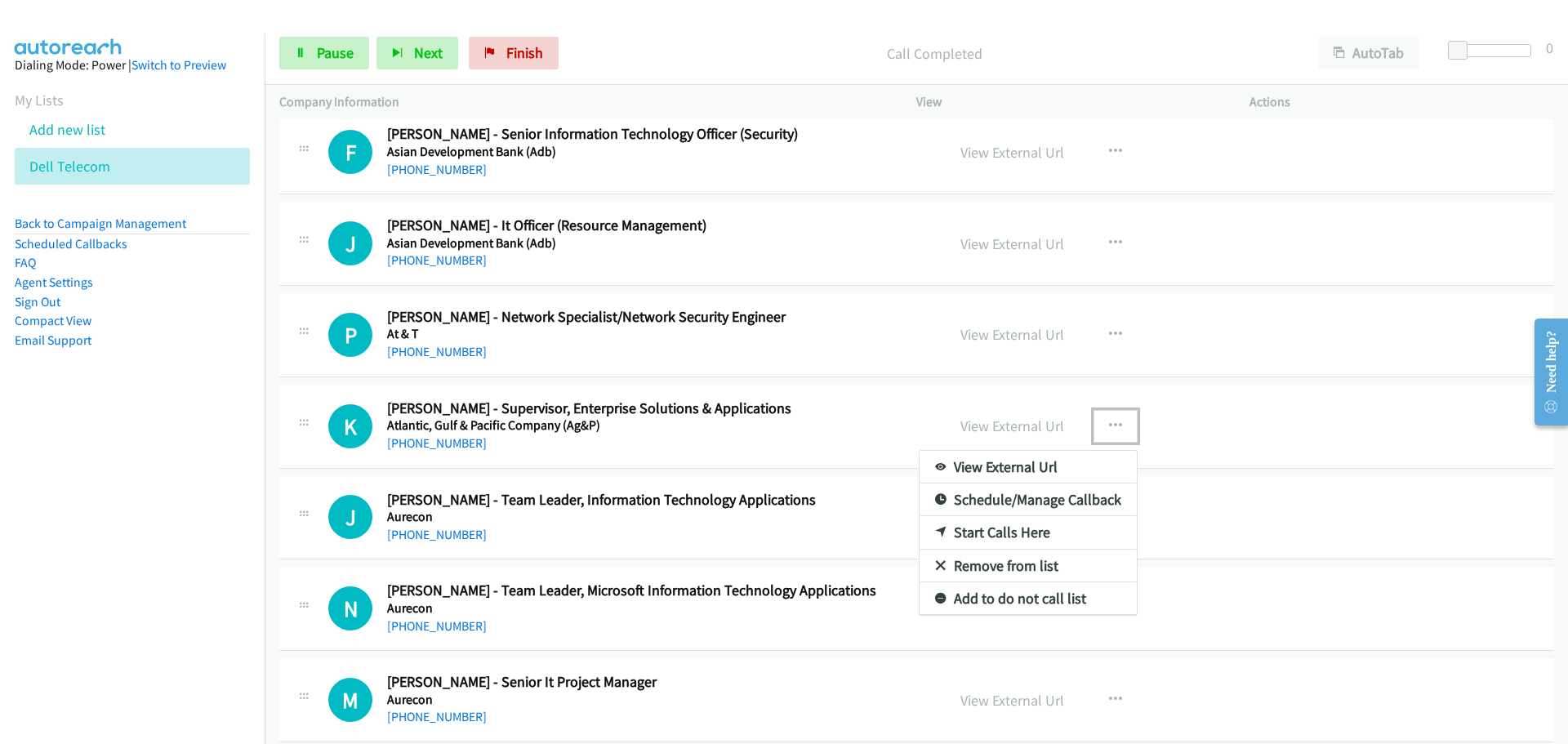
click at [1105, 323] on div at bounding box center [784, 372] width 1568 height 744
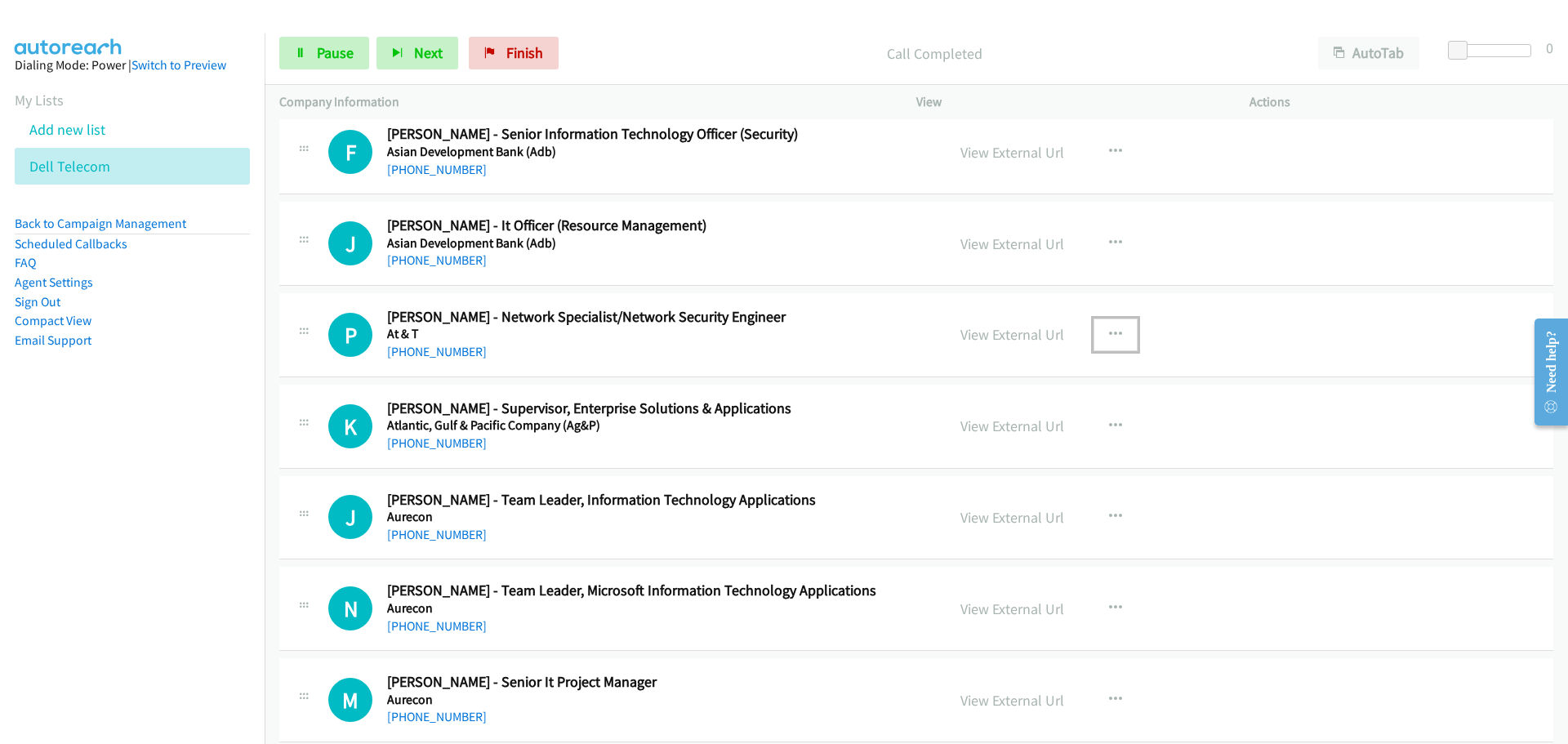
click at [1109, 335] on icon "button" at bounding box center [1115, 335] width 13 height 13
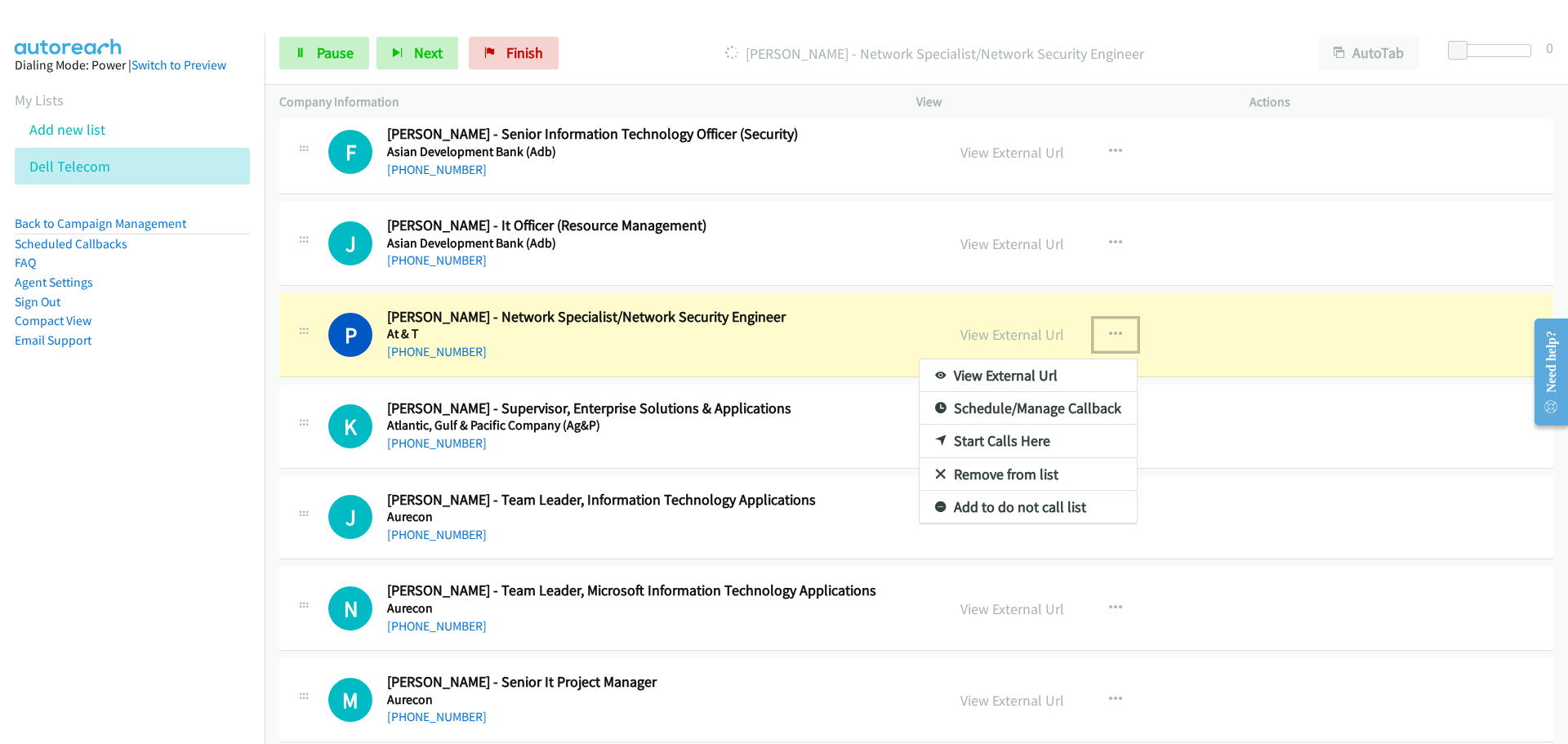
click at [1400, 355] on div at bounding box center [784, 372] width 1568 height 744
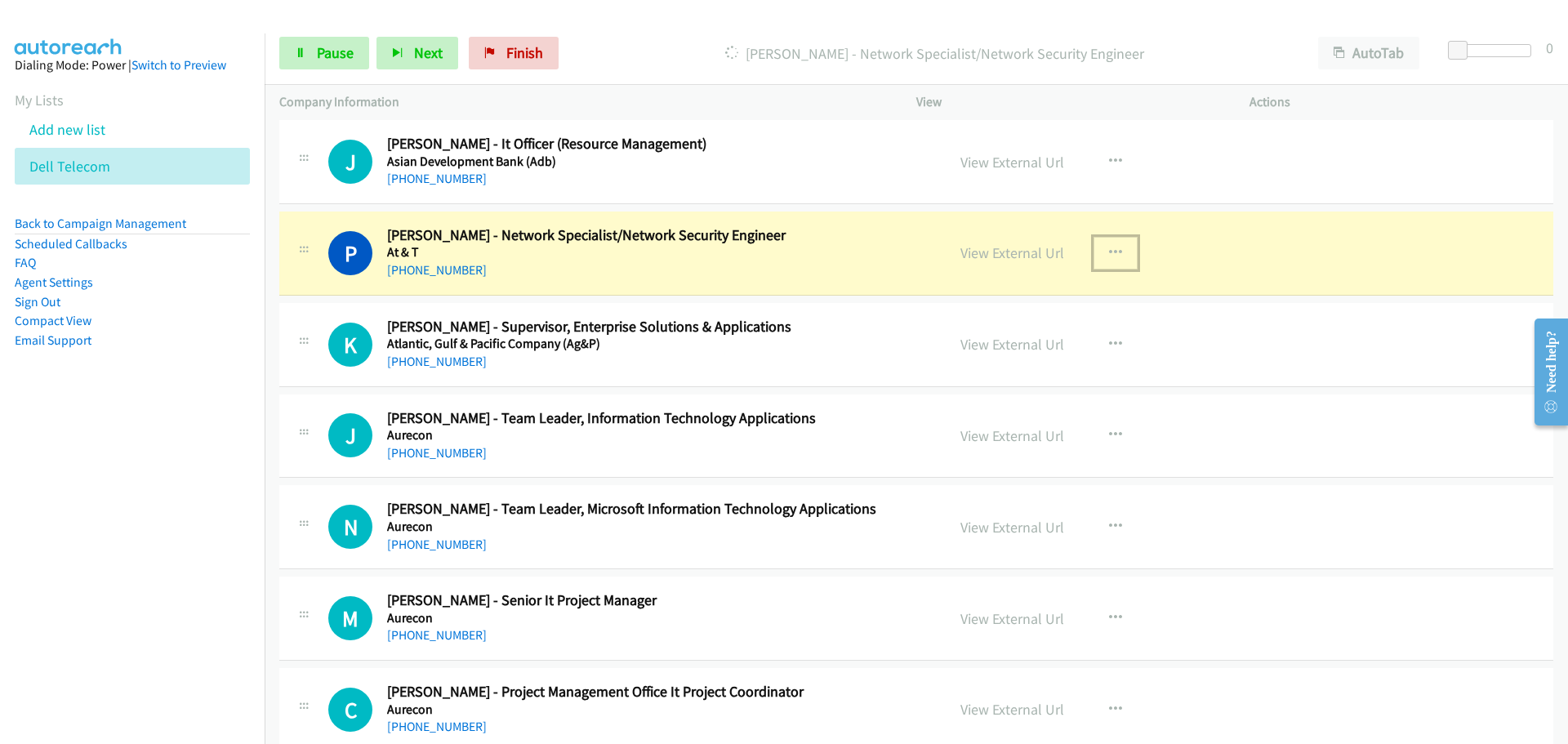
scroll to position [9089, 0]
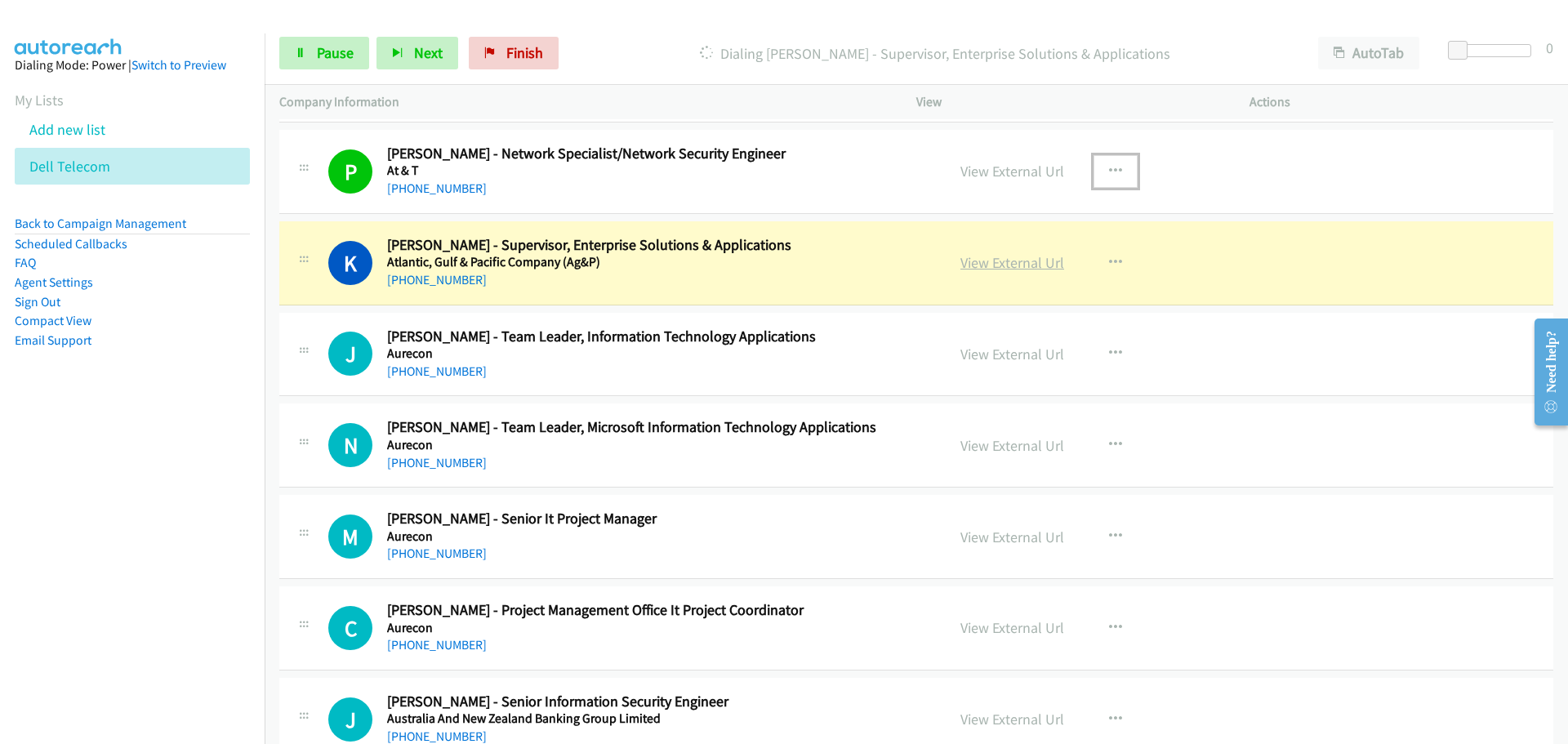
click at [990, 265] on link "View External Url" at bounding box center [1012, 263] width 104 height 19
click at [355, 35] on div "Start Calls Pause Next Finish Dialing [PERSON_NAME] - Supervisor, Enterprise So…" at bounding box center [916, 54] width 1303 height 63
click at [349, 49] on span "Pause" at bounding box center [334, 53] width 37 height 19
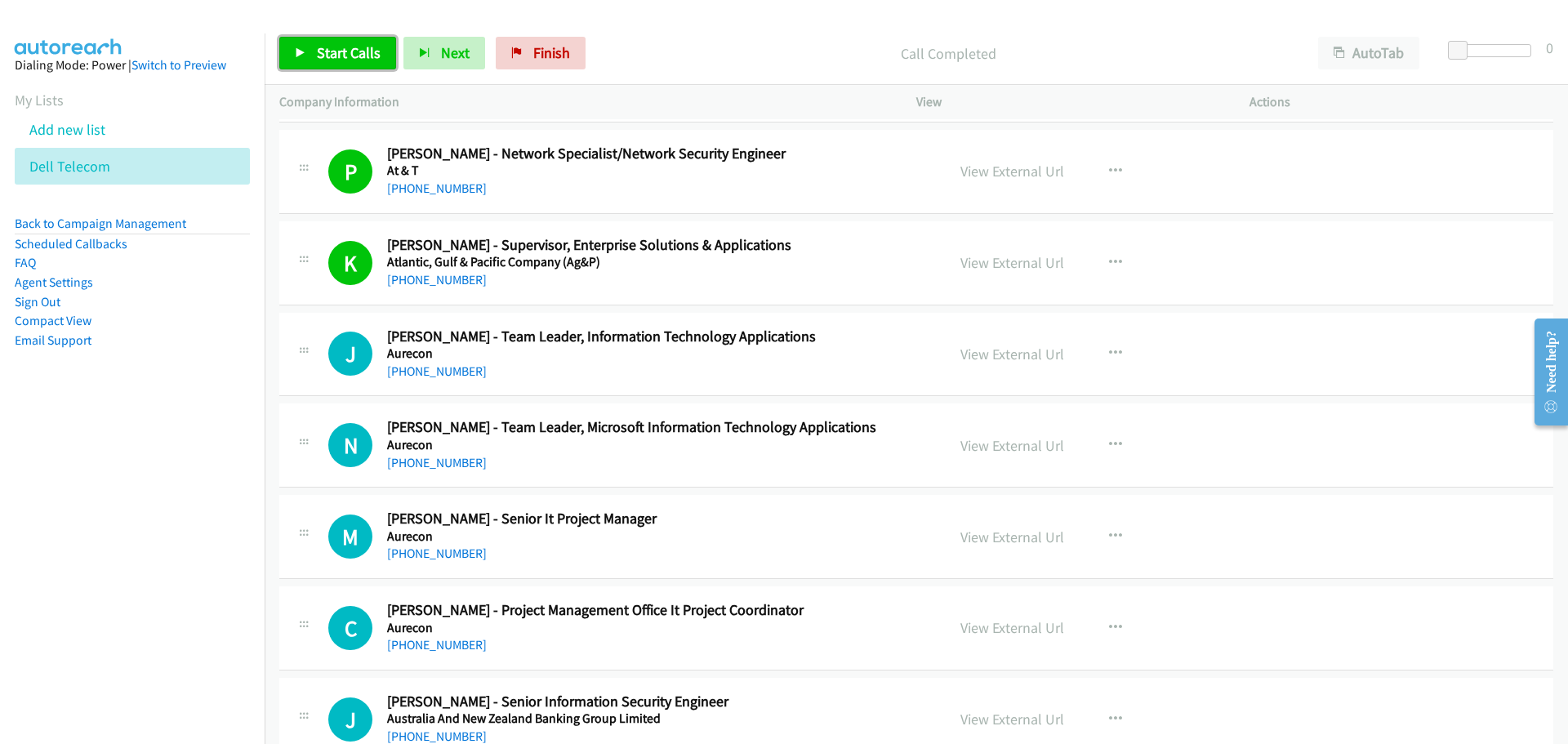
click at [322, 58] on span "Start Calls" at bounding box center [348, 53] width 64 height 19
click at [348, 44] on span "Pause" at bounding box center [334, 53] width 37 height 19
click at [1100, 345] on button "button" at bounding box center [1115, 353] width 44 height 32
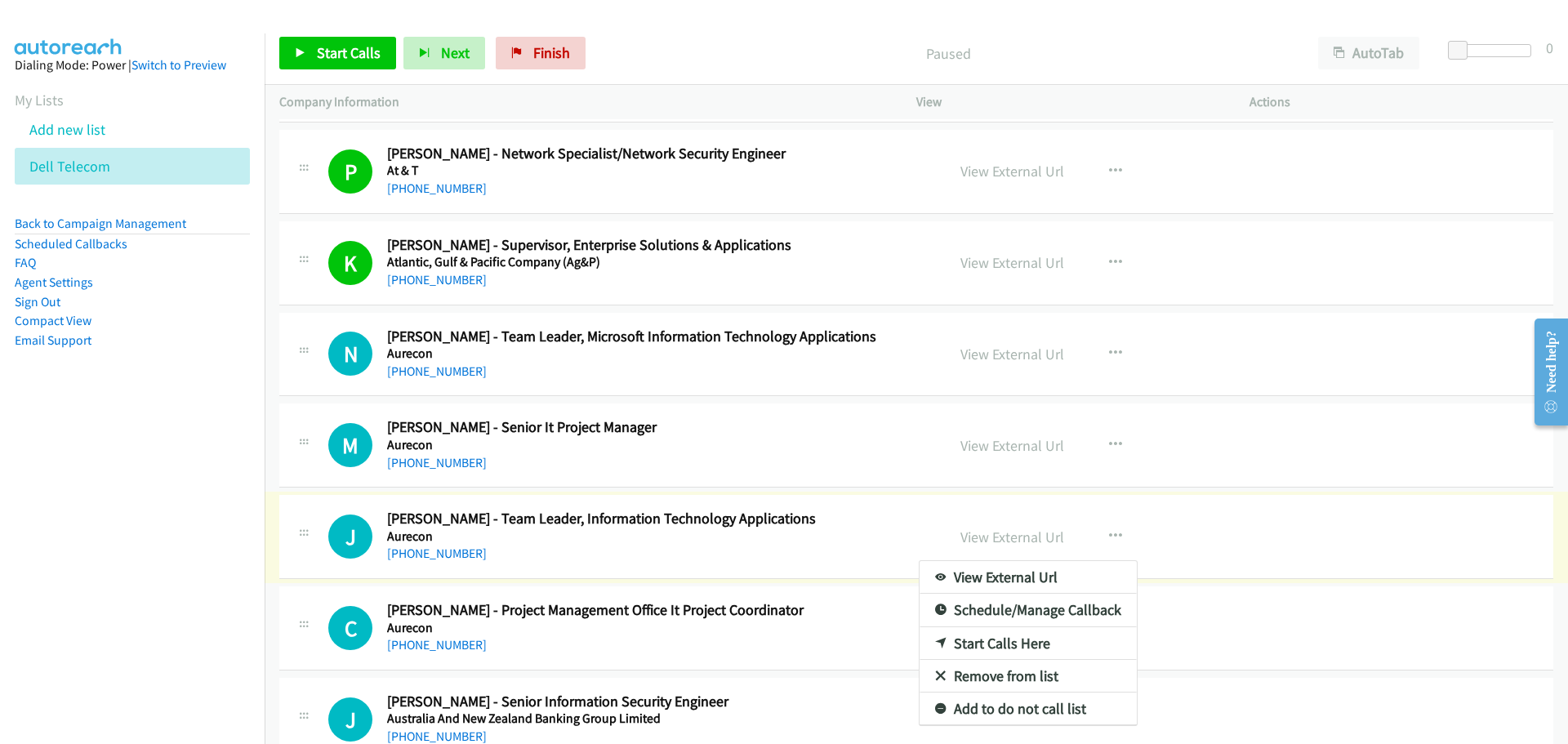
click at [949, 392] on div at bounding box center [784, 372] width 1568 height 744
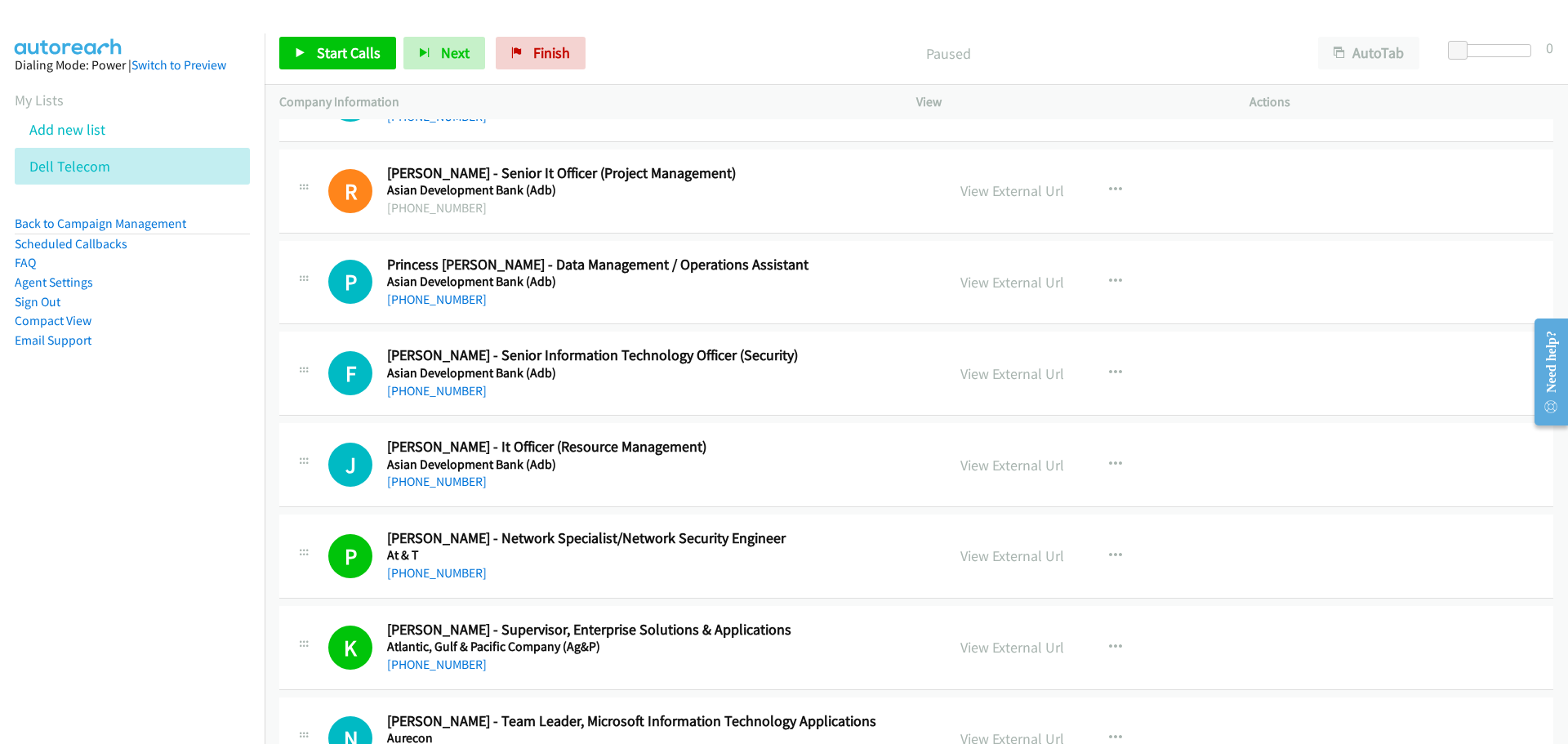
scroll to position [9113, 0]
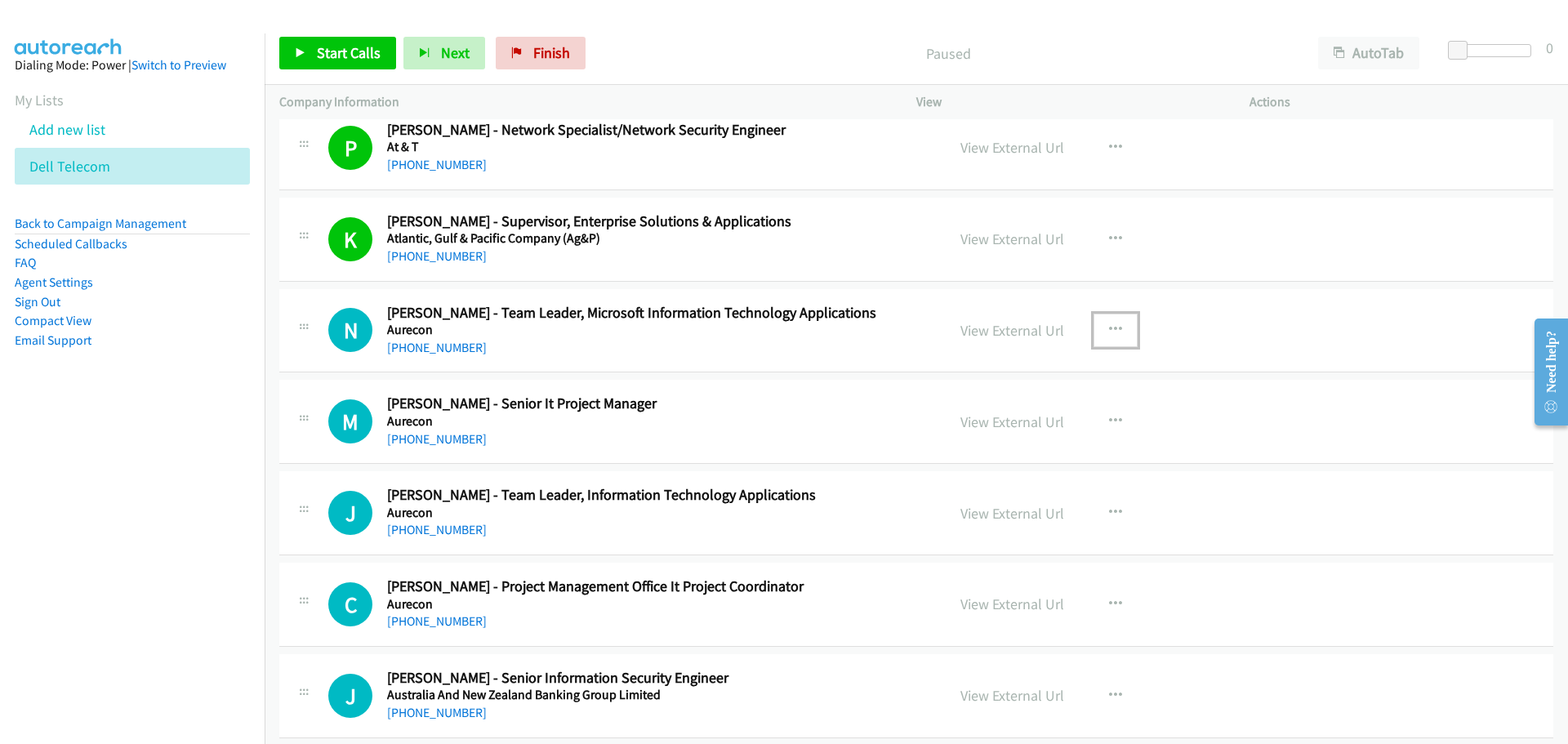
click at [1109, 328] on icon "button" at bounding box center [1115, 329] width 13 height 13
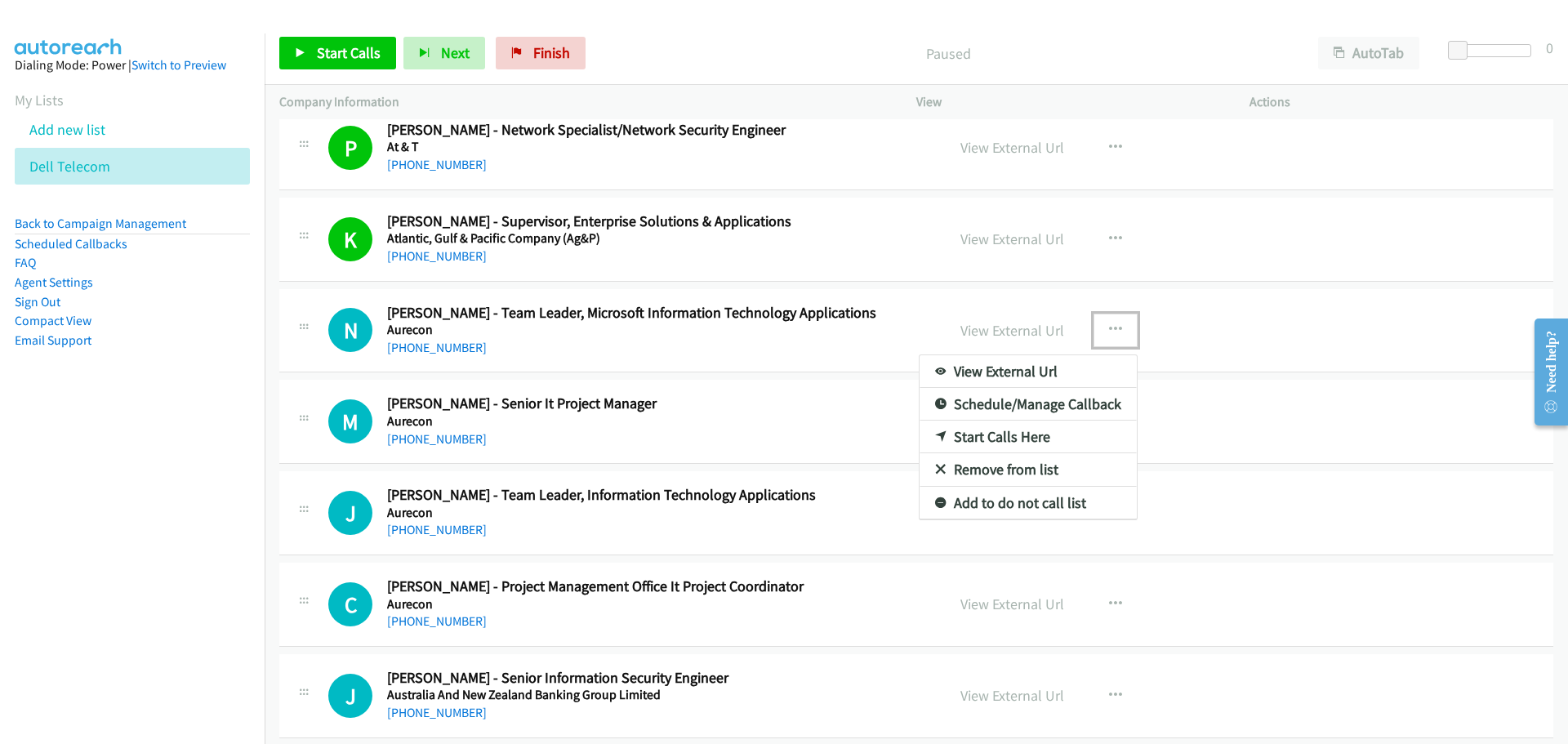
click at [952, 433] on link "Start Calls Here" at bounding box center [1028, 437] width 217 height 32
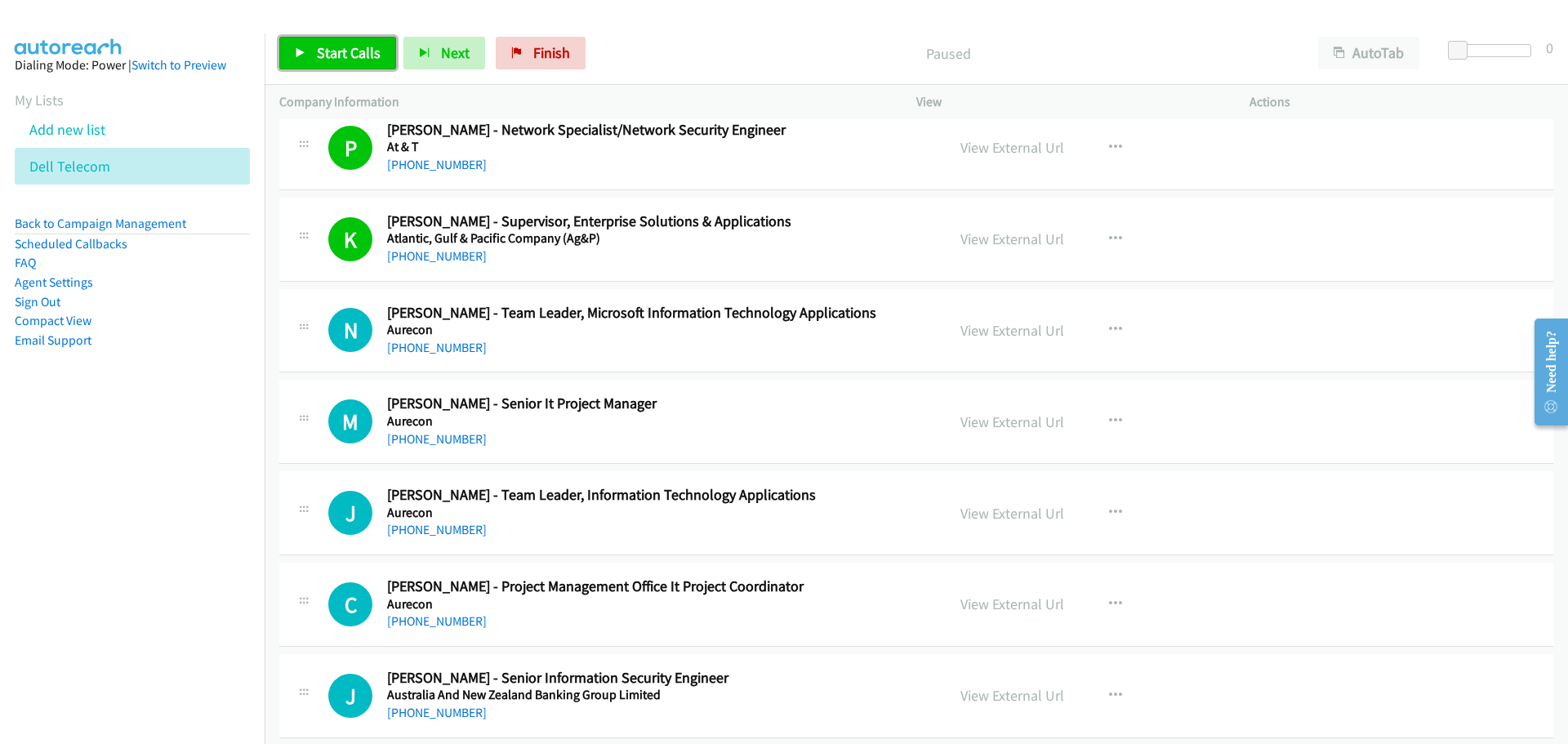
click at [328, 57] on span "Start Calls" at bounding box center [348, 53] width 64 height 19
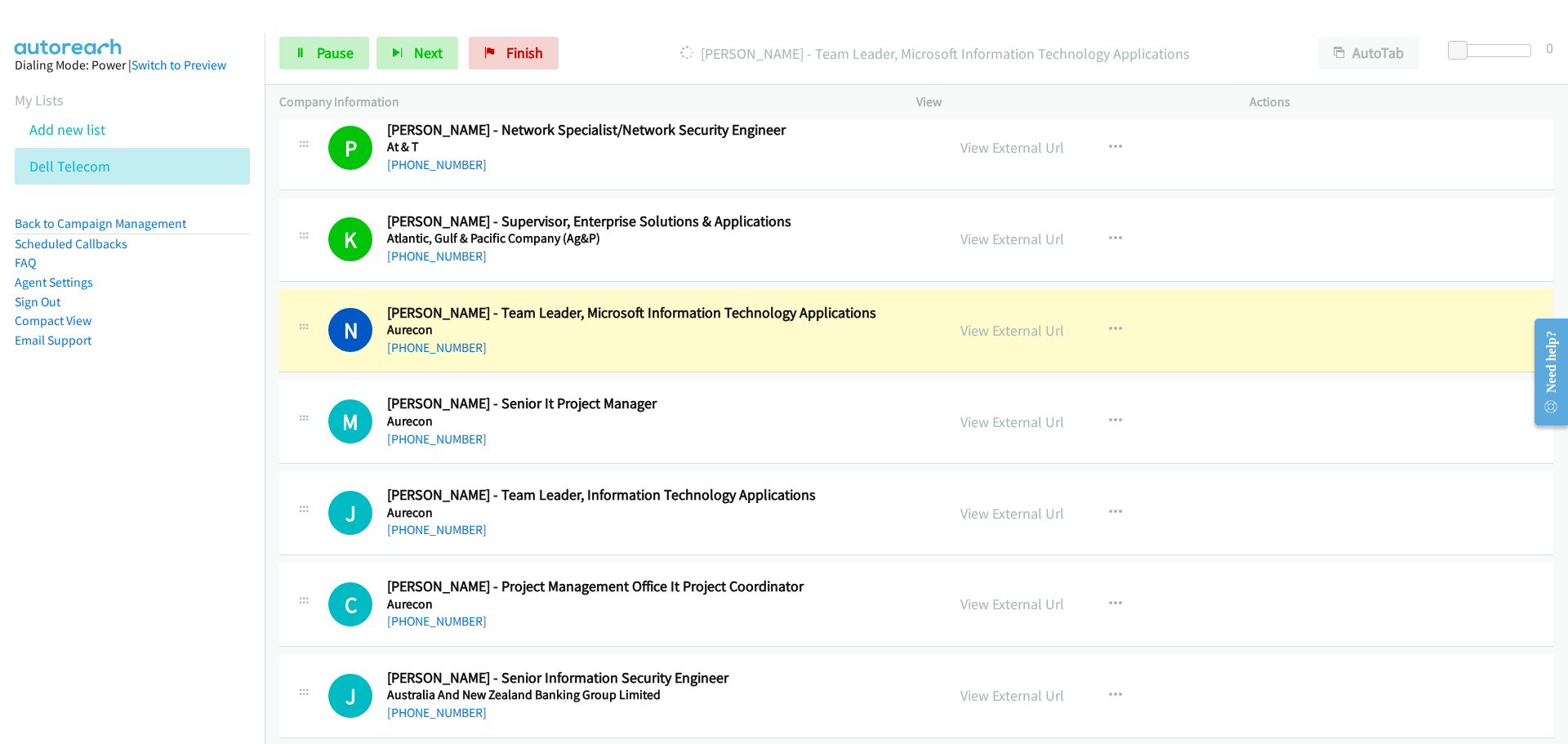
drag, startPoint x: 998, startPoint y: 329, endPoint x: 939, endPoint y: 328, distance: 59.0
click at [989, 330] on link "View External Url" at bounding box center [1012, 330] width 104 height 19
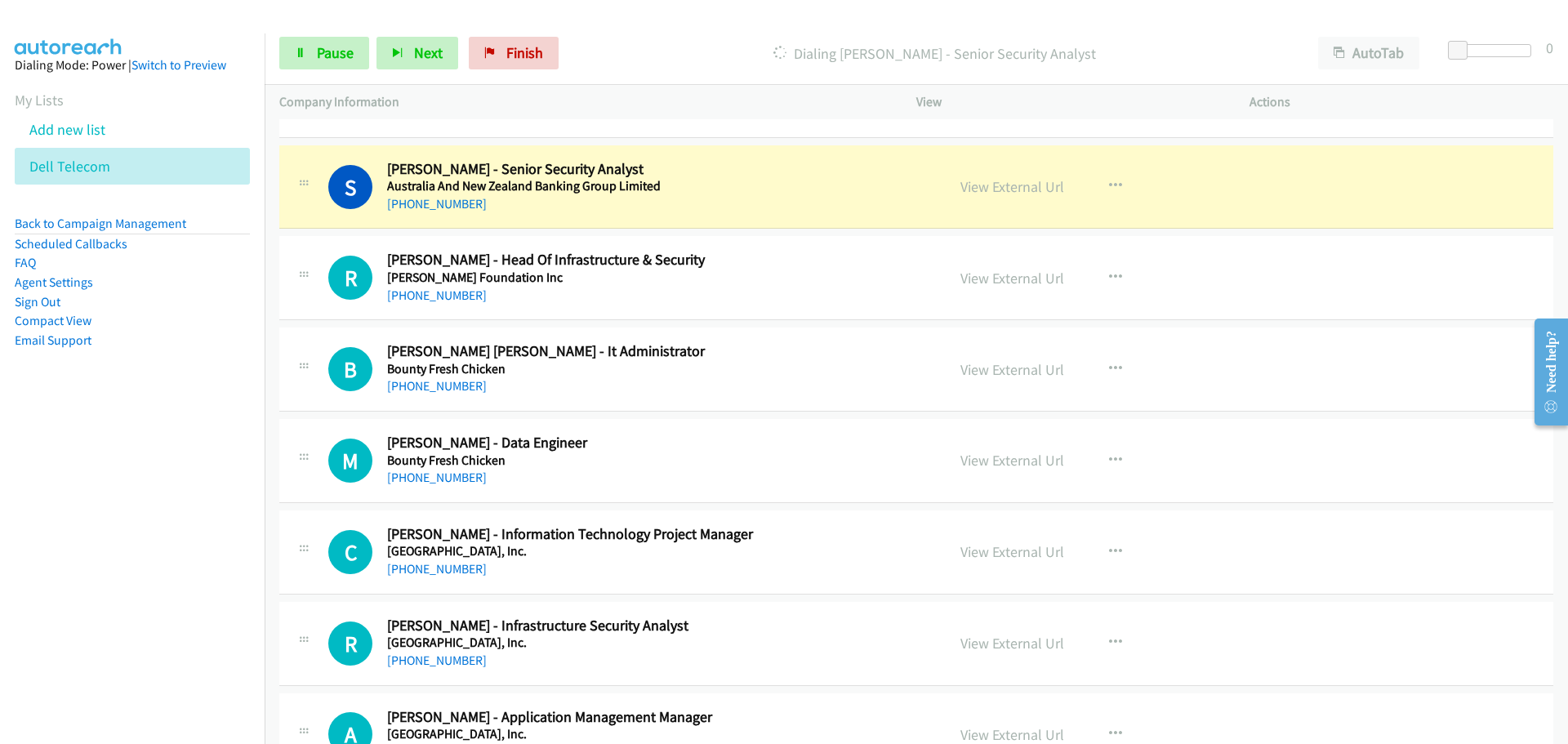
scroll to position [9685, 0]
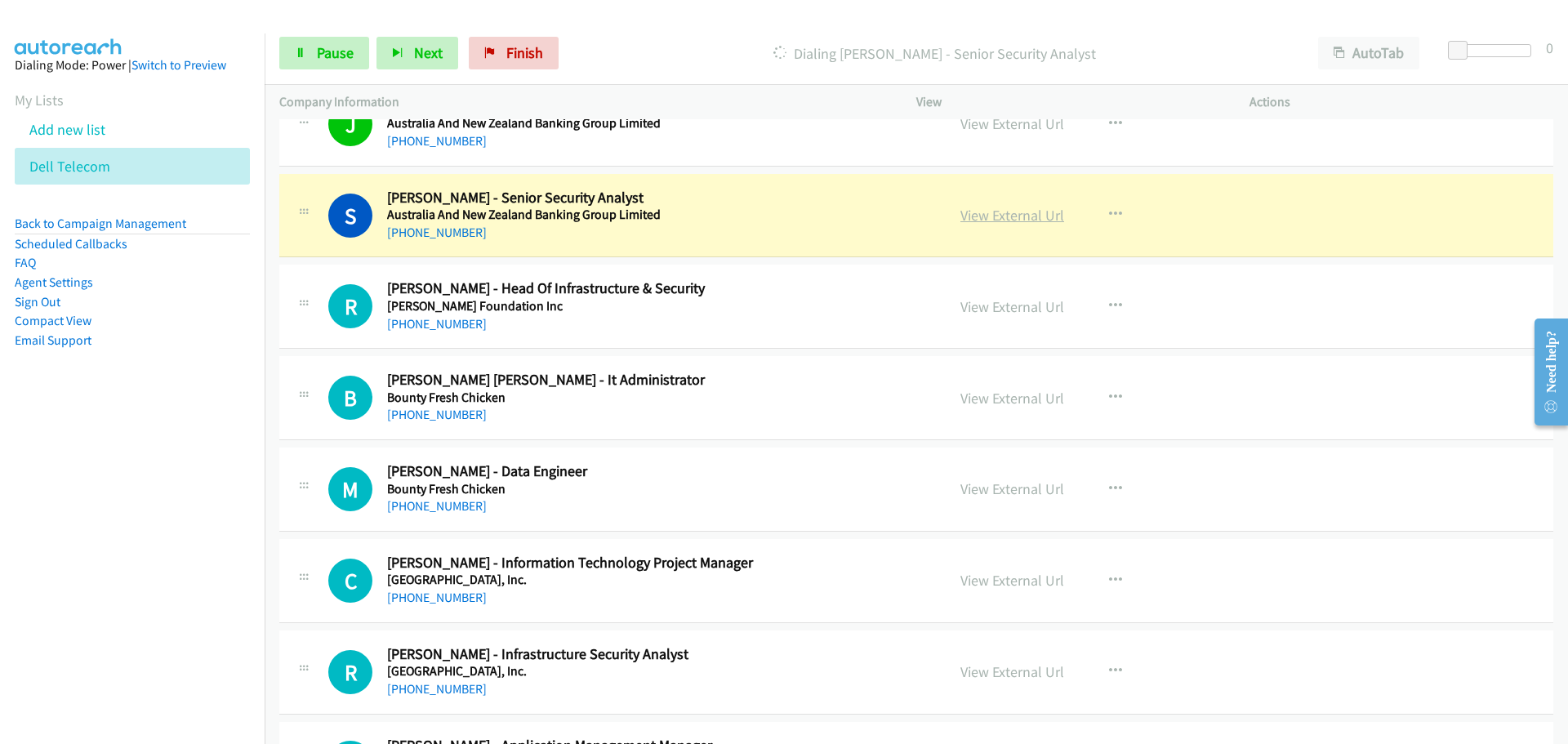
drag, startPoint x: 1001, startPoint y: 209, endPoint x: 984, endPoint y: 218, distance: 19.2
click at [1008, 216] on link "View External Url" at bounding box center [1012, 215] width 104 height 19
click at [345, 55] on span "Pause" at bounding box center [334, 53] width 37 height 19
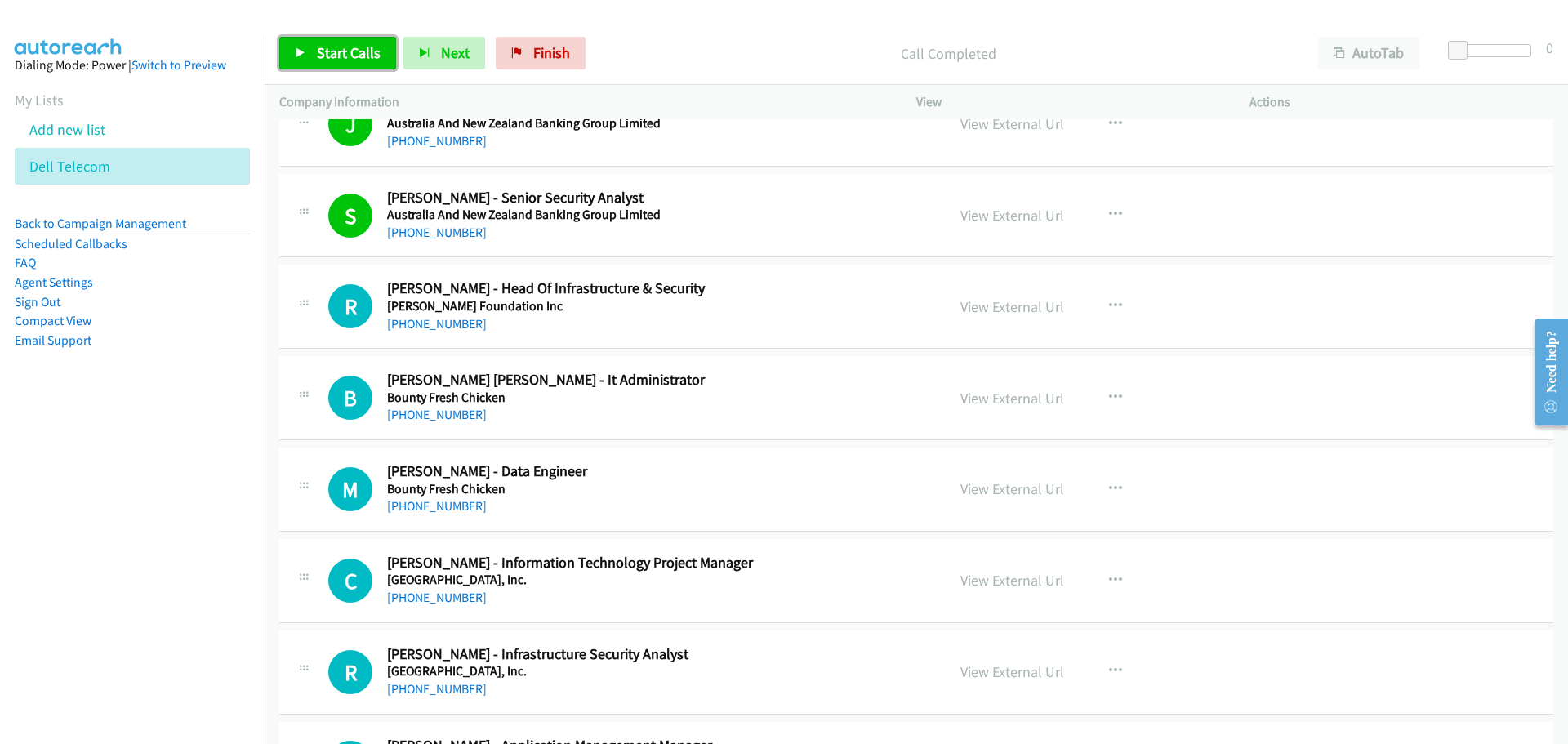
click at [373, 47] on span "Start Calls" at bounding box center [348, 53] width 64 height 19
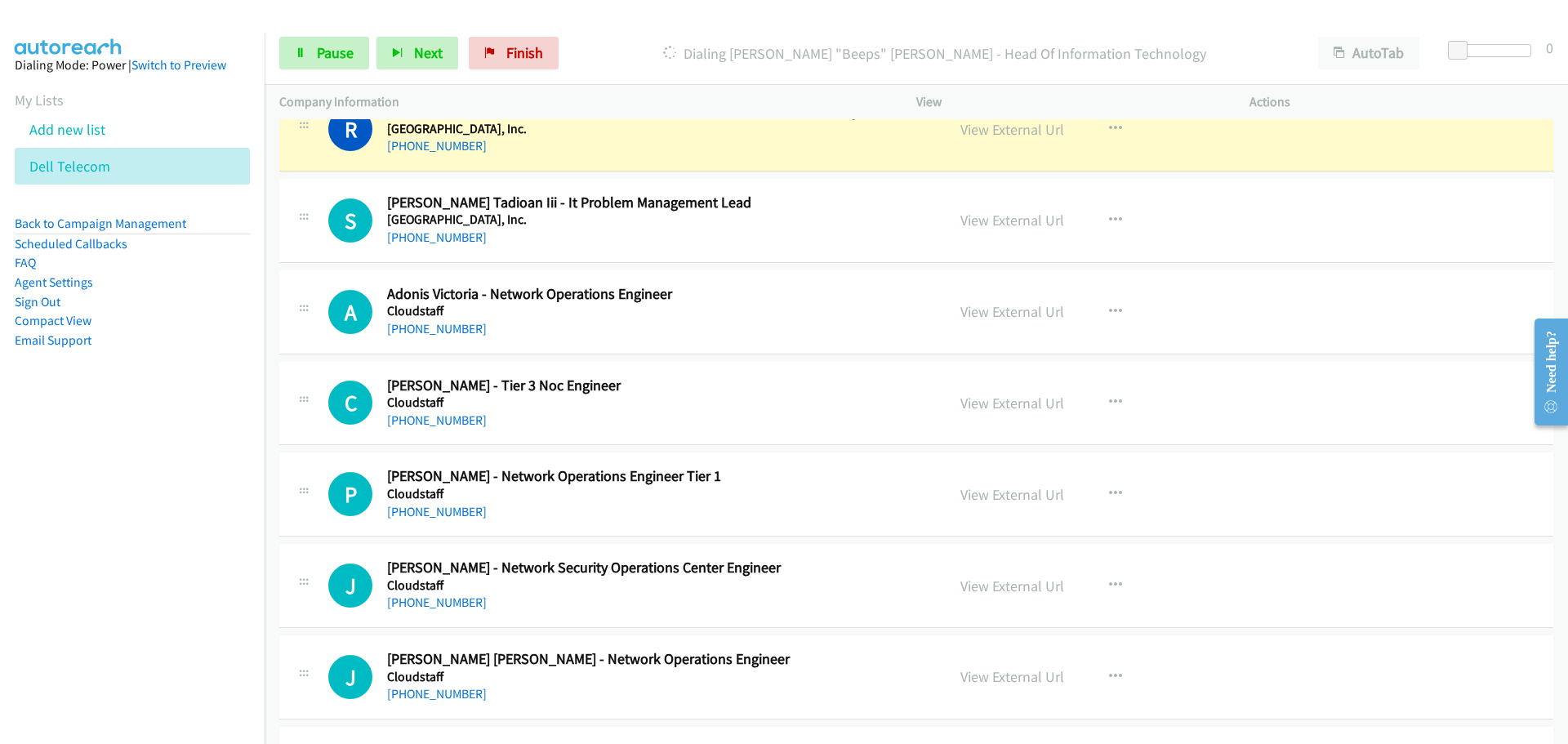
scroll to position [10419, 0]
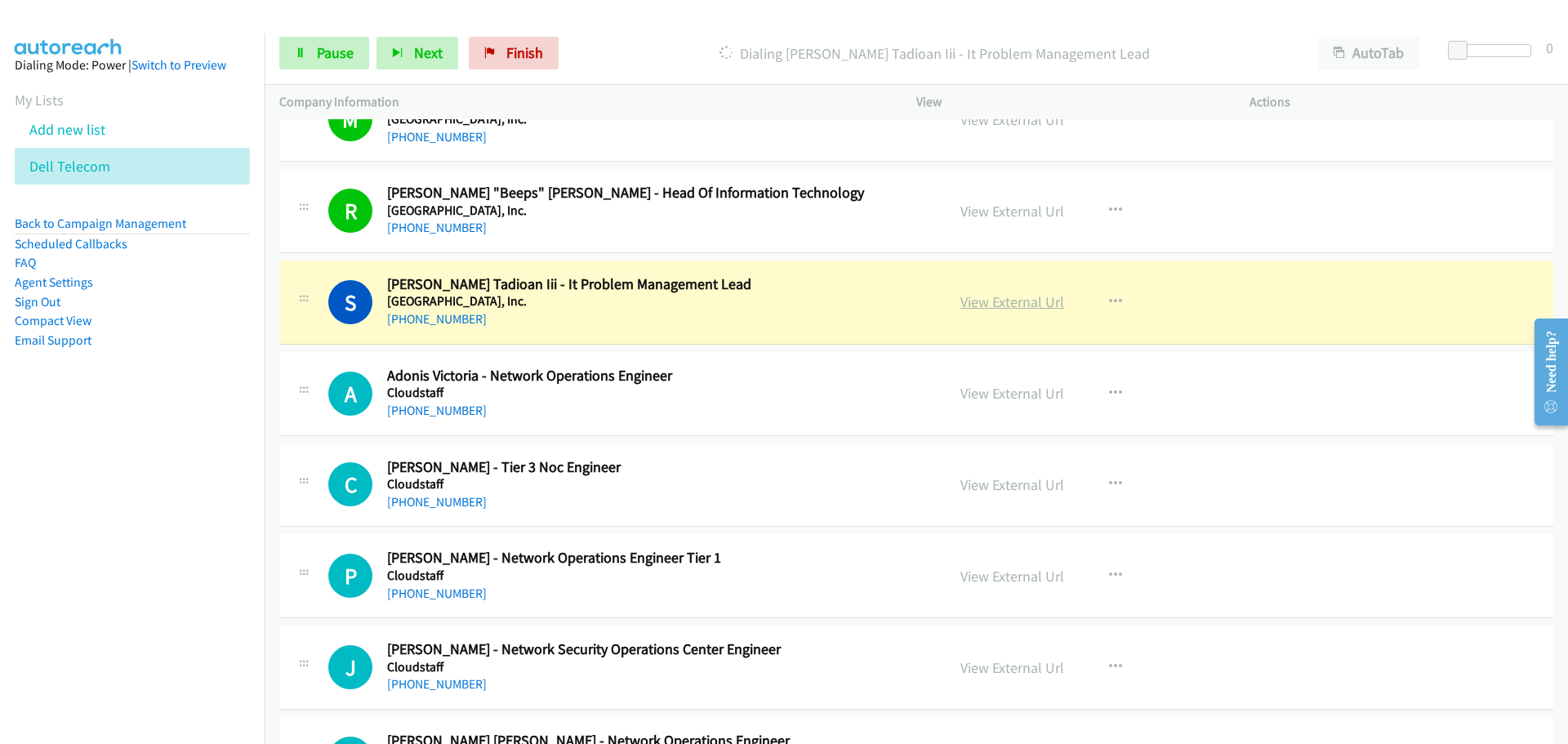
click at [986, 295] on link "View External Url" at bounding box center [1012, 302] width 104 height 19
click at [316, 57] on span "Pause" at bounding box center [334, 53] width 37 height 19
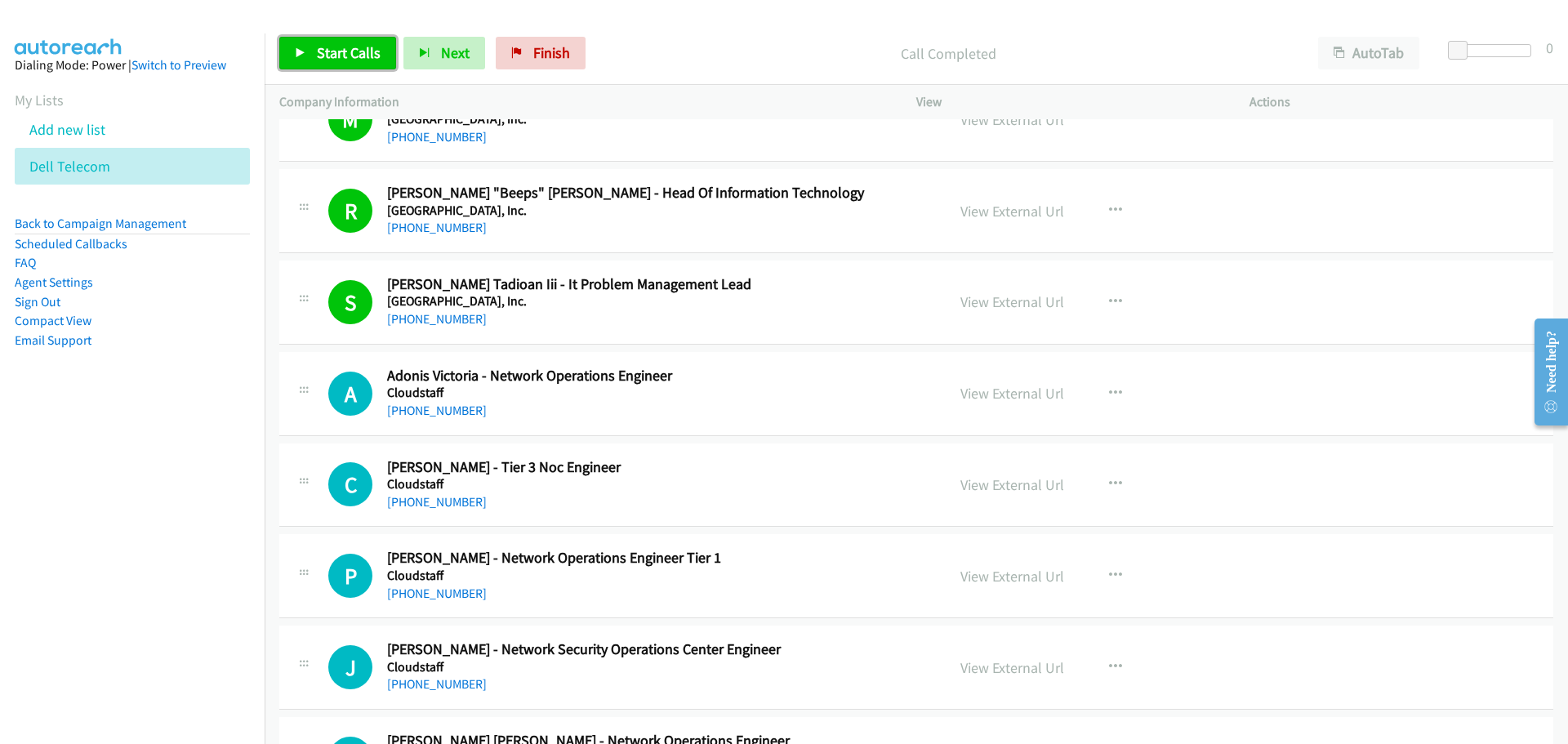
click at [339, 49] on span "Start Calls" at bounding box center [348, 53] width 64 height 19
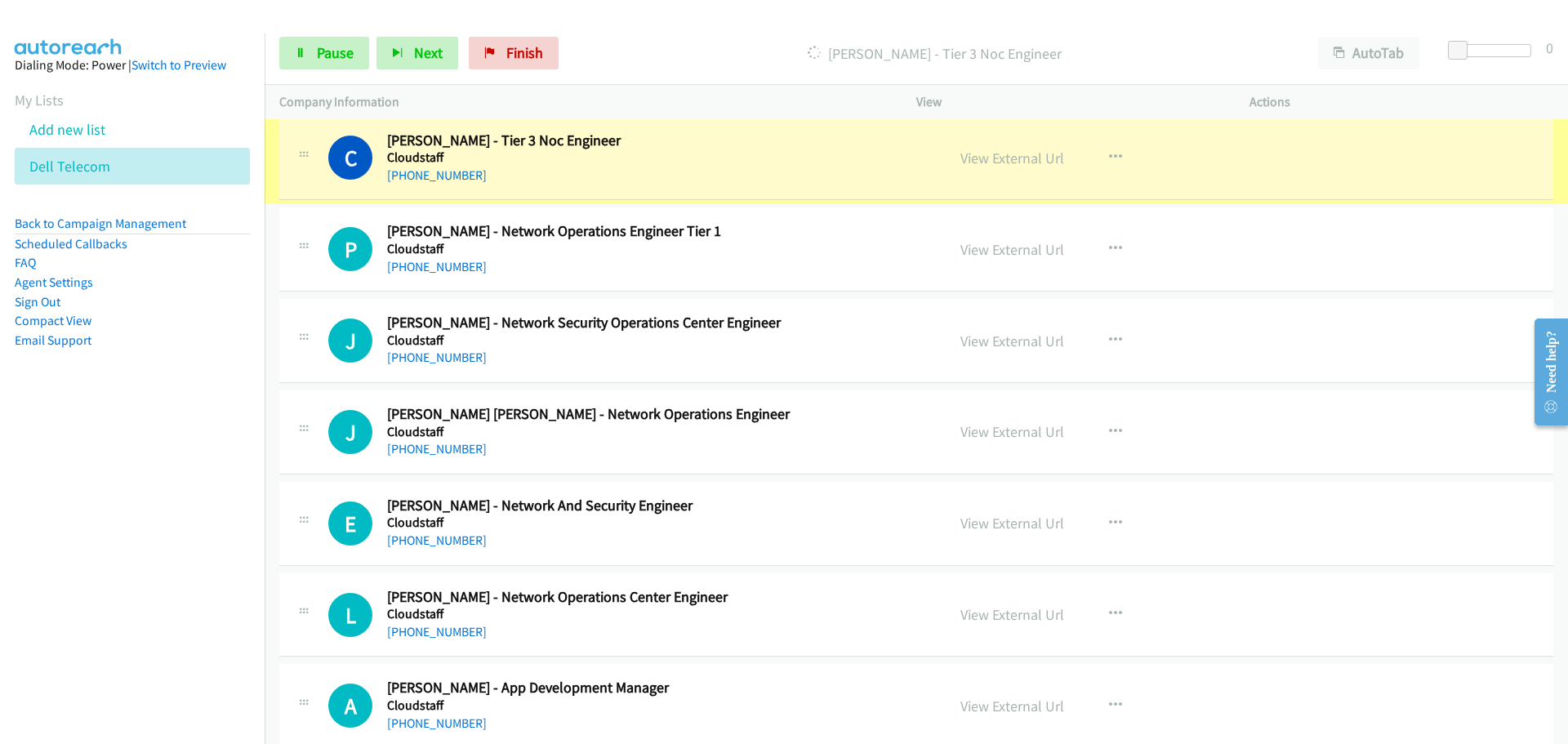
scroll to position [10746, 0]
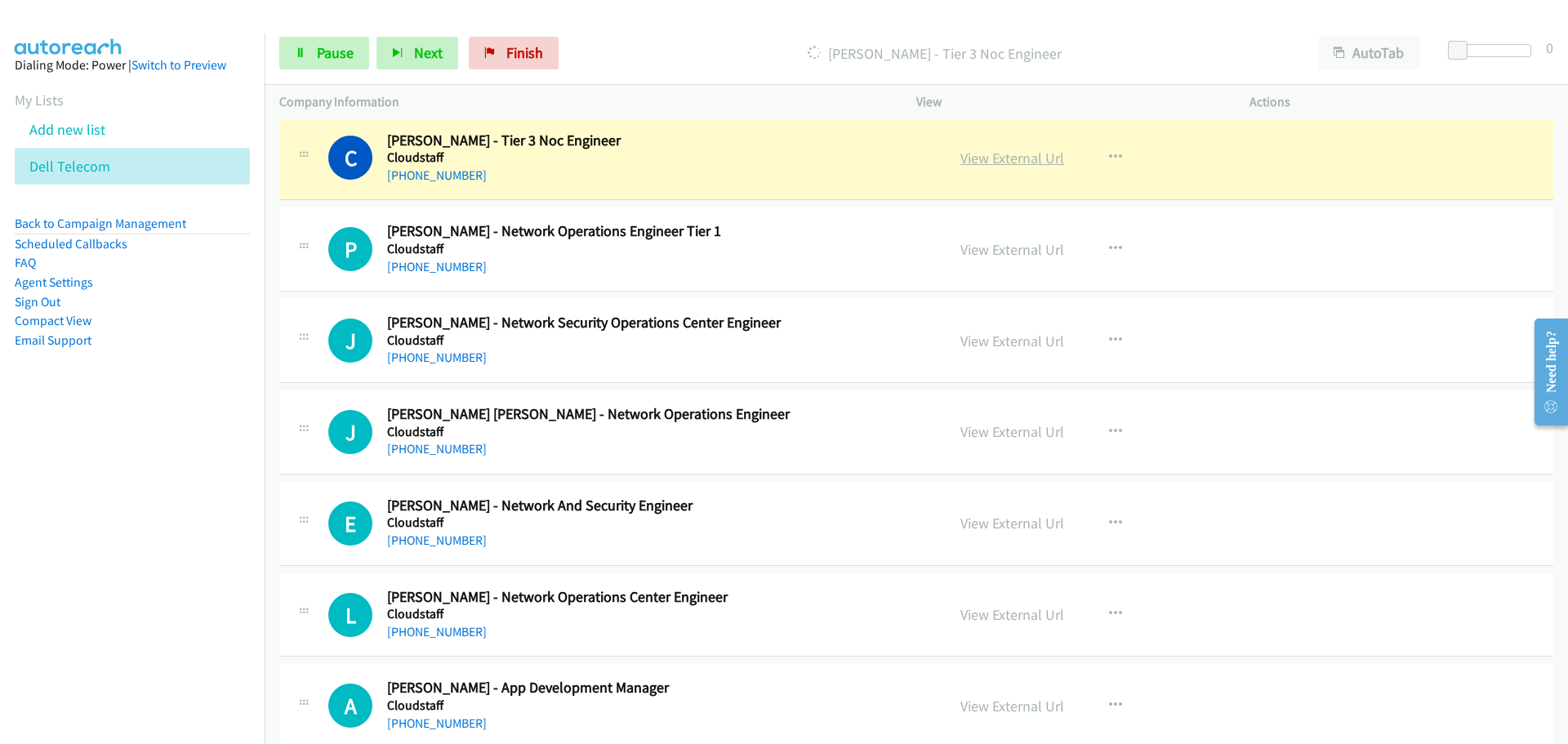
click at [1025, 163] on link "View External Url" at bounding box center [1012, 158] width 104 height 19
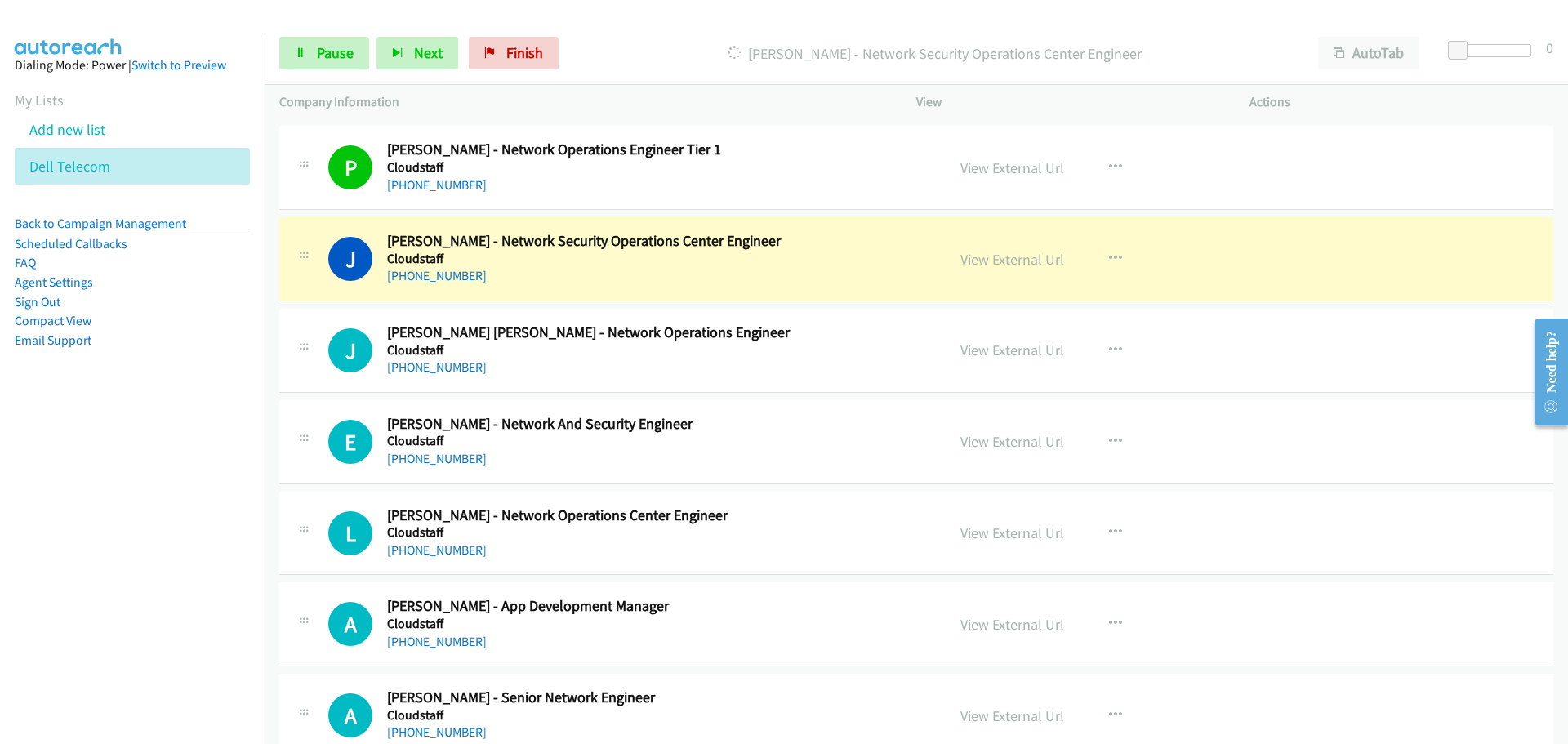
scroll to position [10910, 0]
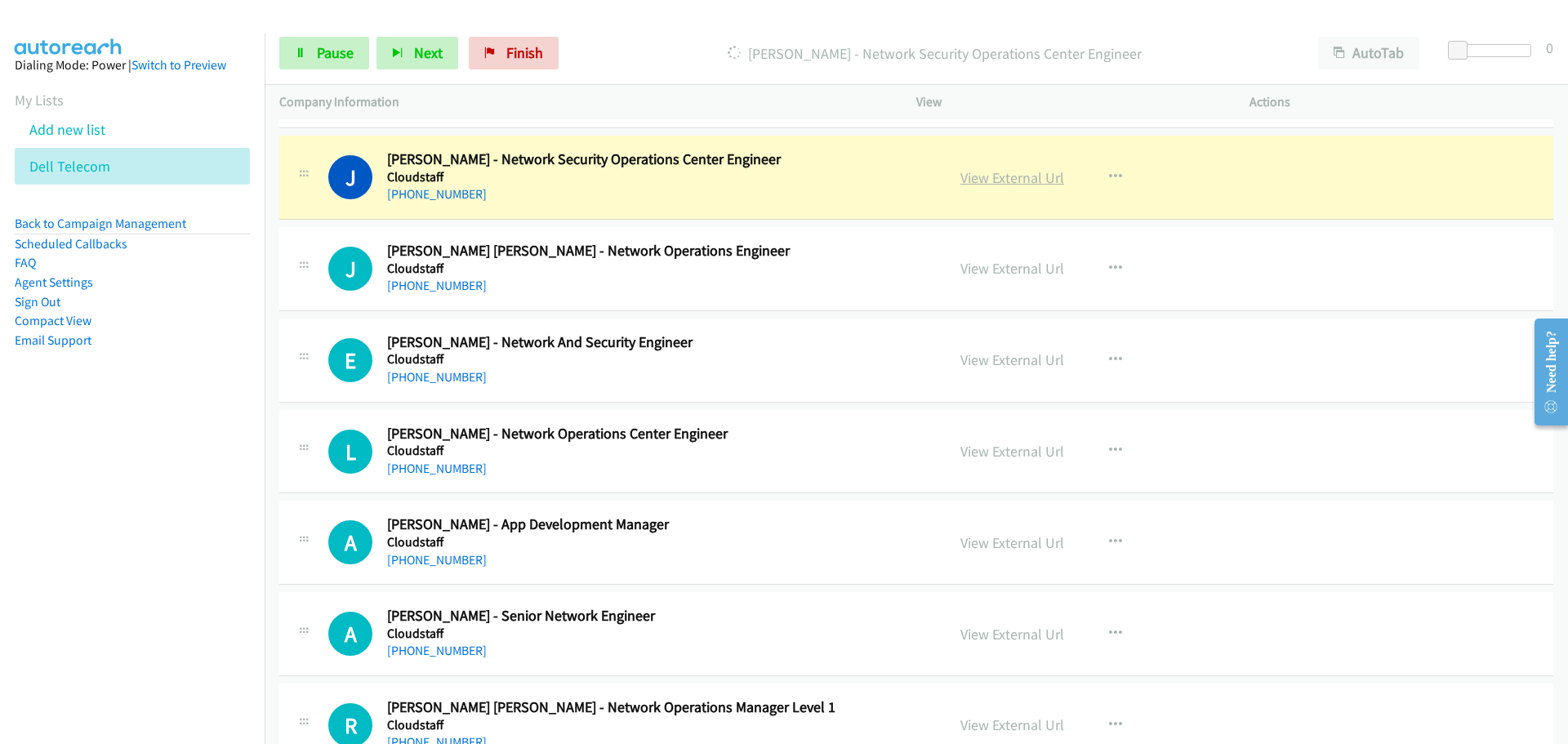
click at [967, 178] on link "View External Url" at bounding box center [1012, 178] width 104 height 19
click at [334, 60] on span "Pause" at bounding box center [334, 53] width 37 height 19
